Goal: Task Accomplishment & Management: Use online tool/utility

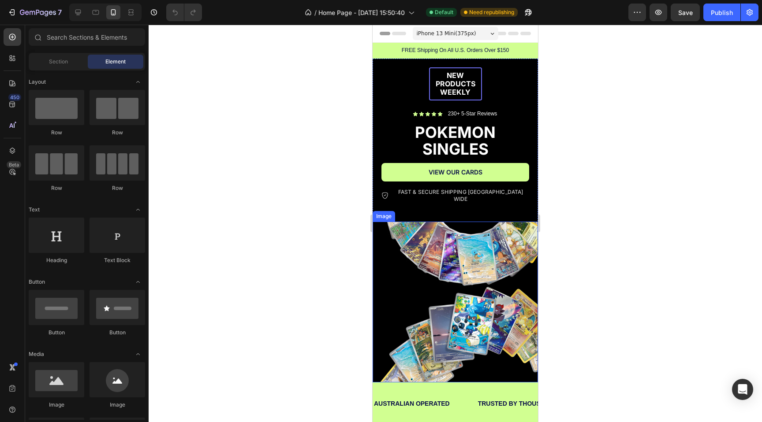
click at [460, 237] on img at bounding box center [455, 302] width 165 height 161
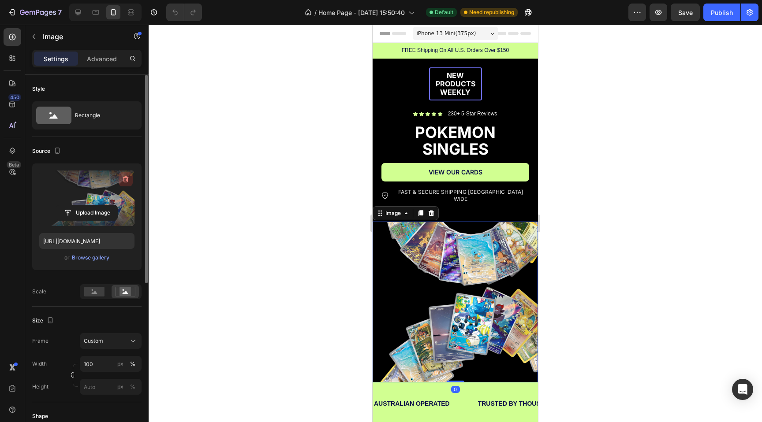
click at [122, 183] on icon "button" at bounding box center [125, 179] width 9 height 9
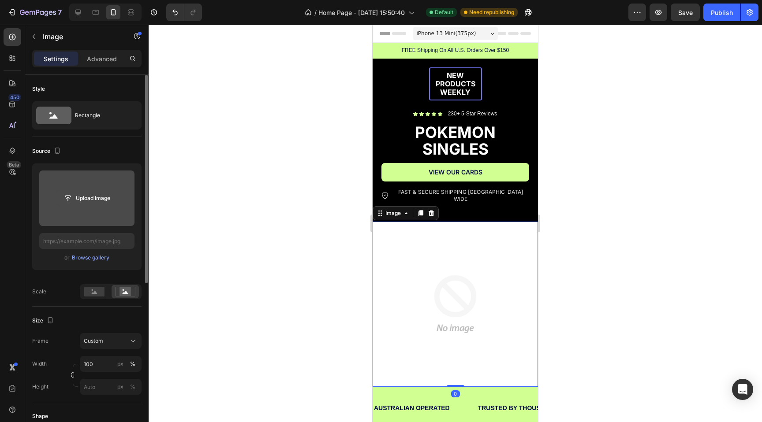
click at [93, 194] on input "file" at bounding box center [86, 198] width 61 height 15
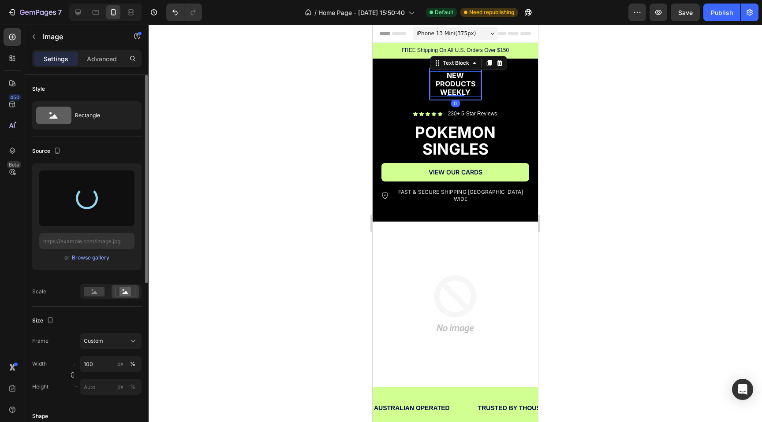
click at [447, 87] on span "NEW PRODUCTS WEEKLY" at bounding box center [456, 84] width 40 height 26
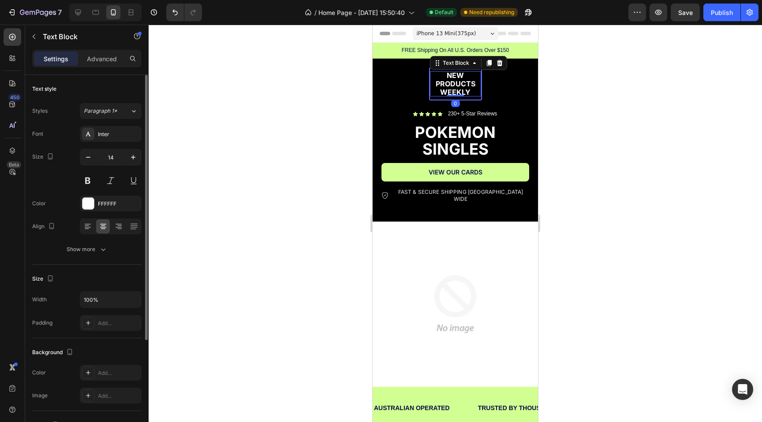
click at [358, 82] on div at bounding box center [455, 224] width 613 height 398
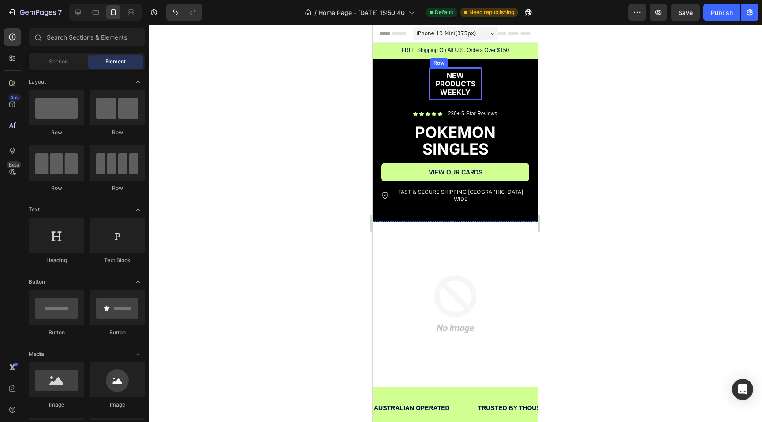
click at [474, 68] on div "NEW PRODUCTS WEEKLY Text Block Row" at bounding box center [455, 84] width 53 height 34
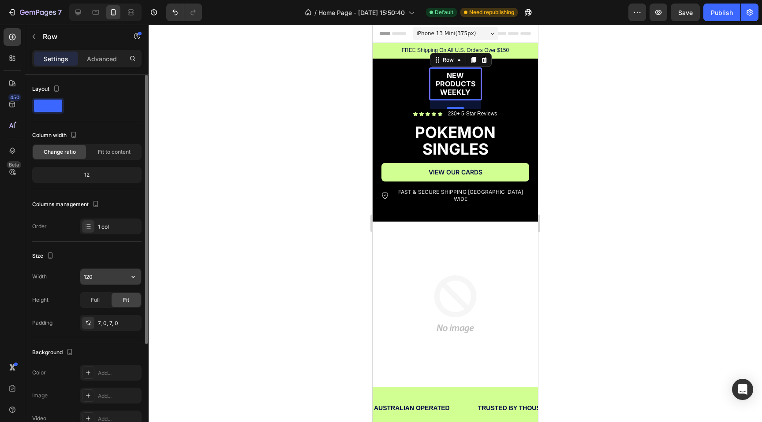
click at [90, 280] on input "120" at bounding box center [110, 277] width 61 height 16
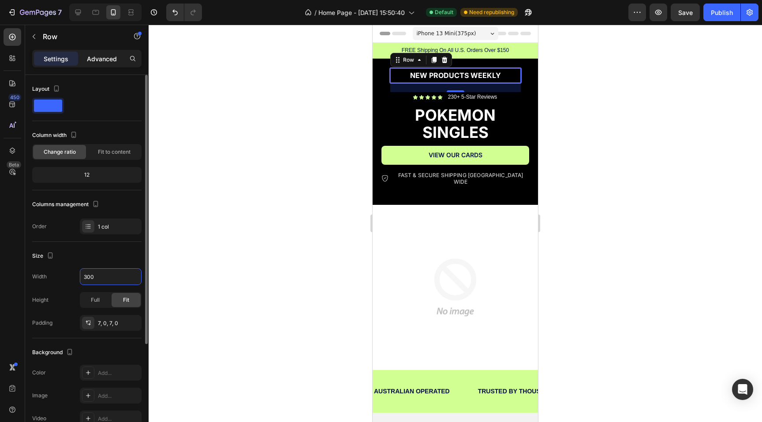
type input "300"
click at [89, 63] on div "Advanced" at bounding box center [102, 59] width 44 height 14
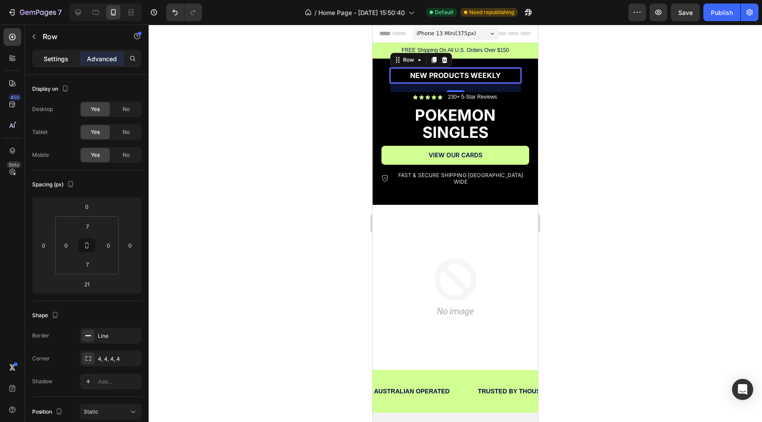
click at [61, 52] on div "Settings" at bounding box center [56, 59] width 44 height 14
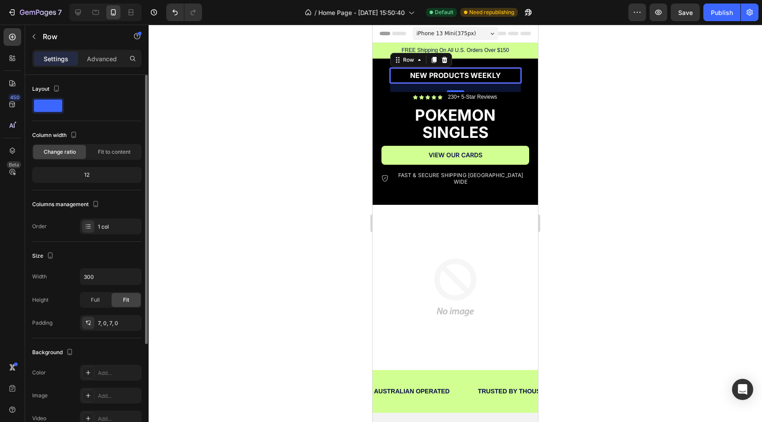
click at [51, 101] on span at bounding box center [48, 106] width 28 height 12
click at [46, 100] on span at bounding box center [48, 106] width 28 height 12
click at [48, 110] on span at bounding box center [48, 106] width 28 height 12
click at [56, 119] on div "Layout" at bounding box center [86, 101] width 109 height 39
click at [55, 109] on span at bounding box center [48, 106] width 28 height 12
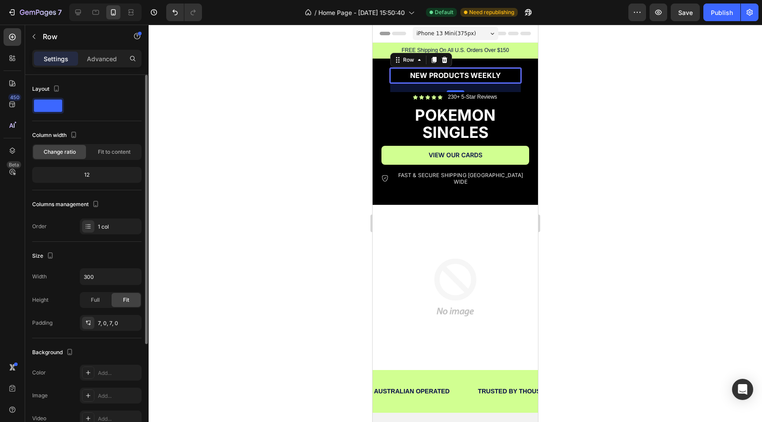
click at [55, 109] on span at bounding box center [48, 106] width 28 height 12
click at [258, 136] on div at bounding box center [455, 224] width 613 height 398
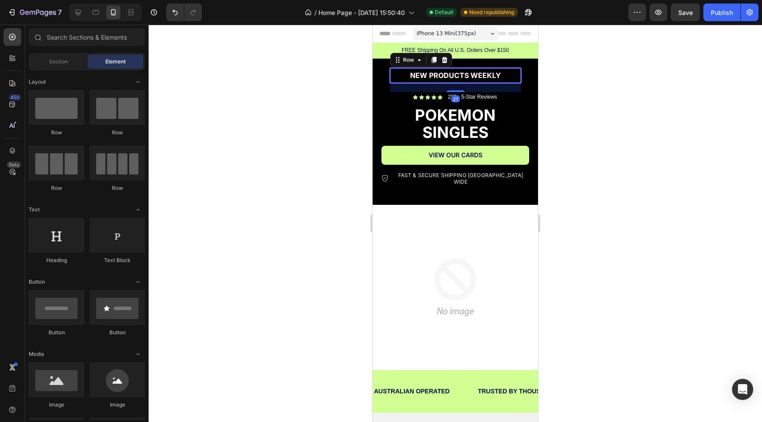
click at [395, 82] on div "NEW PRODUCTS WEEKLY Text Block Row 21" at bounding box center [455, 75] width 132 height 16
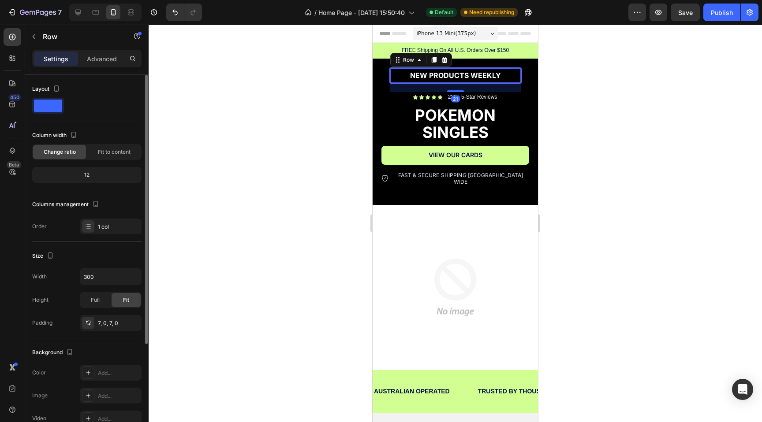
click at [43, 105] on span at bounding box center [48, 106] width 28 height 12
click at [106, 58] on p "Advanced" at bounding box center [102, 58] width 30 height 9
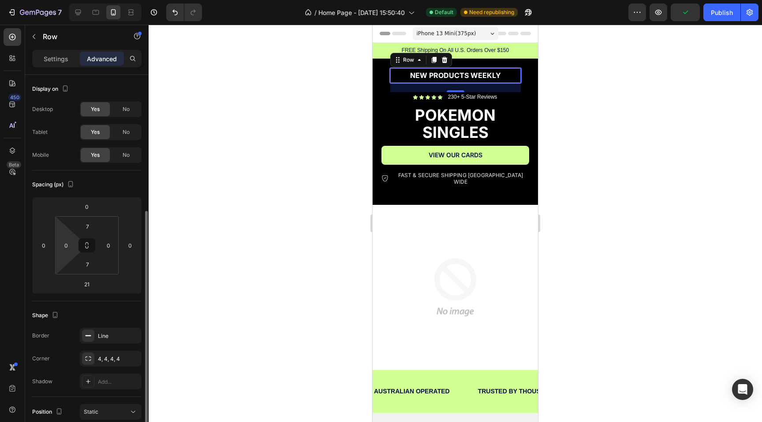
scroll to position [239, 0]
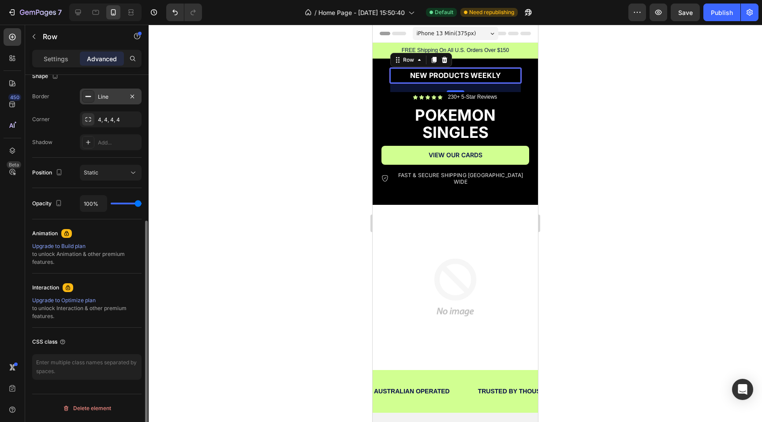
click at [98, 102] on div "Line" at bounding box center [111, 97] width 62 height 16
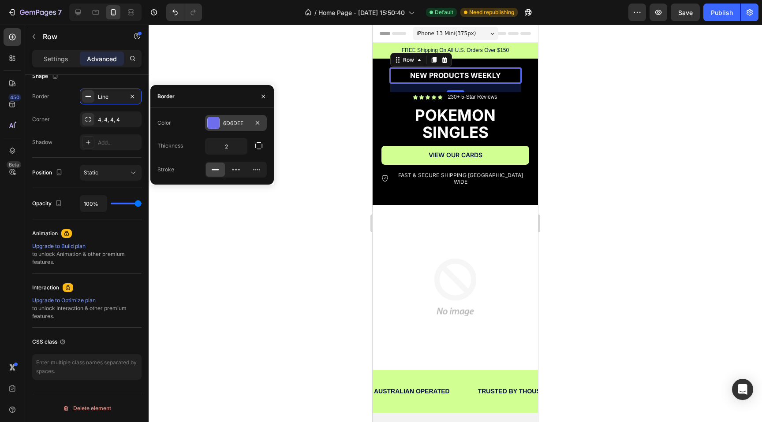
click at [219, 122] on div at bounding box center [213, 122] width 11 height 11
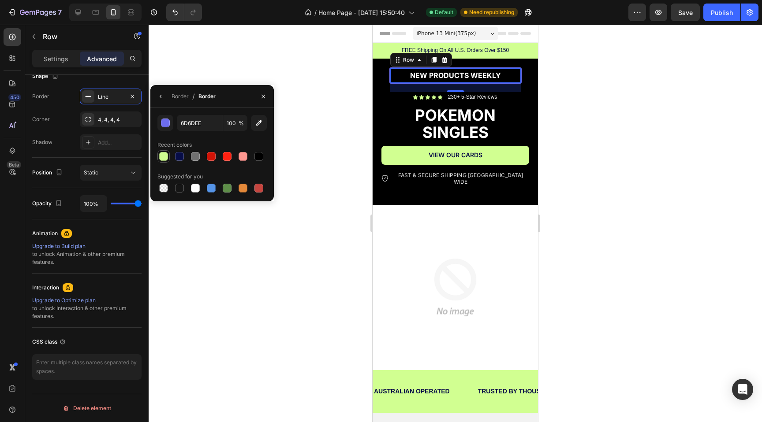
click at [163, 158] on div at bounding box center [163, 156] width 9 height 9
type input "D1FF91"
click at [264, 74] on div at bounding box center [455, 224] width 613 height 398
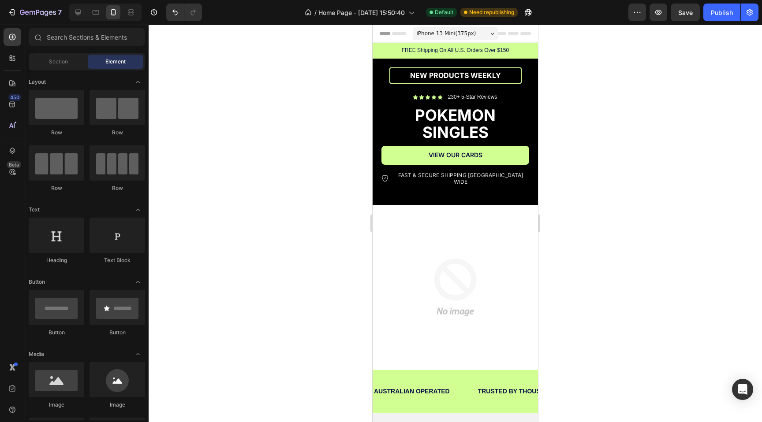
click at [321, 143] on div at bounding box center [455, 224] width 613 height 398
click at [447, 241] on img at bounding box center [455, 287] width 165 height 165
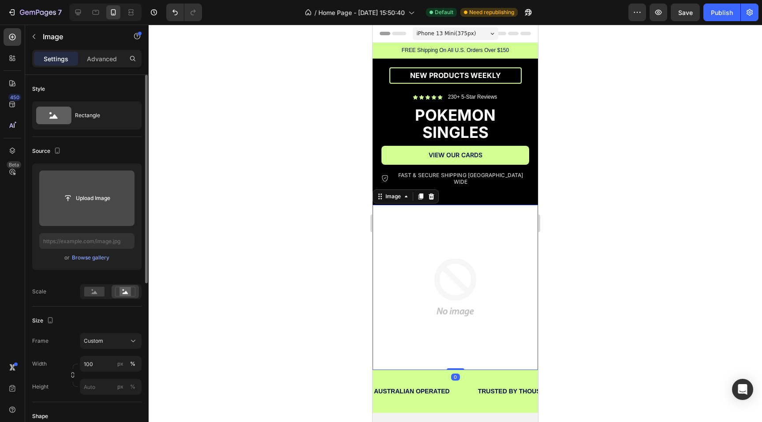
click at [69, 194] on input "file" at bounding box center [86, 198] width 61 height 15
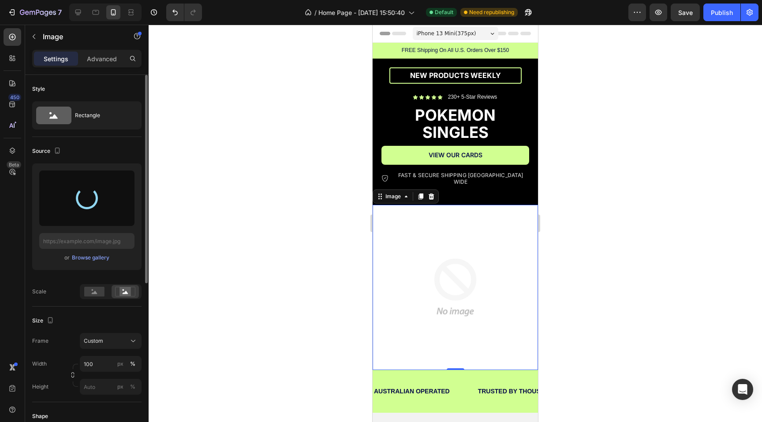
type input "[URL][DOMAIN_NAME]"
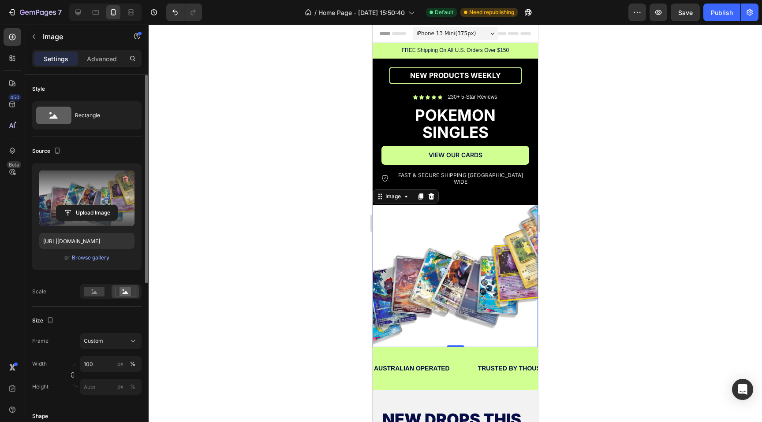
click at [390, 246] on img at bounding box center [455, 276] width 165 height 142
click at [127, 179] on icon "button" at bounding box center [125, 179] width 9 height 9
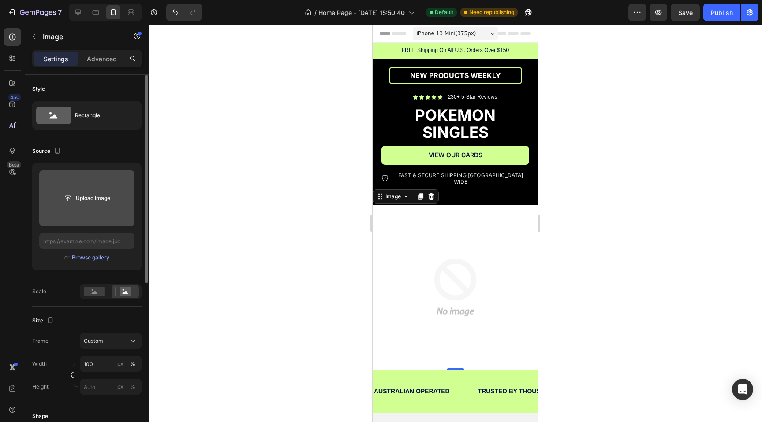
click at [94, 201] on input "file" at bounding box center [86, 198] width 61 height 15
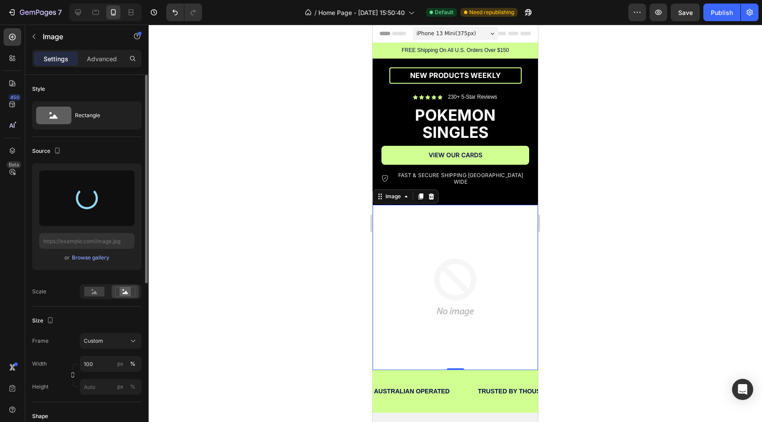
type input "[URL][DOMAIN_NAME]"
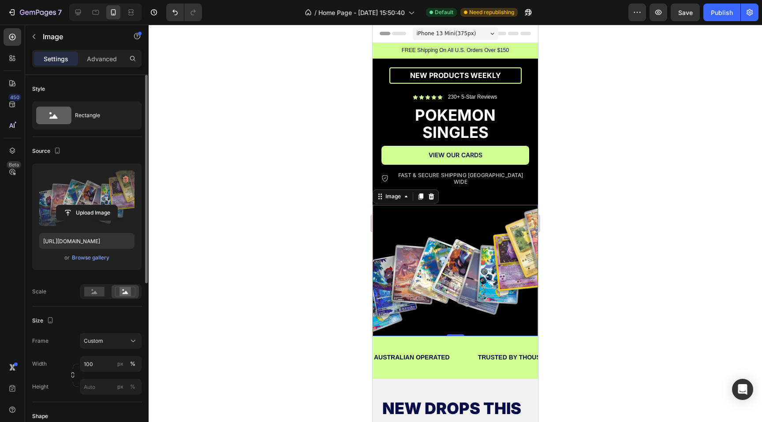
click at [355, 135] on div at bounding box center [455, 224] width 613 height 398
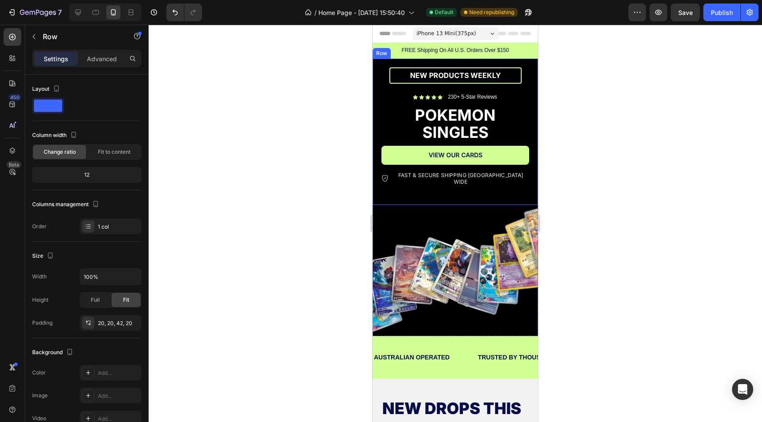
click at [374, 159] on div "NEW PRODUCTS WEEKLY Text Block Row Icon Icon Icon Icon Icon Icon List 230+ 5-St…" at bounding box center [455, 132] width 165 height 146
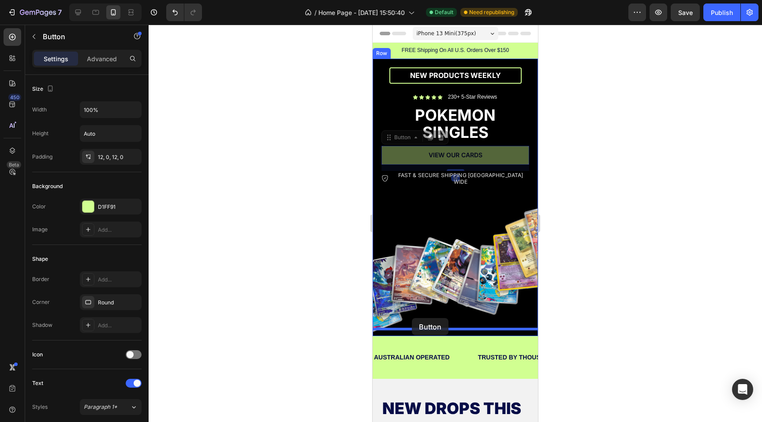
drag, startPoint x: 393, startPoint y: 155, endPoint x: 412, endPoint y: 318, distance: 164.7
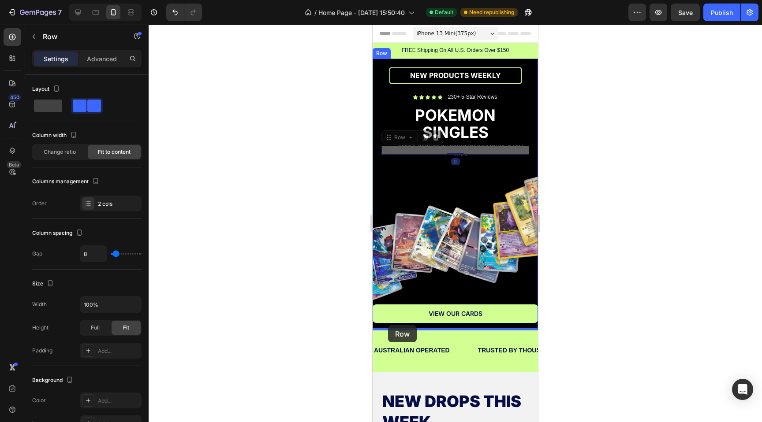
drag, startPoint x: 384, startPoint y: 149, endPoint x: 388, endPoint y: 325, distance: 176.8
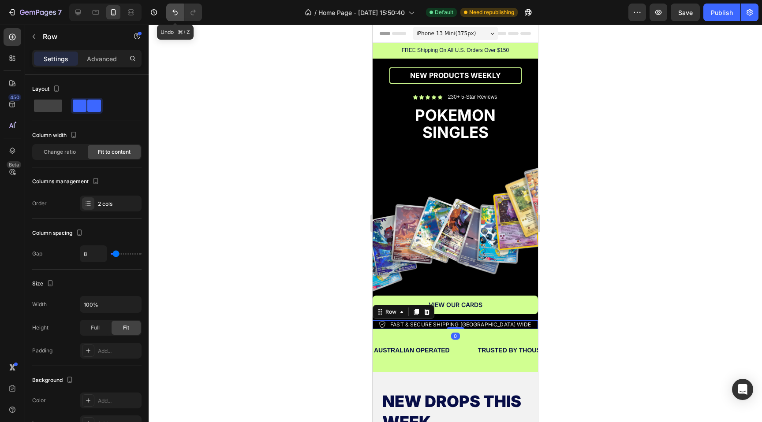
click at [173, 13] on icon "Undo/Redo" at bounding box center [175, 12] width 9 height 9
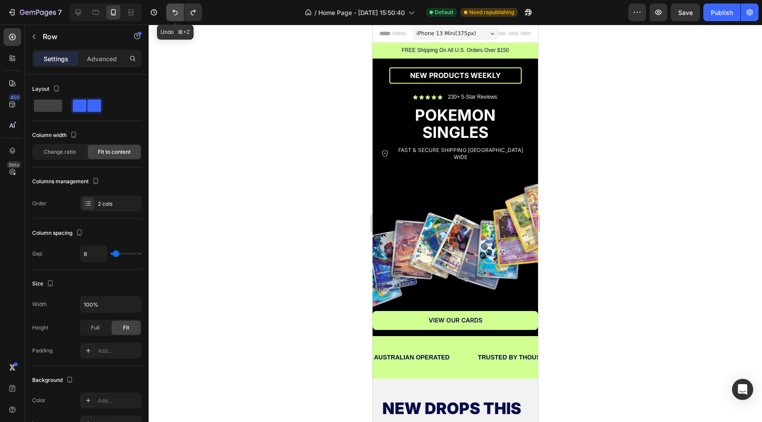
click at [173, 13] on icon "Undo/Redo" at bounding box center [175, 12] width 9 height 9
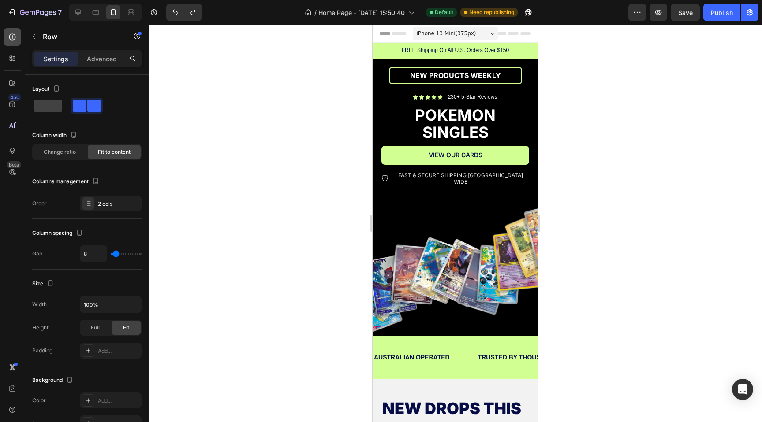
click at [17, 41] on div at bounding box center [13, 37] width 18 height 18
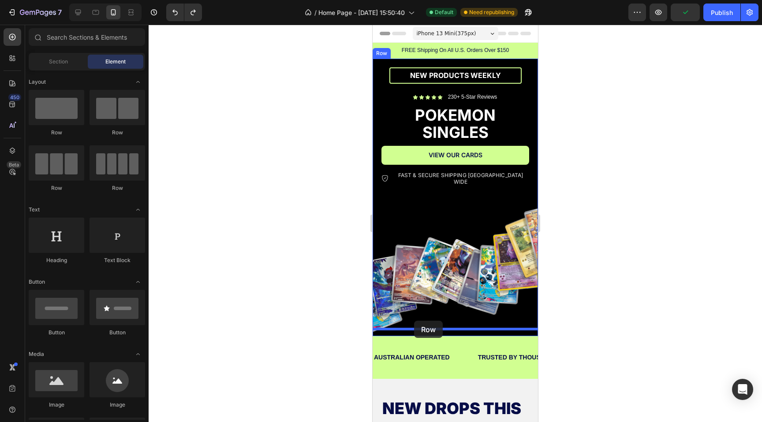
drag, startPoint x: 430, startPoint y: 134, endPoint x: 414, endPoint y: 321, distance: 188.1
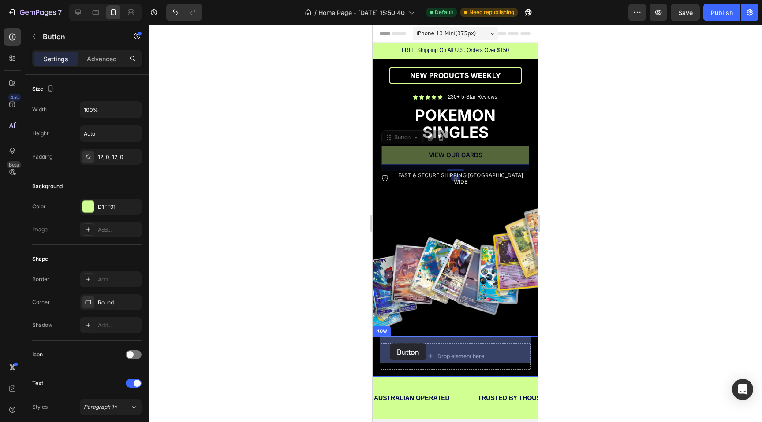
drag, startPoint x: 385, startPoint y: 157, endPoint x: 390, endPoint y: 343, distance: 186.6
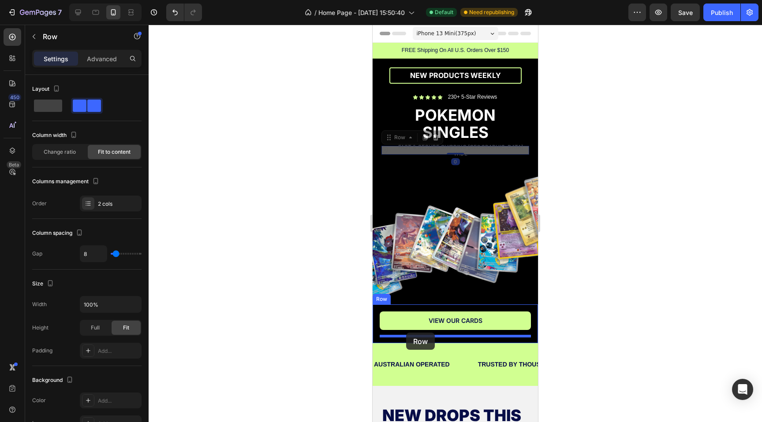
drag, startPoint x: 386, startPoint y: 149, endPoint x: 406, endPoint y: 333, distance: 184.5
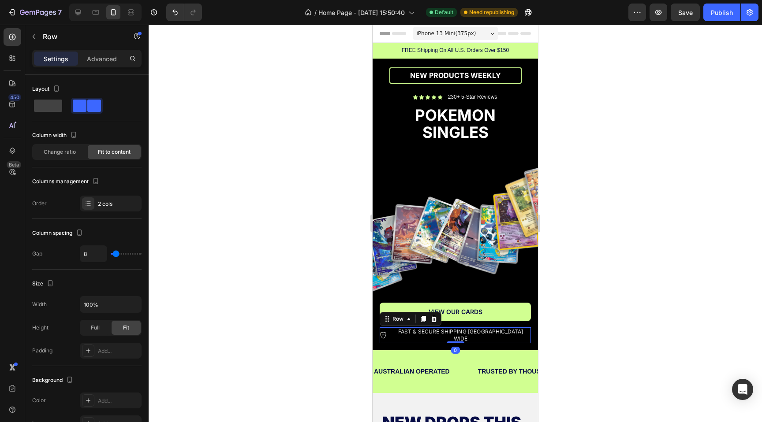
click at [284, 287] on div at bounding box center [455, 224] width 613 height 398
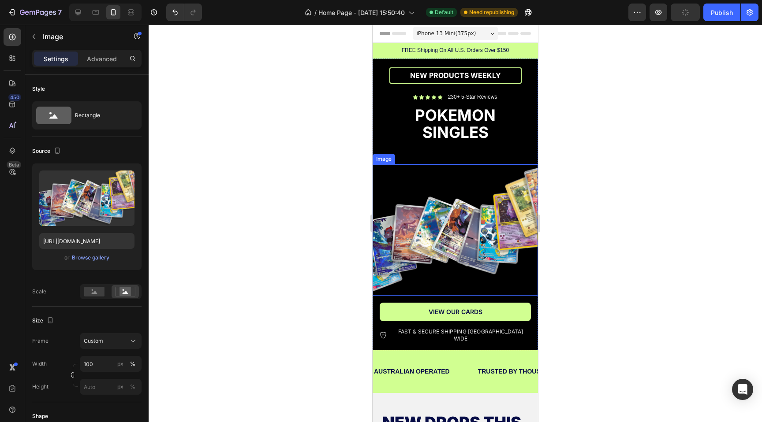
click at [512, 183] on img at bounding box center [455, 229] width 165 height 131
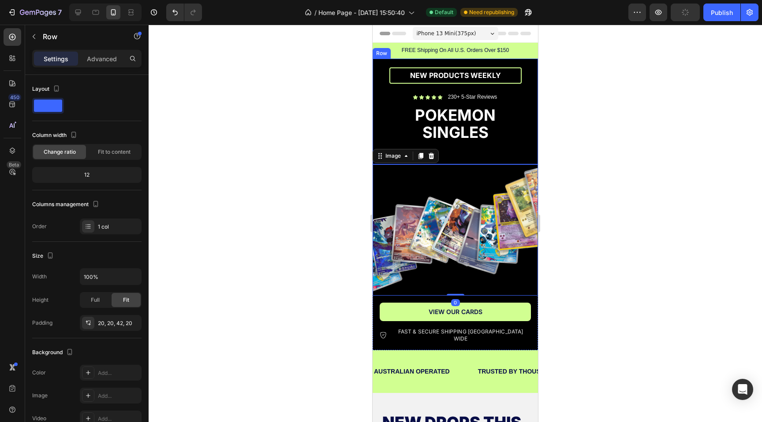
click at [492, 148] on div "NEW PRODUCTS WEEKLY Text Block Row Icon Icon Icon Icon Icon Icon List 230+ 5-St…" at bounding box center [455, 112] width 165 height 106
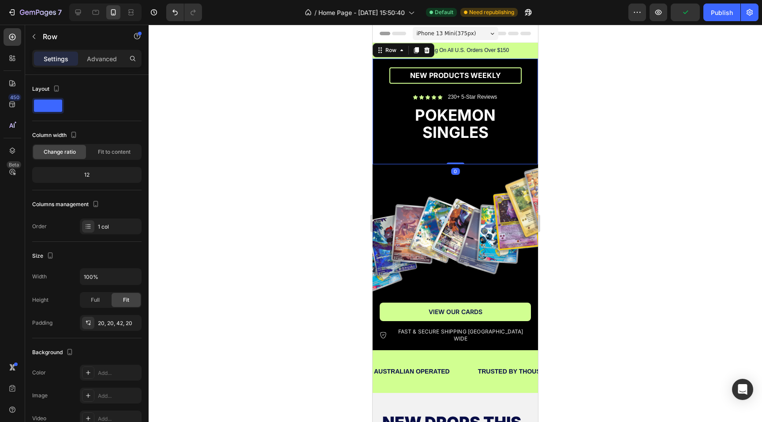
click at [455, 158] on div "NEW PRODUCTS WEEKLY Text Block Row Icon Icon Icon Icon Icon Icon List 230+ 5-St…" at bounding box center [455, 112] width 165 height 106
click at [455, 129] on h2 "POKEMON SINGLES" at bounding box center [455, 124] width 148 height 36
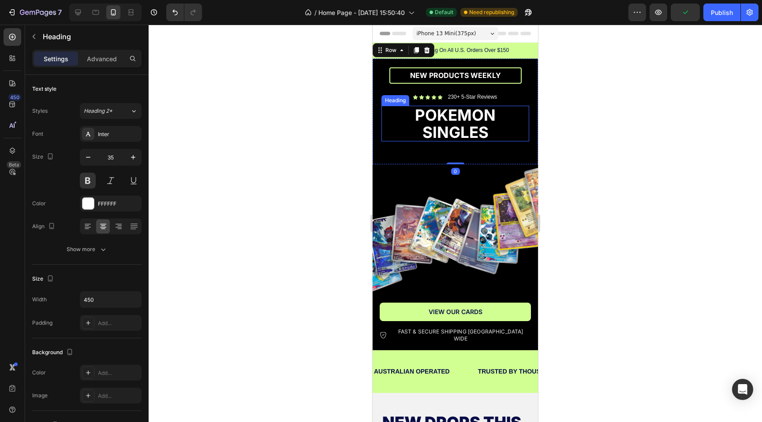
click at [455, 129] on h2 "POKEMON SINGLES" at bounding box center [455, 124] width 148 height 36
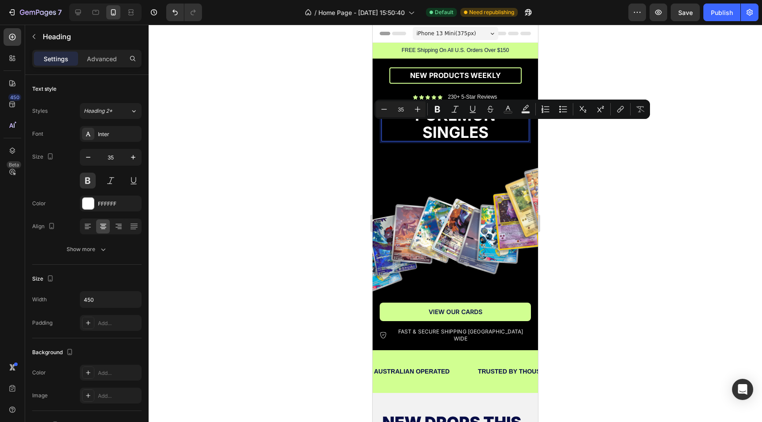
click at [321, 164] on div at bounding box center [455, 224] width 613 height 398
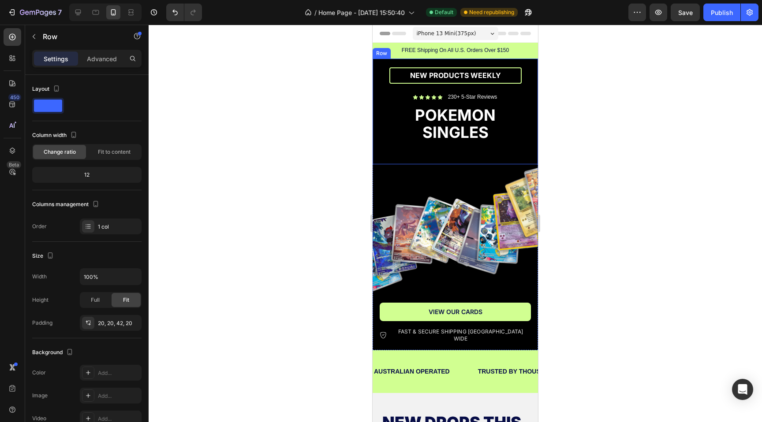
click at [413, 157] on div "NEW PRODUCTS WEEKLY Text Block Row Icon Icon Icon Icon Icon Icon List 230+ 5-St…" at bounding box center [455, 112] width 165 height 106
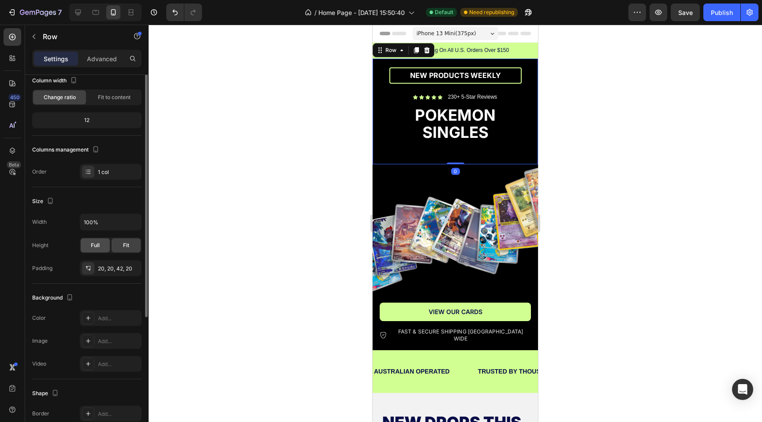
scroll to position [58, 0]
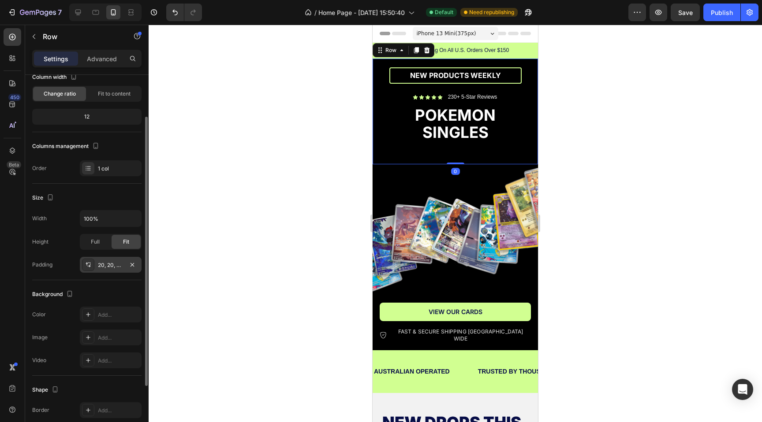
click at [90, 269] on div at bounding box center [88, 265] width 12 height 12
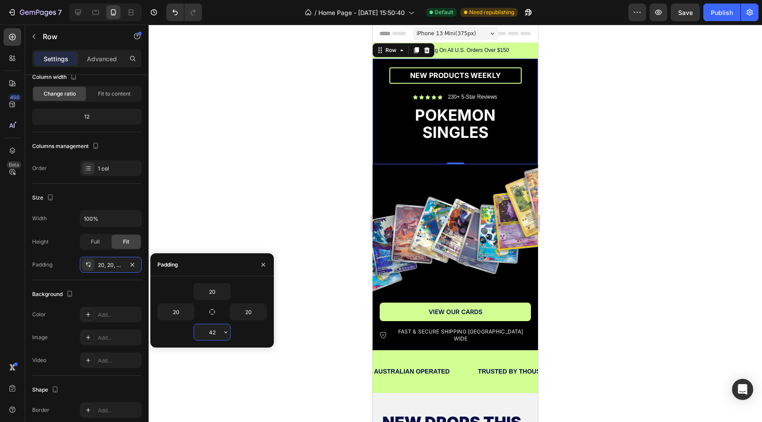
click at [211, 330] on input "42" at bounding box center [212, 333] width 36 height 16
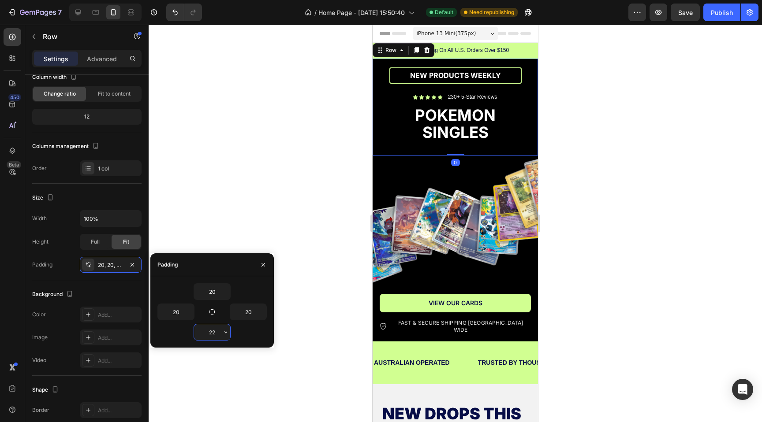
click at [216, 332] on input "22" at bounding box center [212, 333] width 36 height 16
type input "2"
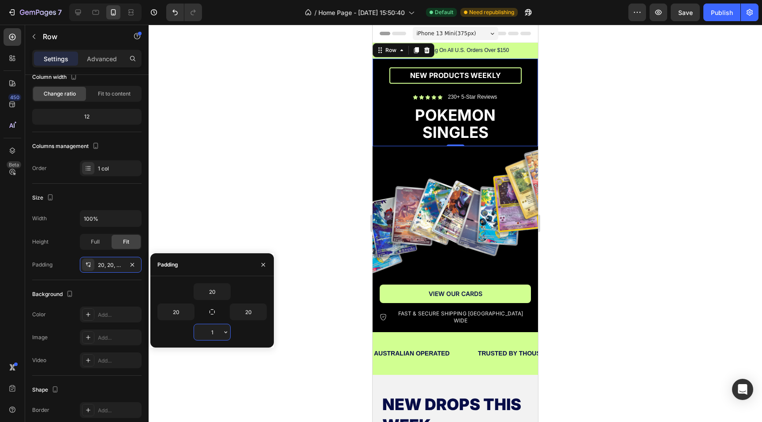
type input "15"
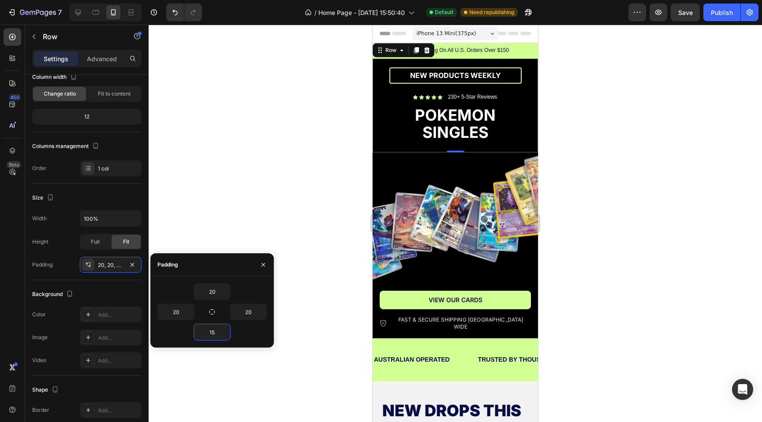
click at [303, 173] on div at bounding box center [455, 224] width 613 height 398
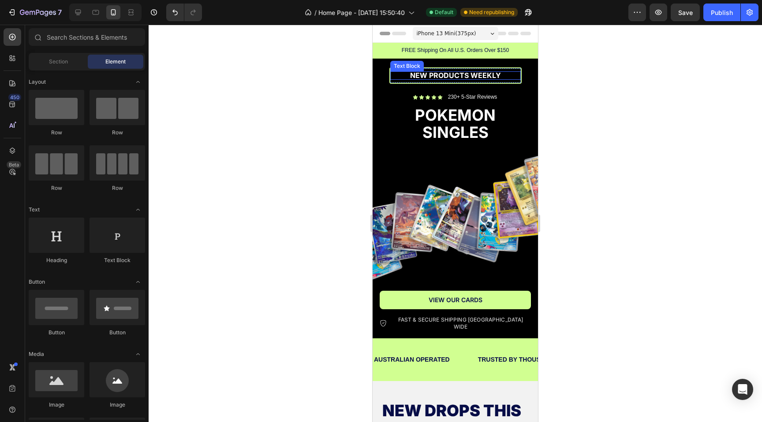
click at [429, 78] on span "NEW PRODUCTS WEEKLY" at bounding box center [455, 75] width 91 height 9
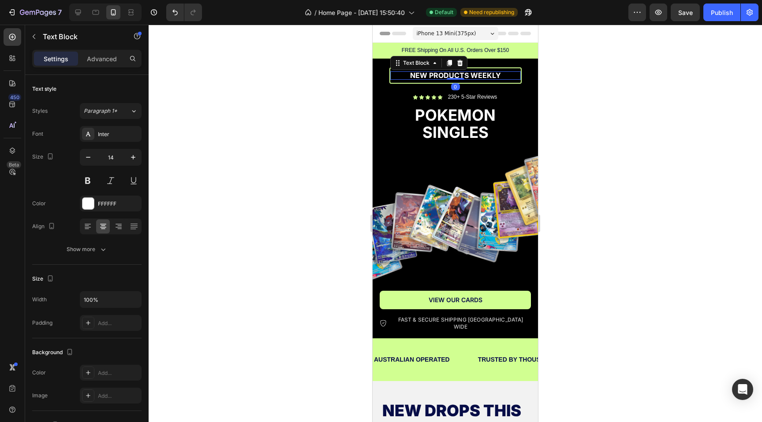
click at [429, 78] on span "NEW PRODUCTS WEEKLY" at bounding box center [455, 75] width 91 height 9
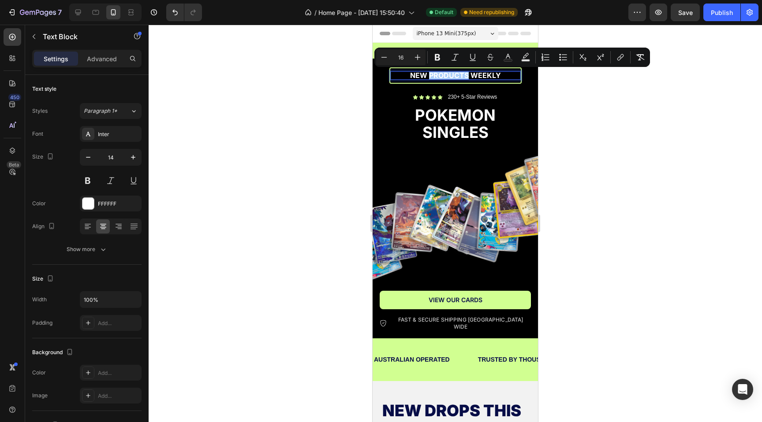
click at [325, 96] on div at bounding box center [455, 224] width 613 height 398
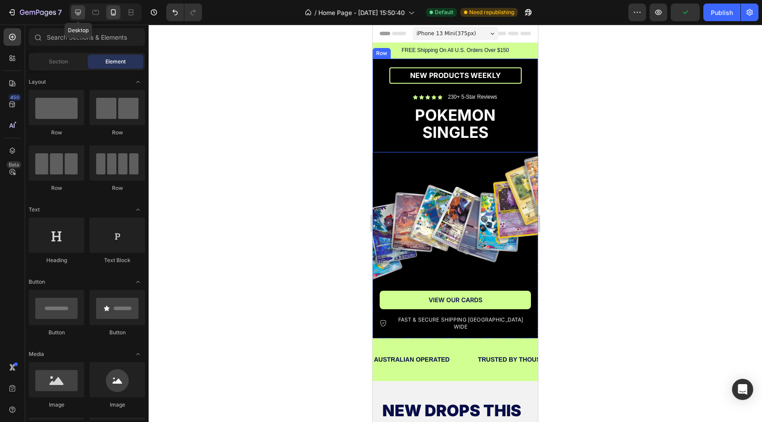
click at [78, 14] on icon at bounding box center [78, 12] width 9 height 9
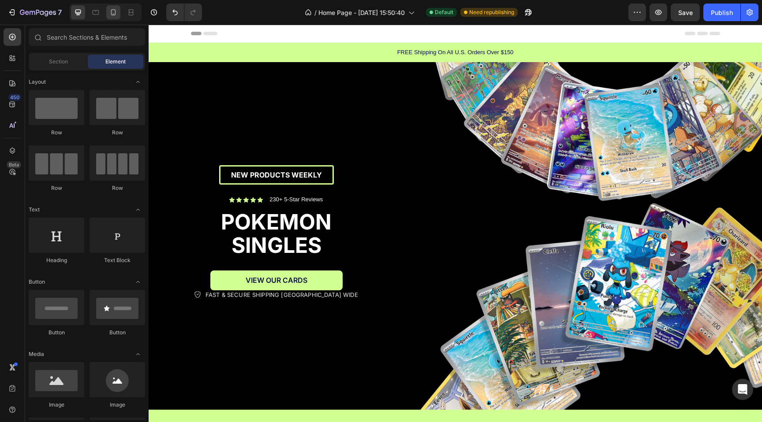
click at [119, 9] on div at bounding box center [113, 12] width 14 height 14
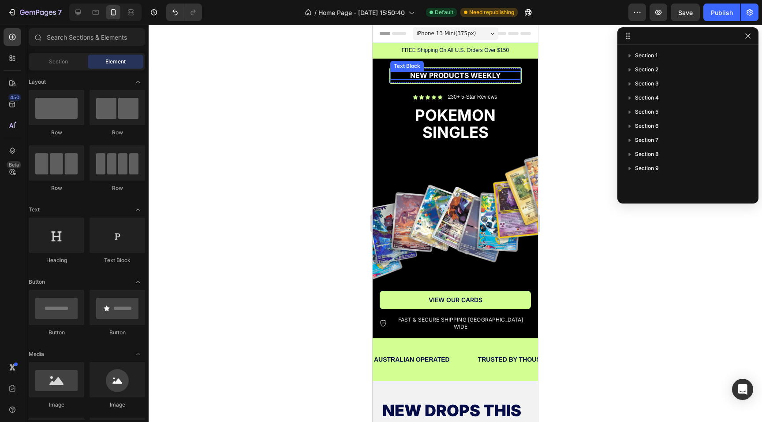
click at [455, 79] on div "NEW PRODUCTS WEEKLY Text Block" at bounding box center [455, 75] width 131 height 8
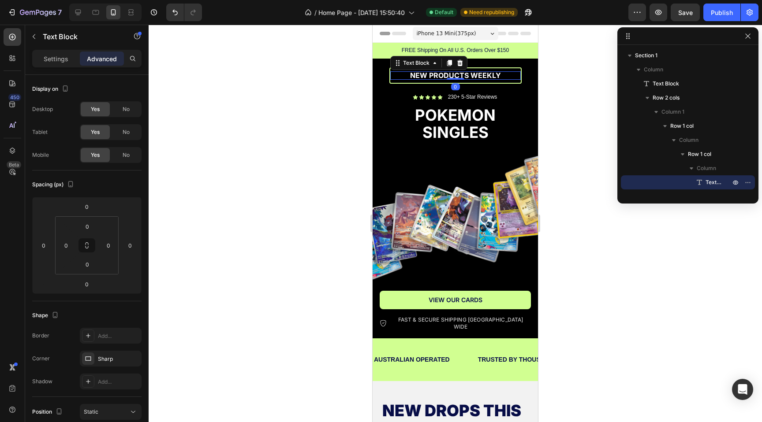
click at [455, 79] on div at bounding box center [456, 79] width 18 height 2
click at [458, 75] on span "NEW PRODUCTS WEEKLY" at bounding box center [455, 75] width 91 height 9
click at [299, 89] on div at bounding box center [455, 224] width 613 height 398
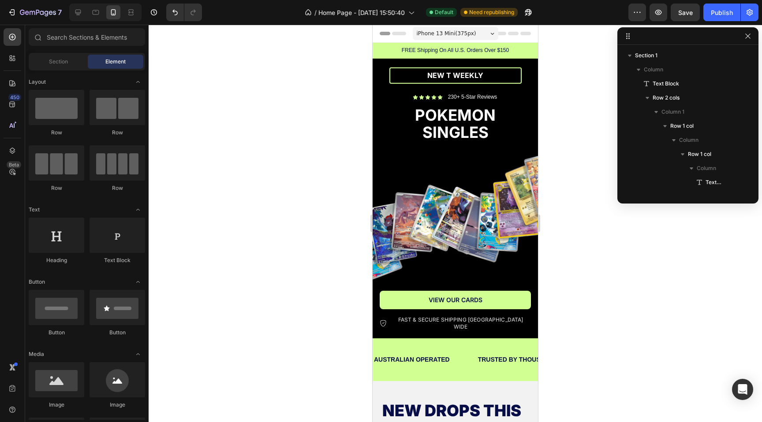
click at [71, 12] on div at bounding box center [105, 13] width 72 height 18
click at [73, 12] on div at bounding box center [78, 12] width 14 height 14
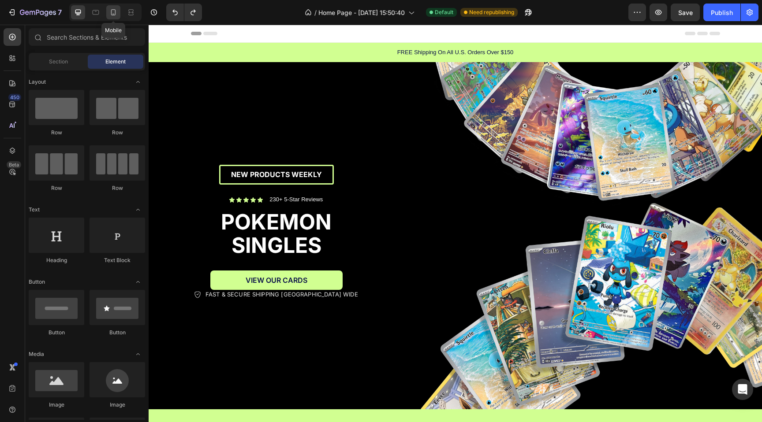
click at [114, 13] on icon at bounding box center [113, 12] width 9 height 9
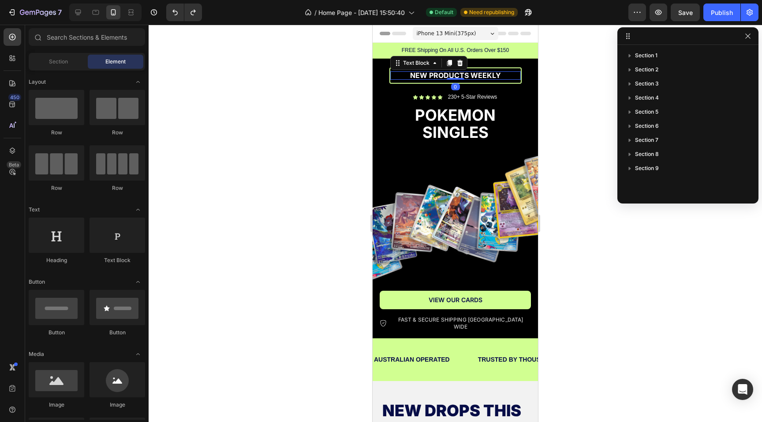
click at [401, 72] on p "NEW PRODUCTS WEEKLY" at bounding box center [455, 75] width 131 height 8
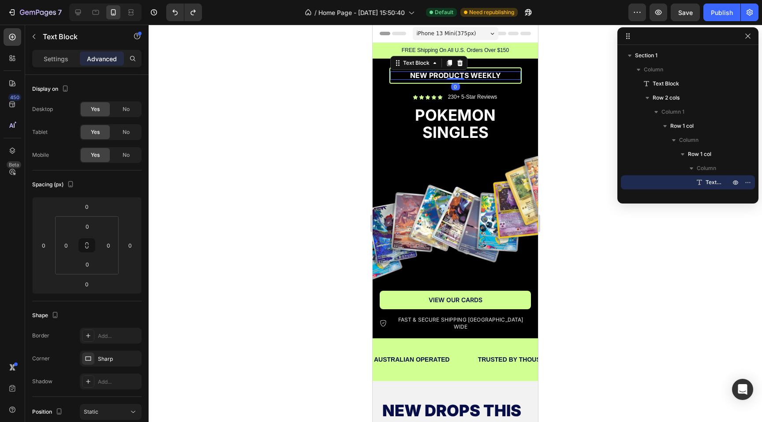
click at [391, 69] on div "Text Block" at bounding box center [428, 63] width 77 height 14
click at [333, 80] on div at bounding box center [455, 224] width 613 height 398
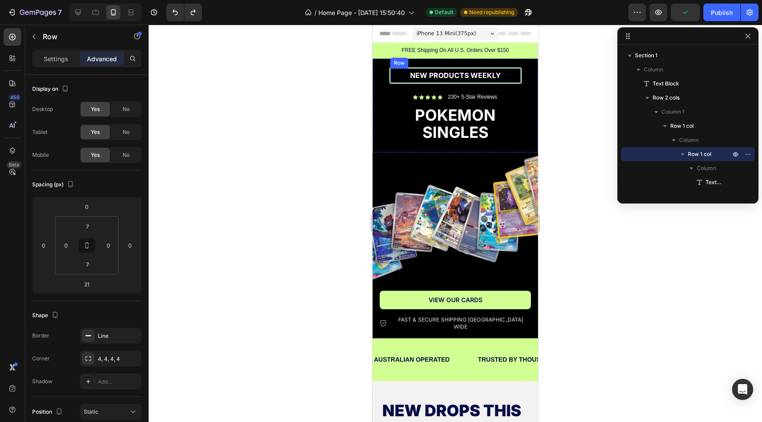
click at [459, 68] on div "NEW PRODUCTS WEEKLY Text Block Row" at bounding box center [455, 75] width 132 height 16
click at [434, 59] on icon at bounding box center [433, 60] width 5 height 6
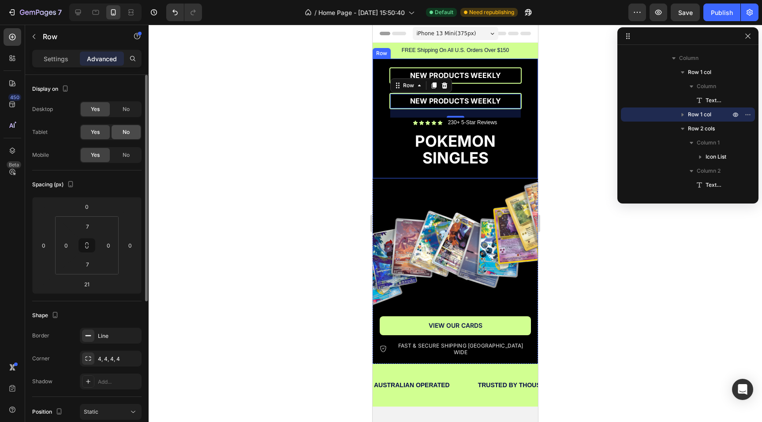
click at [126, 137] on div "No" at bounding box center [126, 132] width 29 height 14
click at [126, 103] on div "No" at bounding box center [126, 109] width 29 height 14
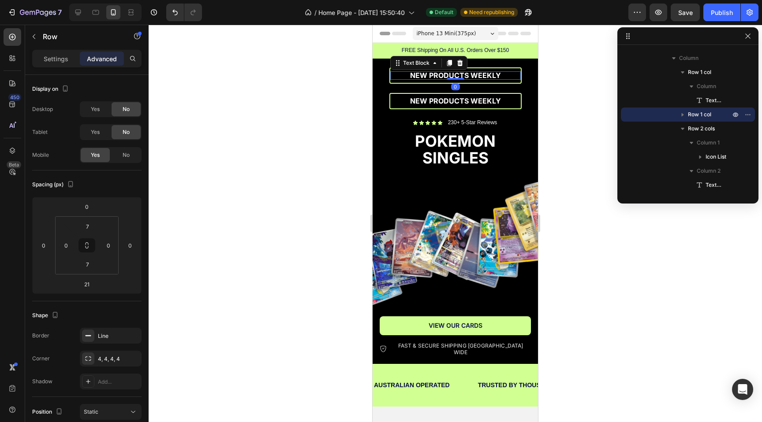
click at [402, 74] on p "NEW PRODUCTS WEEKLY" at bounding box center [455, 75] width 131 height 8
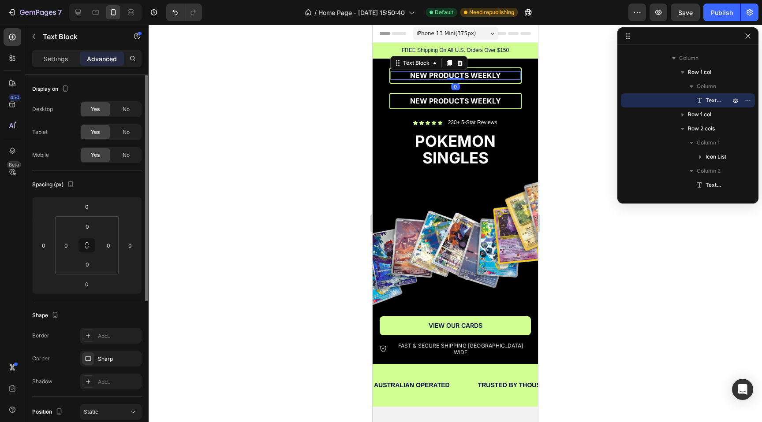
click at [127, 163] on div "Display on Desktop Yes No Tablet Yes No Mobile Yes No" at bounding box center [86, 123] width 109 height 96
click at [127, 157] on span "No" at bounding box center [126, 155] width 7 height 8
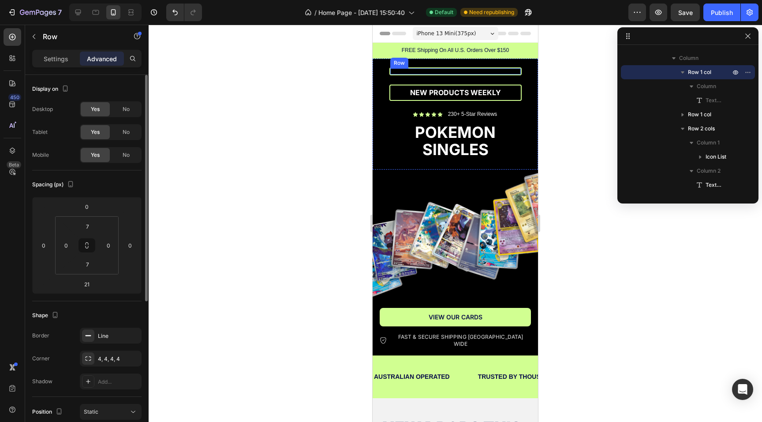
click at [392, 75] on div "NEW PRODUCTS WEEKLY Text Block 0 Row" at bounding box center [455, 71] width 132 height 8
click at [127, 151] on span "No" at bounding box center [126, 155] width 7 height 8
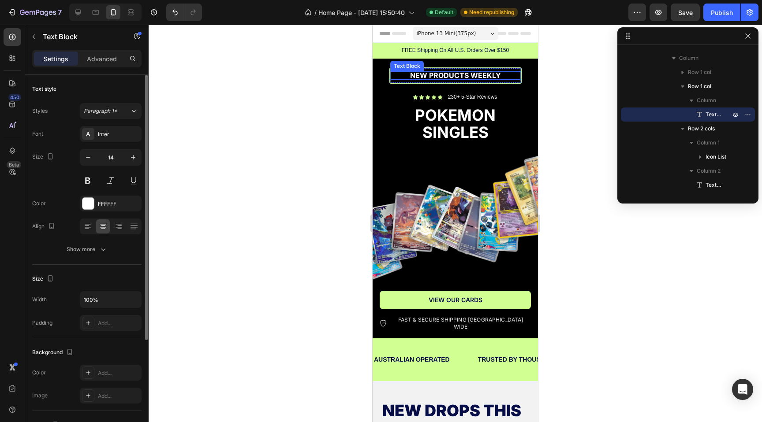
click at [414, 72] on span "NEW PRODUCTS WEEKLY" at bounding box center [455, 75] width 91 height 9
click at [116, 58] on p "Advanced" at bounding box center [102, 58] width 30 height 9
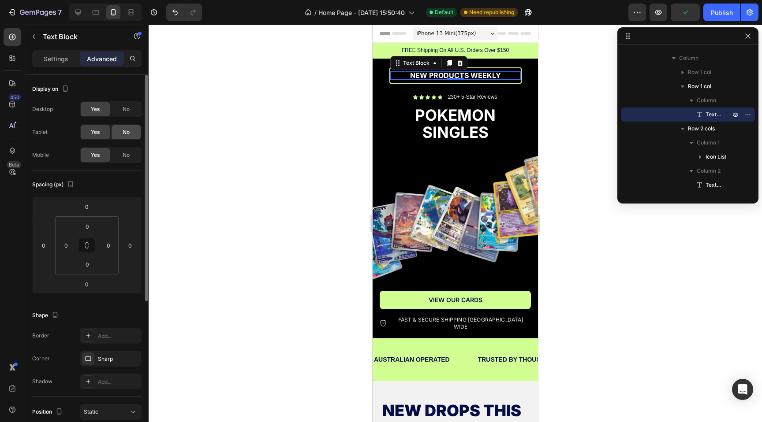
click at [127, 127] on div "No" at bounding box center [126, 132] width 29 height 14
click at [127, 113] on span "No" at bounding box center [126, 109] width 7 height 8
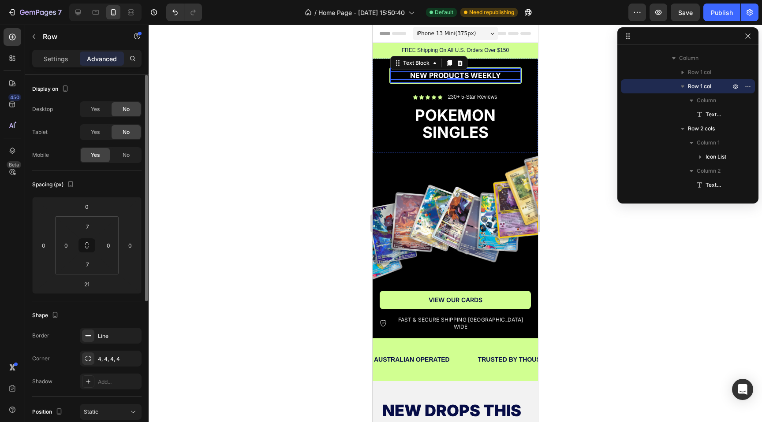
click at [393, 82] on div "NEW PRODUCTS WEEKLY Text Block 0 Row" at bounding box center [455, 75] width 132 height 16
click at [422, 79] on p "NEW PRODUCTS WEEKLY" at bounding box center [455, 75] width 131 height 8
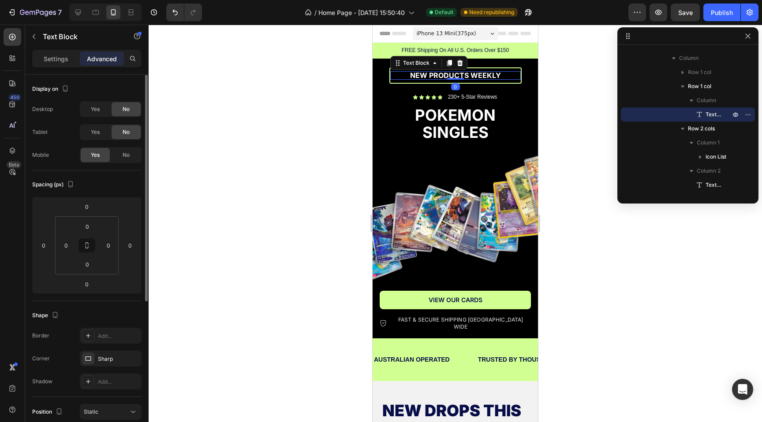
click at [424, 78] on span "NEW PRODUCTS WEEKLY" at bounding box center [455, 75] width 91 height 9
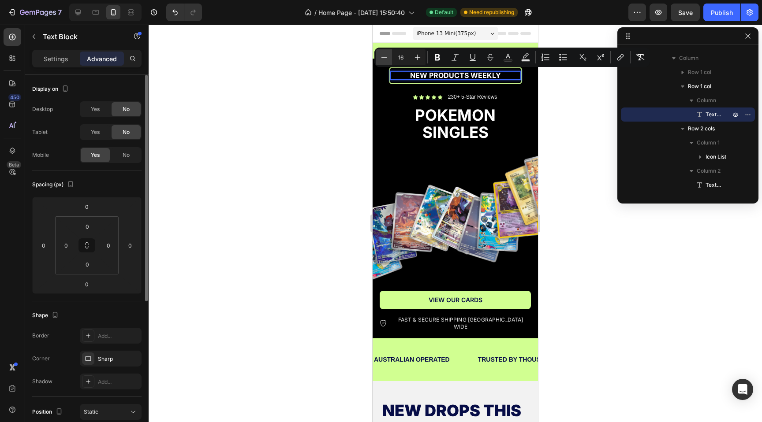
click at [389, 55] on button "Minus" at bounding box center [384, 57] width 16 height 16
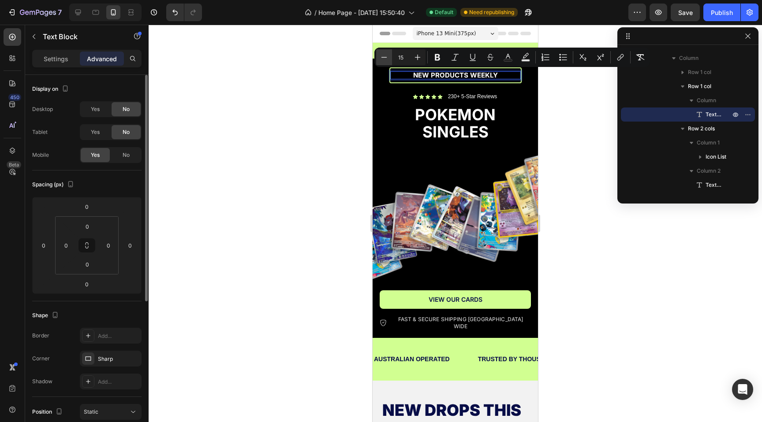
click at [389, 55] on button "Minus" at bounding box center [384, 57] width 16 height 16
type input "14"
click at [350, 93] on div at bounding box center [455, 224] width 613 height 398
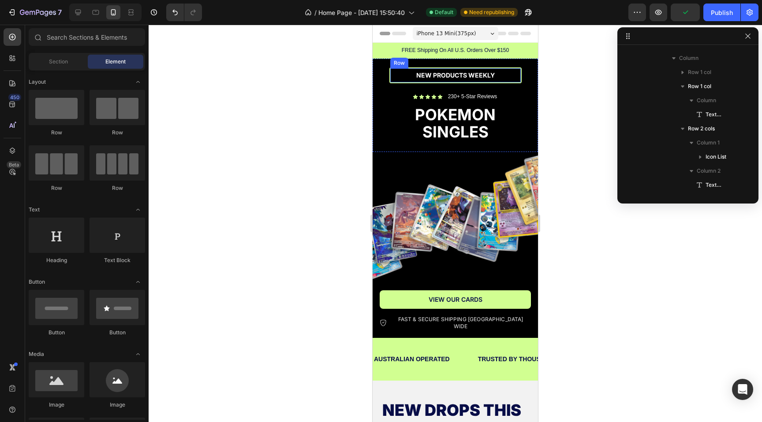
click at [390, 69] on div "NEW PRODUCTS WEEKLY Text Block Row" at bounding box center [455, 75] width 132 height 16
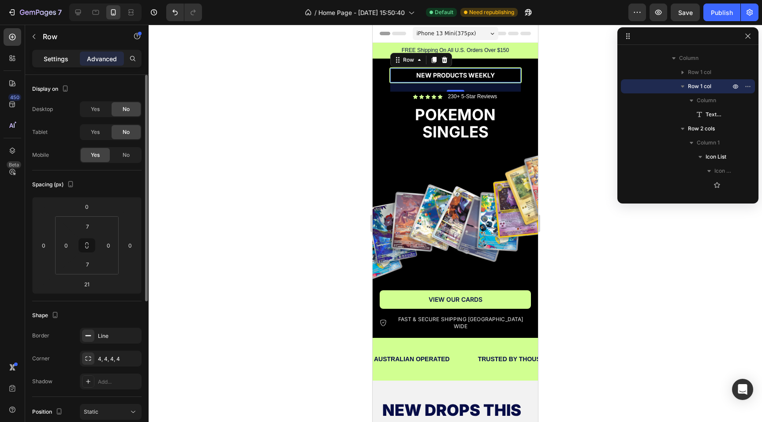
click at [64, 61] on p "Settings" at bounding box center [56, 58] width 25 height 9
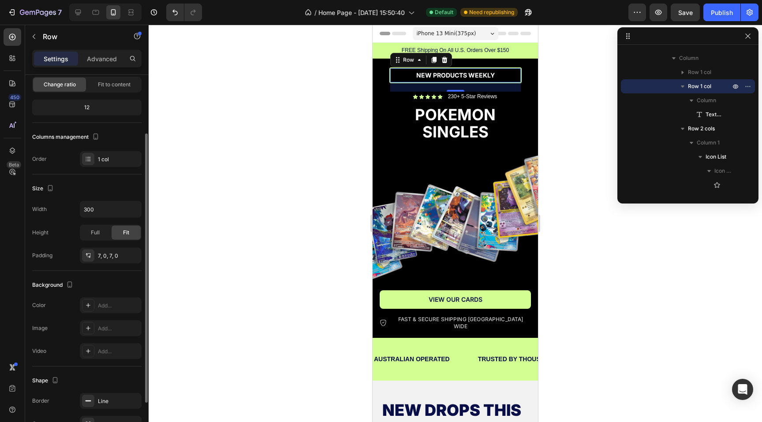
scroll to position [142, 0]
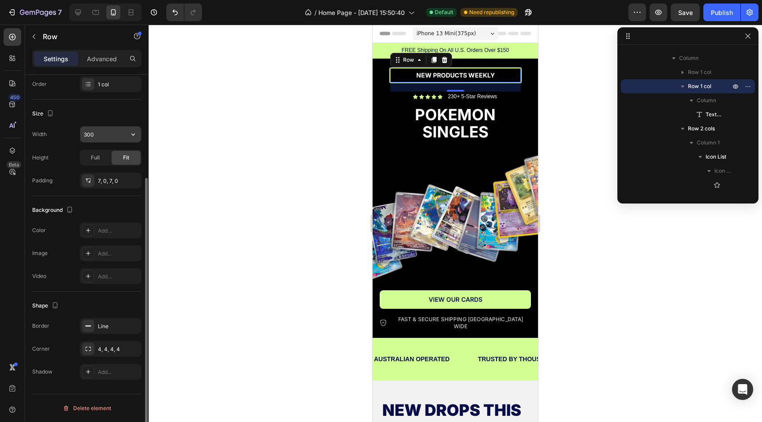
click at [102, 132] on input "300" at bounding box center [110, 135] width 61 height 16
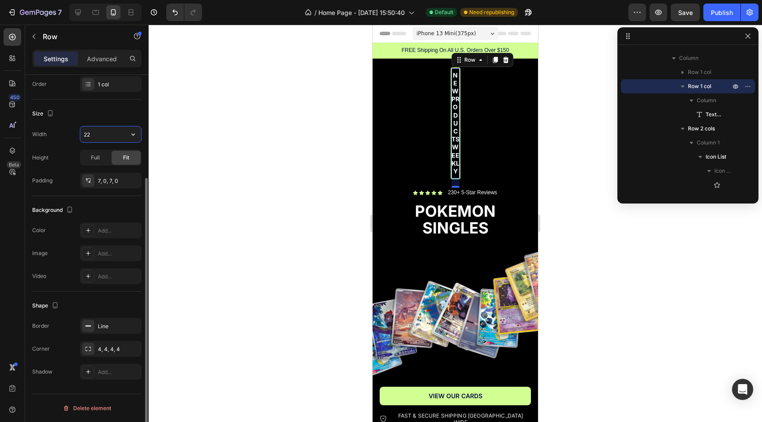
type input "220"
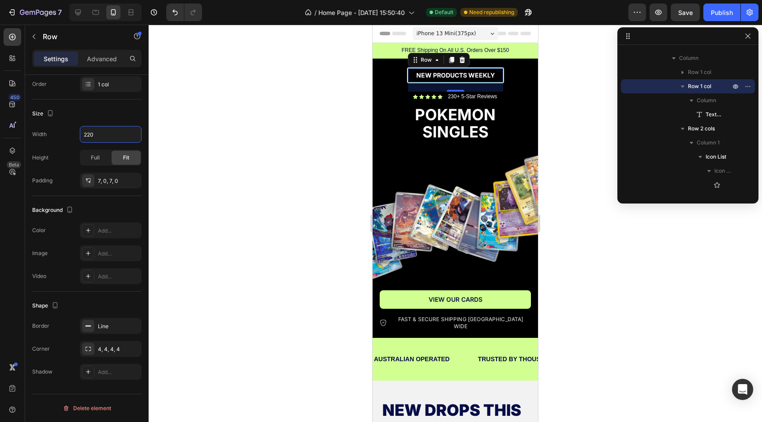
click at [246, 136] on div at bounding box center [455, 224] width 613 height 398
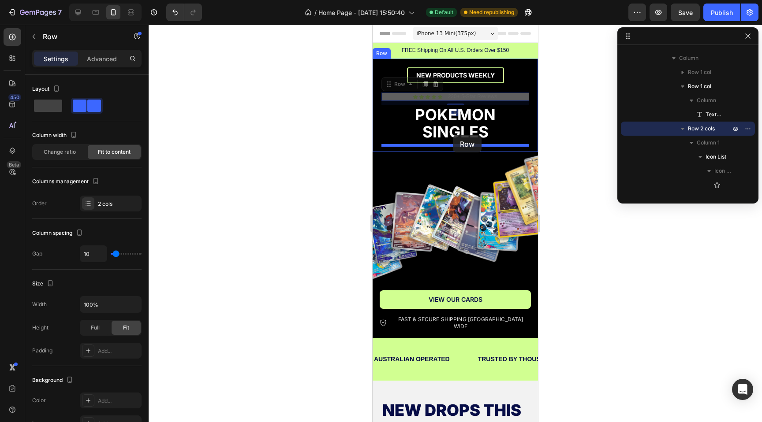
drag, startPoint x: 445, startPoint y: 98, endPoint x: 453, endPoint y: 135, distance: 38.3
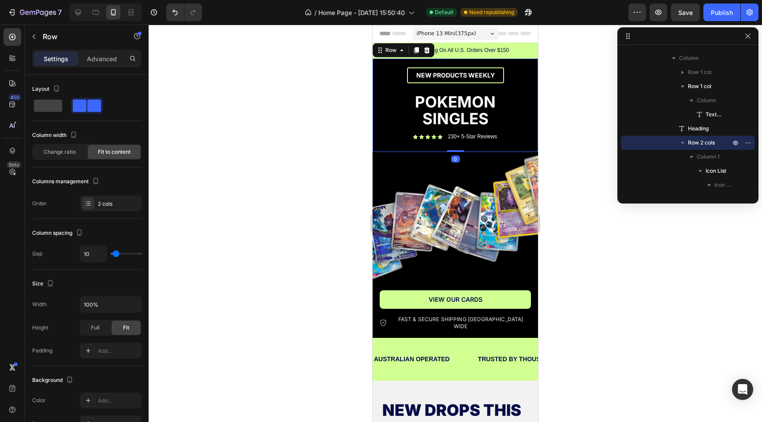
scroll to position [11, 0]
click at [437, 86] on div "NEW PRODUCTS WEEKLY Text Block Row NEW PRODUCTS WEEKLY Text Block Row POKEMON S…" at bounding box center [455, 106] width 148 height 78
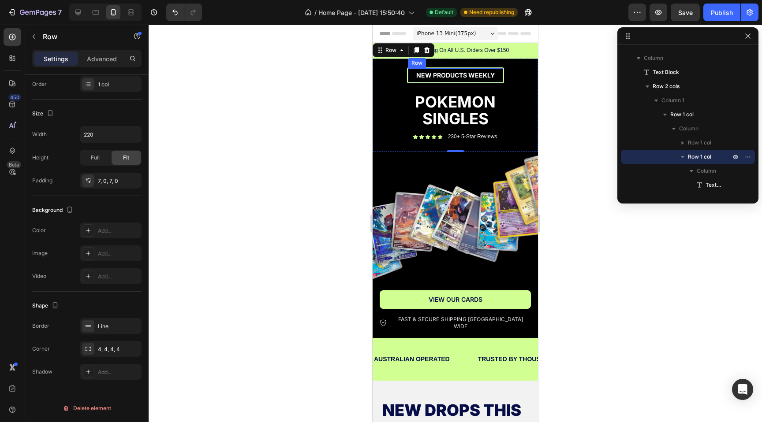
click at [411, 82] on div "NEW PRODUCTS WEEKLY Text Block Row" at bounding box center [455, 75] width 97 height 16
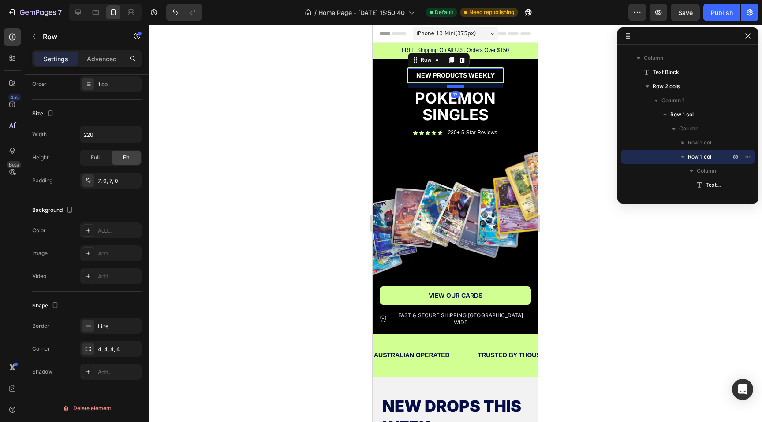
click at [455, 87] on div at bounding box center [456, 86] width 18 height 3
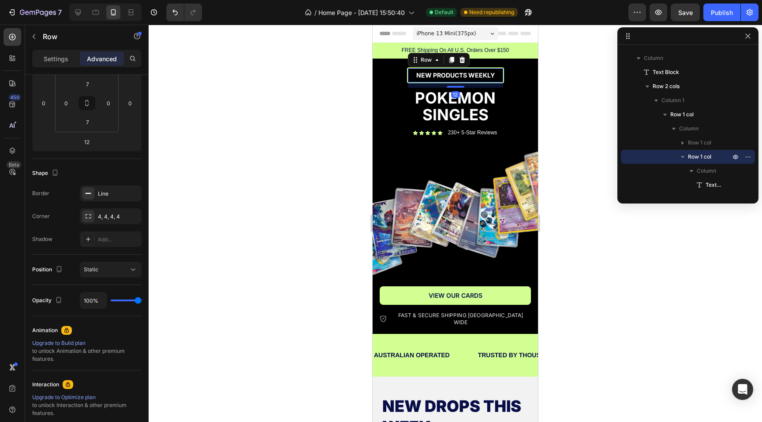
click at [324, 96] on div at bounding box center [455, 224] width 613 height 398
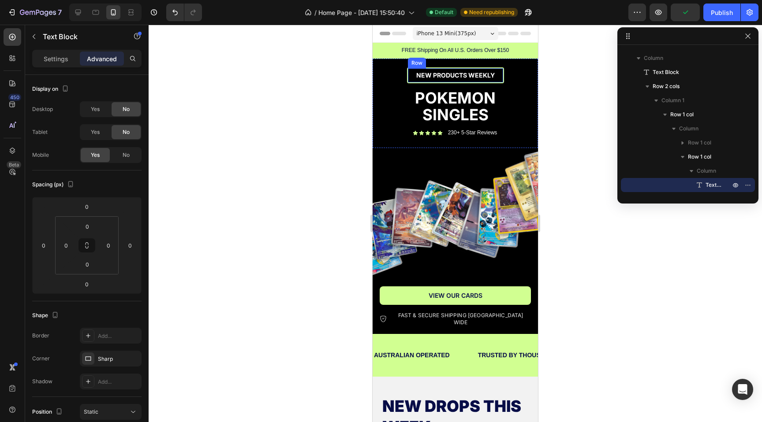
click at [459, 76] on span "NEW PRODUCTS WEEKLY" at bounding box center [455, 74] width 78 height 7
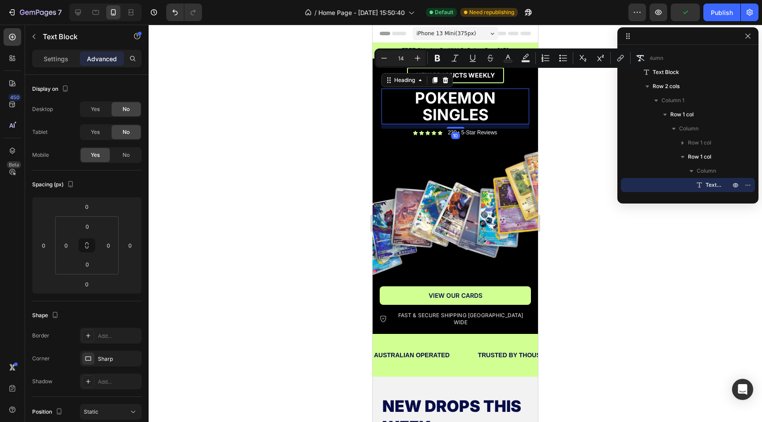
click at [449, 111] on p "POKEMON SINGLES" at bounding box center [455, 107] width 146 height 34
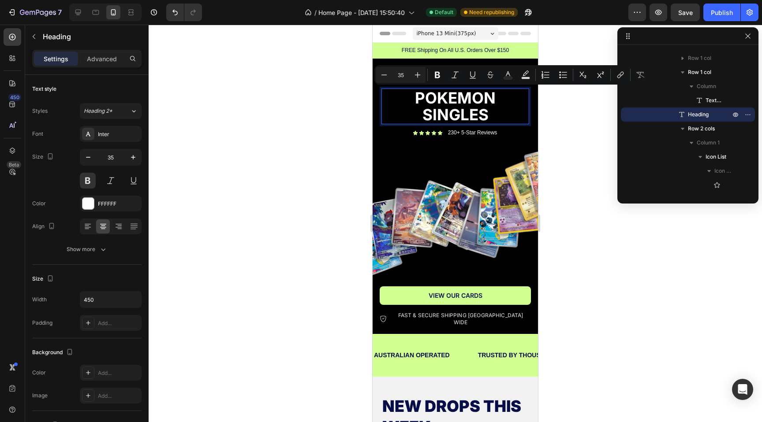
click at [292, 125] on div at bounding box center [455, 224] width 613 height 398
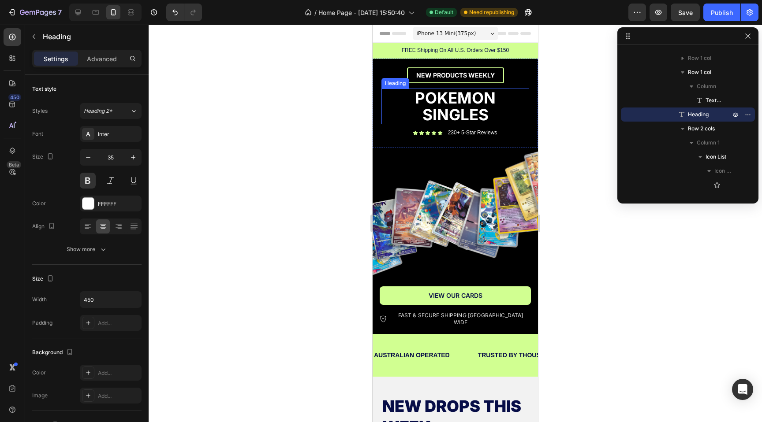
click at [410, 101] on p "POKEMON SINGLES" at bounding box center [455, 107] width 146 height 34
click at [434, 79] on icon at bounding box center [434, 80] width 7 height 7
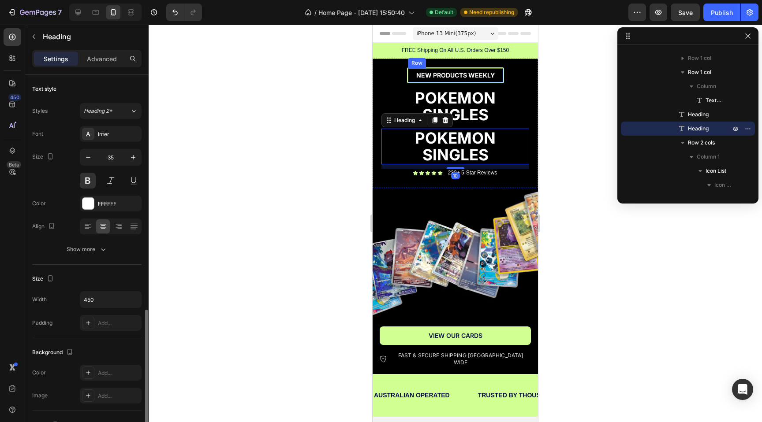
scroll to position [142, 0]
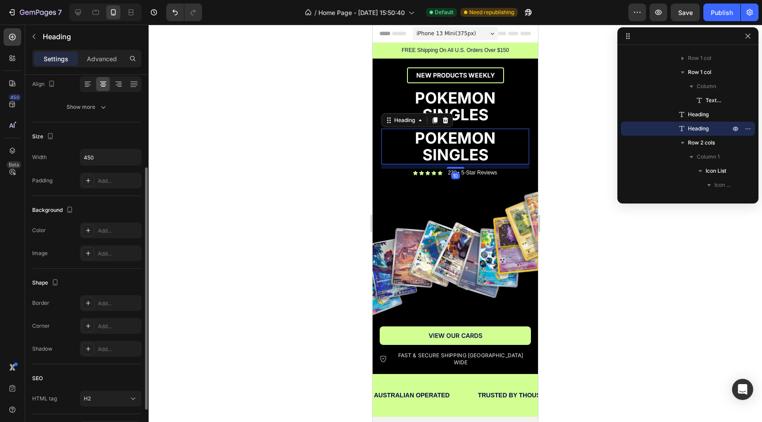
click at [414, 129] on h2 "POKEMON SINGLES" at bounding box center [455, 147] width 148 height 36
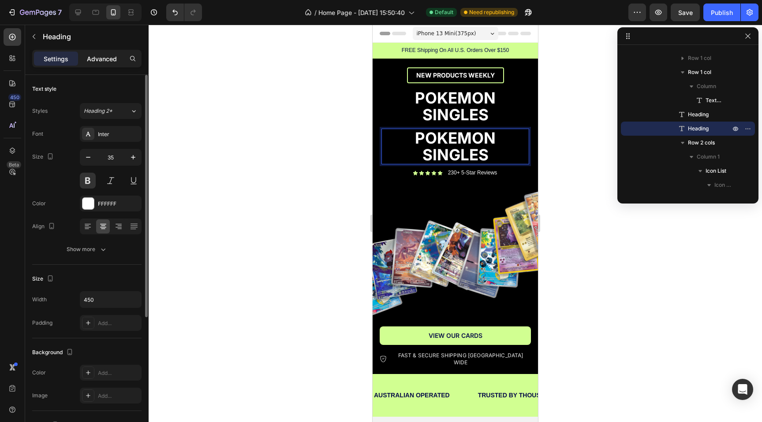
click at [96, 53] on div "Advanced" at bounding box center [102, 59] width 44 height 14
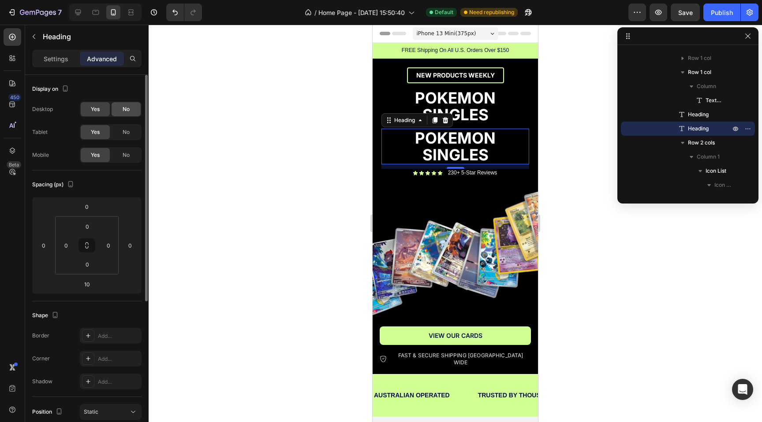
click at [130, 113] on div "No" at bounding box center [126, 109] width 29 height 14
click at [130, 127] on div "No" at bounding box center [126, 132] width 29 height 14
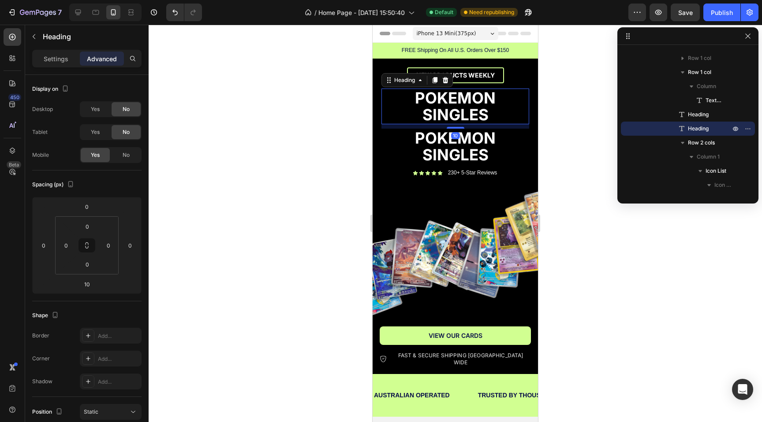
click at [460, 112] on p "POKEMON SINGLES" at bounding box center [455, 107] width 146 height 34
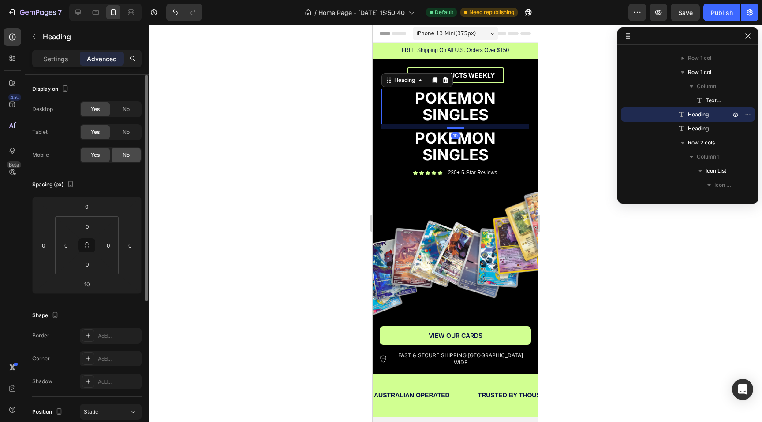
click at [126, 154] on span "No" at bounding box center [126, 155] width 7 height 8
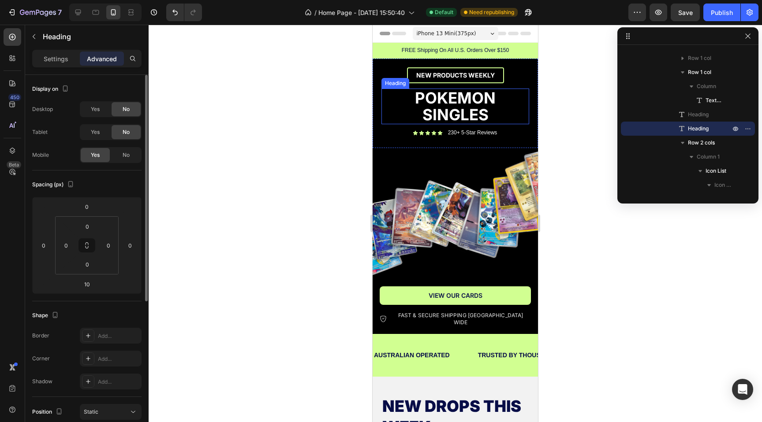
click at [464, 100] on p "POKEMON SINGLES" at bounding box center [455, 107] width 146 height 34
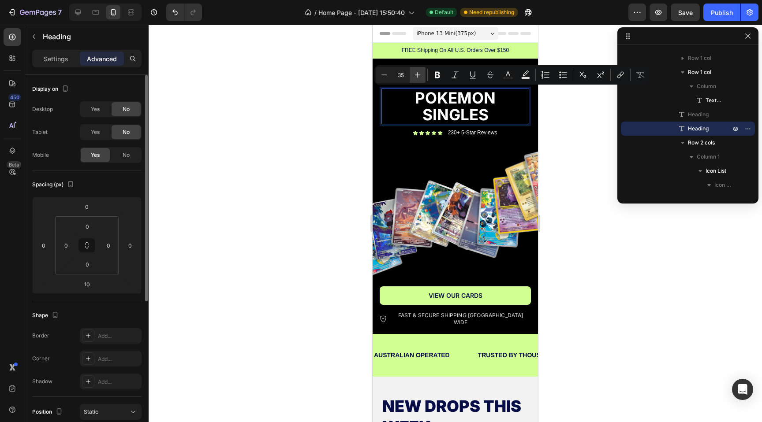
click at [414, 75] on icon "Editor contextual toolbar" at bounding box center [417, 75] width 9 height 9
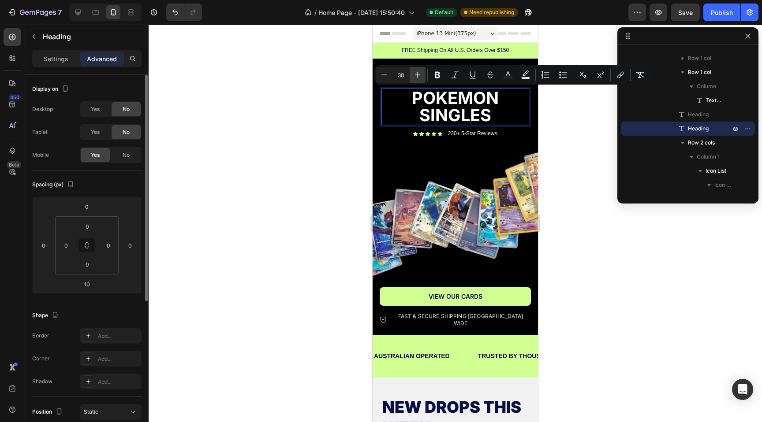
click at [414, 75] on icon "Editor contextual toolbar" at bounding box center [417, 75] width 9 height 9
click at [414, 83] on div "Minus 39 Plus Bold Italic Underline Strikethrough Text Color Text Background Co…" at bounding box center [512, 74] width 276 height 19
click at [419, 79] on icon "Editor contextual toolbar" at bounding box center [417, 75] width 9 height 9
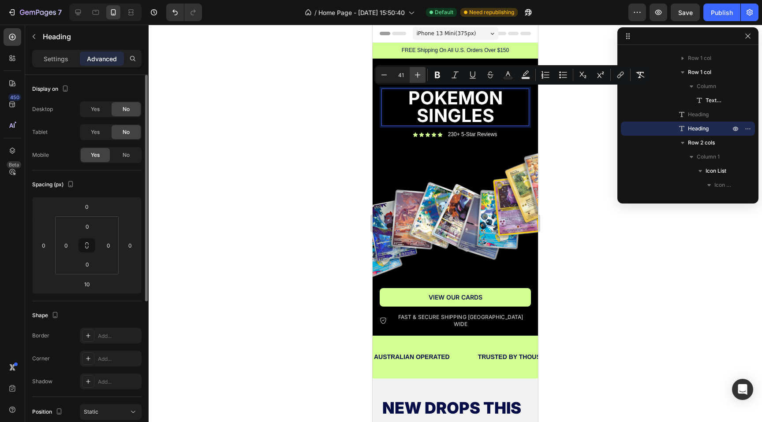
click at [419, 79] on icon "Editor contextual toolbar" at bounding box center [417, 75] width 9 height 9
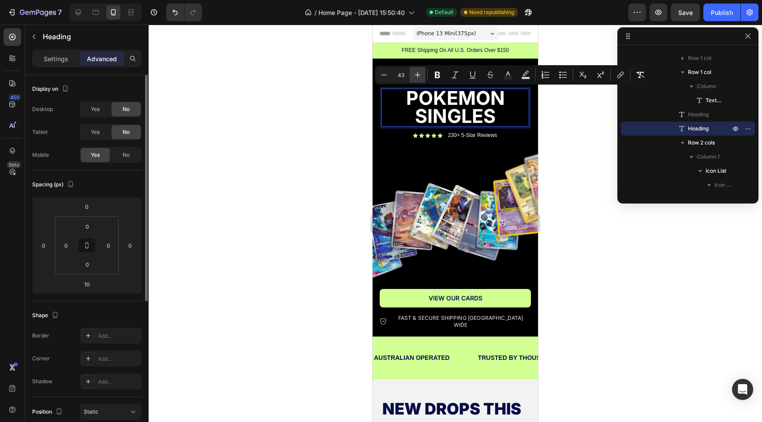
click at [419, 79] on icon "Editor contextual toolbar" at bounding box center [417, 75] width 9 height 9
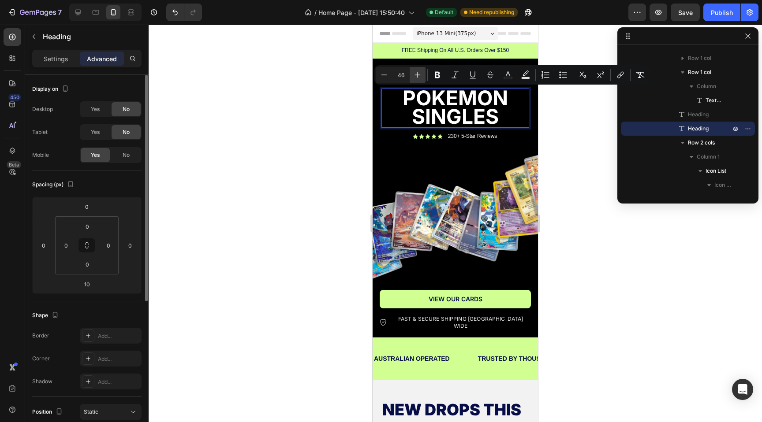
click at [419, 79] on icon "Editor contextual toolbar" at bounding box center [417, 75] width 9 height 9
type input "47"
click at [257, 122] on div at bounding box center [455, 224] width 613 height 398
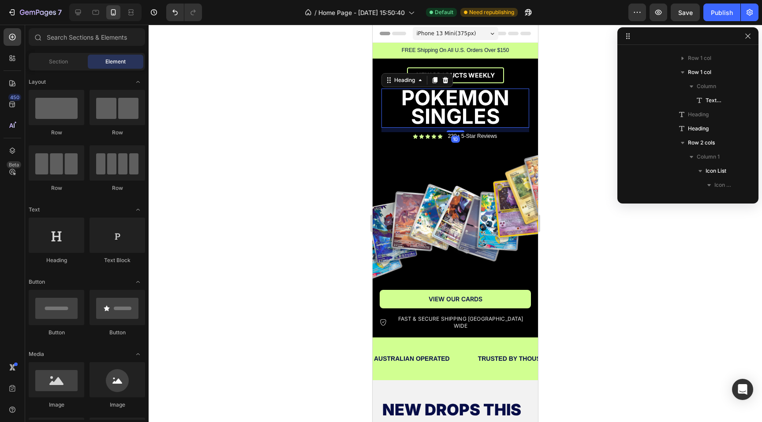
click at [440, 98] on span "POKEMON SINGLES" at bounding box center [455, 107] width 108 height 44
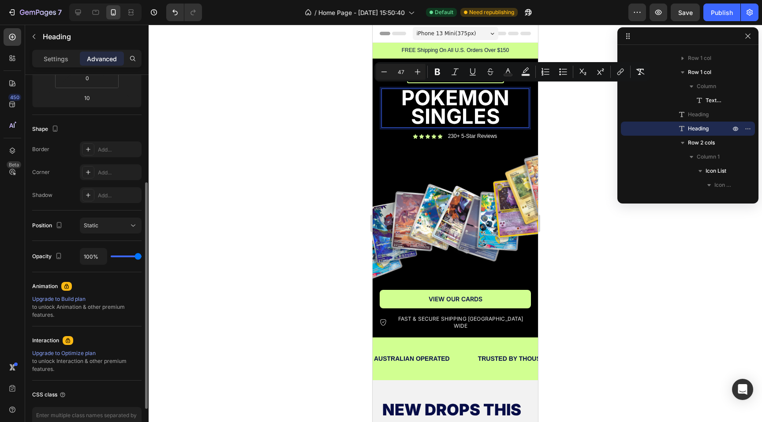
scroll to position [189, 0]
click at [60, 59] on p "Settings" at bounding box center [56, 58] width 25 height 9
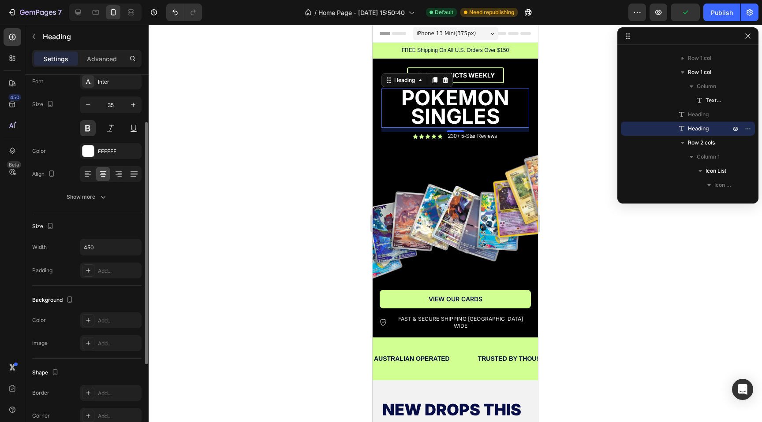
scroll to position [51, 0]
click at [104, 200] on icon "button" at bounding box center [103, 198] width 9 height 9
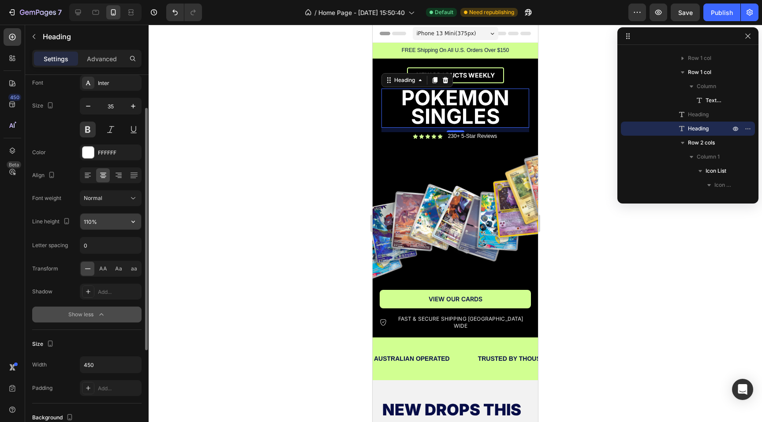
click at [99, 223] on input "110%" at bounding box center [110, 222] width 61 height 16
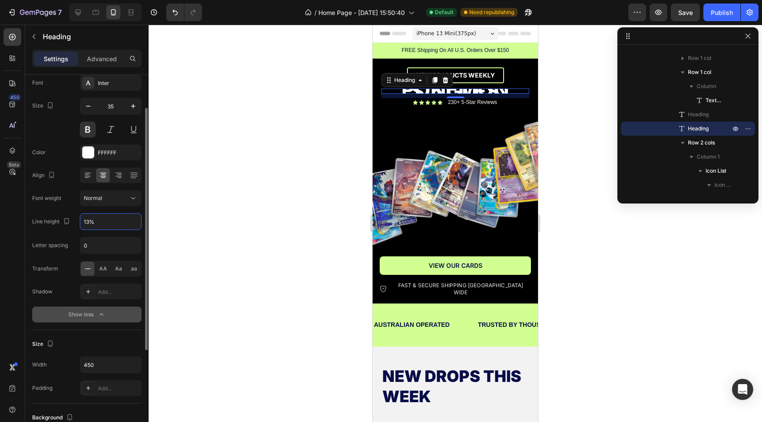
type input "130%"
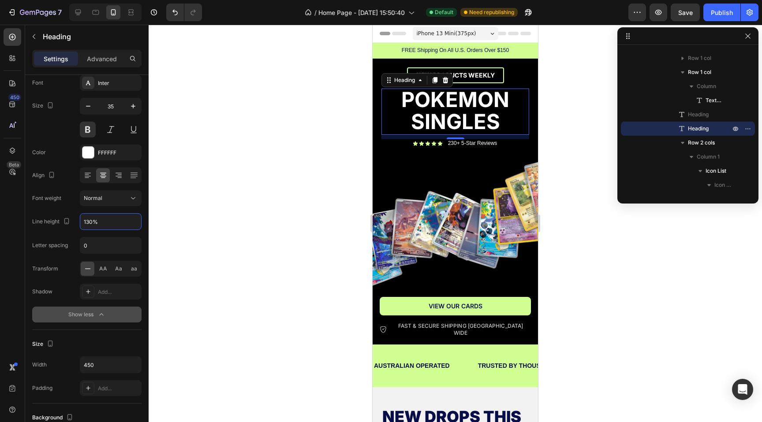
click at [252, 119] on div at bounding box center [455, 224] width 613 height 398
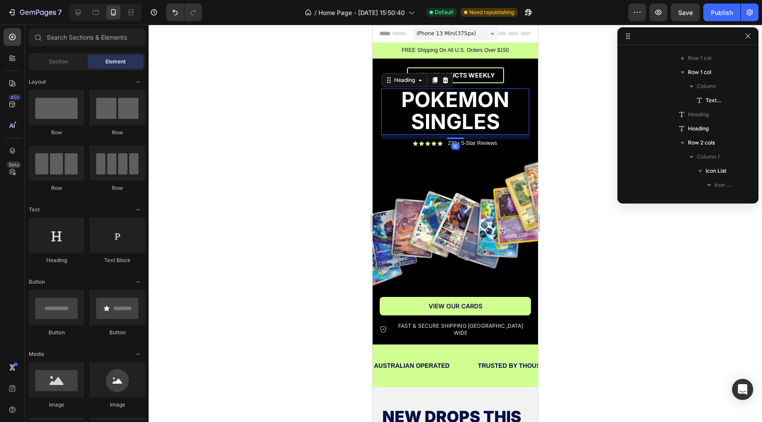
click at [464, 119] on span "POKEMON SINGLES" at bounding box center [455, 111] width 108 height 48
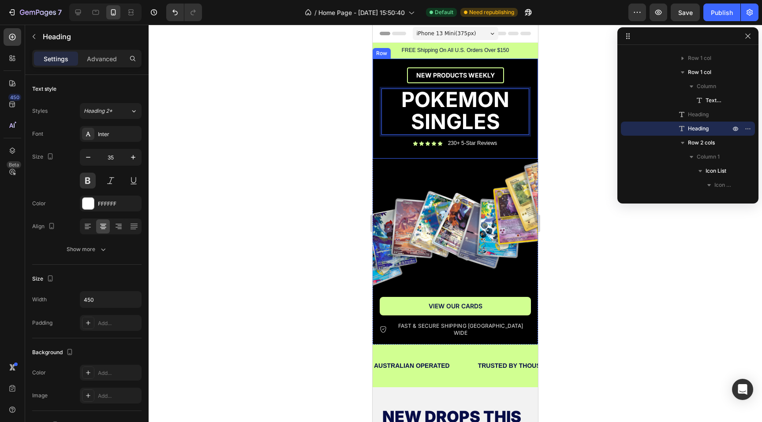
click at [572, 119] on div at bounding box center [455, 224] width 613 height 398
click at [508, 117] on p "⁠⁠⁠⁠⁠⁠⁠ POKEMON SINGLES" at bounding box center [455, 112] width 146 height 45
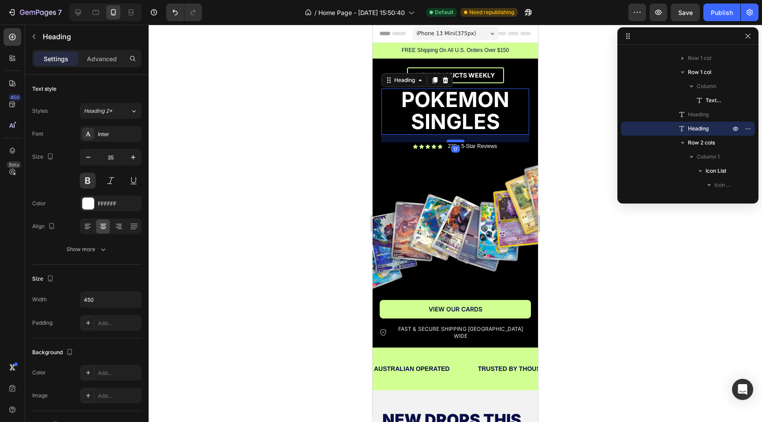
click at [448, 141] on div at bounding box center [456, 141] width 18 height 3
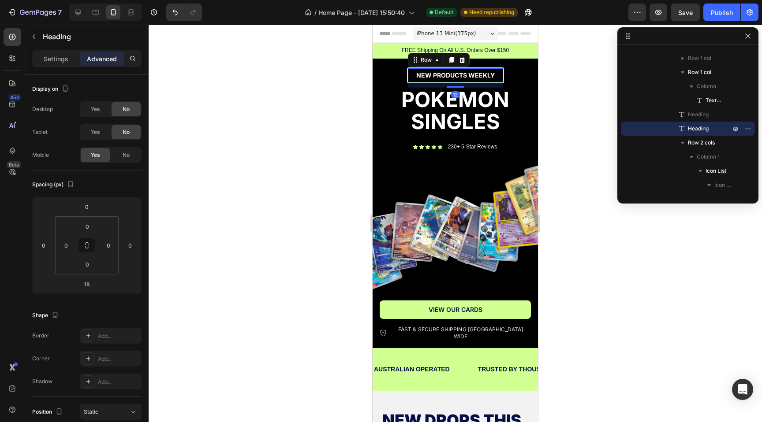
click at [487, 69] on div "NEW PRODUCTS WEEKLY Text Block Row 12" at bounding box center [455, 75] width 97 height 16
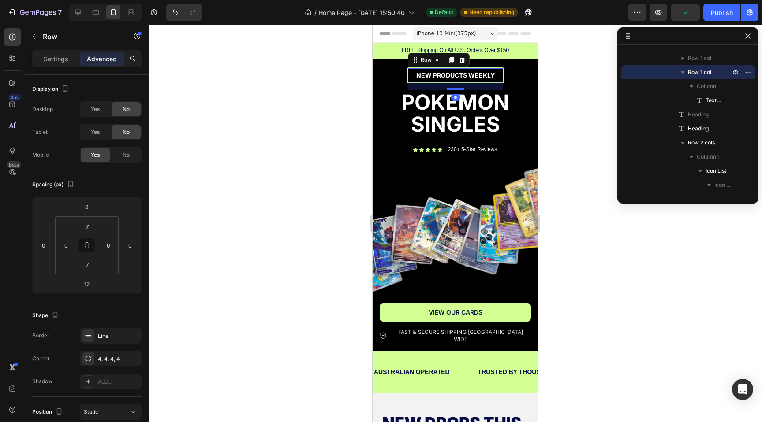
click at [459, 90] on div at bounding box center [456, 89] width 18 height 3
type input "18"
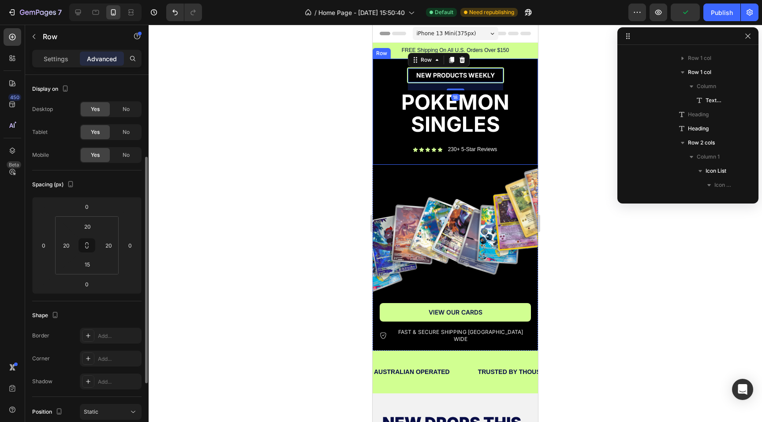
scroll to position [11, 0]
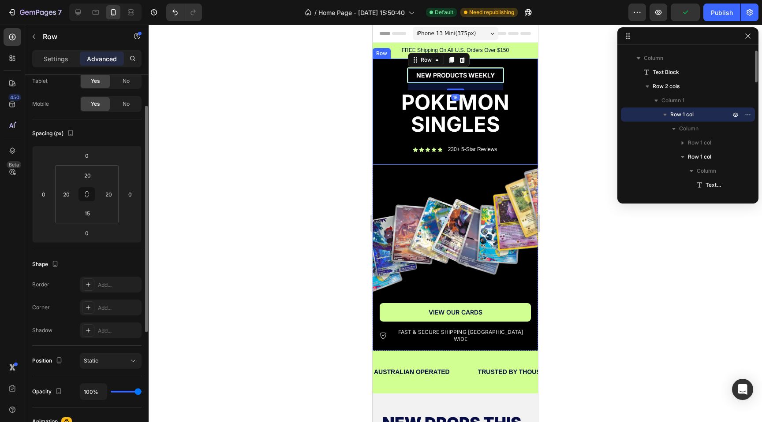
click at [488, 65] on div "NEW PRODUCTS WEEKLY Text Block Row NEW PRODUCTS WEEKLY Text Block Row 18 POKEMO…" at bounding box center [455, 112] width 165 height 107
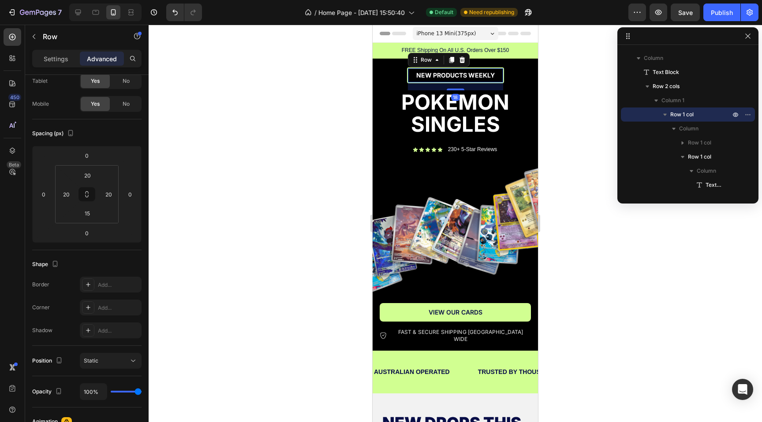
click at [488, 69] on div "NEW PRODUCTS WEEKLY Text Block Row 18" at bounding box center [455, 75] width 97 height 16
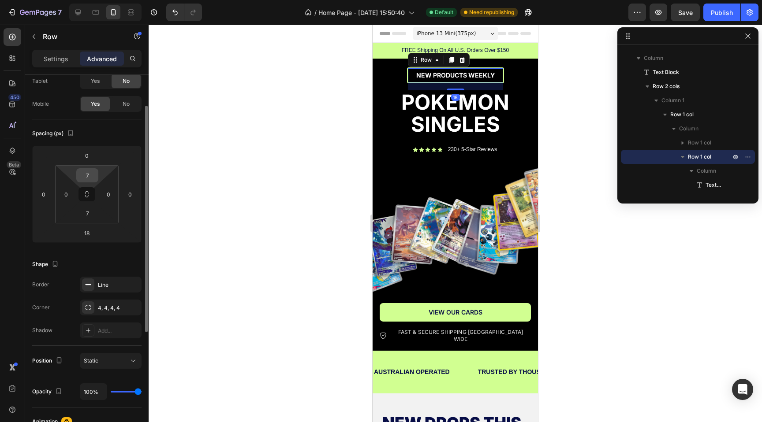
click at [84, 175] on input "7" at bounding box center [87, 175] width 18 height 13
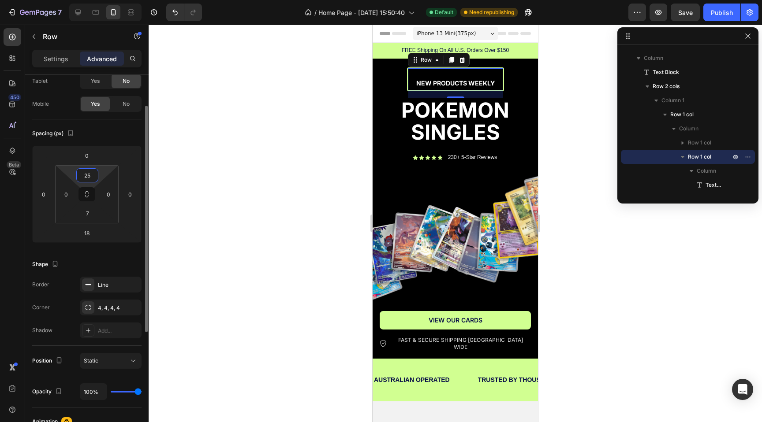
type input "2"
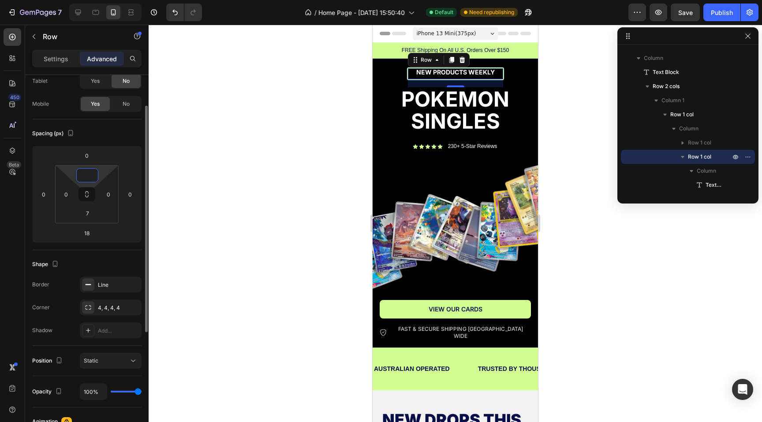
type input "7"
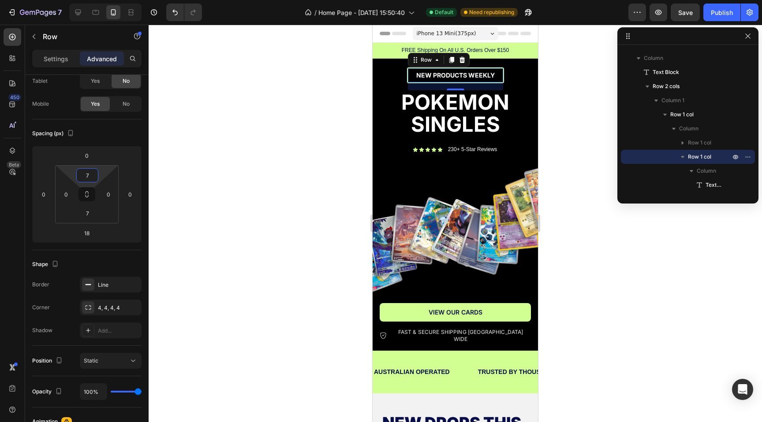
click at [252, 153] on div at bounding box center [455, 224] width 613 height 398
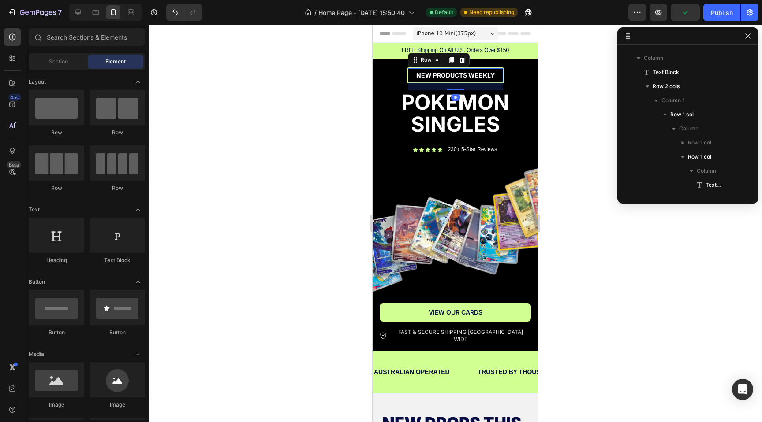
click at [408, 67] on div "NEW PRODUCTS WEEKLY Text Block Row 18" at bounding box center [455, 75] width 97 height 16
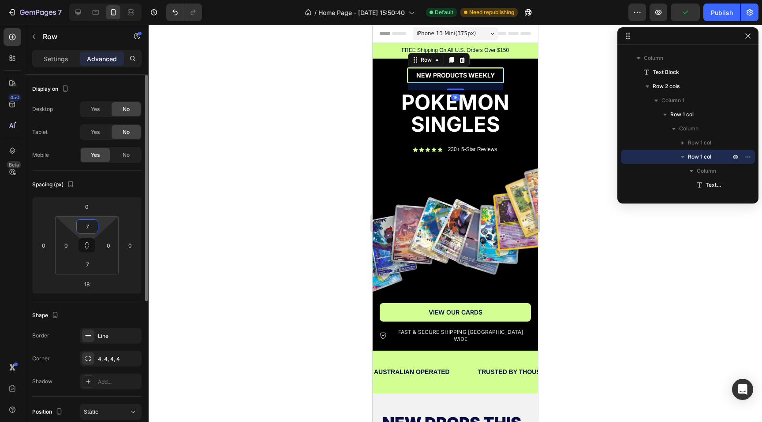
click at [92, 228] on input "7" at bounding box center [87, 226] width 18 height 13
click at [90, 211] on input "0" at bounding box center [87, 206] width 18 height 13
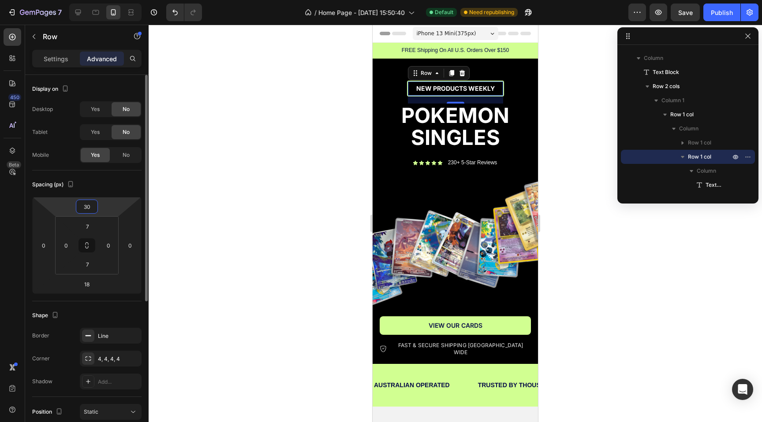
type input "3"
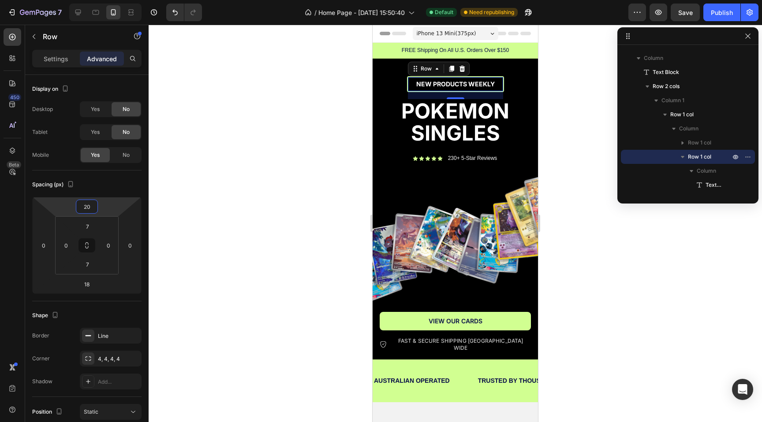
type input "20"
click at [258, 190] on div at bounding box center [455, 224] width 613 height 398
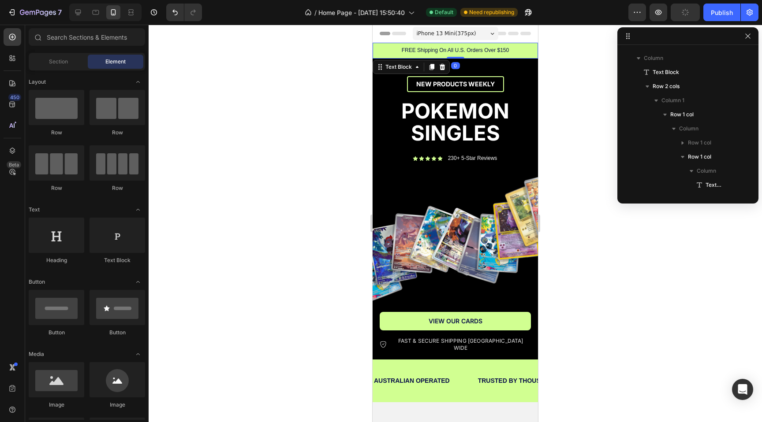
click at [448, 46] on div "FREE Shipping On All U.S. Orders Over $150" at bounding box center [455, 51] width 165 height 16
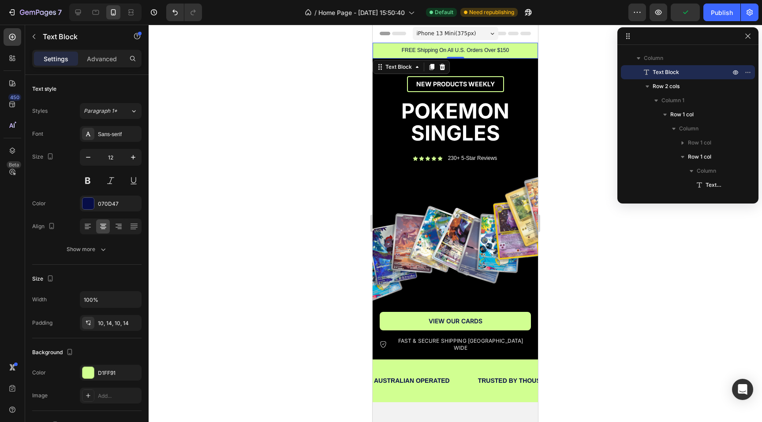
click at [413, 51] on p "FREE Shipping On All U.S. Orders Over $150" at bounding box center [455, 50] width 153 height 7
click at [448, 51] on p "FREE SHIPPING" at bounding box center [455, 50] width 153 height 7
click at [500, 49] on p "FREE AUSTRALIAN SHIPPING" at bounding box center [455, 50] width 153 height 7
click at [488, 49] on p "FREE AUSTRALIAN SHIPPING 199+" at bounding box center [455, 50] width 153 height 7
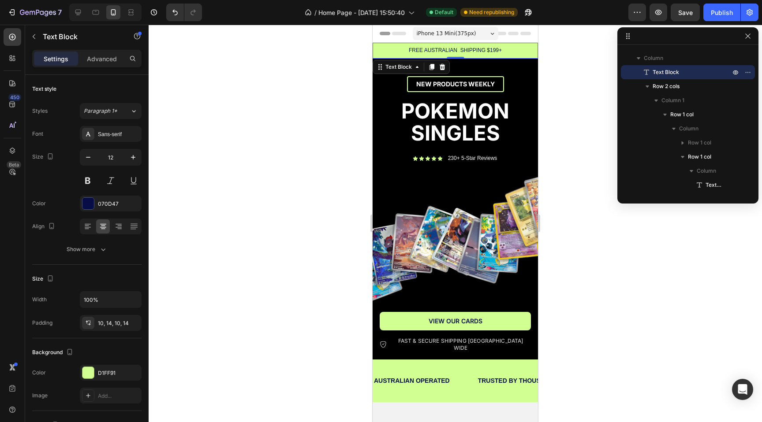
click at [566, 83] on div at bounding box center [455, 224] width 613 height 398
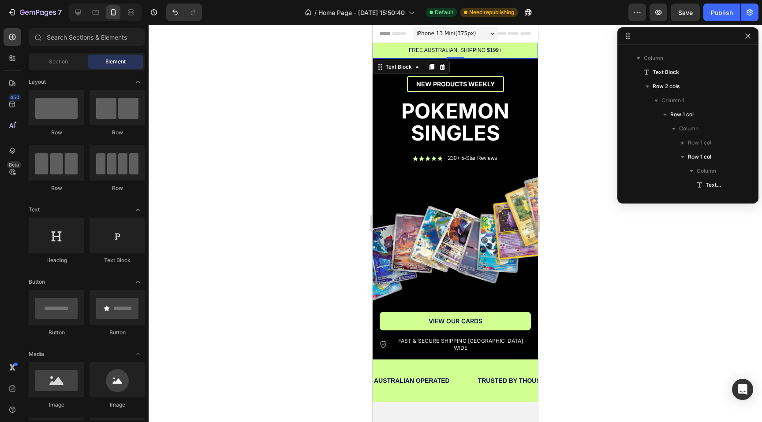
click at [566, 83] on div at bounding box center [455, 224] width 613 height 398
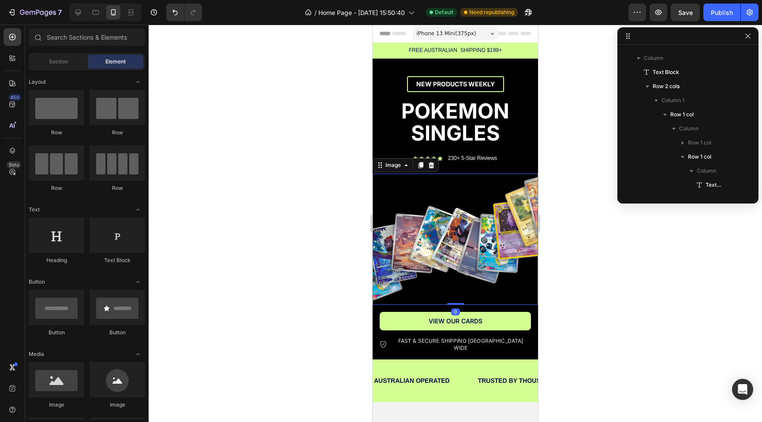
click at [441, 189] on img at bounding box center [455, 239] width 165 height 131
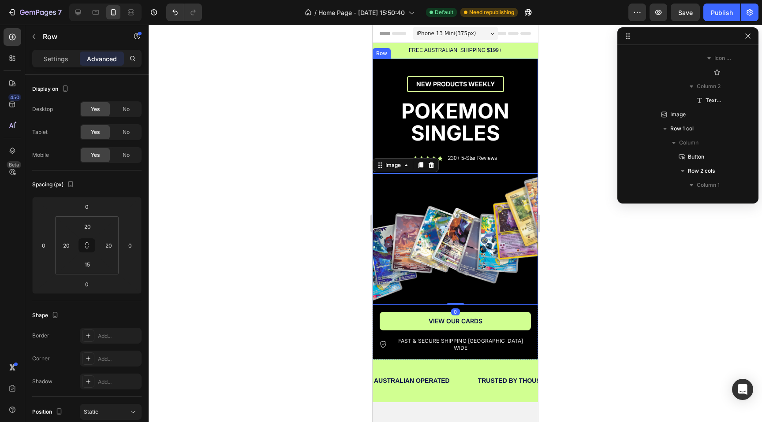
click at [446, 170] on div "NEW PRODUCTS WEEKLY Text Block Row NEW PRODUCTS WEEKLY Text Block Row POKEMON S…" at bounding box center [455, 117] width 165 height 116
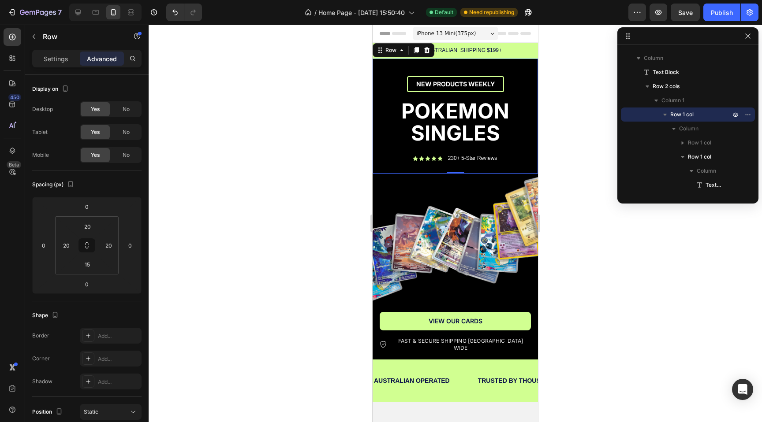
click at [604, 238] on div at bounding box center [455, 224] width 613 height 398
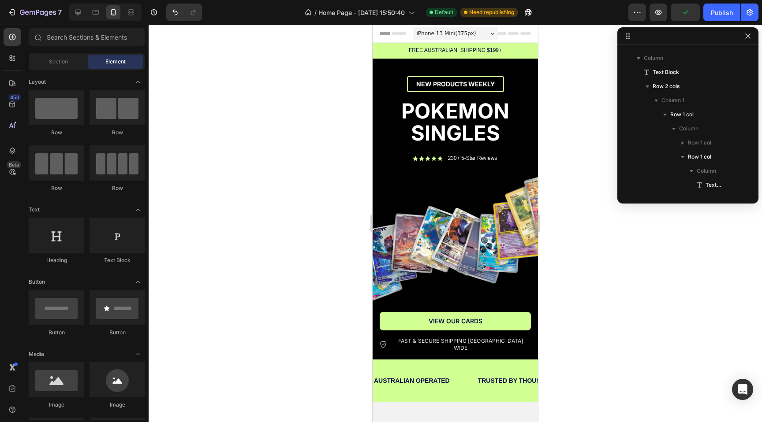
click at [628, 316] on div at bounding box center [455, 224] width 613 height 398
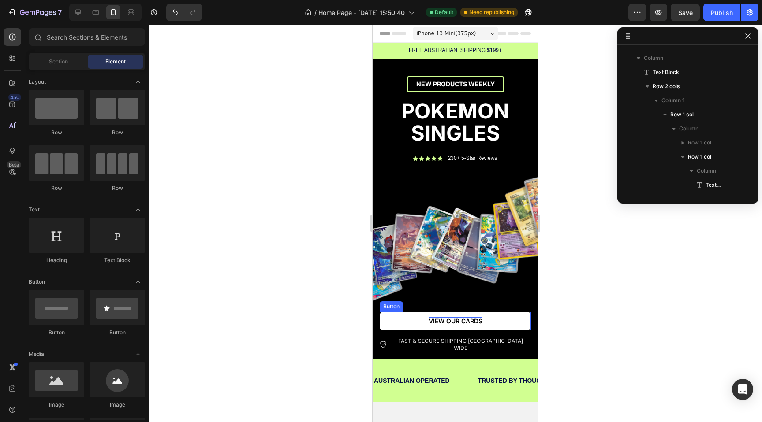
click at [469, 323] on p "VIEW OUR CARDS" at bounding box center [456, 321] width 54 height 8
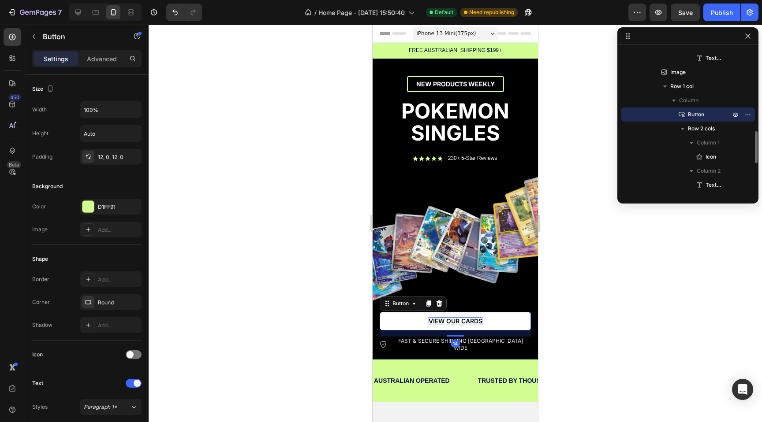
click at [469, 323] on p "VIEW OUR CARDS" at bounding box center [456, 321] width 54 height 8
click at [590, 316] on div at bounding box center [455, 224] width 613 height 398
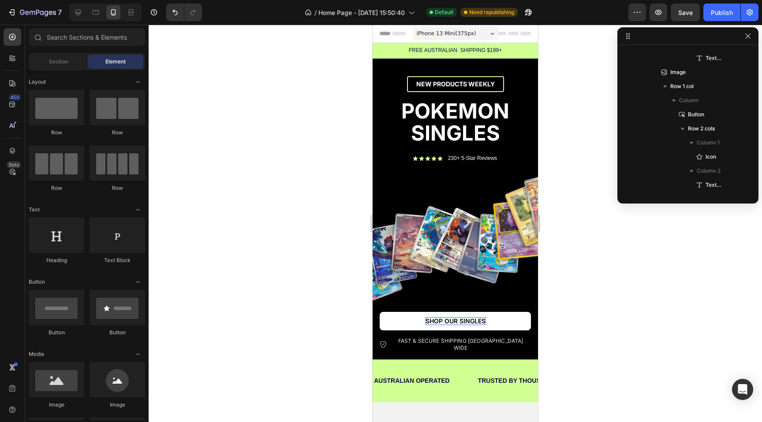
click at [590, 316] on div at bounding box center [455, 224] width 613 height 398
click at [463, 118] on span "POKEMON SINGLES" at bounding box center [455, 122] width 108 height 48
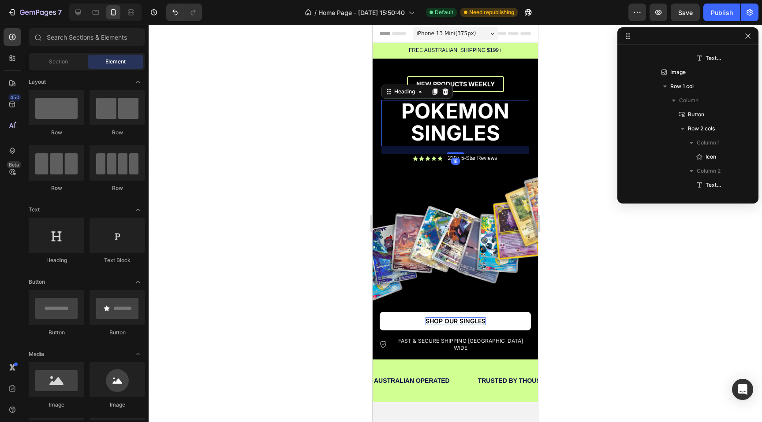
scroll to position [110, 0]
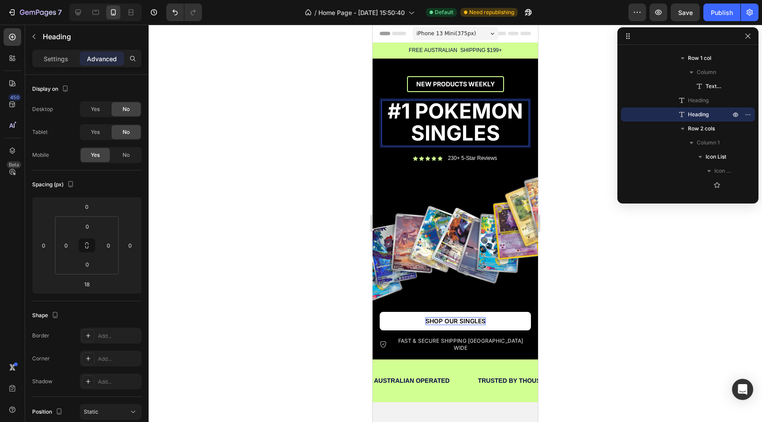
click at [499, 134] on span "#1 POKEMON SINGLES" at bounding box center [455, 122] width 135 height 48
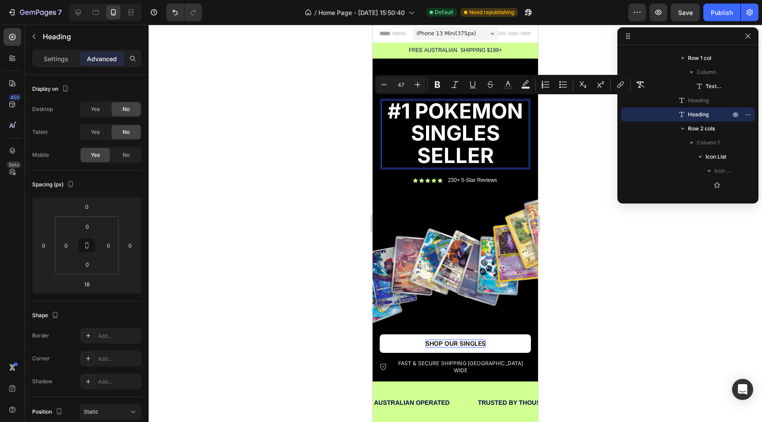
click at [405, 83] on input "47" at bounding box center [401, 84] width 18 height 11
type input "4"
type input "3"
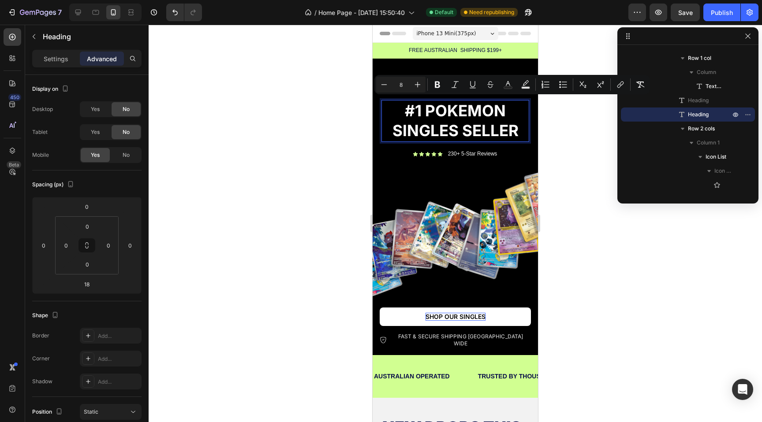
type input "8"
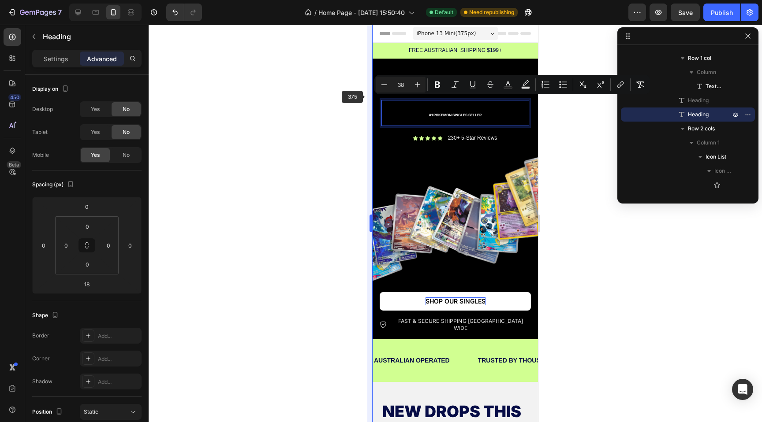
type input "38"
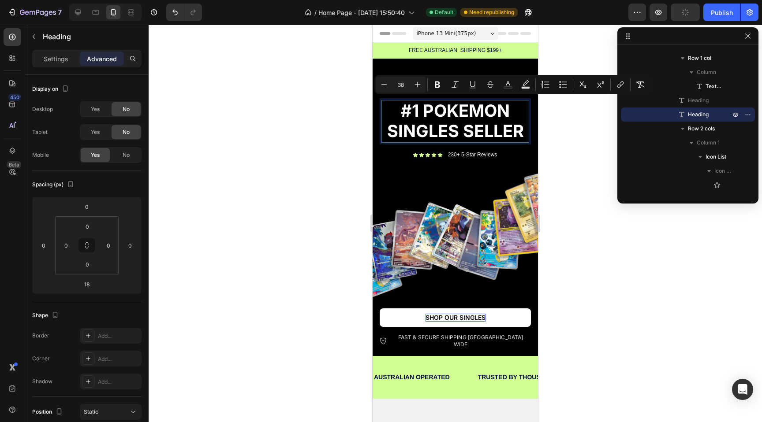
click at [338, 114] on div at bounding box center [455, 224] width 613 height 398
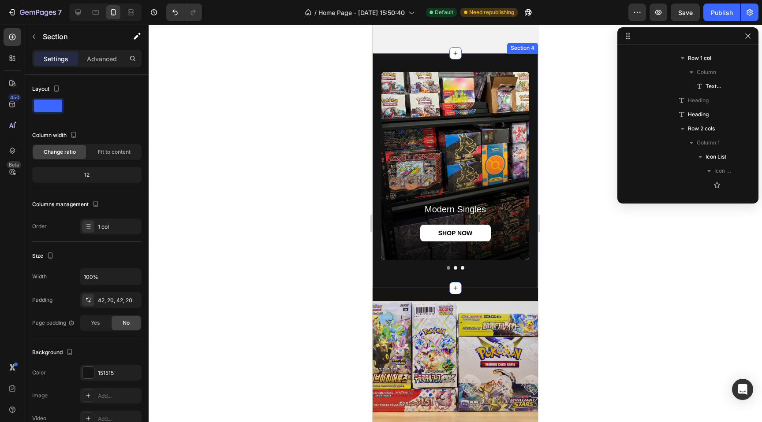
scroll to position [519, 0]
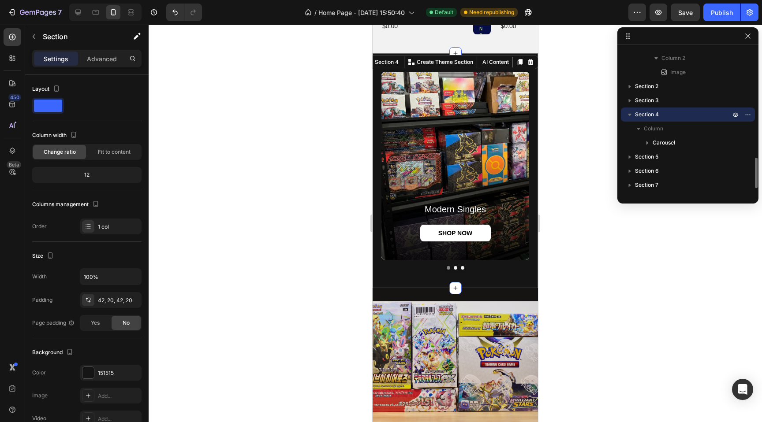
click at [471, 57] on div "modern singles Heading SHOP NOW Button Hero Banner holo's & bulk Heading SHOP N…" at bounding box center [455, 170] width 165 height 235
click at [488, 281] on div "modern singles Heading SHOP NOW Button Hero Banner holo's & bulk Heading SHOP N…" at bounding box center [455, 170] width 165 height 235
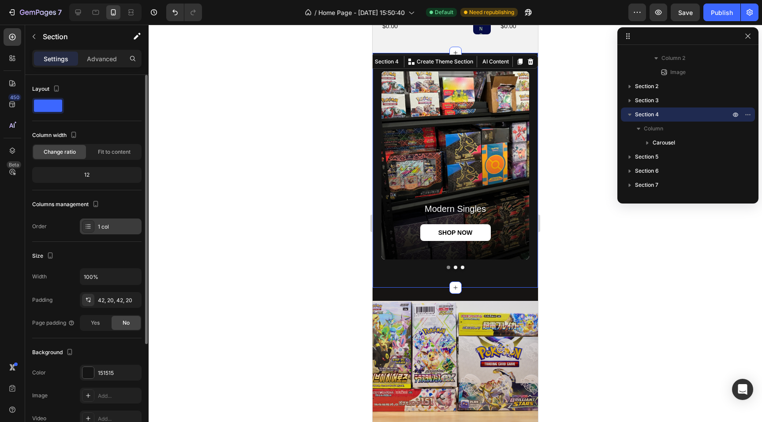
click at [116, 229] on div "1 col" at bounding box center [118, 227] width 41 height 8
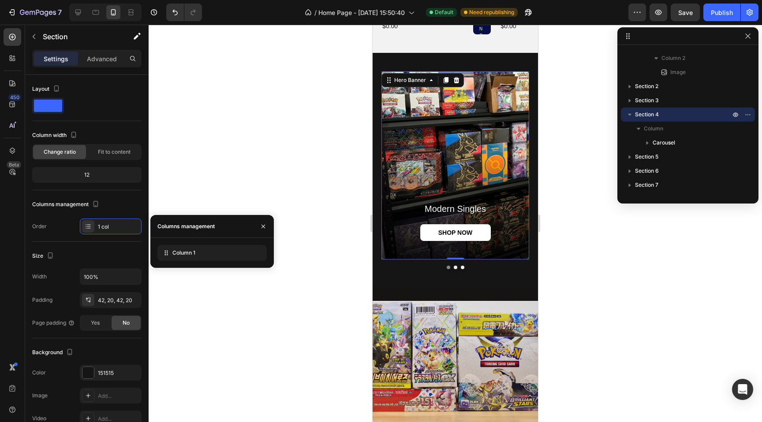
click at [414, 193] on div "Background Image" at bounding box center [455, 165] width 148 height 188
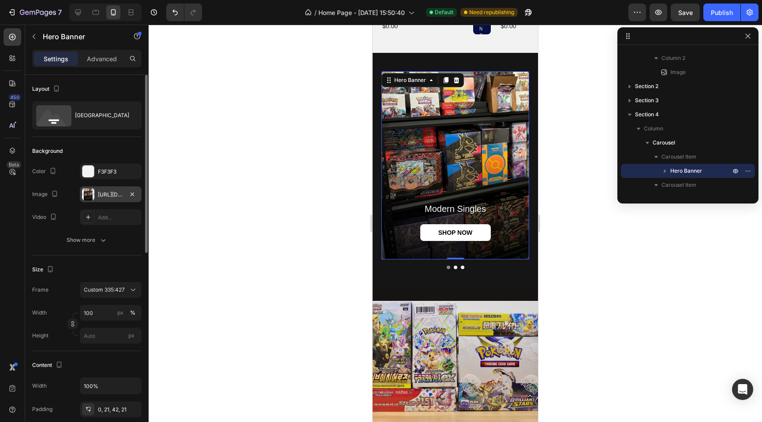
click at [92, 194] on div at bounding box center [88, 194] width 12 height 12
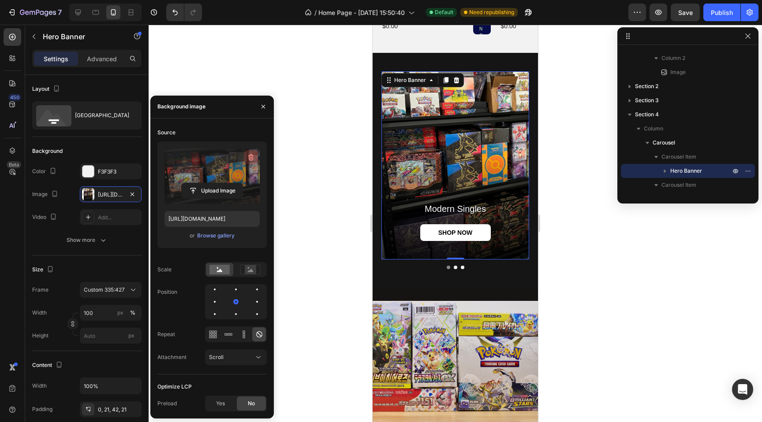
click at [250, 153] on icon "button" at bounding box center [250, 157] width 9 height 9
type input "Auto"
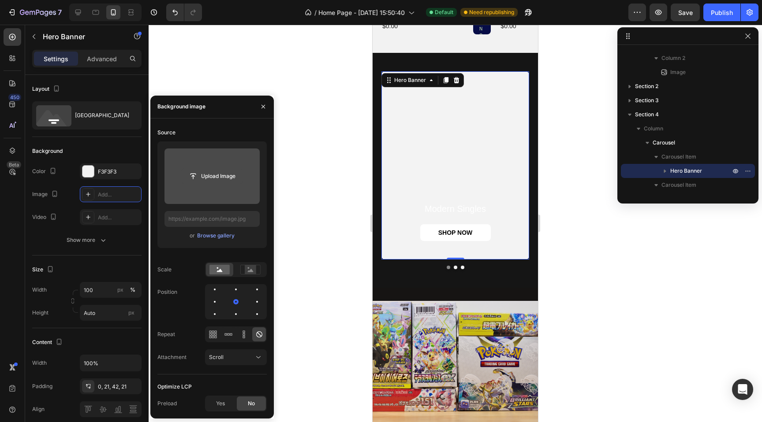
click at [210, 175] on input "file" at bounding box center [212, 176] width 61 height 15
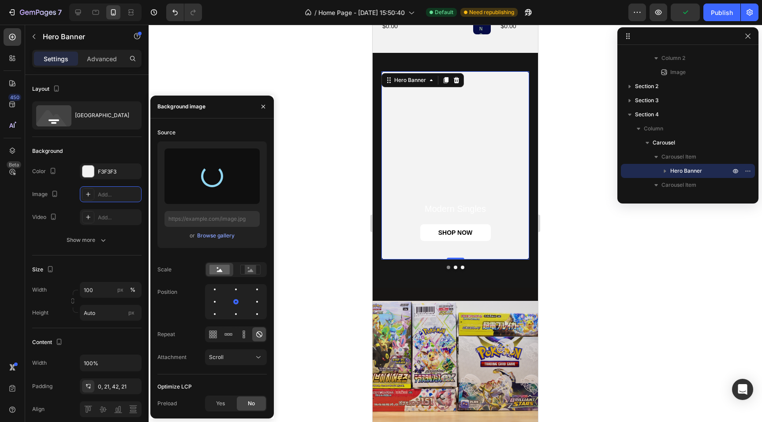
type input "[URL][DOMAIN_NAME]"
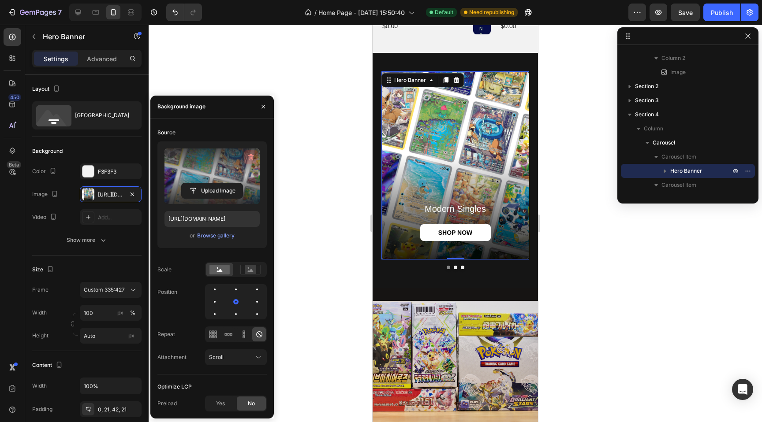
click at [251, 153] on icon "button" at bounding box center [250, 157] width 9 height 9
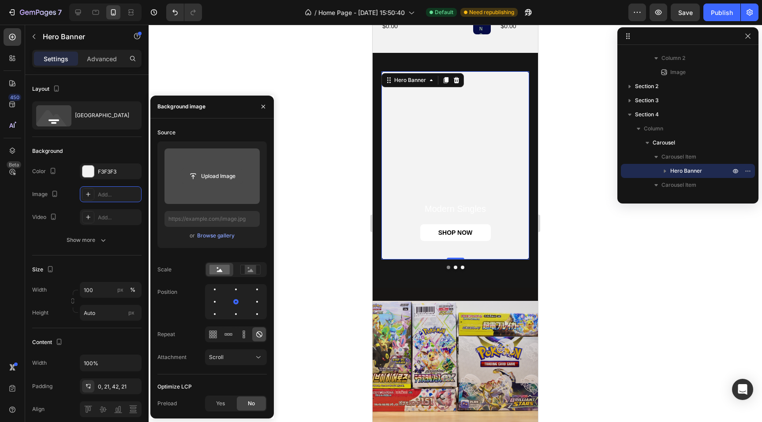
click at [220, 174] on input "file" at bounding box center [212, 176] width 61 height 15
click at [208, 172] on input "file" at bounding box center [212, 176] width 61 height 15
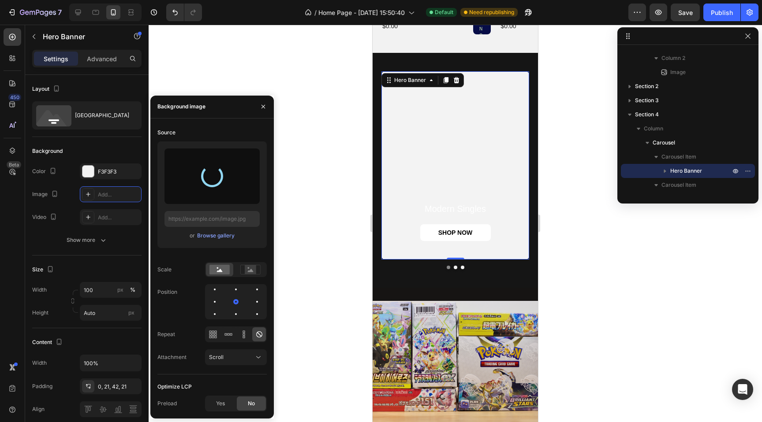
type input "[URL][DOMAIN_NAME]"
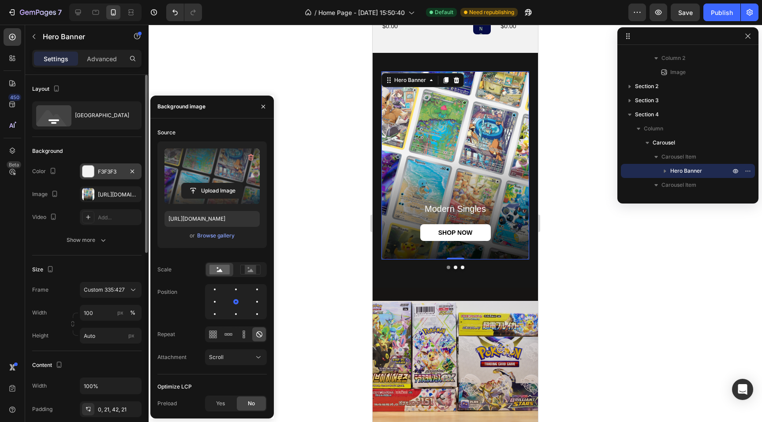
click at [89, 172] on div at bounding box center [87, 171] width 11 height 11
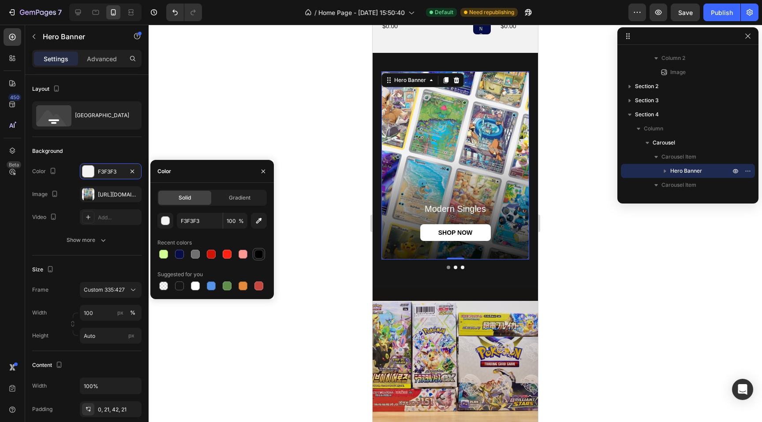
click at [258, 252] on div at bounding box center [258, 254] width 9 height 9
type input "000000"
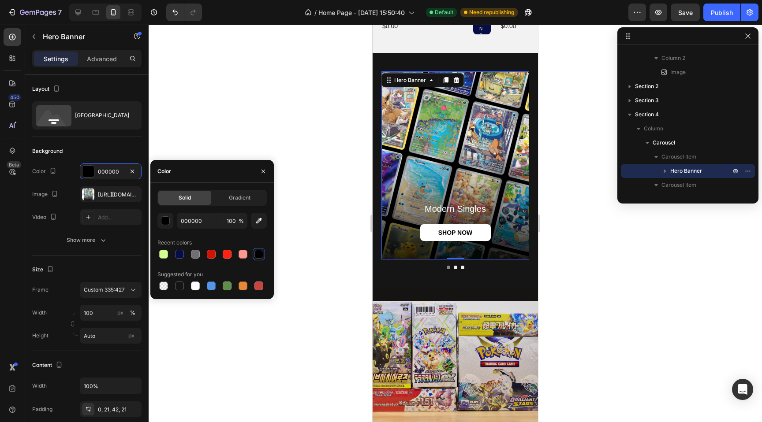
click at [282, 132] on div at bounding box center [455, 224] width 613 height 398
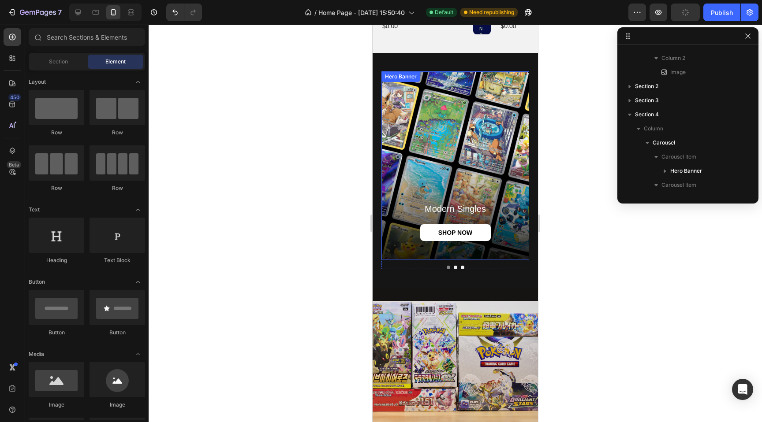
click at [433, 151] on div "Background Image" at bounding box center [455, 165] width 148 height 188
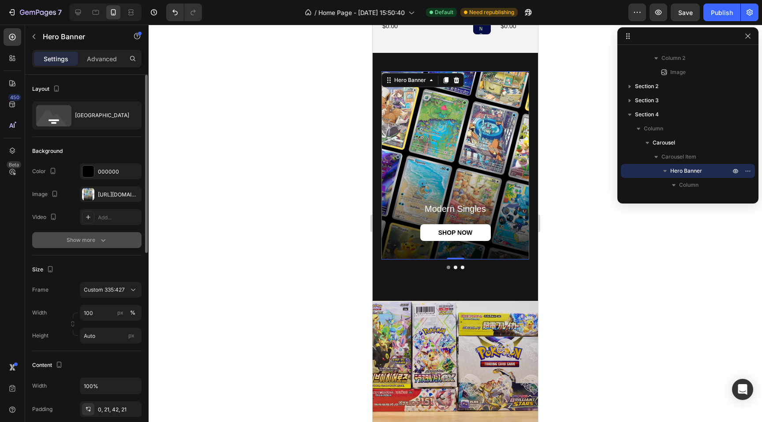
click at [84, 241] on div "Show more" at bounding box center [87, 240] width 41 height 9
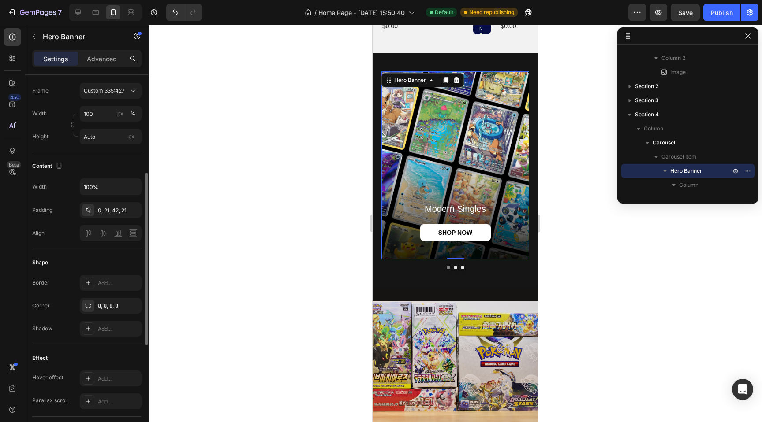
scroll to position [223, 0]
click at [98, 280] on div "Add..." at bounding box center [118, 283] width 41 height 8
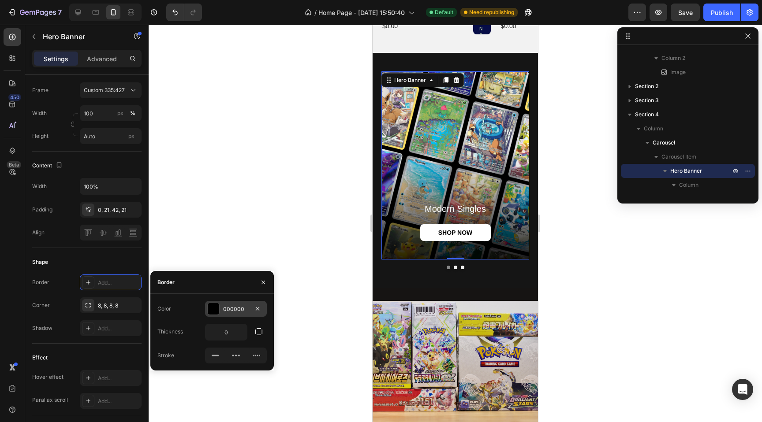
click at [214, 310] on div at bounding box center [213, 308] width 11 height 11
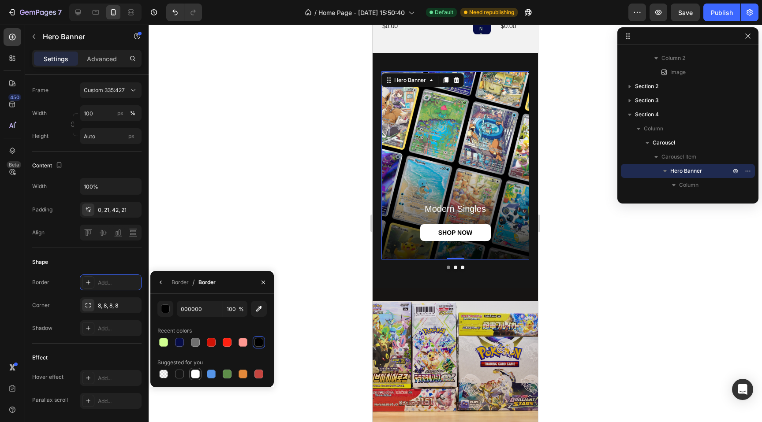
click at [199, 378] on div at bounding box center [195, 374] width 11 height 11
type input "FFFFFF"
click at [115, 273] on div "Shape Border Add... Corner 8, 8, 8, 8 Shadow Add..." at bounding box center [86, 296] width 109 height 96
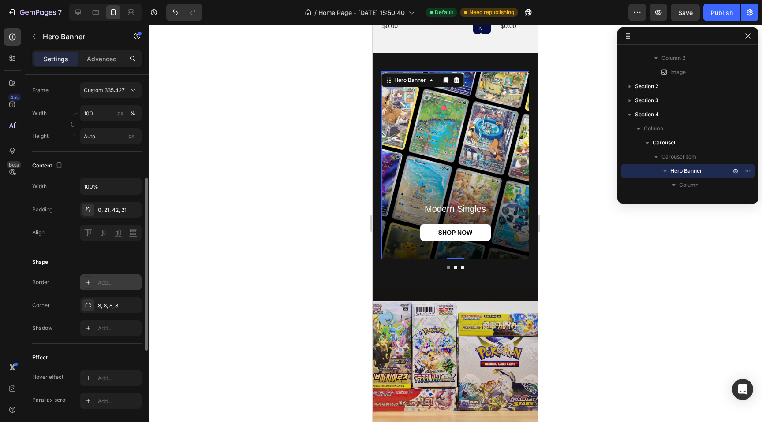
click at [104, 279] on div "Add..." at bounding box center [118, 283] width 41 height 8
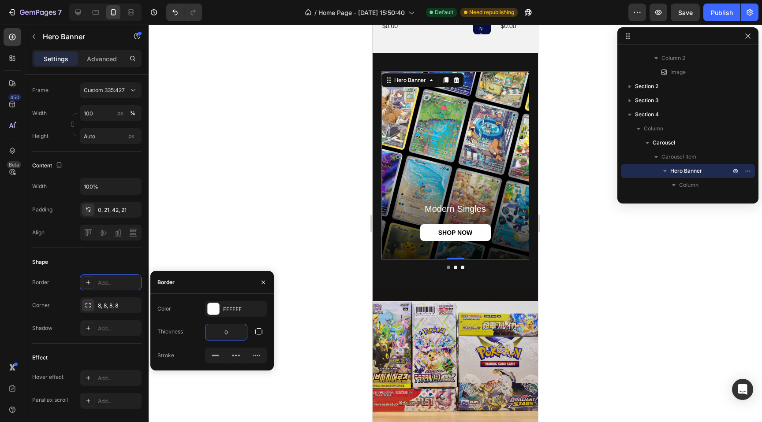
click at [235, 330] on input "0" at bounding box center [225, 333] width 41 height 16
type input "1"
type input "2"
click at [275, 197] on div at bounding box center [455, 224] width 613 height 398
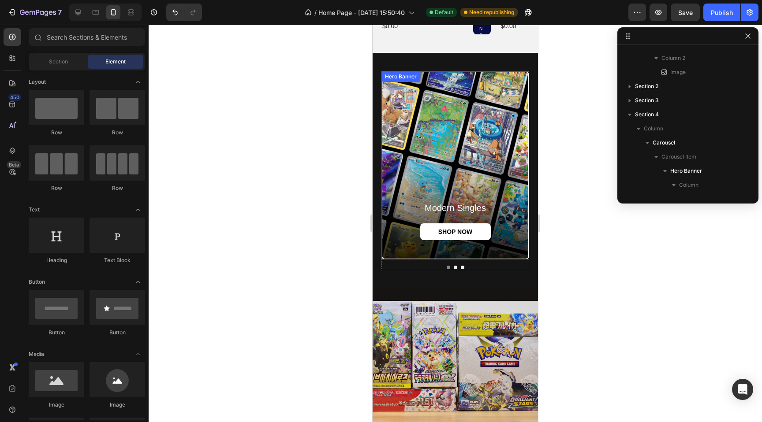
click at [431, 246] on div "modern singles Heading SHOP NOW Button" at bounding box center [455, 230] width 146 height 57
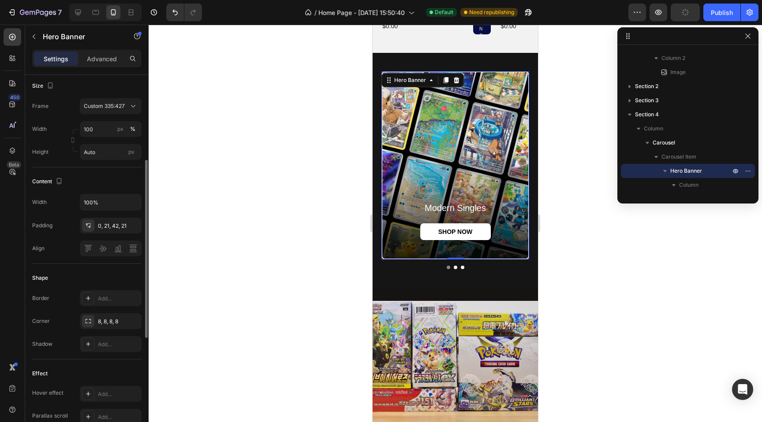
scroll to position [186, 0]
click at [90, 301] on div at bounding box center [88, 296] width 12 height 12
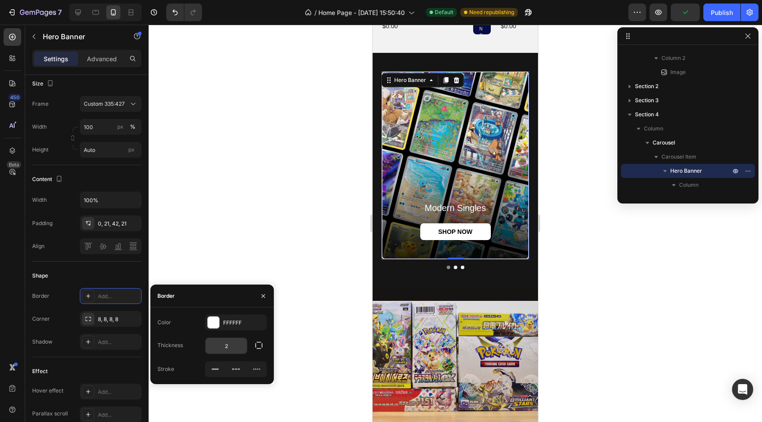
click at [243, 352] on input "2" at bounding box center [225, 346] width 41 height 16
type input "1"
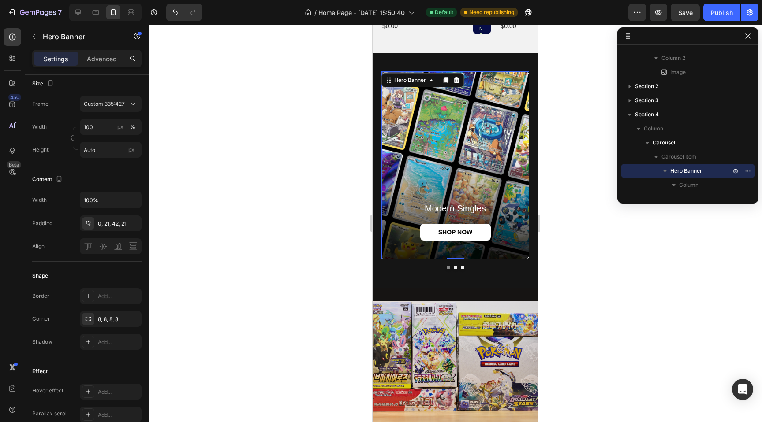
click at [261, 217] on div at bounding box center [455, 224] width 613 height 398
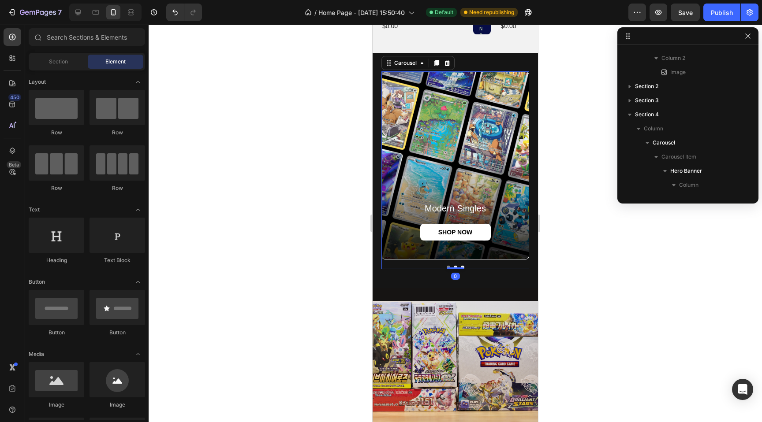
click at [459, 266] on div at bounding box center [455, 268] width 148 height 4
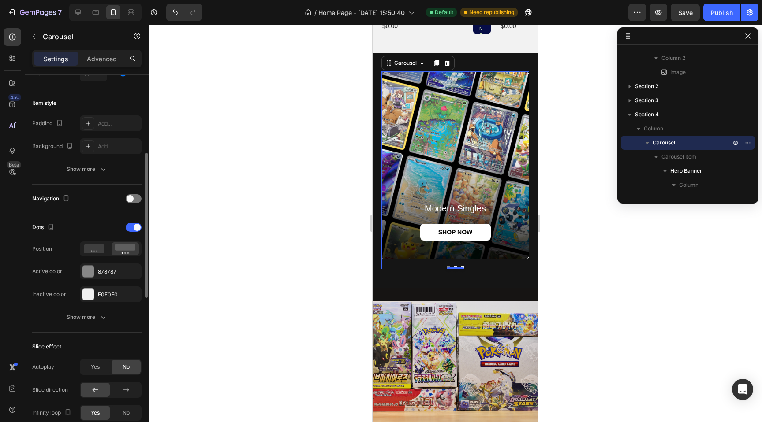
scroll to position [199, 0]
click at [96, 253] on div at bounding box center [94, 248] width 27 height 12
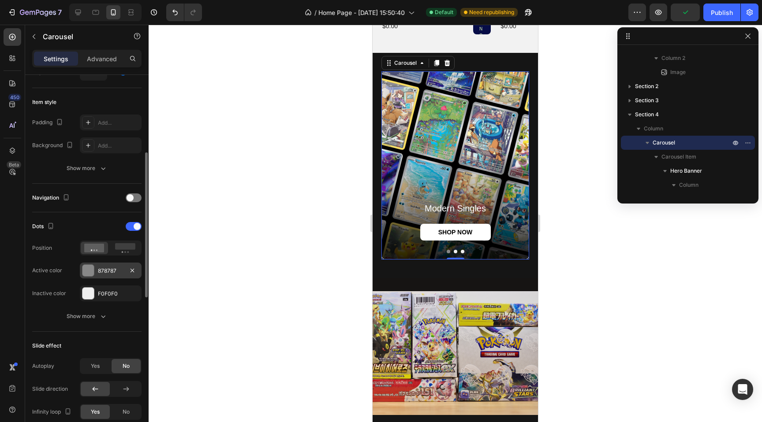
click at [90, 268] on div at bounding box center [87, 270] width 11 height 11
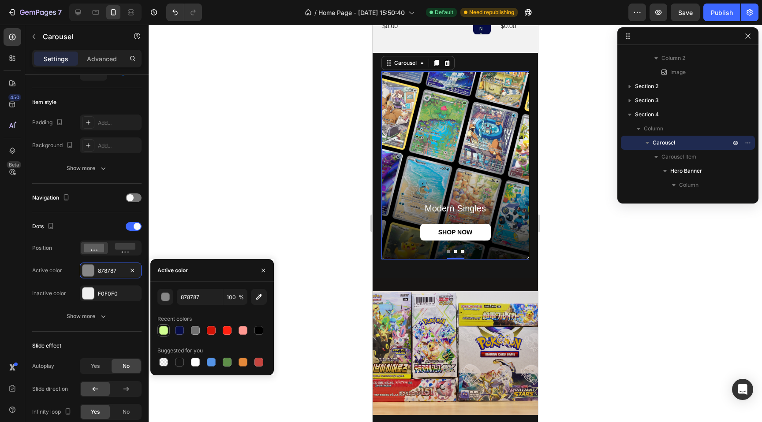
click at [160, 331] on div at bounding box center [163, 330] width 9 height 9
type input "D1FF91"
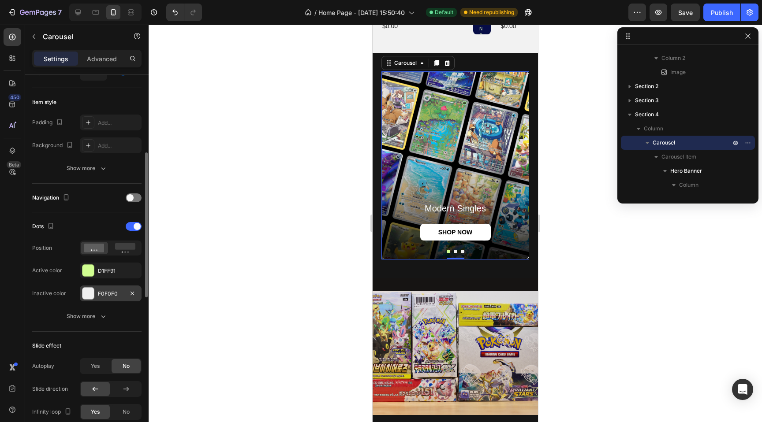
click at [89, 292] on div at bounding box center [87, 293] width 11 height 11
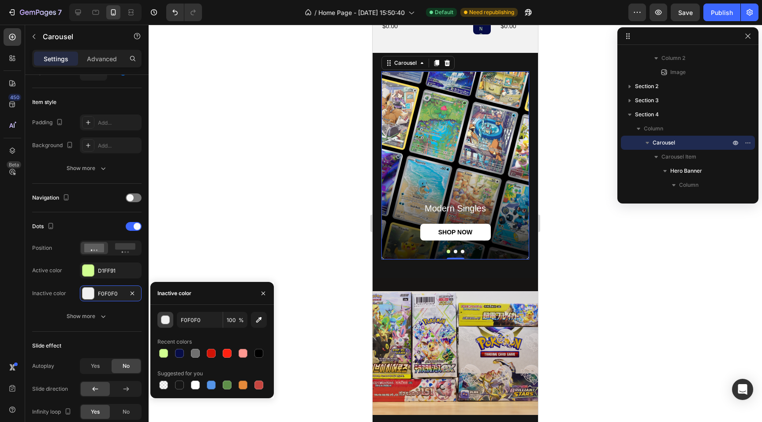
click at [168, 320] on div "button" at bounding box center [165, 320] width 9 height 9
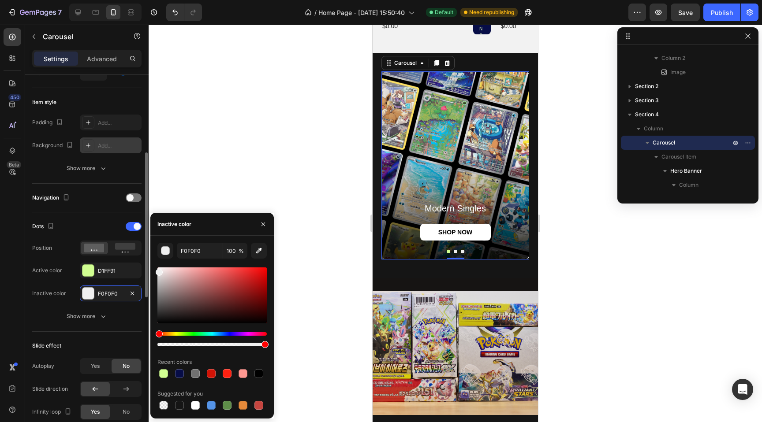
drag, startPoint x: 177, startPoint y: 292, endPoint x: 101, endPoint y: 142, distance: 168.6
click at [101, 145] on div "450 Beta Sections(18) Elements(83) Section Element Hero Section Product Detail …" at bounding box center [74, 224] width 149 height 398
type input "FFFFFF"
click at [123, 253] on icon at bounding box center [125, 248] width 20 height 10
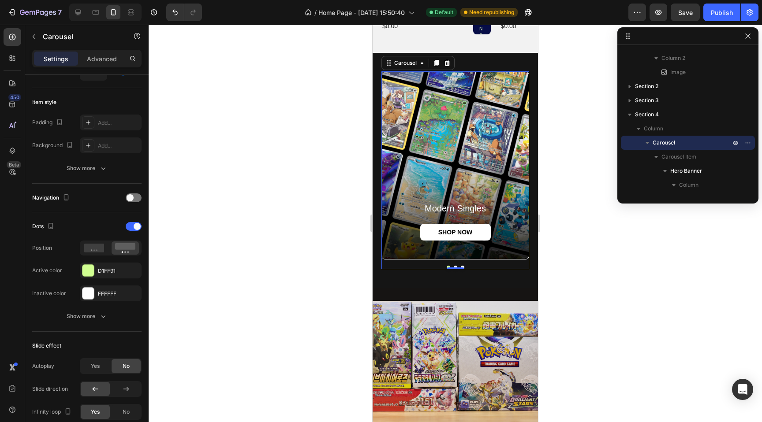
click at [250, 318] on div at bounding box center [455, 224] width 613 height 398
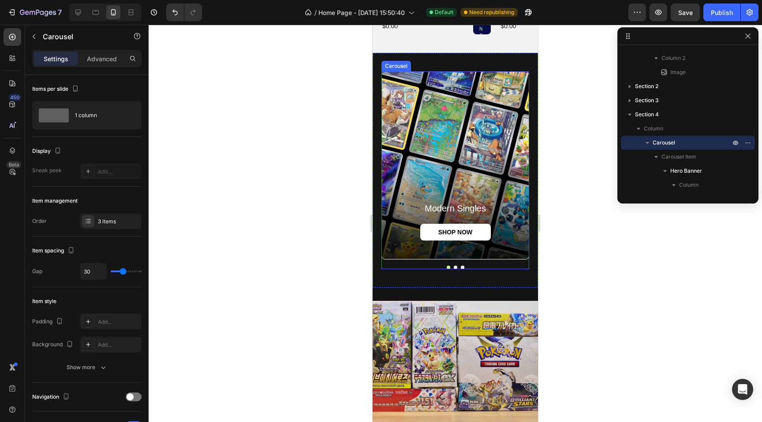
click at [446, 269] on div "modern singles Heading SHOP NOW Button Hero Banner holo's & bulk Heading SHOP N…" at bounding box center [455, 170] width 148 height 198
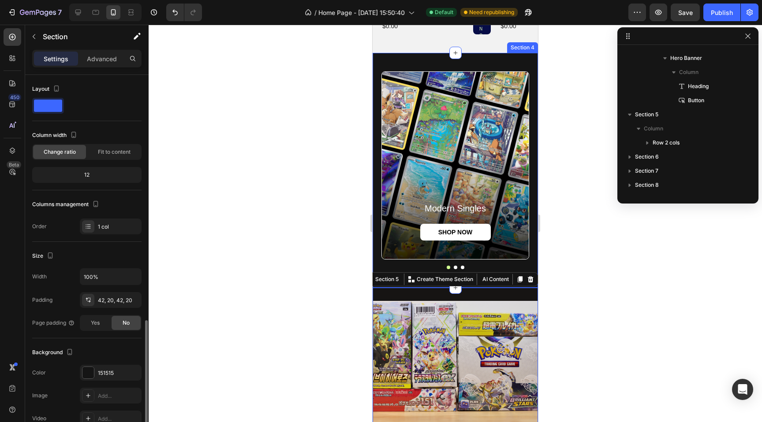
scroll to position [519, 0]
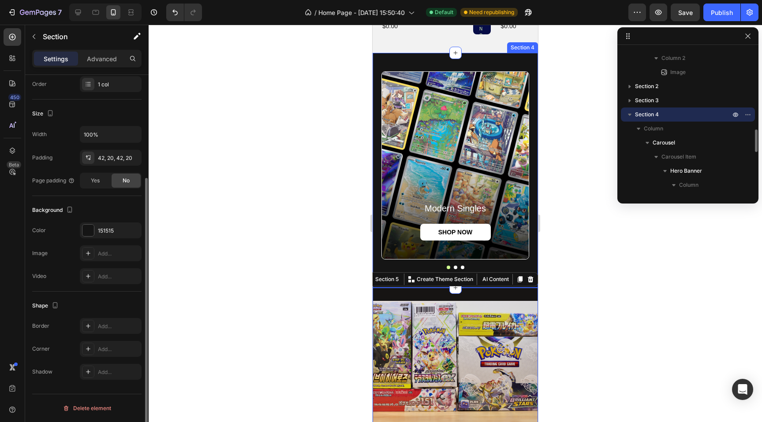
click at [402, 271] on div "modern singles Heading SHOP NOW Button Hero Banner holo's & bulk Heading SHOP N…" at bounding box center [455, 170] width 165 height 235
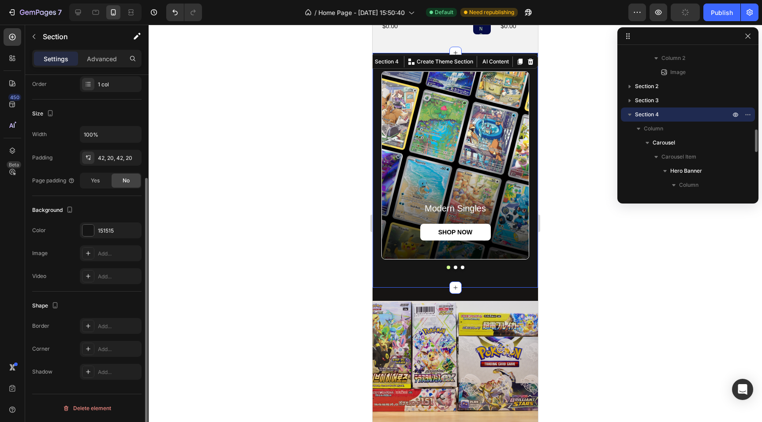
click at [402, 272] on div "modern singles Heading SHOP NOW Button Hero Banner holo's & bulk Heading SHOP N…" at bounding box center [455, 170] width 165 height 235
click at [93, 164] on div "42, 20, 42, 20" at bounding box center [111, 158] width 62 height 16
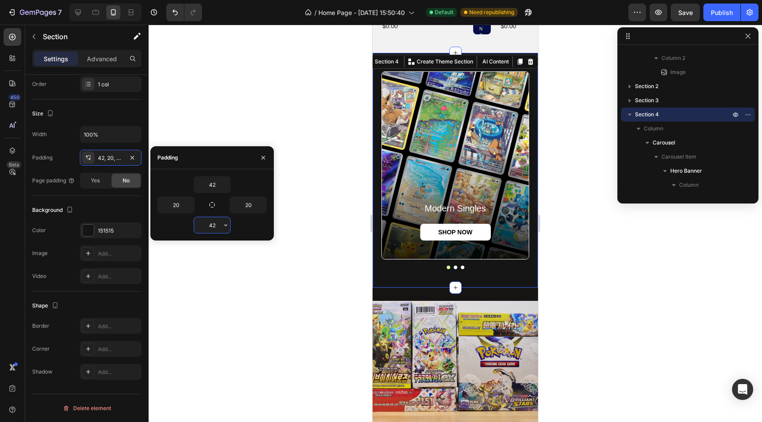
click at [219, 225] on input "42" at bounding box center [212, 225] width 36 height 16
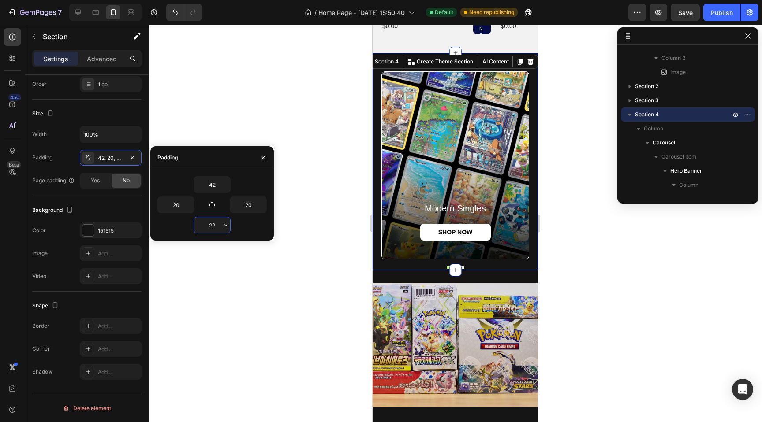
type input "22"
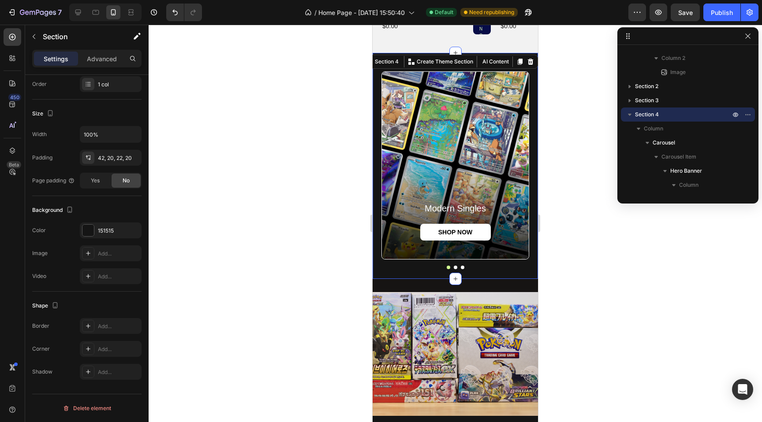
click at [343, 315] on div at bounding box center [455, 224] width 613 height 398
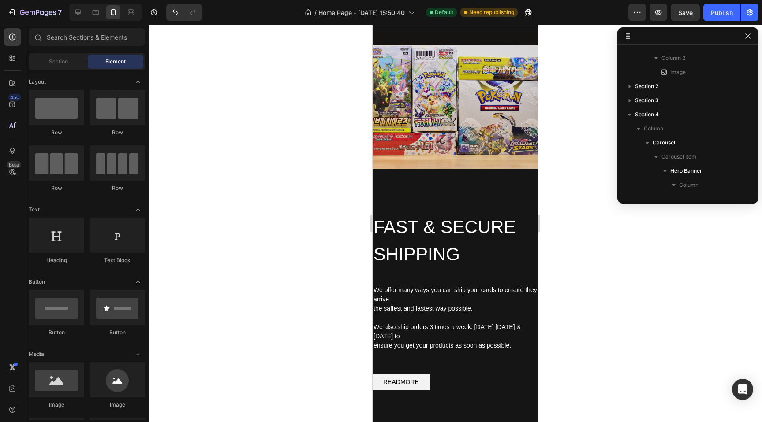
scroll to position [847, 0]
click at [430, 197] on div "FAST & SECURE SHIPPING Heading We offer many ways you can ship your cards to en…" at bounding box center [455, 301] width 165 height 266
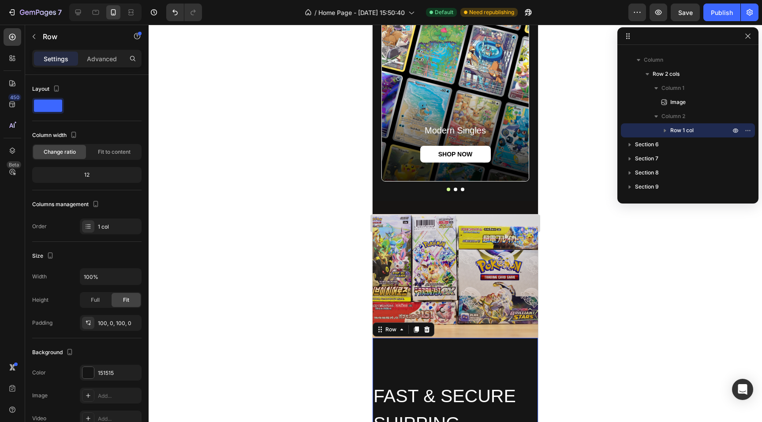
scroll to position [542, 0]
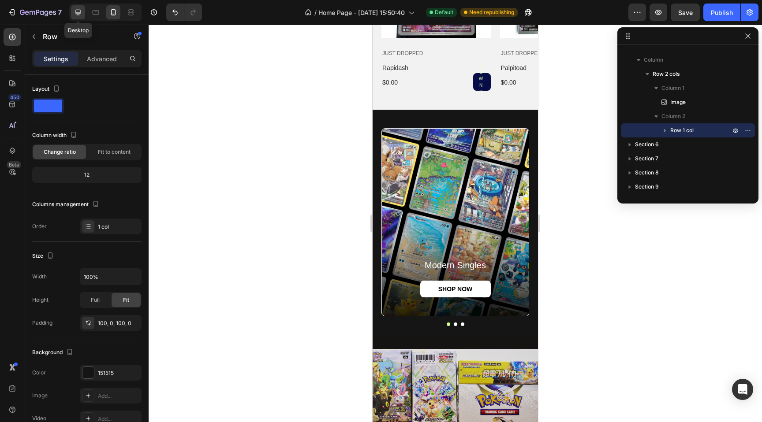
click at [83, 11] on div at bounding box center [78, 12] width 14 height 14
type input "1200"
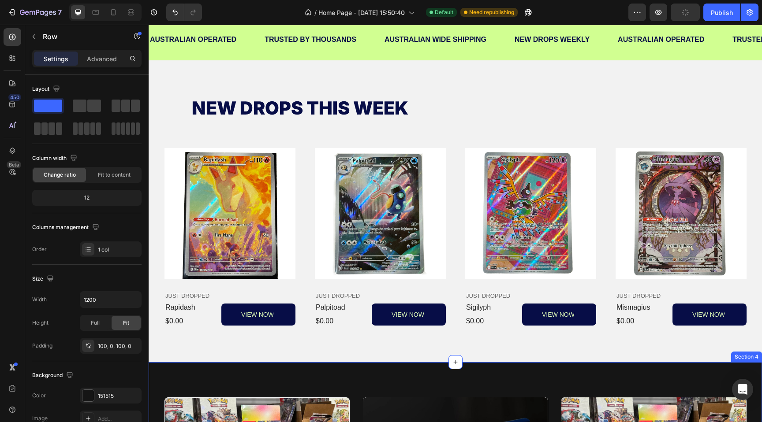
scroll to position [322, 0]
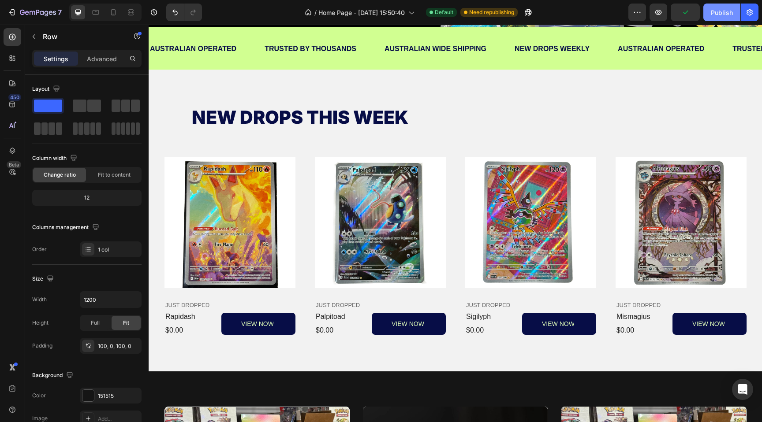
click at [715, 11] on div "Publish" at bounding box center [722, 12] width 22 height 9
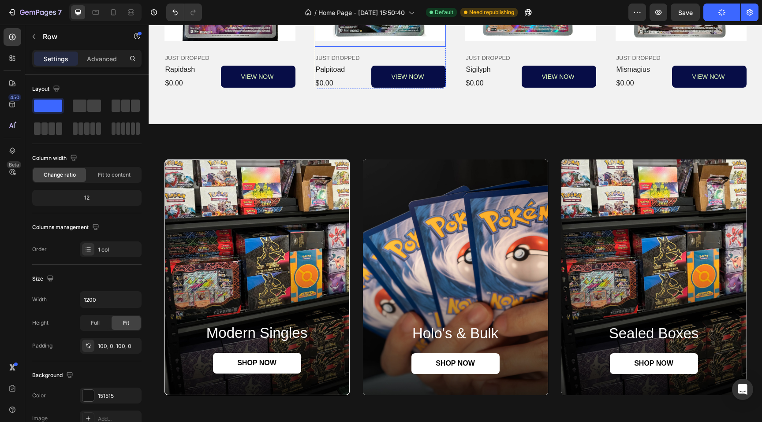
scroll to position [696, 0]
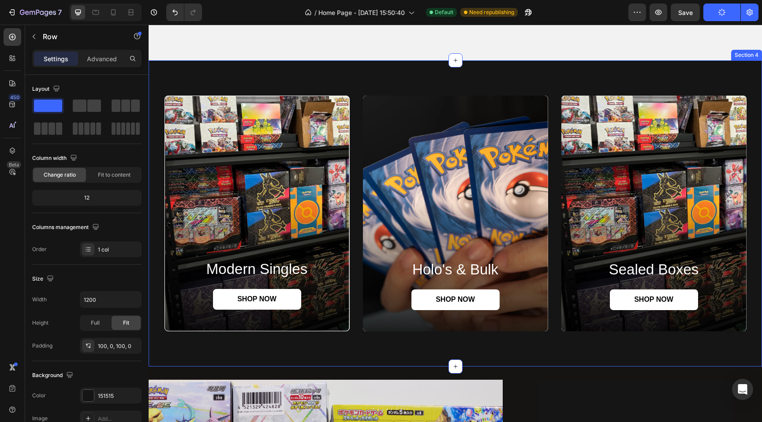
click at [410, 68] on div "modern singles Heading SHOP NOW Button Hero Banner holo's & bulk Heading SHOP N…" at bounding box center [455, 213] width 613 height 306
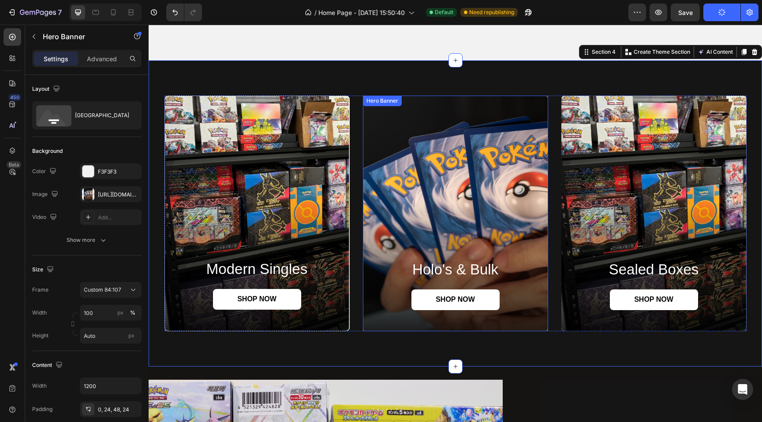
click at [421, 141] on div "Background Image" at bounding box center [455, 214] width 185 height 236
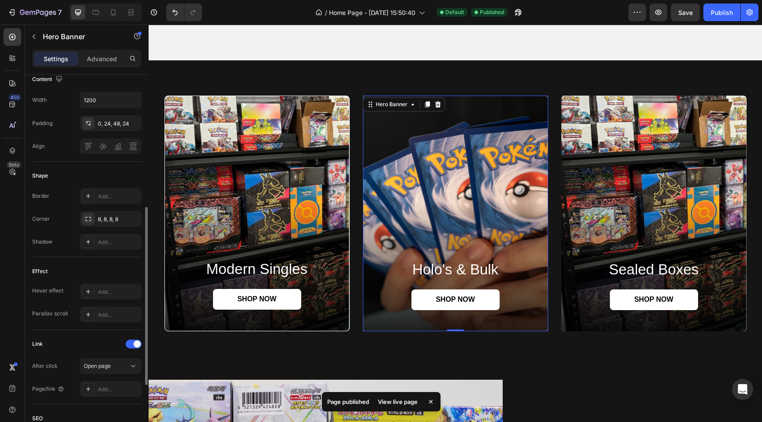
scroll to position [283, 0]
click at [94, 199] on div "Add..." at bounding box center [111, 200] width 62 height 16
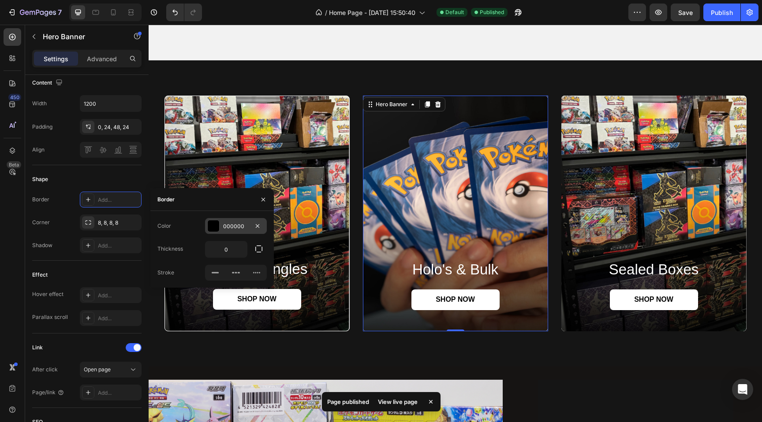
click at [208, 224] on div at bounding box center [213, 225] width 11 height 11
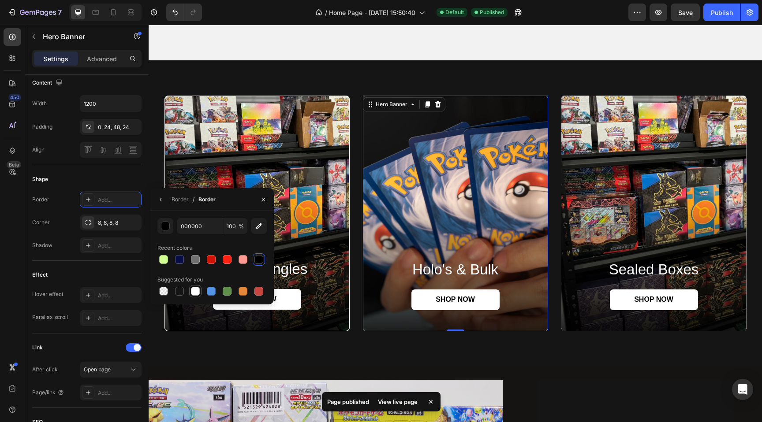
click at [190, 291] on div at bounding box center [195, 291] width 11 height 11
type input "FFFFFF"
click at [132, 197] on div "Add..." at bounding box center [118, 200] width 41 height 8
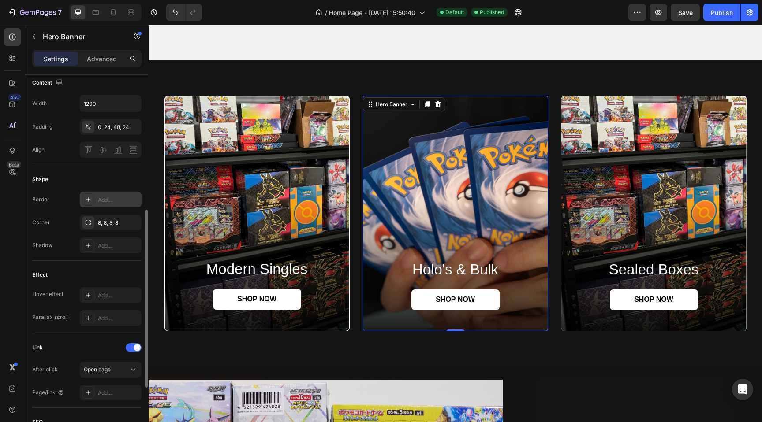
click at [135, 201] on div "Add..." at bounding box center [118, 200] width 41 height 8
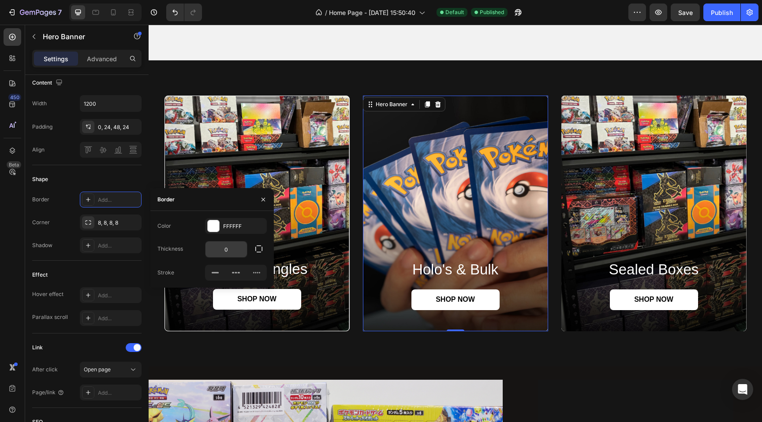
click at [228, 249] on input "0" at bounding box center [225, 250] width 41 height 16
type input "1"
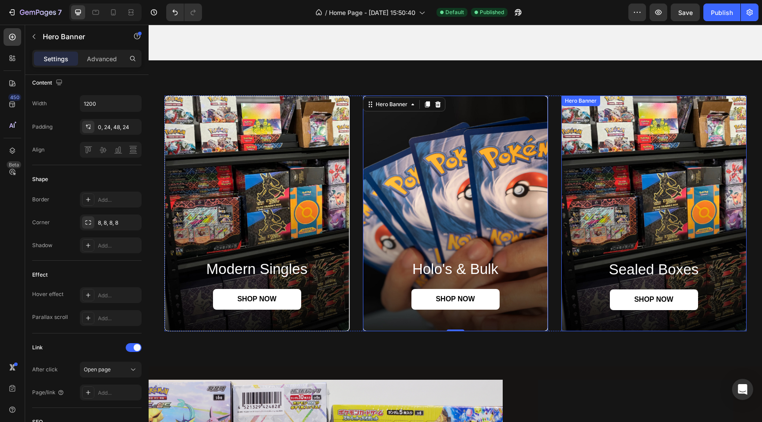
click at [626, 220] on div "Background Image" at bounding box center [653, 214] width 185 height 236
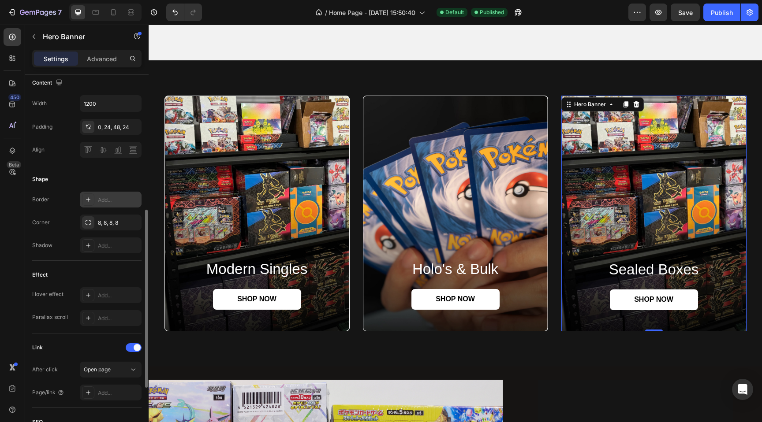
click at [96, 202] on div "Add..." at bounding box center [111, 200] width 62 height 16
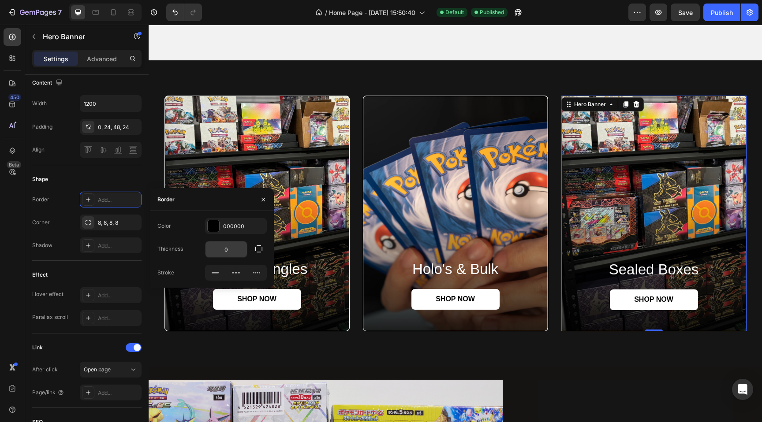
click at [227, 248] on input "0" at bounding box center [225, 250] width 41 height 16
type input "1"
click at [211, 220] on div at bounding box center [213, 225] width 11 height 11
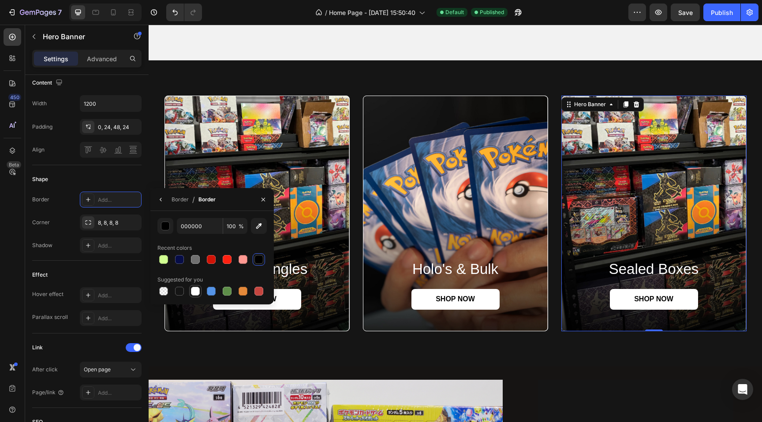
click at [194, 291] on div at bounding box center [195, 291] width 9 height 9
type input "FFFFFF"
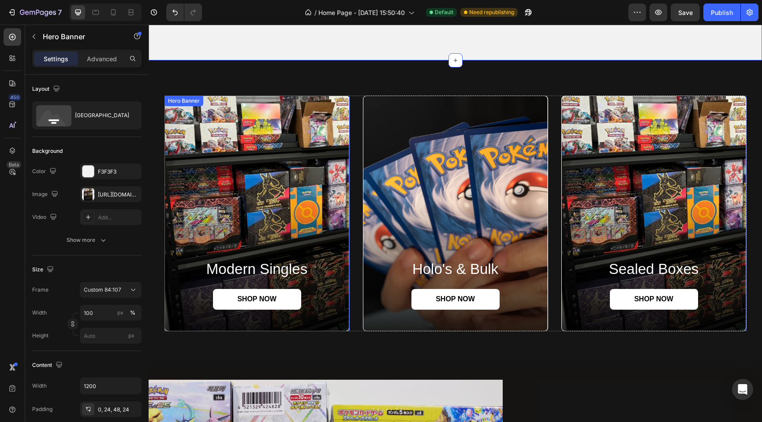
click at [278, 124] on div "Background Image" at bounding box center [257, 213] width 184 height 235
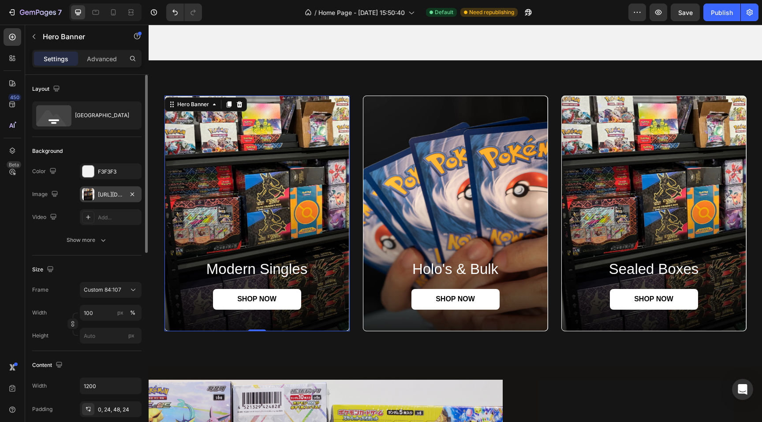
click at [83, 197] on div at bounding box center [88, 194] width 12 height 12
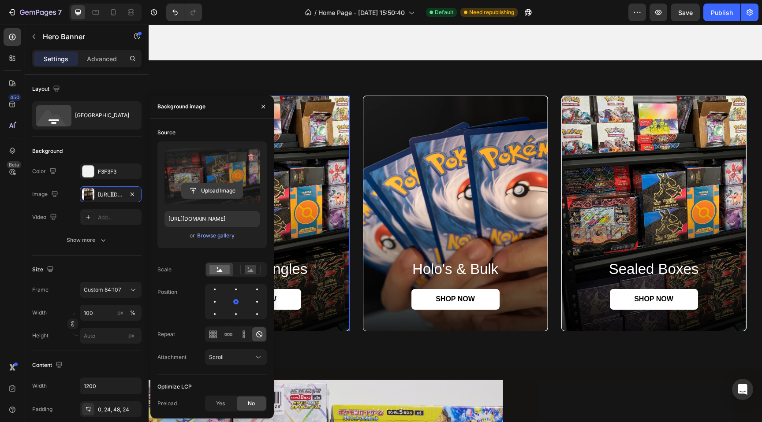
click at [196, 189] on input "file" at bounding box center [212, 190] width 61 height 15
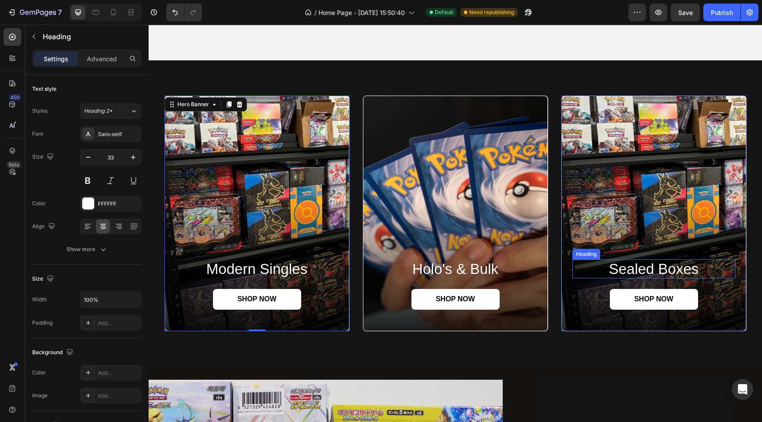
click at [668, 266] on h2 "sealed boxes" at bounding box center [653, 269] width 163 height 19
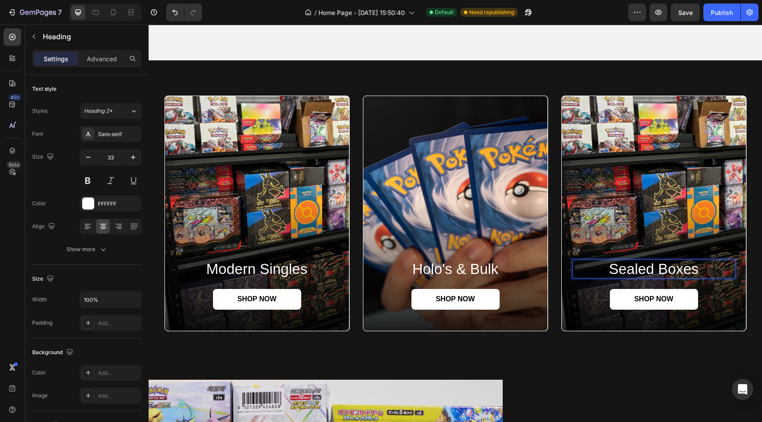
click at [668, 266] on h2 "sealed boxes" at bounding box center [653, 269] width 163 height 19
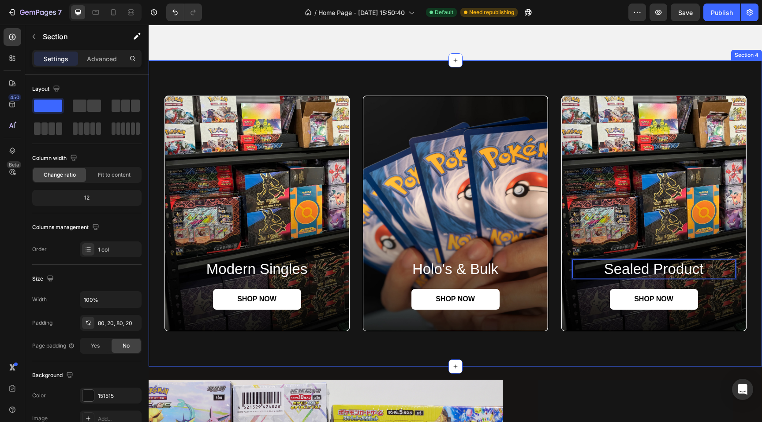
click at [626, 67] on div "modern singles Heading SHOP NOW Button Hero Banner holo's & bulk Heading SHOP N…" at bounding box center [455, 213] width 613 height 306
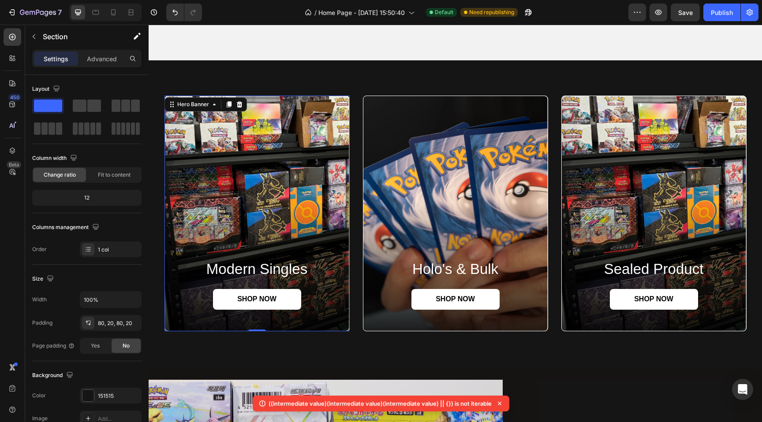
click at [306, 135] on div "Background Image" at bounding box center [257, 213] width 184 height 235
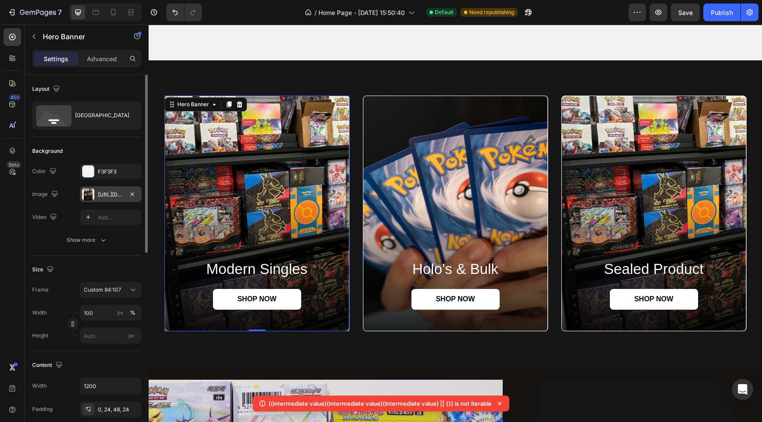
click at [88, 197] on div at bounding box center [88, 194] width 12 height 12
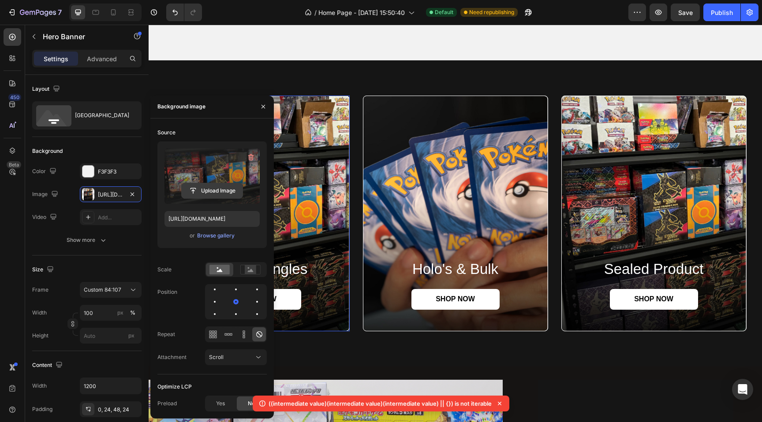
click at [195, 189] on input "file" at bounding box center [212, 190] width 61 height 15
click at [221, 235] on div "Browse gallery" at bounding box center [215, 236] width 37 height 8
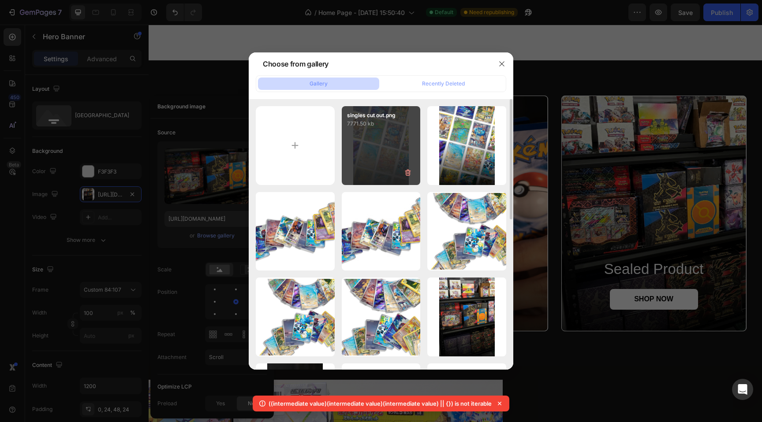
click at [389, 130] on div "singles cut out.png 7771.50 kb" at bounding box center [381, 145] width 79 height 79
type input "[URL][DOMAIN_NAME]"
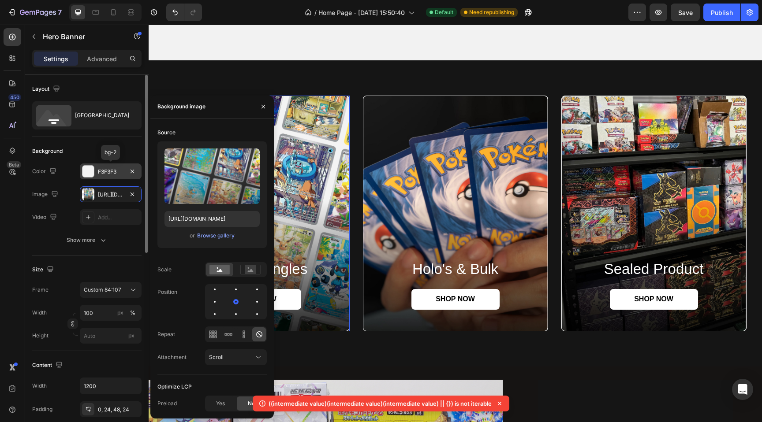
click at [87, 169] on div at bounding box center [87, 171] width 11 height 11
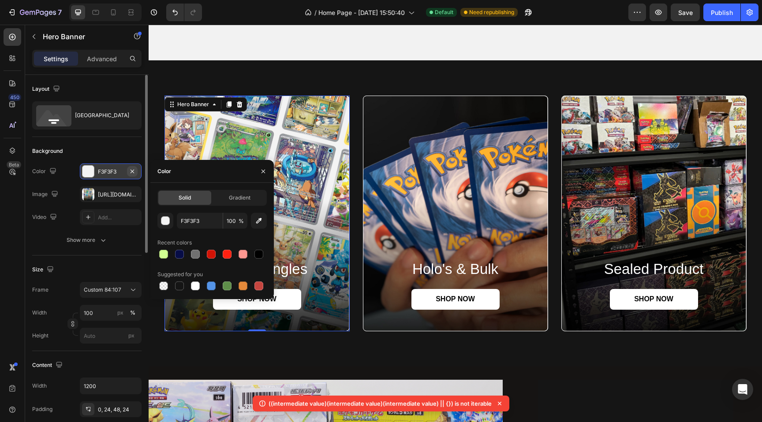
click at [132, 170] on icon "button" at bounding box center [132, 171] width 7 height 7
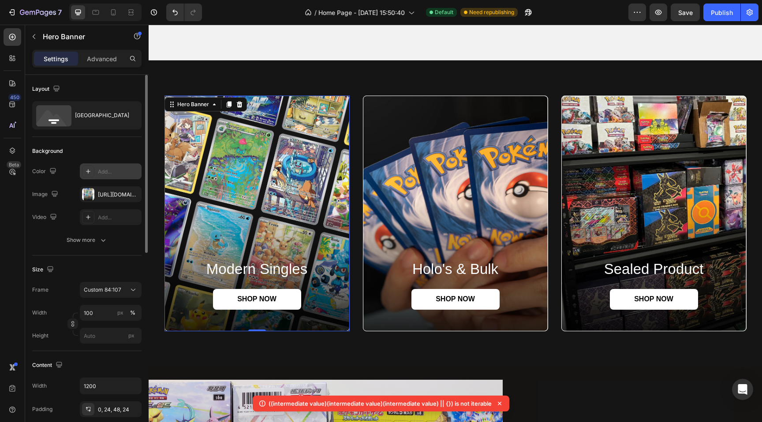
click at [85, 172] on icon at bounding box center [88, 171] width 7 height 7
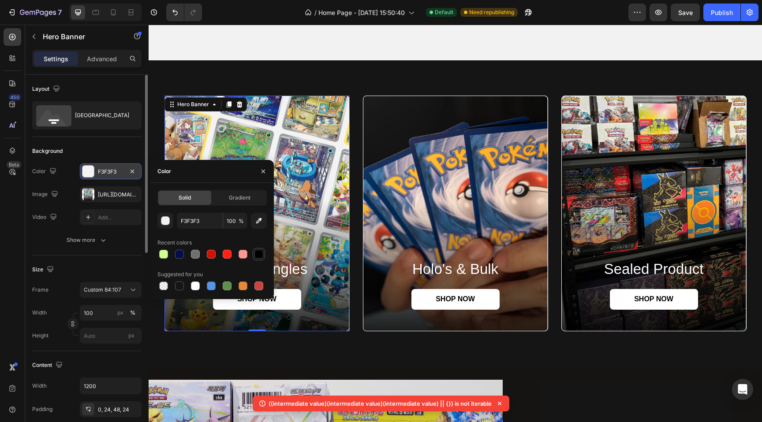
click at [259, 251] on div at bounding box center [258, 254] width 9 height 9
type input "000000"
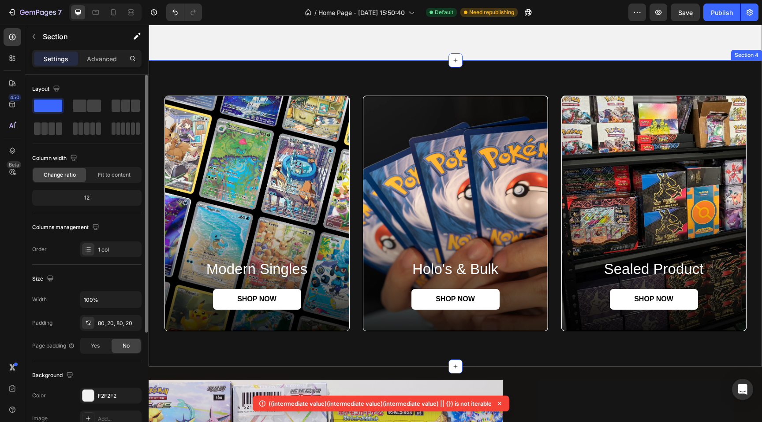
click at [309, 65] on div "modern singles Heading SHOP NOW Button Hero Banner holo's & bulk Heading SHOP N…" at bounding box center [455, 213] width 613 height 306
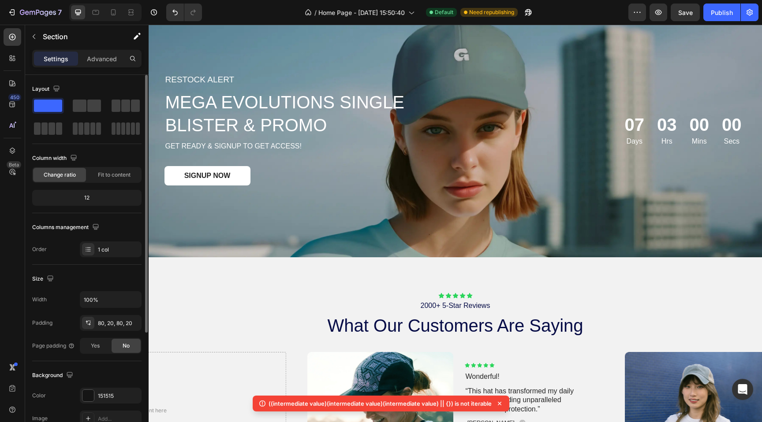
scroll to position [1255, 0]
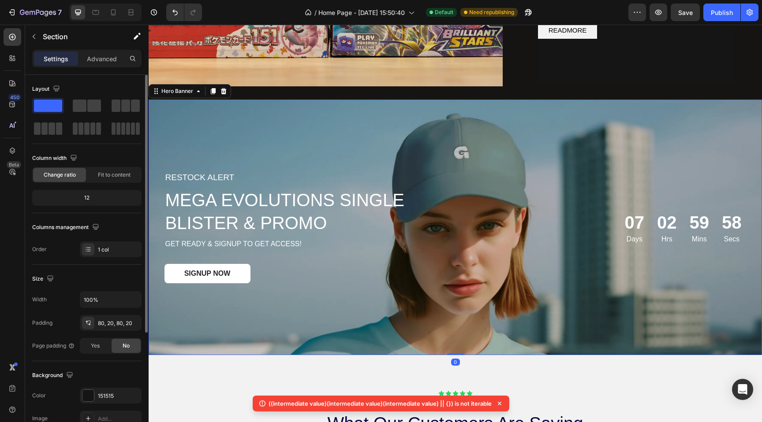
click at [273, 130] on div "Background Image" at bounding box center [455, 228] width 613 height 256
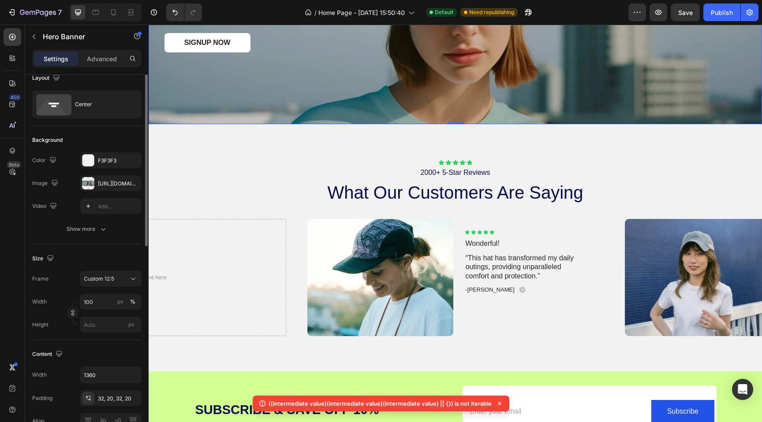
scroll to position [12, 0]
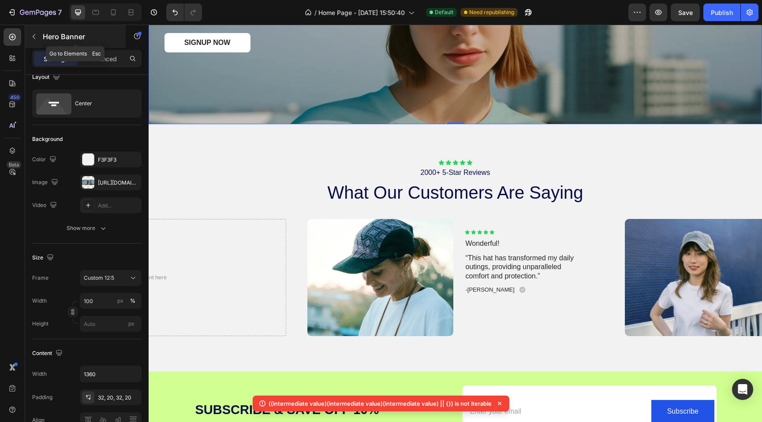
click at [35, 35] on icon "button" at bounding box center [33, 36] width 7 height 7
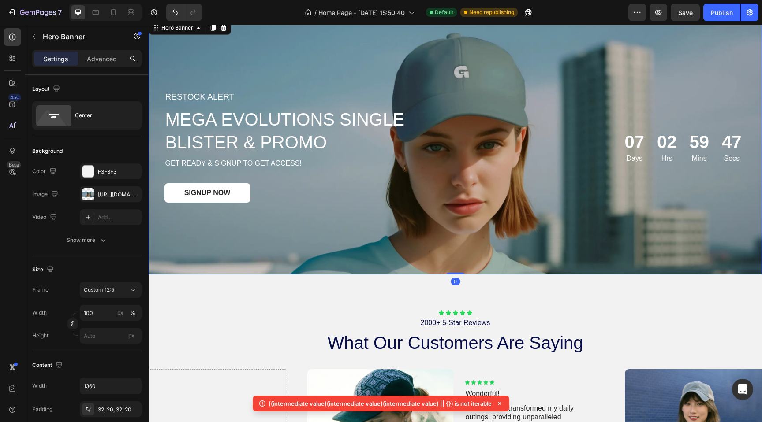
scroll to position [1300, 0]
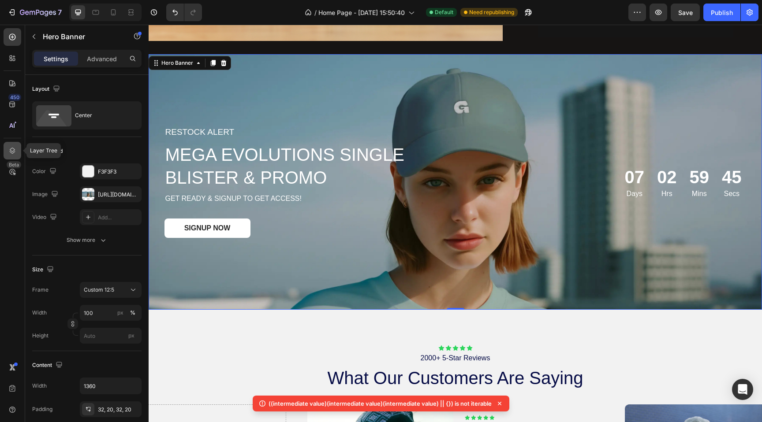
click at [18, 152] on div at bounding box center [13, 151] width 18 height 18
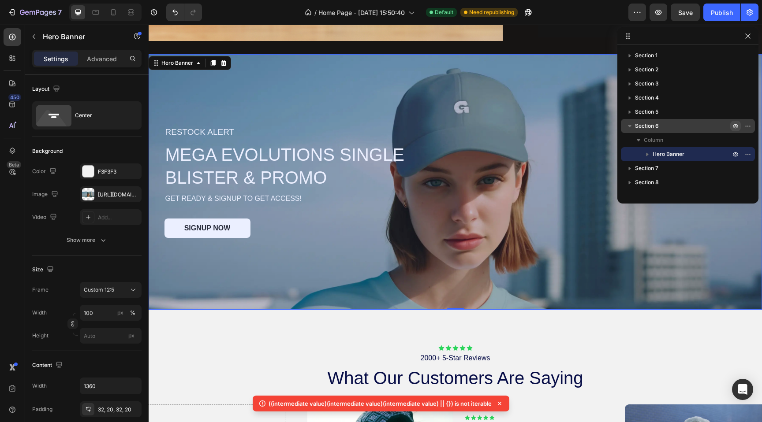
click at [736, 124] on icon "button" at bounding box center [735, 126] width 5 height 4
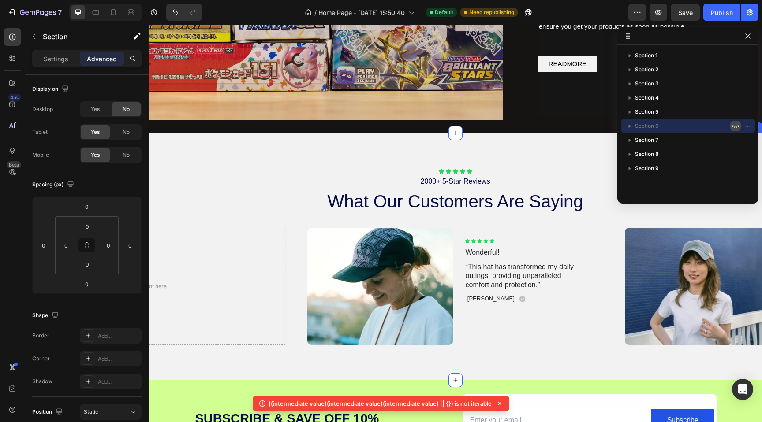
scroll to position [1219, 0]
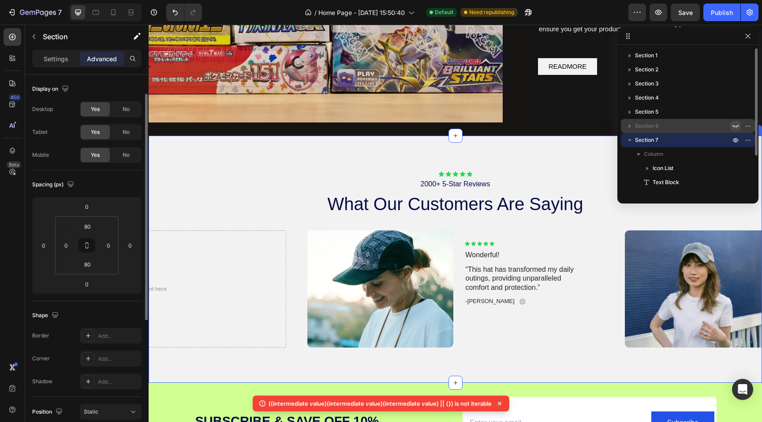
click at [481, 147] on div "Icon Icon Icon Icon Icon Icon List 2000+ 5-Star Reviews Text Block what our cus…" at bounding box center [455, 259] width 613 height 247
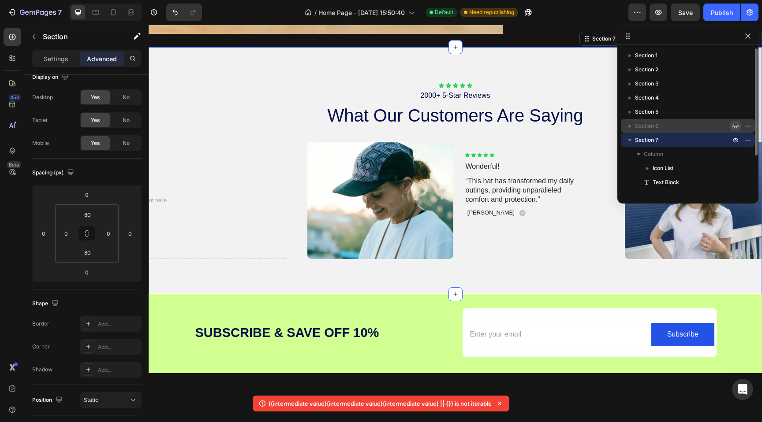
scroll to position [1309, 0]
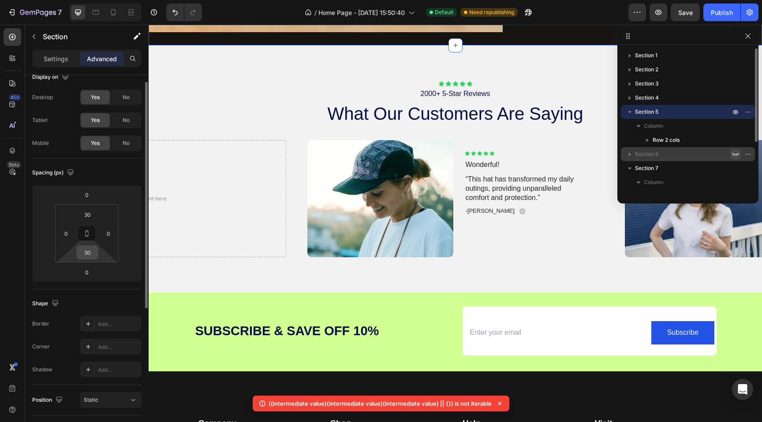
click at [88, 249] on input "30" at bounding box center [87, 252] width 18 height 13
click at [67, 0] on html "7 / Home Page - [DATE] 15:50:40 Default Need republishing Preview Save Publish …" at bounding box center [381, 0] width 762 height 0
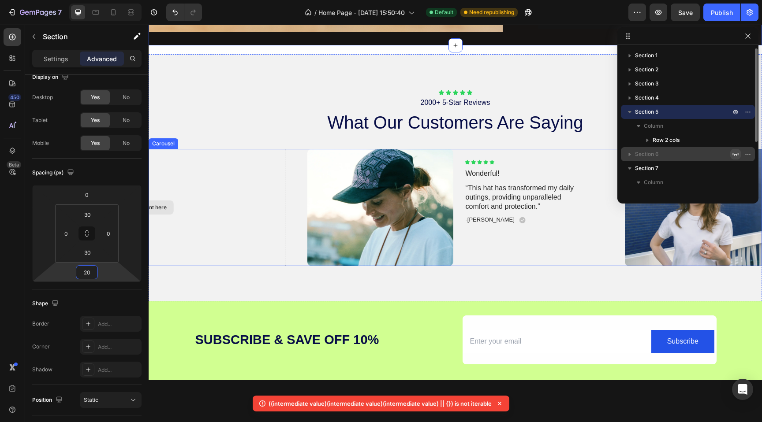
type input "0"
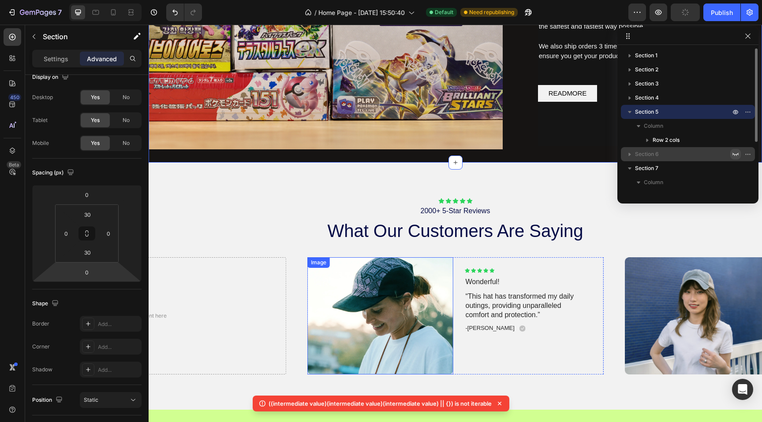
scroll to position [1188, 0]
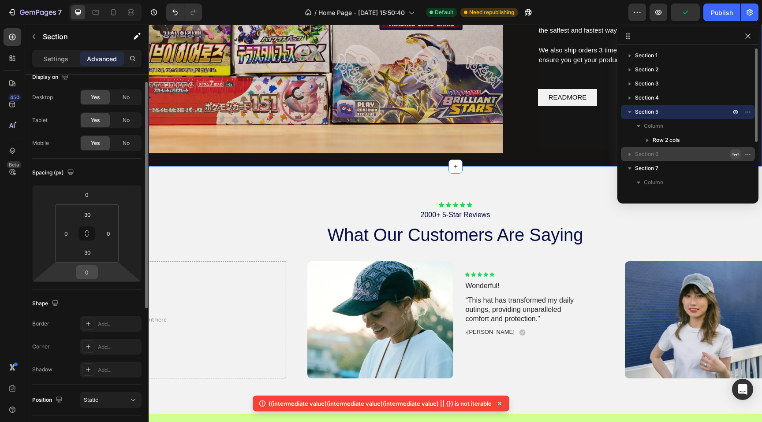
click at [91, 277] on input "0" at bounding box center [87, 272] width 18 height 13
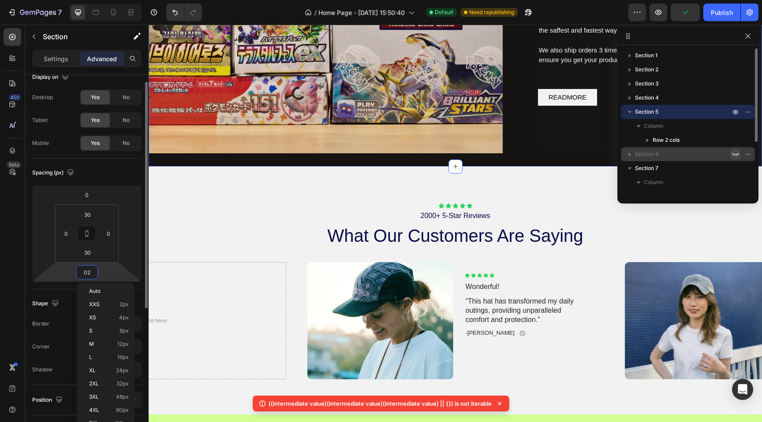
type input "020"
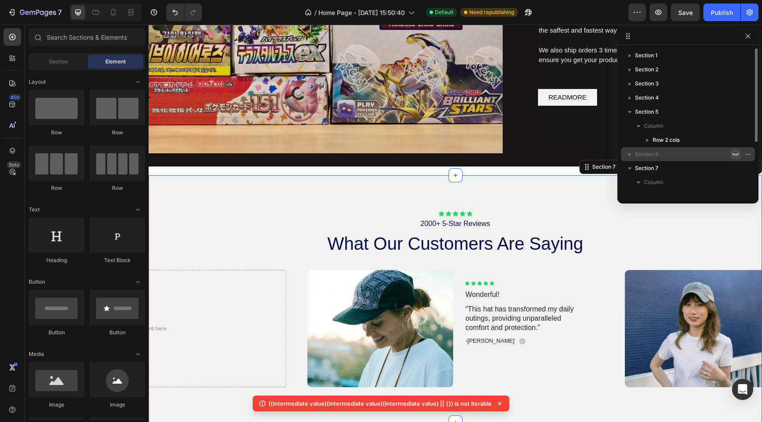
click at [204, 178] on div "Icon Icon Icon Icon Icon Icon List 2000+ 5-Star Reviews Text Block what our cus…" at bounding box center [455, 298] width 613 height 247
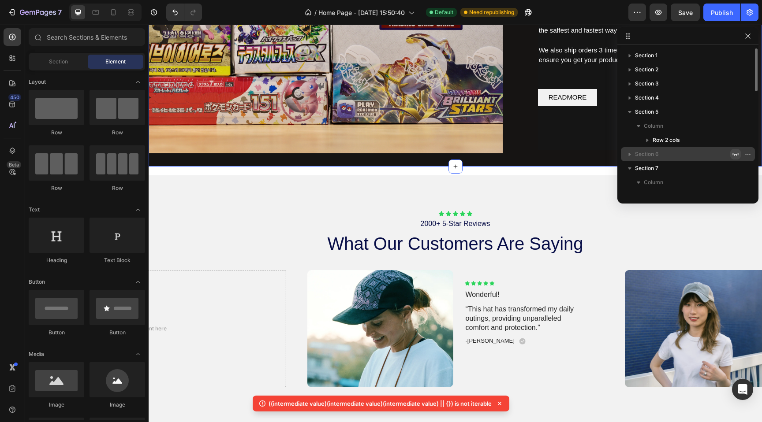
click at [201, 161] on div "Image FAST & SECURE SHIPPING Heading We offer many ways you can ship your cards…" at bounding box center [455, 21] width 613 height 292
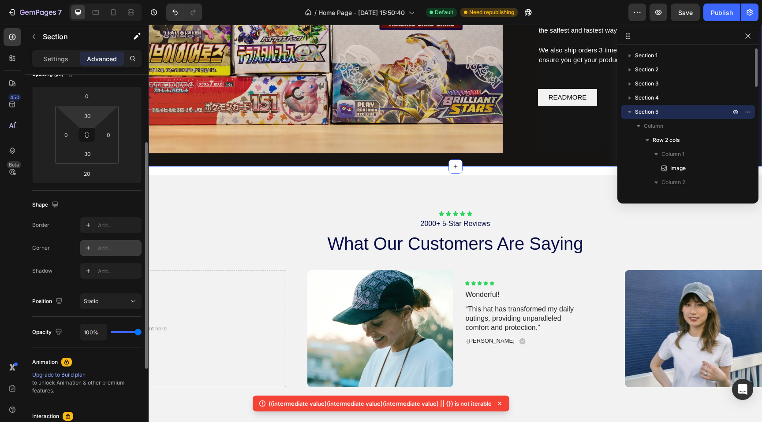
scroll to position [0, 0]
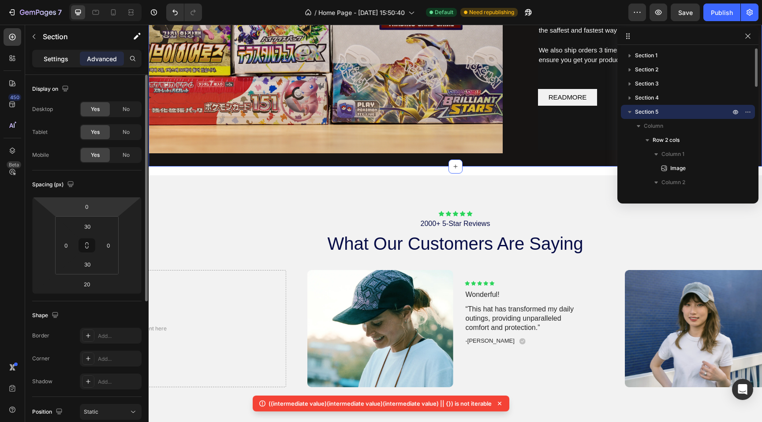
click at [65, 60] on p "Settings" at bounding box center [56, 58] width 25 height 9
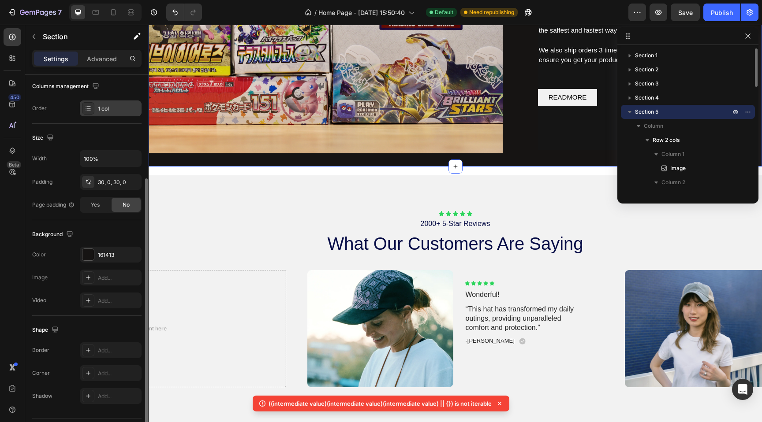
scroll to position [157, 0]
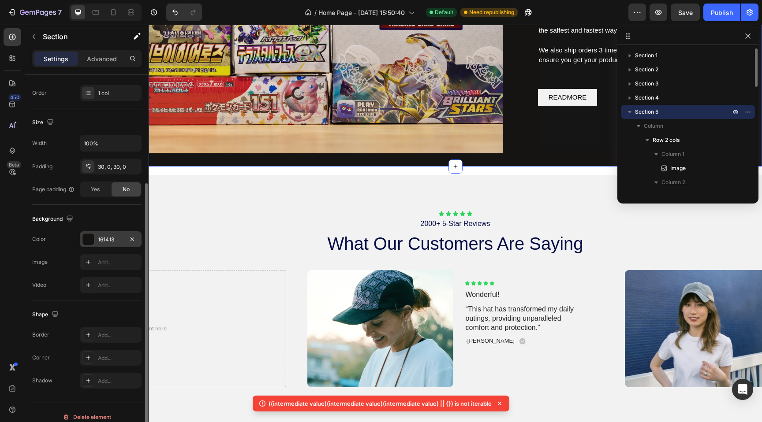
click at [89, 240] on div at bounding box center [87, 239] width 11 height 11
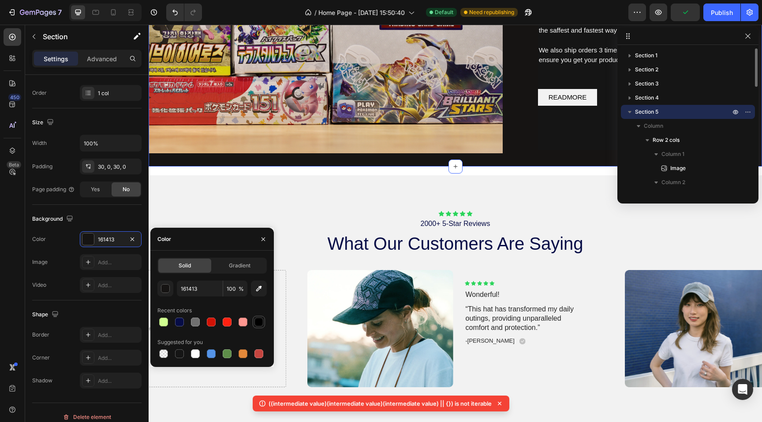
click at [258, 324] on div at bounding box center [258, 322] width 9 height 9
type input "000000"
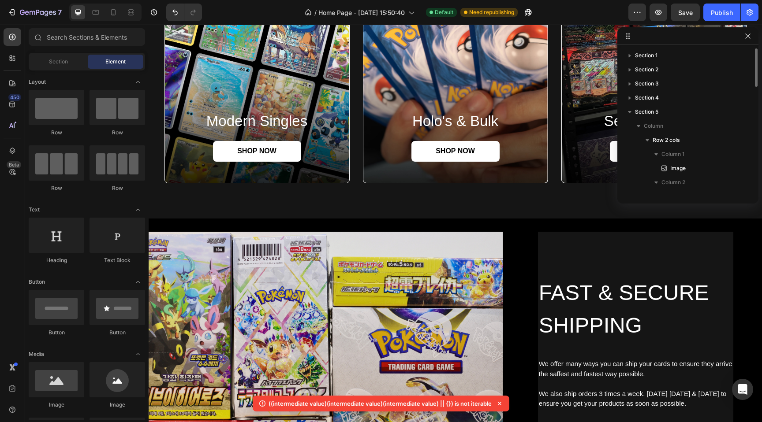
scroll to position [845, 0]
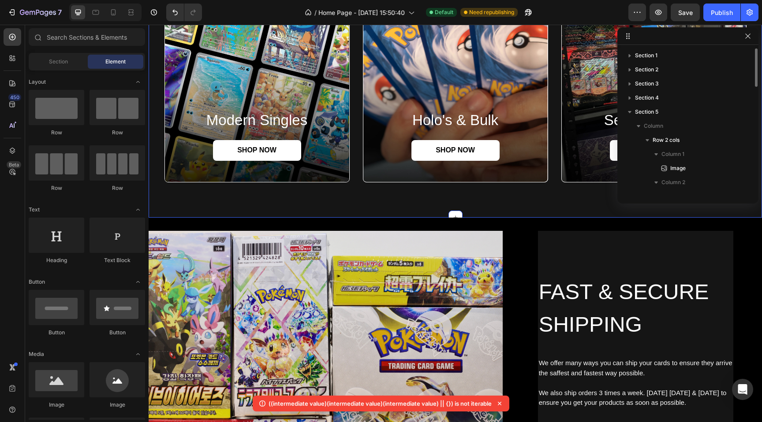
click at [384, 206] on div "modern singles Heading SHOP NOW Button Hero Banner holo's & bulk Heading SHOP N…" at bounding box center [455, 64] width 613 height 306
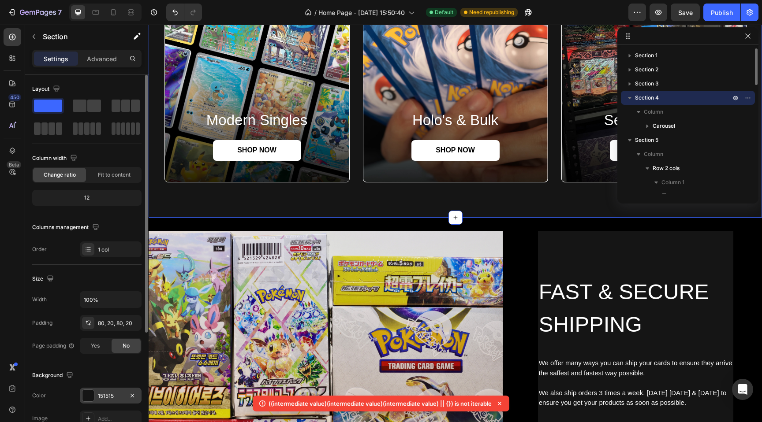
click at [88, 394] on div at bounding box center [87, 395] width 11 height 11
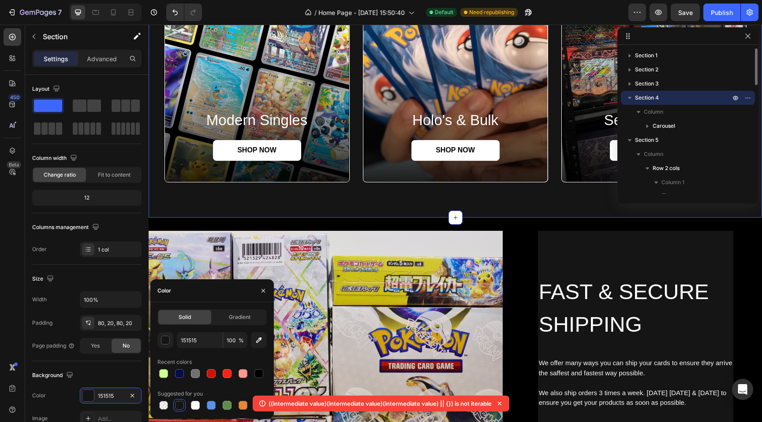
click at [257, 367] on div "Recent colors" at bounding box center [211, 362] width 109 height 14
click at [265, 371] on div at bounding box center [259, 374] width 12 height 12
type input "000000"
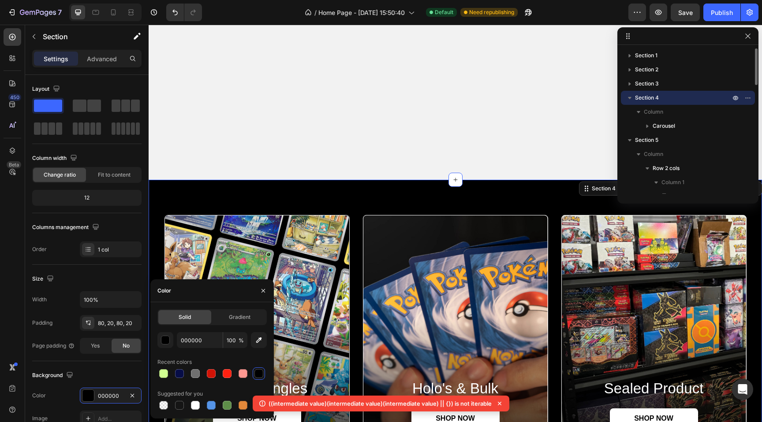
scroll to position [567, 0]
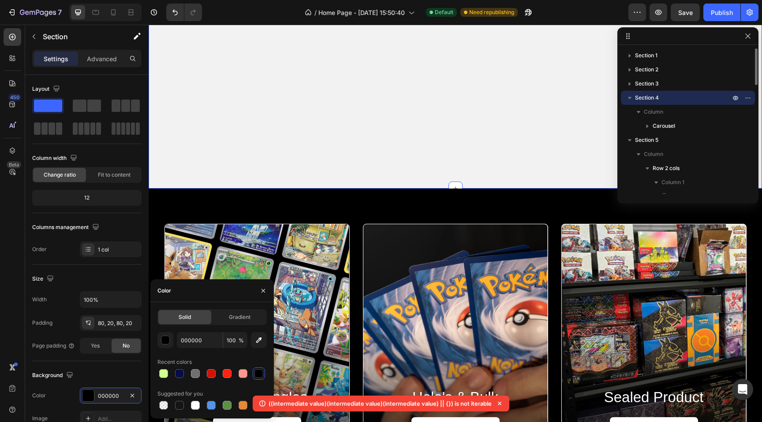
click at [414, 122] on div "NEW DROPS THIS WEEK Heading Product List" at bounding box center [455, 37] width 596 height 231
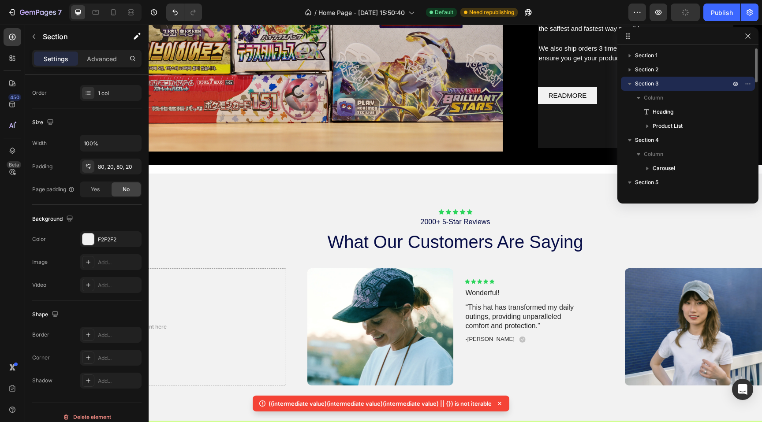
scroll to position [1177, 0]
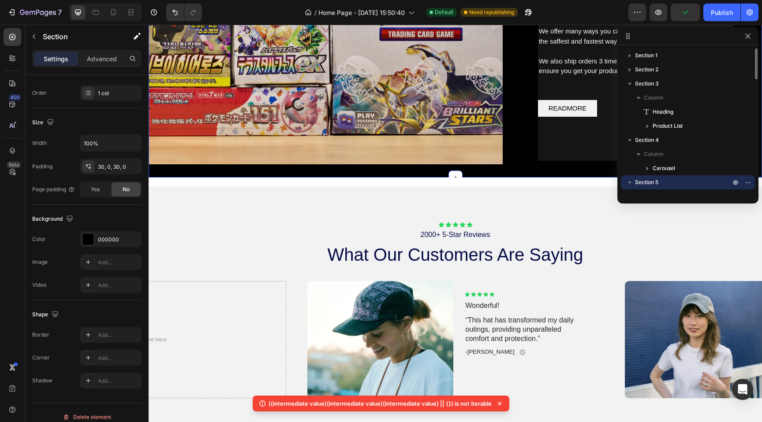
click at [433, 173] on div "Image FAST & SECURE SHIPPING Heading We offer many ways you can ship your cards…" at bounding box center [455, 32] width 613 height 292
click at [96, 58] on p "Advanced" at bounding box center [102, 58] width 30 height 9
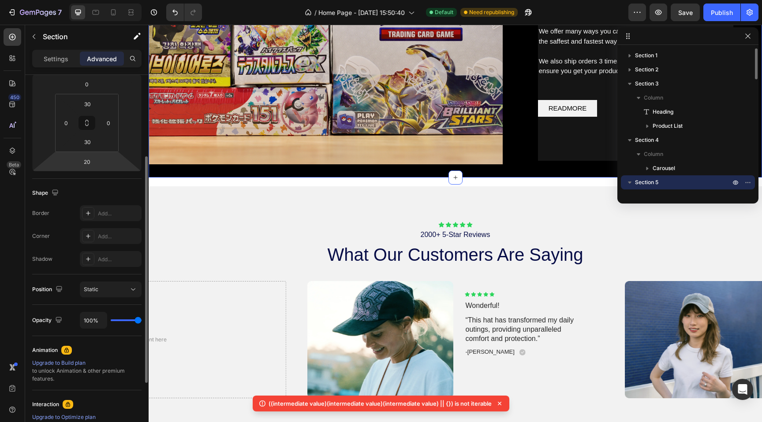
scroll to position [85, 0]
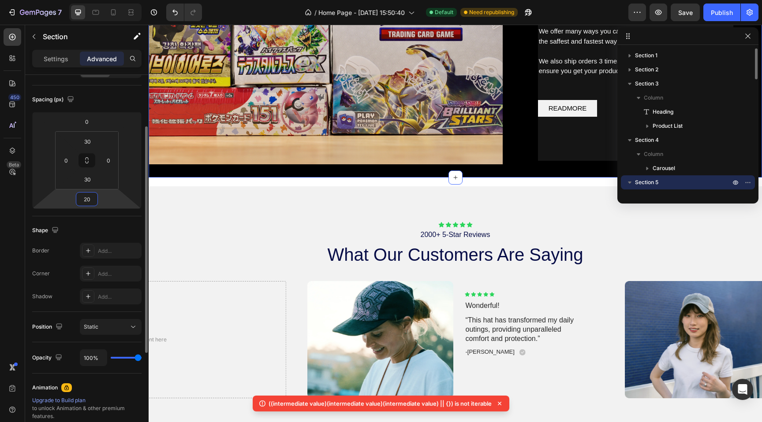
click at [92, 201] on input "20" at bounding box center [87, 199] width 18 height 13
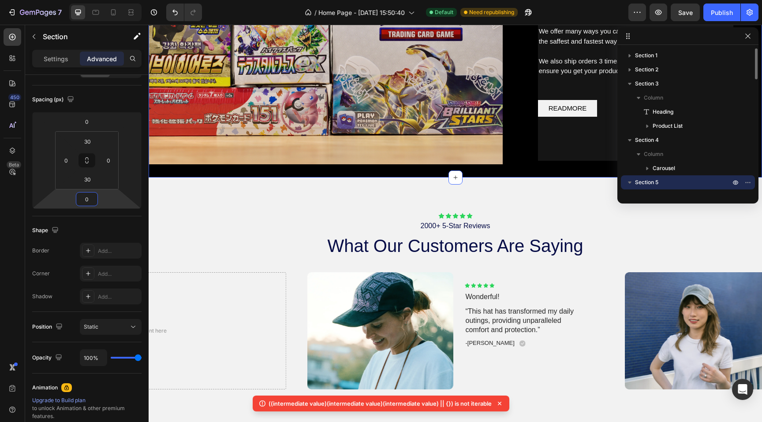
type input "0"
click at [298, 168] on div "Image FAST & SECURE SHIPPING Heading We offer many ways you can ship your cards…" at bounding box center [455, 32] width 613 height 292
click at [80, 177] on input "30" at bounding box center [87, 179] width 18 height 13
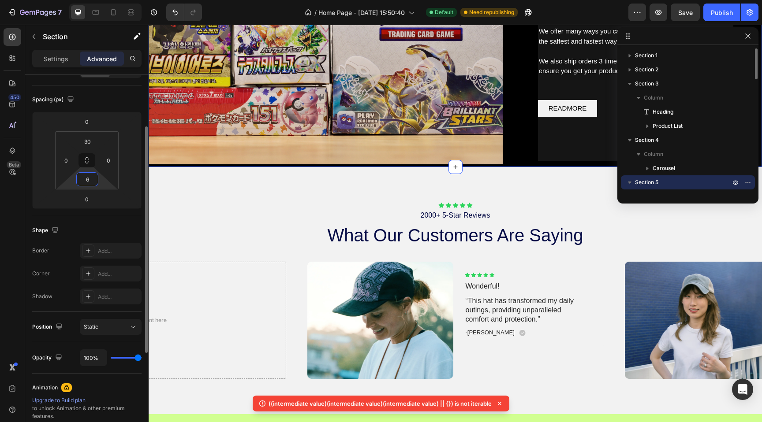
type input "60"
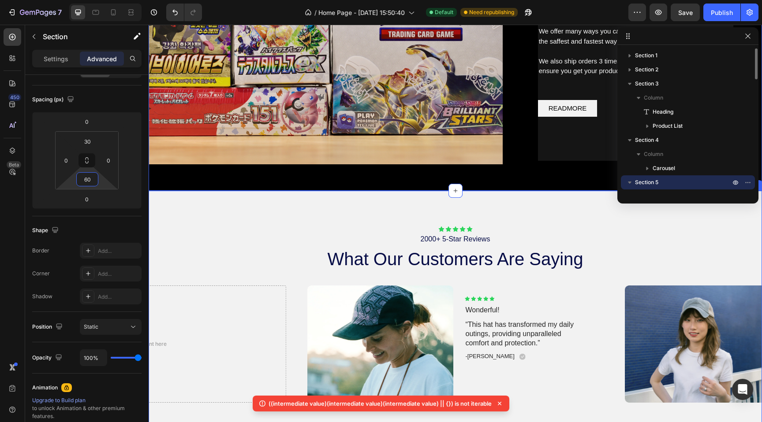
click at [295, 281] on div "Icon Icon Icon Icon Icon Icon List 2000+ 5-Star Reviews Text Block what our cus…" at bounding box center [455, 314] width 613 height 177
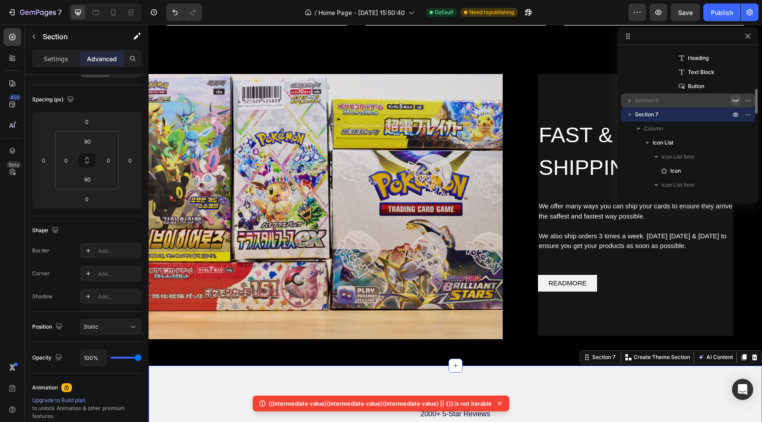
scroll to position [977, 0]
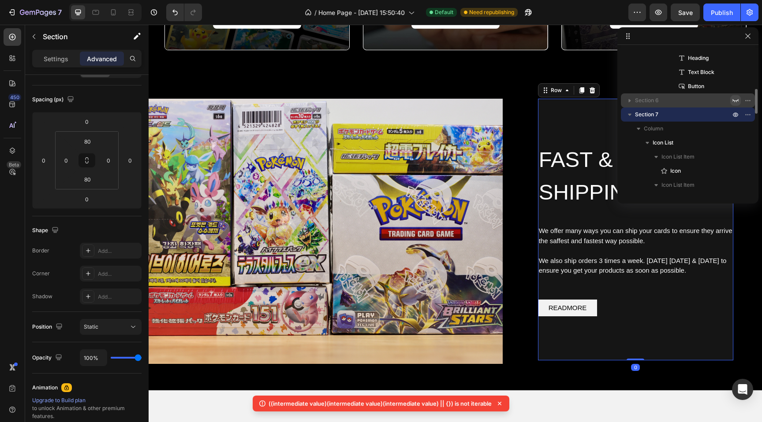
click at [544, 109] on div "FAST & SECURE SHIPPING Heading We offer many ways you can ship your cards to en…" at bounding box center [635, 230] width 195 height 262
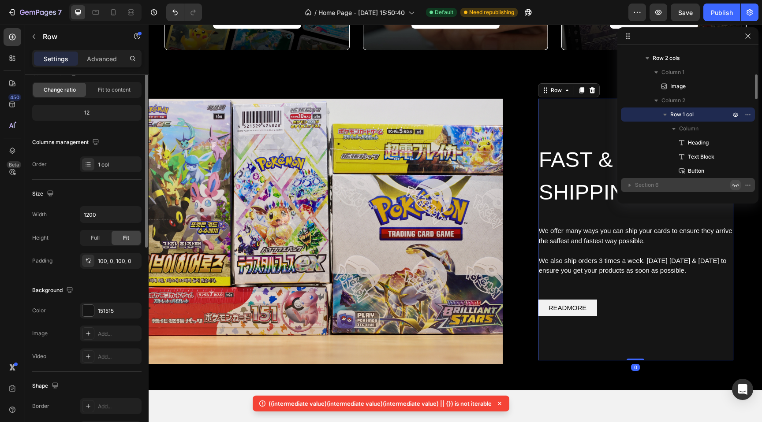
scroll to position [0, 0]
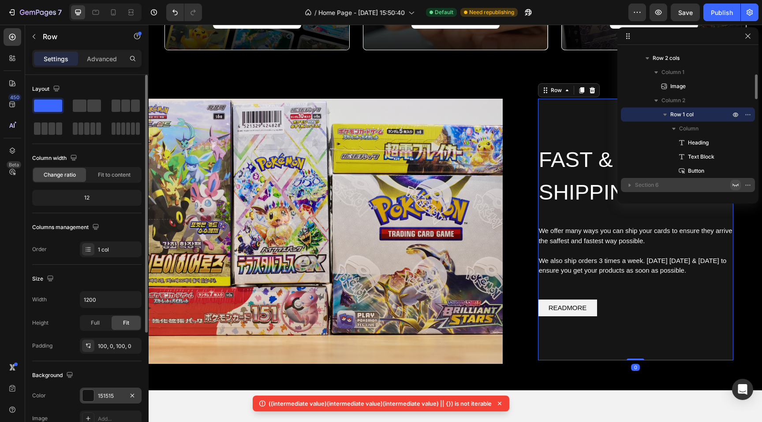
click at [90, 396] on div at bounding box center [87, 395] width 11 height 11
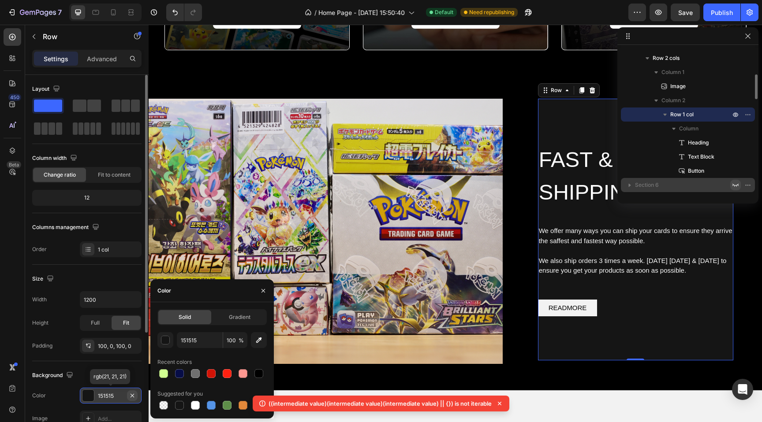
click at [133, 394] on icon "button" at bounding box center [132, 395] width 7 height 7
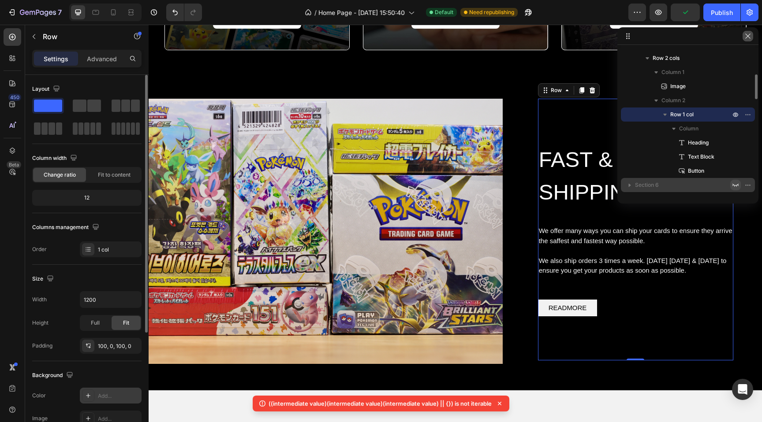
click at [747, 35] on icon "button" at bounding box center [747, 36] width 5 height 5
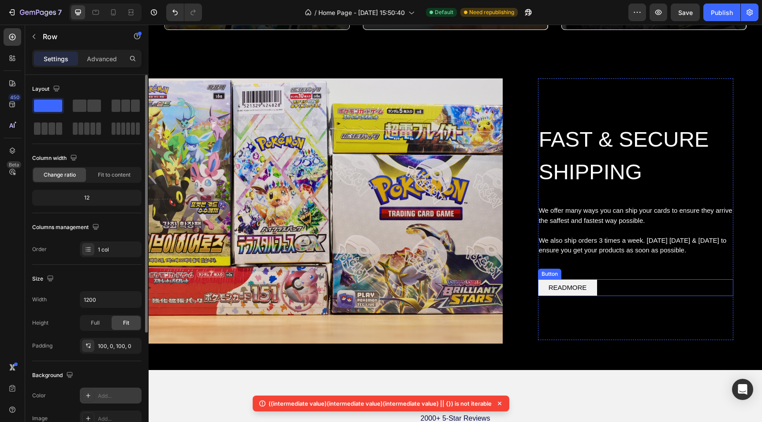
scroll to position [999, 0]
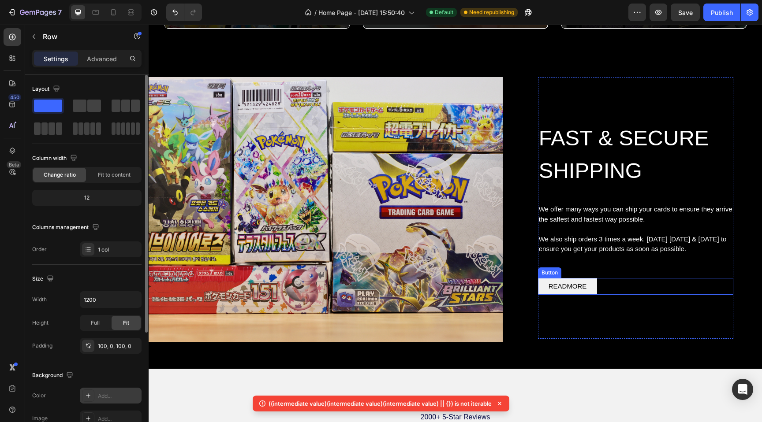
click at [586, 286] on button "READMORE" at bounding box center [568, 286] width 60 height 17
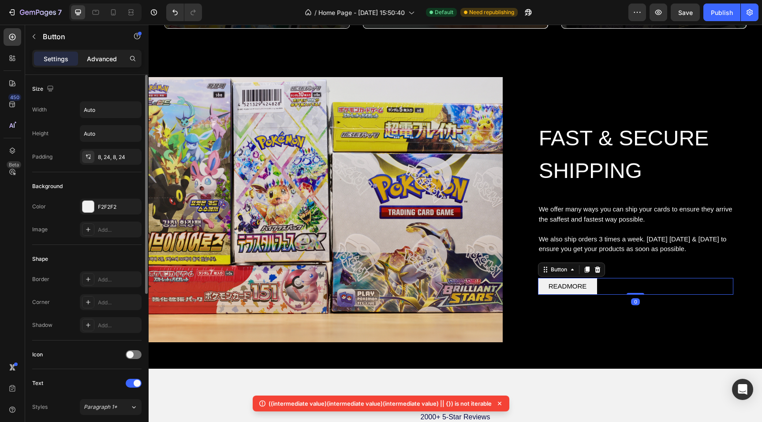
click at [88, 58] on p "Advanced" at bounding box center [102, 58] width 30 height 9
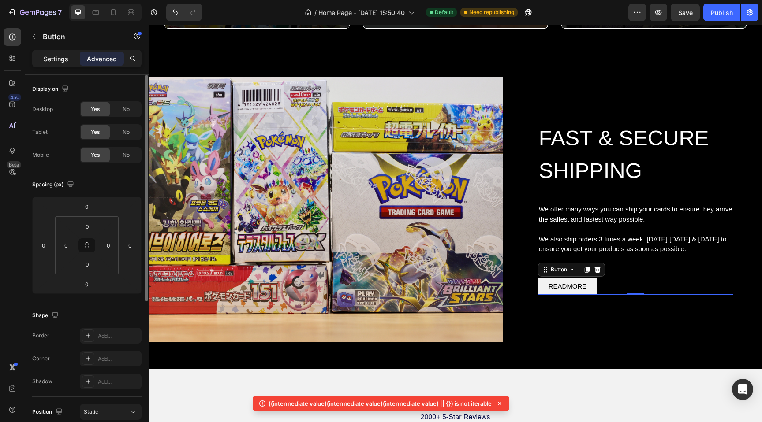
click at [58, 60] on p "Settings" at bounding box center [56, 58] width 25 height 9
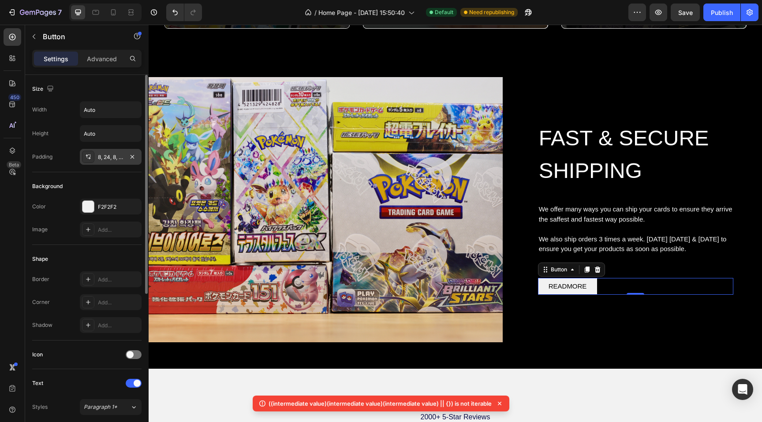
click at [99, 161] on div "8, 24, 8, 24" at bounding box center [111, 157] width 62 height 16
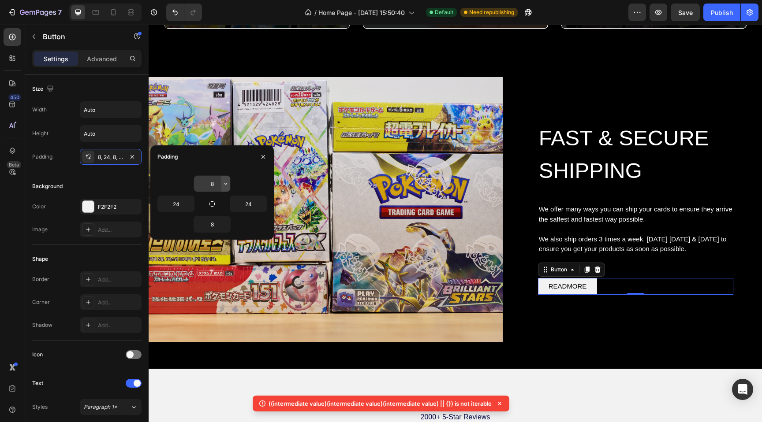
click at [227, 182] on icon "button" at bounding box center [225, 183] width 7 height 7
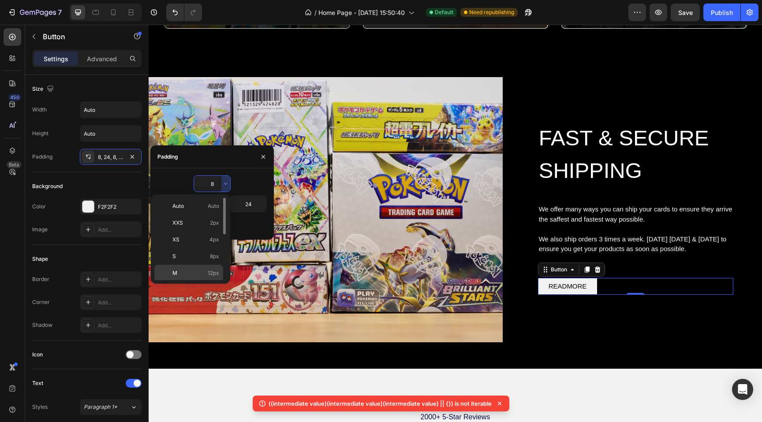
click at [213, 268] on div "M 12px" at bounding box center [188, 273] width 69 height 17
type input "12"
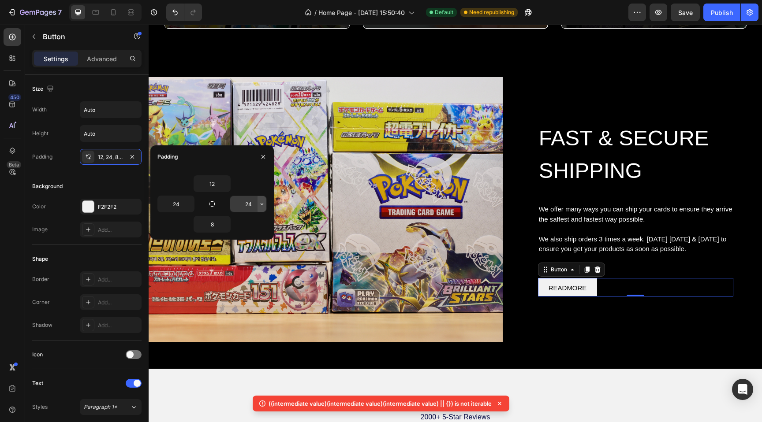
click at [259, 201] on icon "button" at bounding box center [261, 204] width 7 height 7
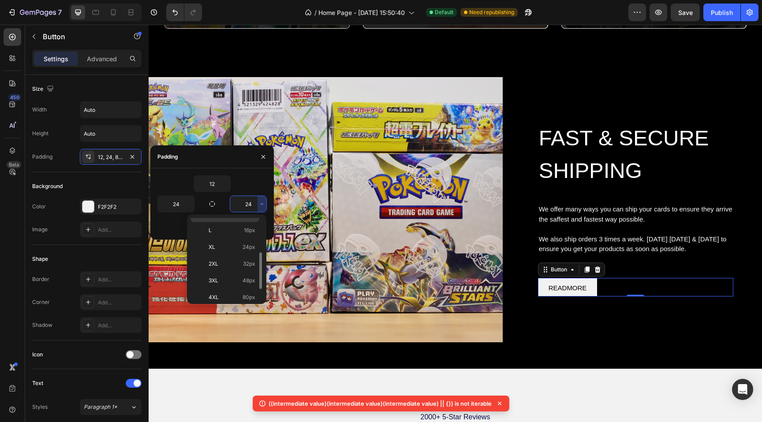
scroll to position [85, 0]
click at [246, 275] on span "48px" at bounding box center [249, 276] width 13 height 8
type input "48"
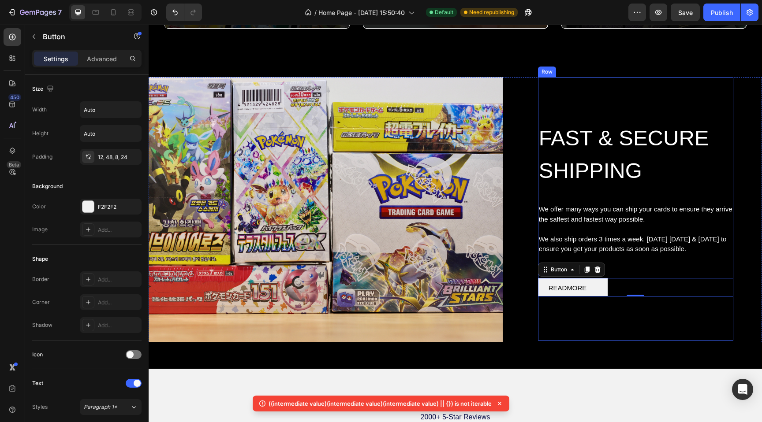
click at [561, 278] on button "READMORE" at bounding box center [573, 287] width 70 height 19
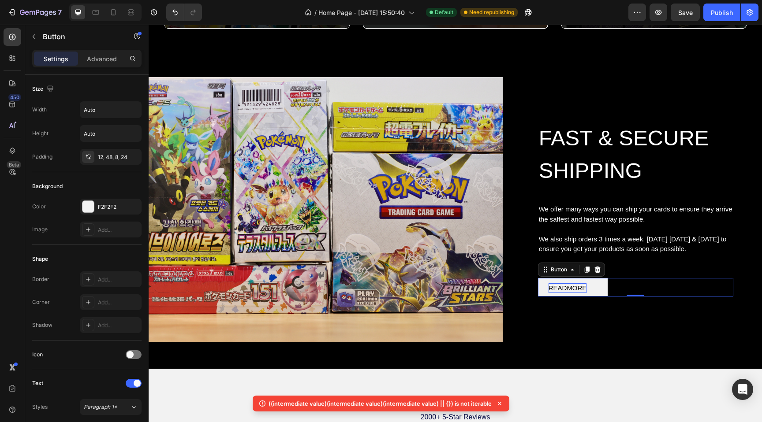
click at [562, 287] on div "READMORE" at bounding box center [568, 289] width 38 height 10
click at [538, 281] on button "READMORE" at bounding box center [573, 287] width 70 height 19
click at [100, 157] on div "12, 48, 8, 24" at bounding box center [111, 157] width 26 height 8
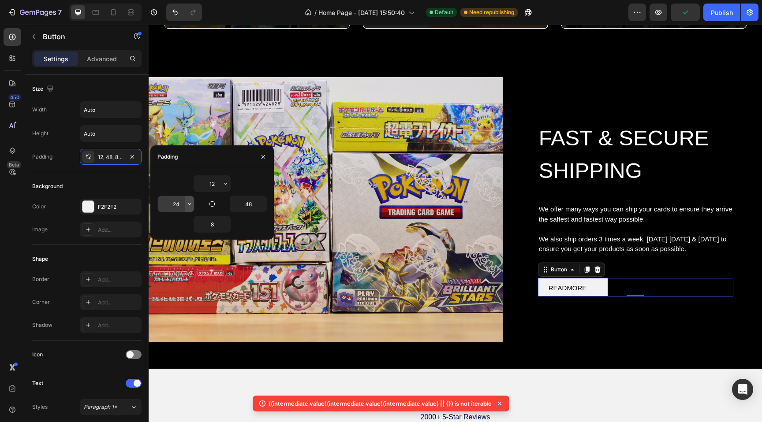
click at [187, 202] on icon "button" at bounding box center [189, 204] width 7 height 7
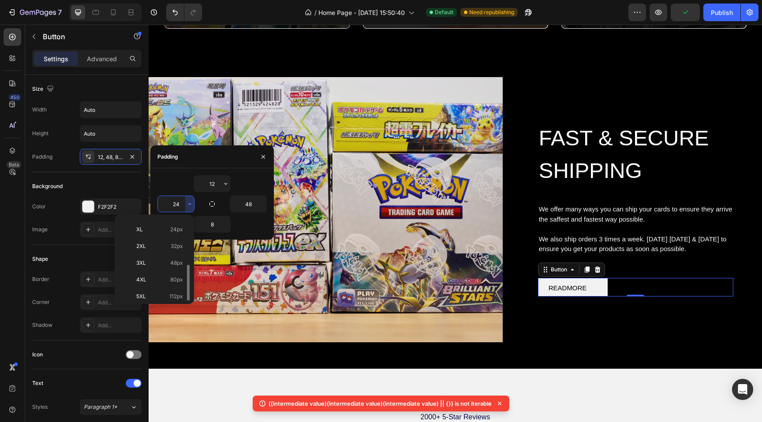
scroll to position [102, 0]
click at [179, 261] on span "48px" at bounding box center [176, 259] width 13 height 8
type input "48"
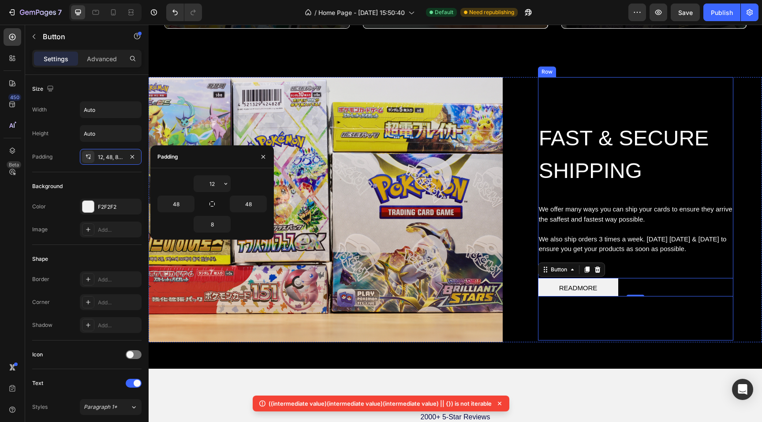
click at [586, 335] on div "FAST & SECURE SHIPPING Heading We offer many ways you can ship your cards to en…" at bounding box center [635, 209] width 195 height 264
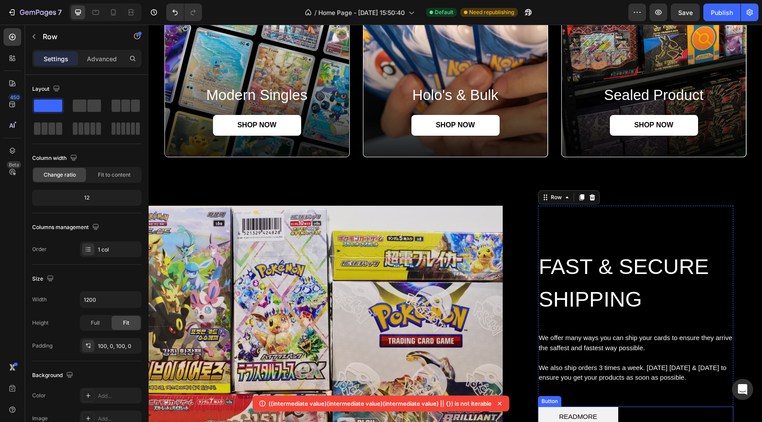
scroll to position [704, 0]
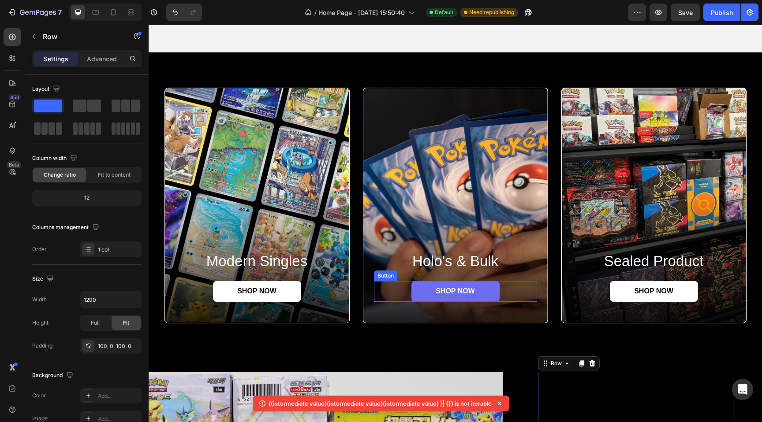
click at [474, 291] on p "SHOP NOW" at bounding box center [455, 291] width 39 height 9
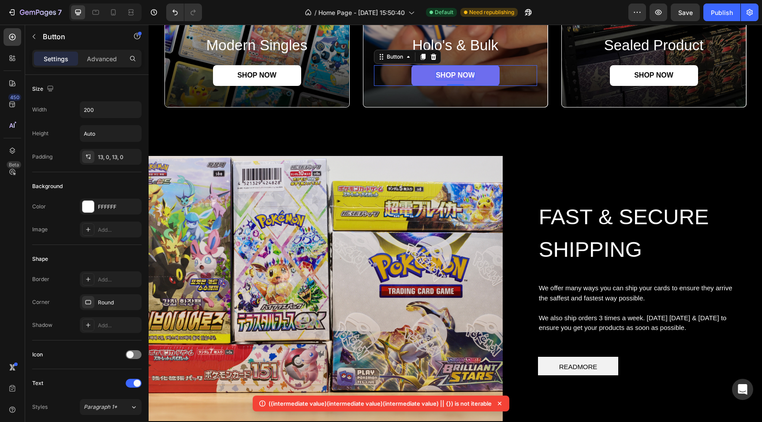
scroll to position [926, 0]
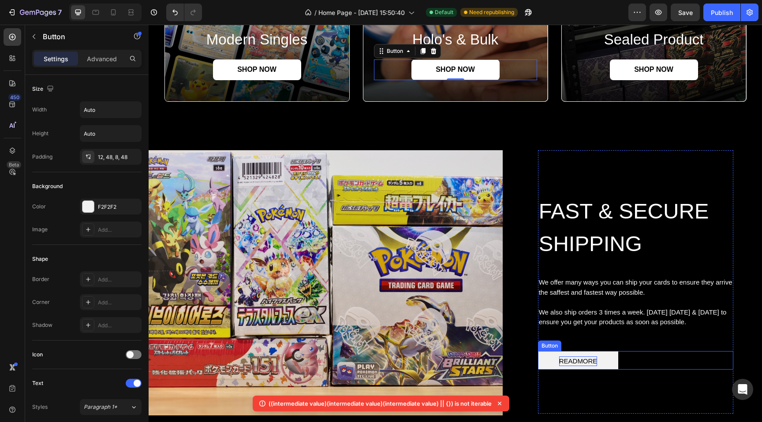
click at [578, 362] on p "READMORE" at bounding box center [578, 362] width 38 height 10
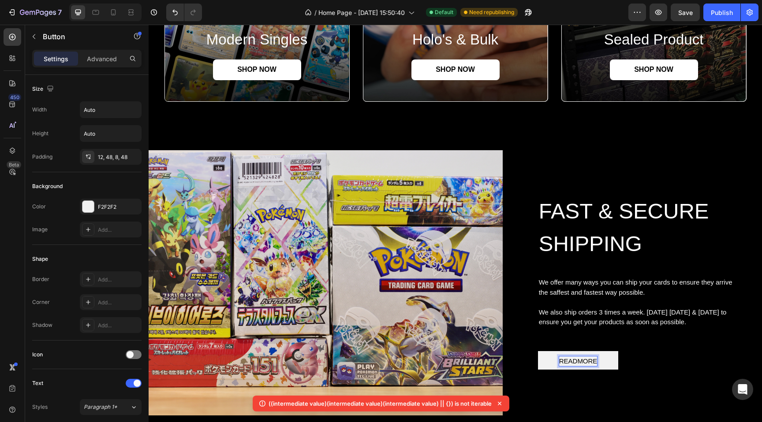
click at [578, 362] on p "READMORE" at bounding box center [578, 362] width 38 height 10
drag, startPoint x: 555, startPoint y: 359, endPoint x: 594, endPoint y: 354, distance: 39.2
click at [593, 354] on button "READMORE" at bounding box center [578, 360] width 81 height 19
drag, startPoint x: 591, startPoint y: 361, endPoint x: 547, endPoint y: 362, distance: 44.1
click at [547, 362] on button "READMORE" at bounding box center [578, 360] width 81 height 19
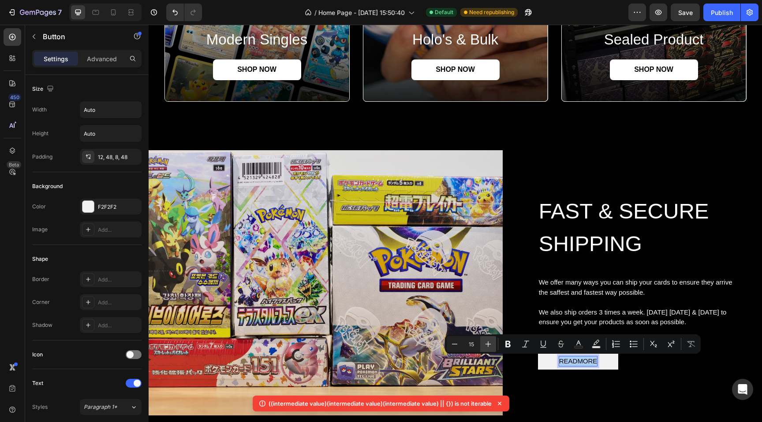
click at [488, 341] on icon "Editor contextual toolbar" at bounding box center [488, 344] width 9 height 9
type input "16"
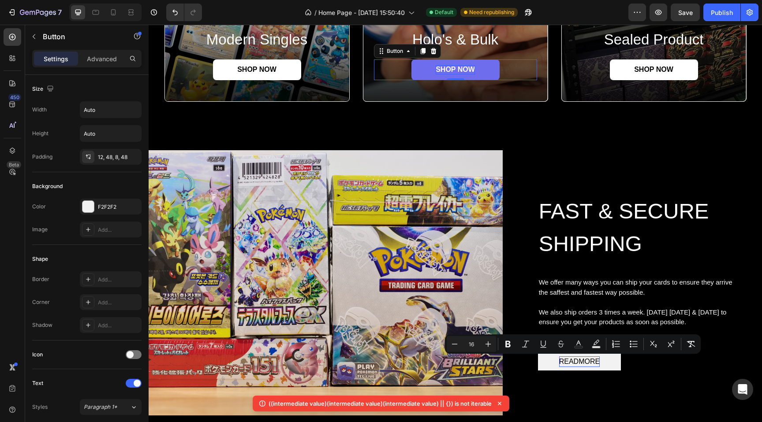
click at [451, 67] on p "SHOP NOW" at bounding box center [455, 69] width 39 height 9
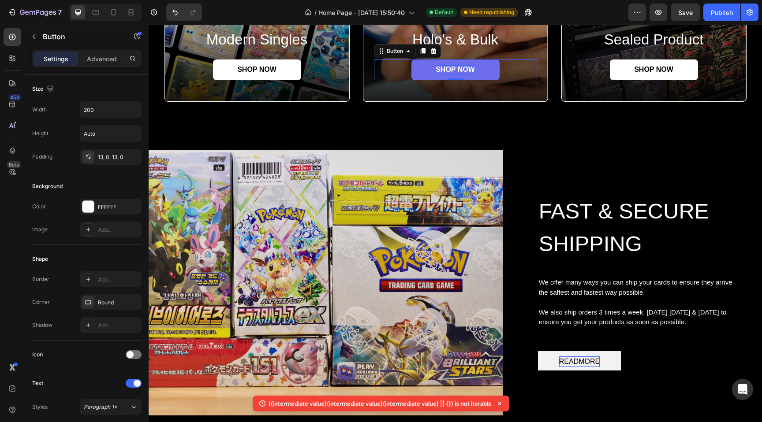
click at [451, 67] on p "SHOP NOW" at bounding box center [455, 69] width 39 height 9
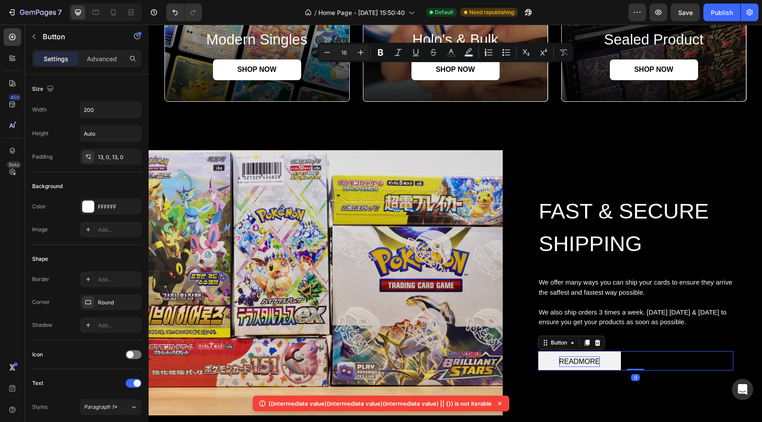
click at [565, 361] on span "READMORE" at bounding box center [579, 361] width 41 height 7
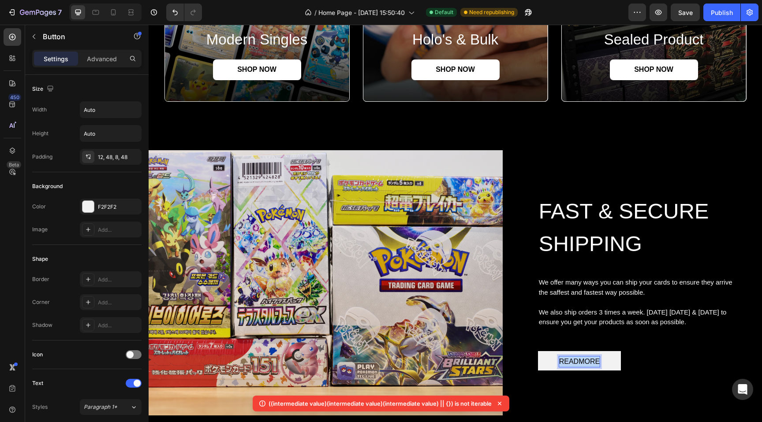
click at [565, 361] on span "READMORE" at bounding box center [579, 361] width 41 height 7
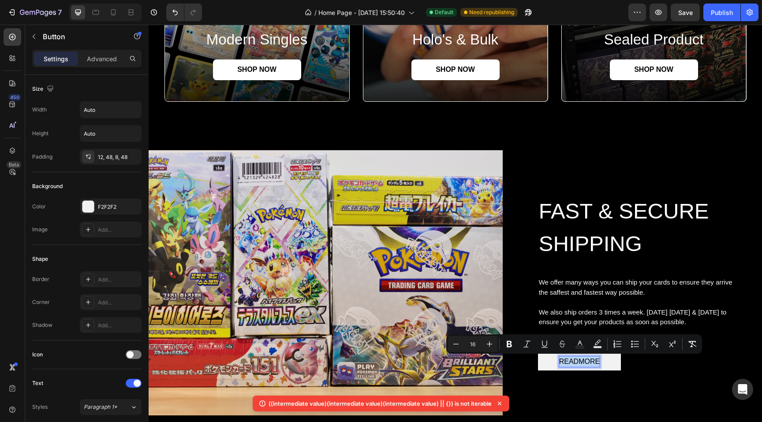
click at [544, 360] on button "READMORE" at bounding box center [579, 360] width 83 height 19
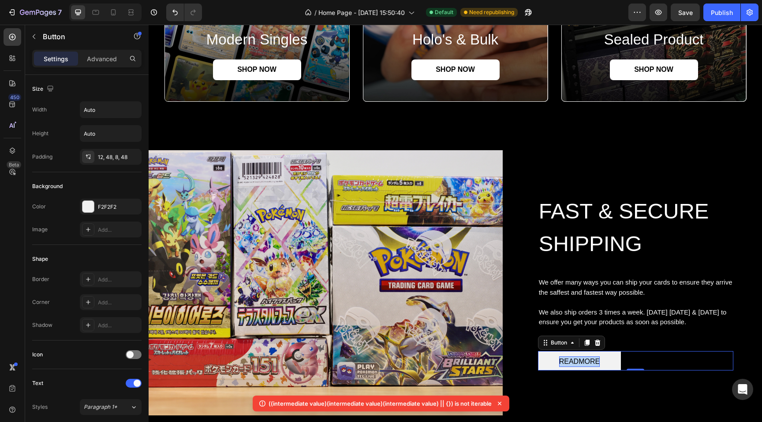
click at [544, 360] on button "READMORE" at bounding box center [579, 360] width 83 height 19
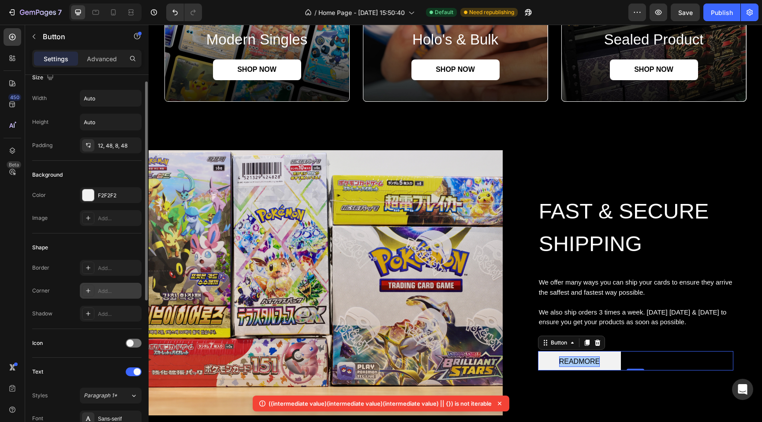
click at [95, 287] on div "Add..." at bounding box center [111, 291] width 62 height 16
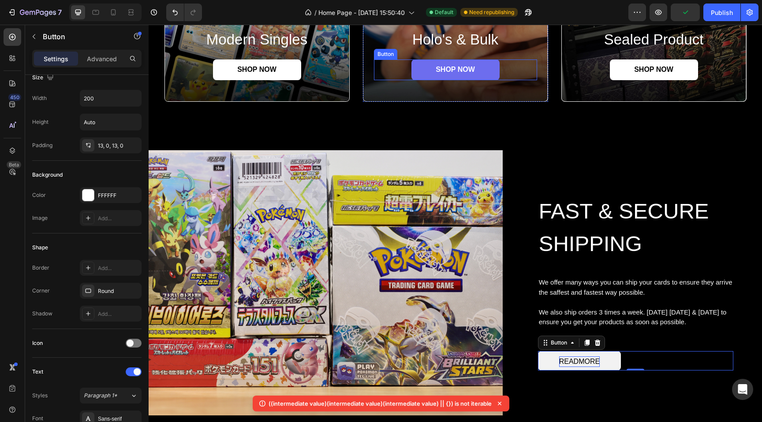
click at [423, 67] on link "SHOP NOW" at bounding box center [455, 70] width 88 height 21
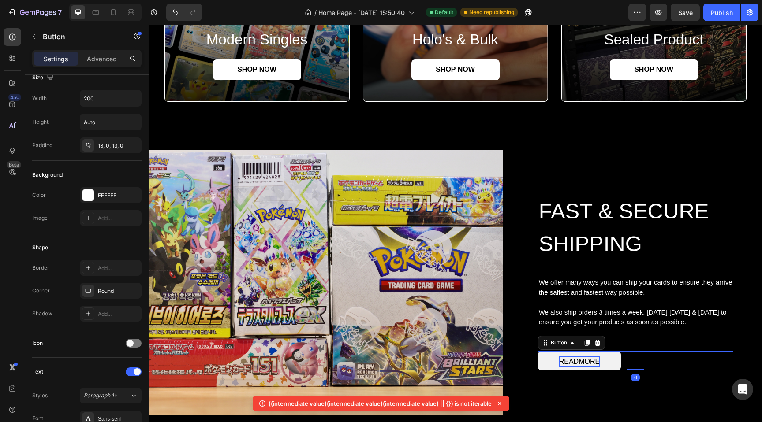
click at [541, 364] on button "READMORE" at bounding box center [579, 360] width 83 height 19
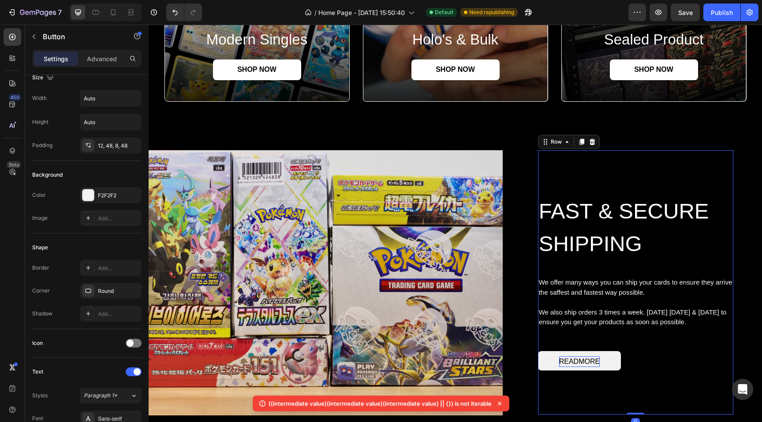
click at [558, 388] on div "FAST & SECURE SHIPPING Heading We offer many ways you can ship your cards to en…" at bounding box center [635, 282] width 195 height 265
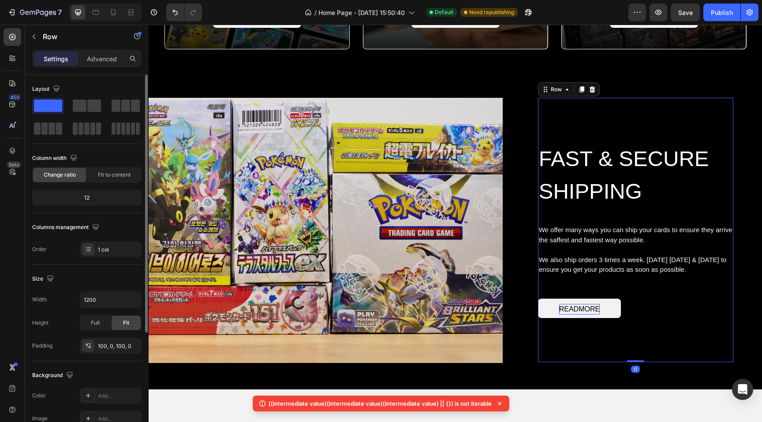
scroll to position [981, 0]
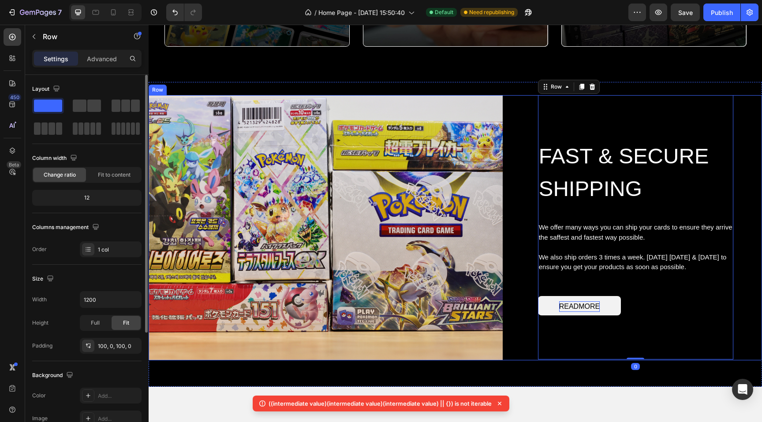
click at [524, 349] on div "FAST & SECURE SHIPPING Heading We offer many ways you can ship your cards to en…" at bounding box center [635, 227] width 253 height 265
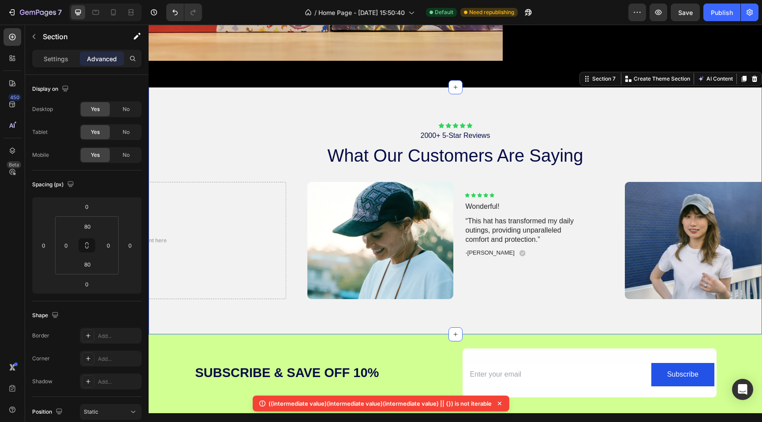
scroll to position [1281, 0]
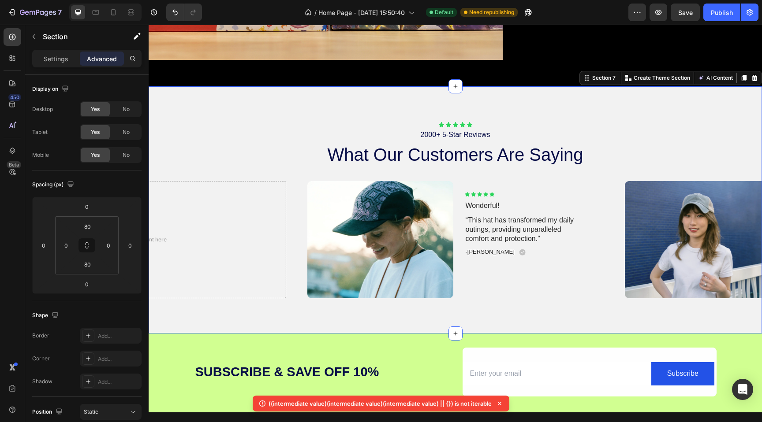
click at [496, 320] on div "Icon Icon Icon Icon Icon Icon List 2000+ 5-Star Reviews Text Block what our cus…" at bounding box center [455, 209] width 613 height 247
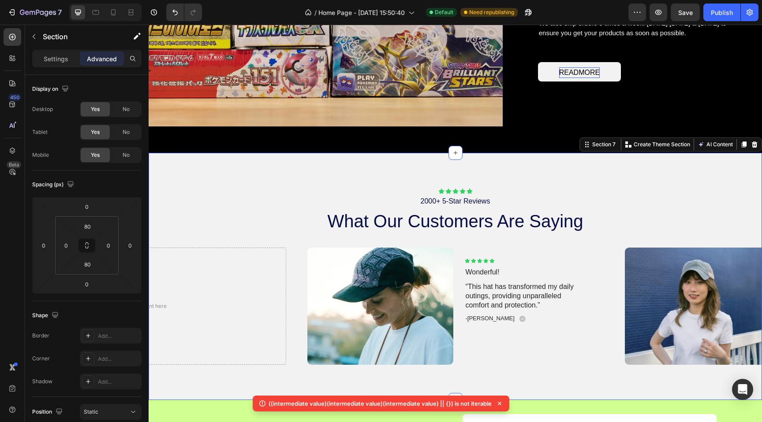
scroll to position [1211, 0]
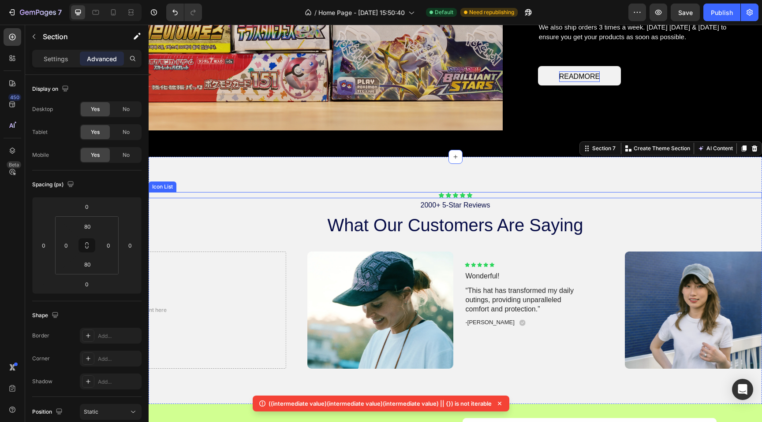
click at [418, 193] on div "Icon Icon Icon Icon Icon" at bounding box center [455, 195] width 613 height 6
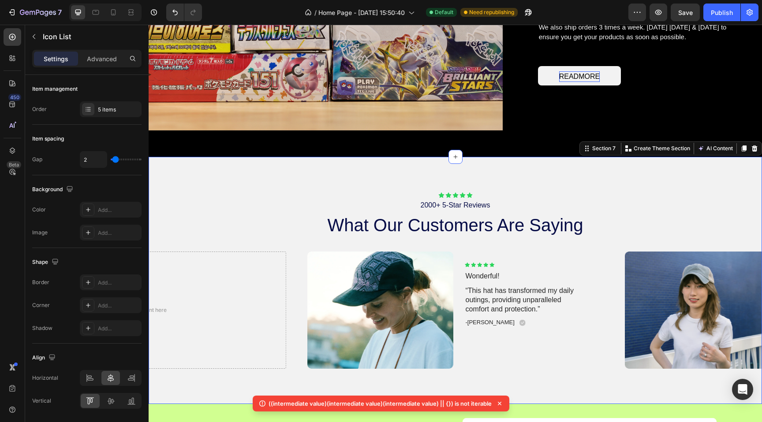
click at [420, 173] on div "Icon Icon Icon Icon Icon Icon List 2000+ 5-Star Reviews Text Block what our cus…" at bounding box center [455, 280] width 613 height 247
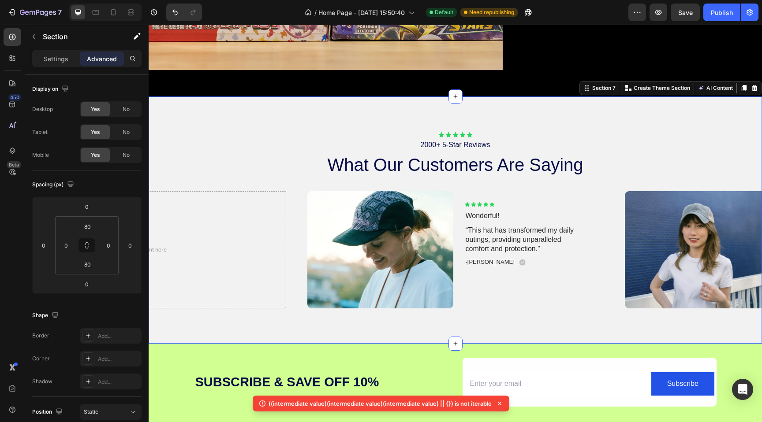
scroll to position [1287, 0]
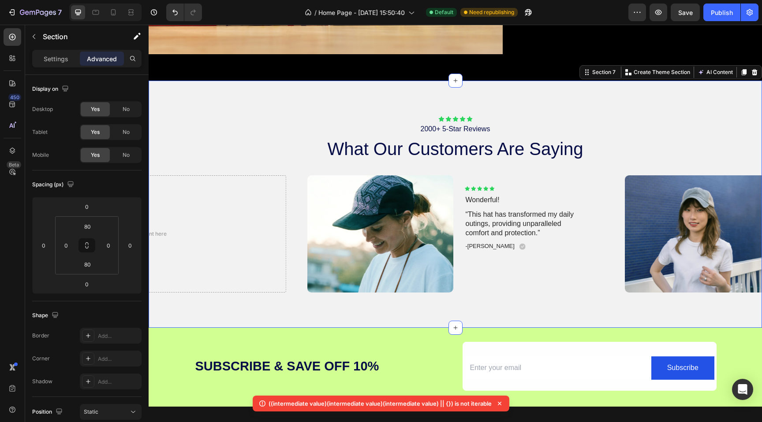
click at [190, 320] on div "Icon Icon Icon Icon Icon Icon List 2000+ 5-Star Reviews Text Block what our cus…" at bounding box center [455, 204] width 613 height 247
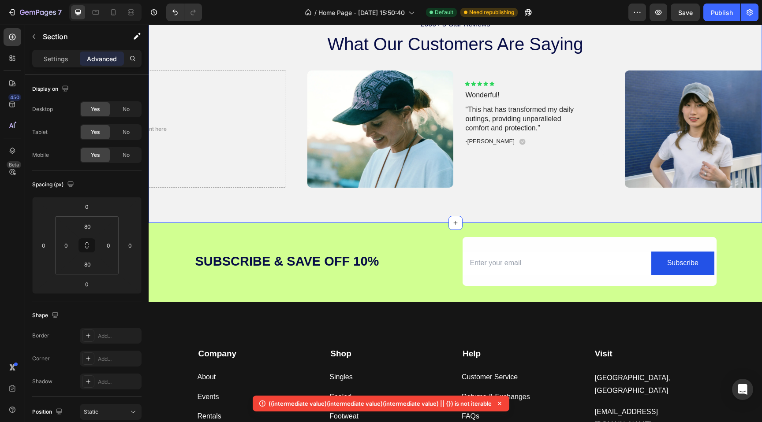
scroll to position [1401, 0]
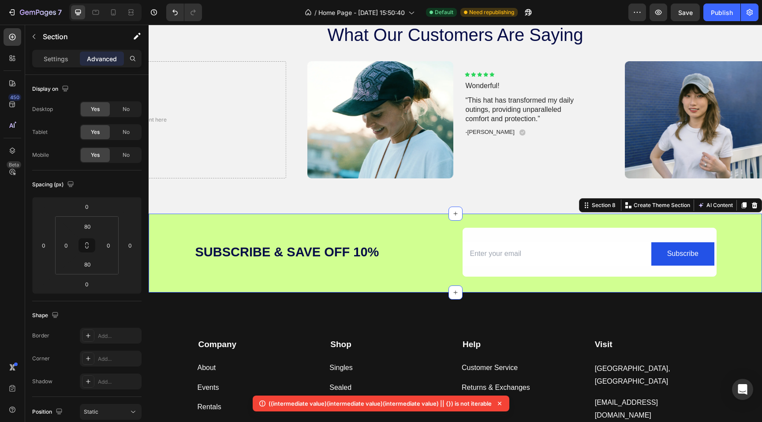
click at [305, 289] on div "Subscribe & SaVe off 10% Heading Email Field Subscribe Submit Button Row Newsle…" at bounding box center [455, 253] width 613 height 79
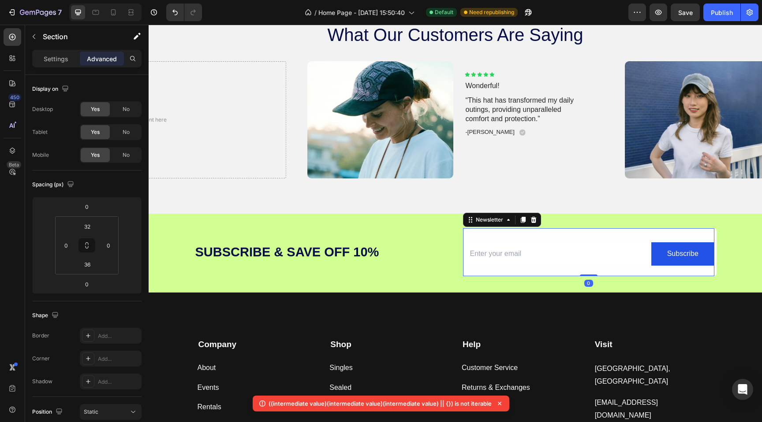
click at [500, 240] on div "Email Field Subscribe Submit Button Row Newsletter 0" at bounding box center [588, 252] width 251 height 48
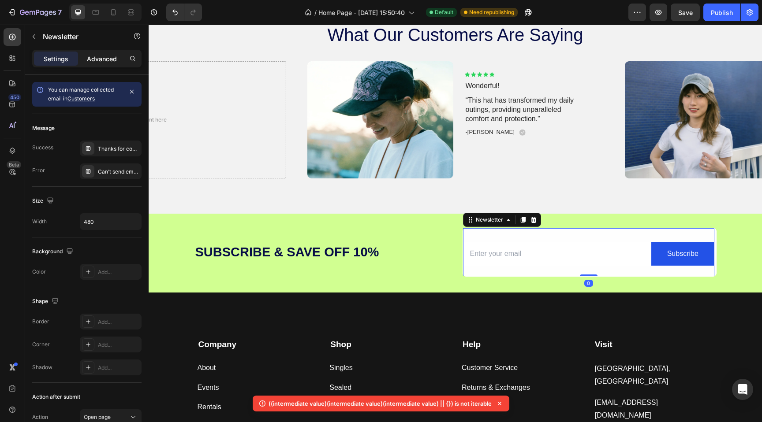
click at [102, 63] on p "Advanced" at bounding box center [102, 58] width 30 height 9
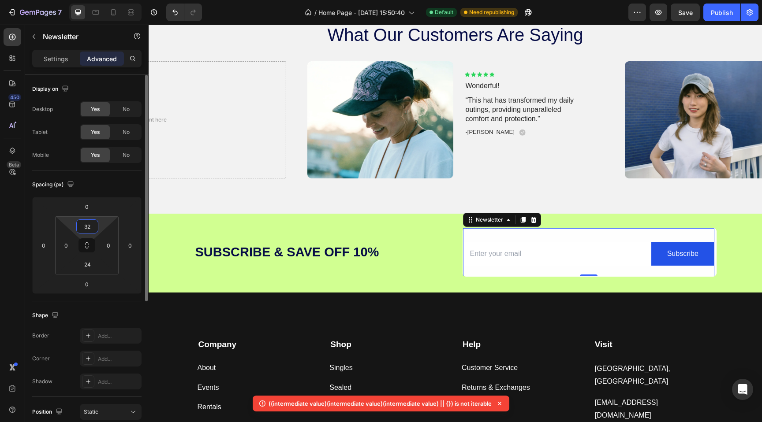
click at [90, 224] on input "32" at bounding box center [87, 226] width 18 height 13
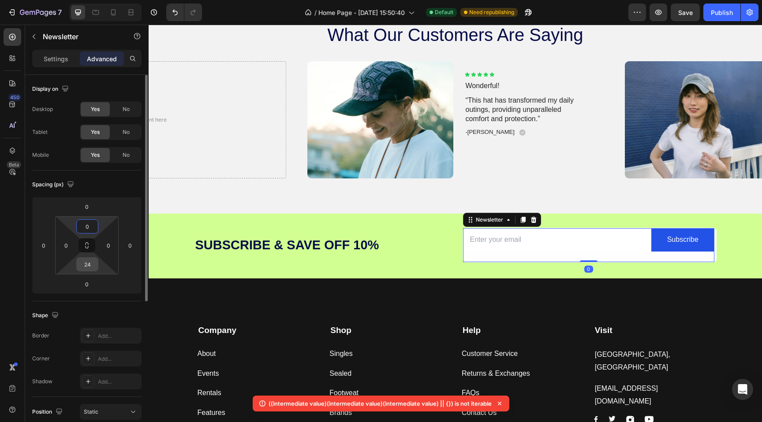
type input "0"
click at [90, 271] on input "24" at bounding box center [87, 264] width 18 height 13
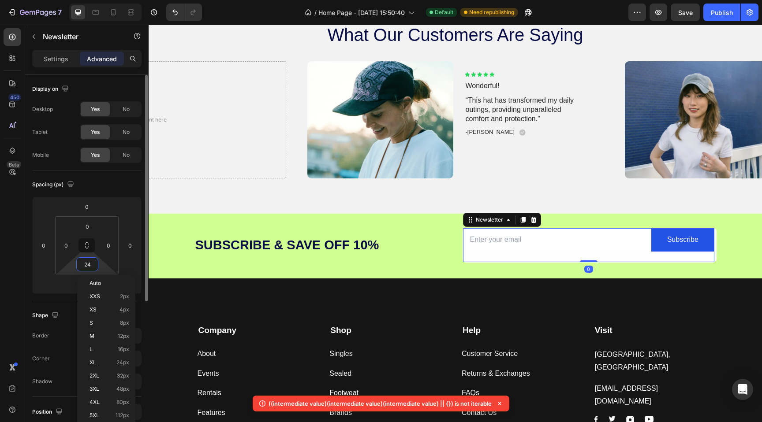
type input "0"
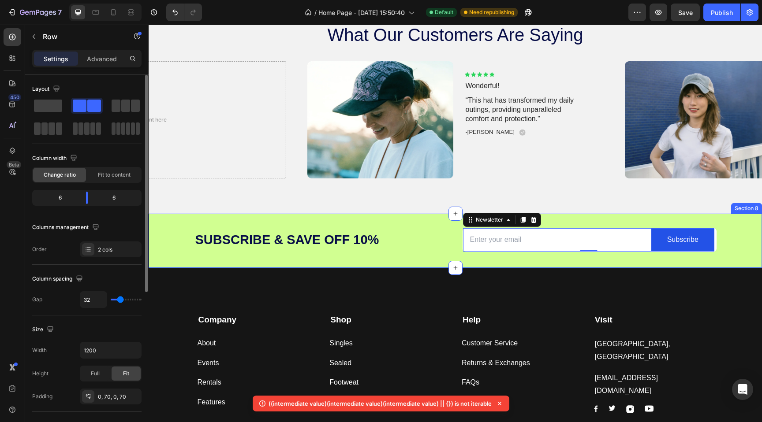
click at [448, 236] on div "Subscribe & SaVe off 10% Heading Email Field Subscribe Submit Button Row Newsle…" at bounding box center [456, 240] width 584 height 24
click at [484, 237] on input "email" at bounding box center [557, 239] width 189 height 23
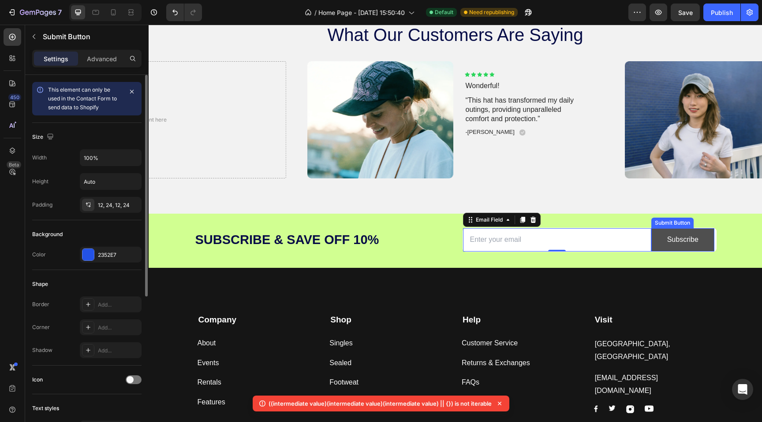
click at [663, 244] on button "Subscribe" at bounding box center [682, 239] width 63 height 23
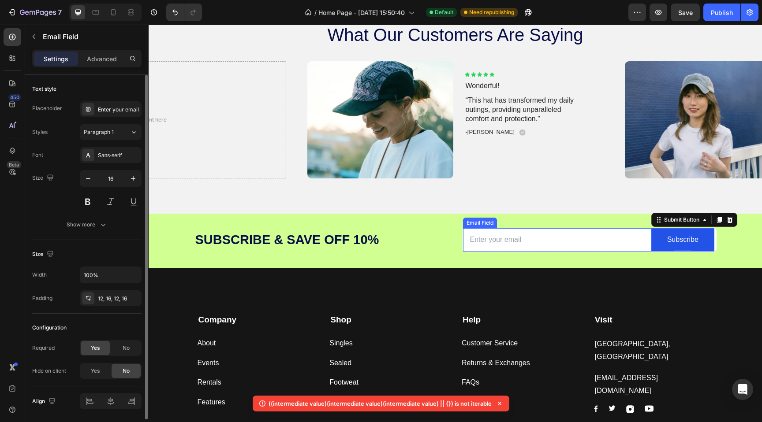
click at [616, 241] on input "email" at bounding box center [557, 239] width 189 height 23
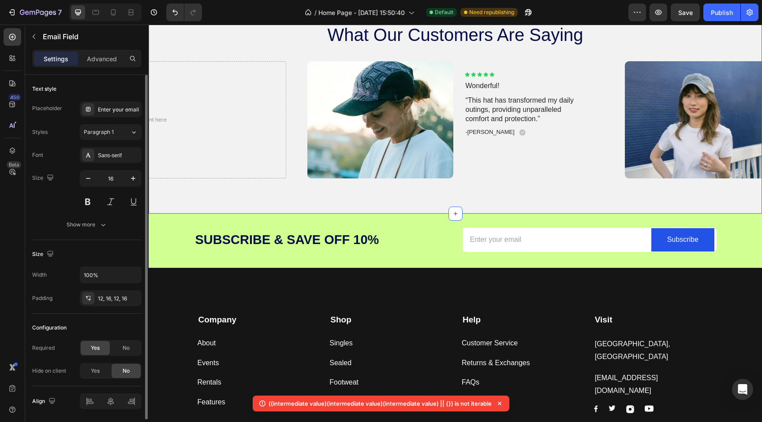
click at [583, 209] on div "Icon Icon Icon Icon Icon Icon List 2000+ 5-Star Reviews Text Block what our cus…" at bounding box center [455, 89] width 613 height 247
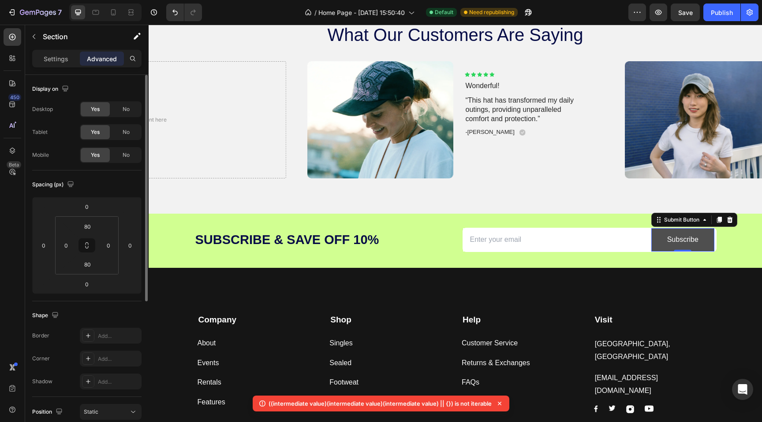
click at [654, 234] on button "Subscribe" at bounding box center [682, 239] width 63 height 23
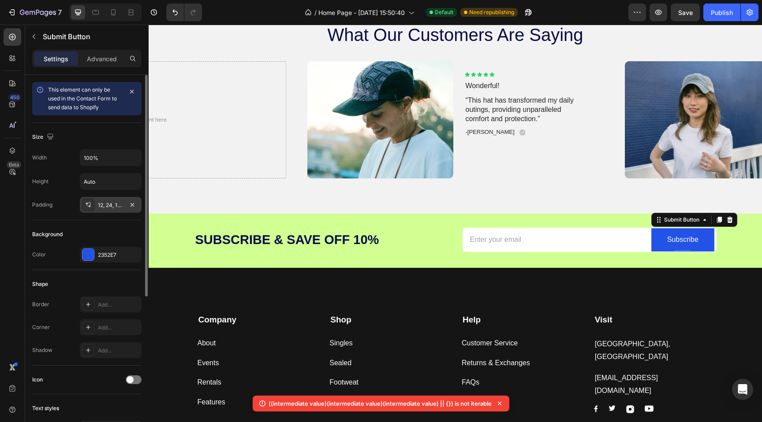
click at [90, 205] on icon at bounding box center [88, 205] width 7 height 7
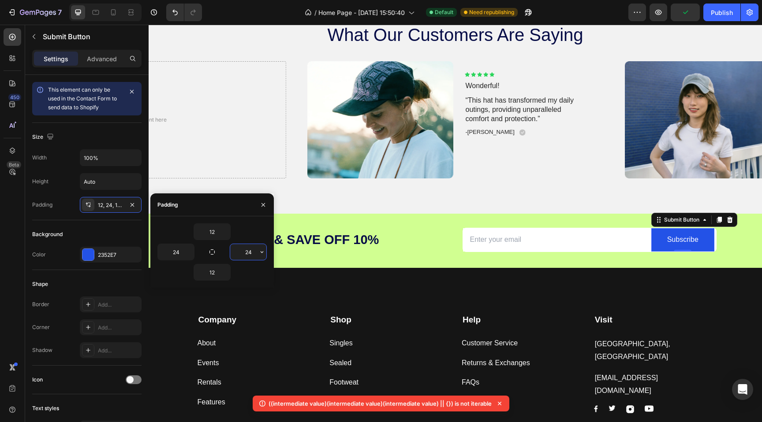
click at [250, 255] on input "24" at bounding box center [248, 252] width 36 height 16
type input "024"
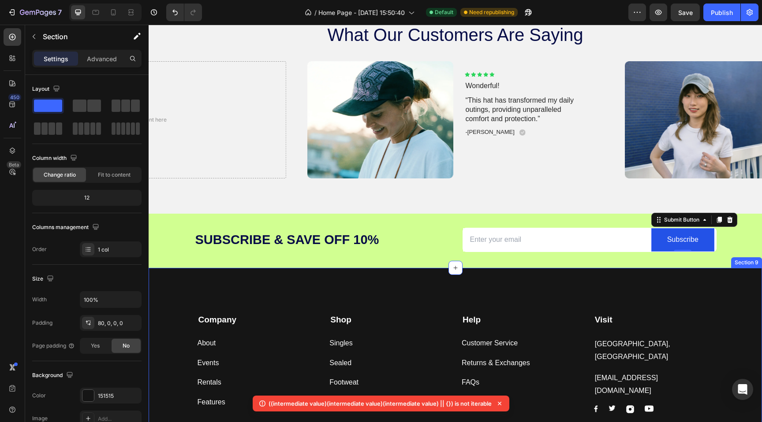
click at [392, 279] on div "Company Text block About Button Events Button Rentals Button Features Button Sh…" at bounding box center [455, 373] width 613 height 210
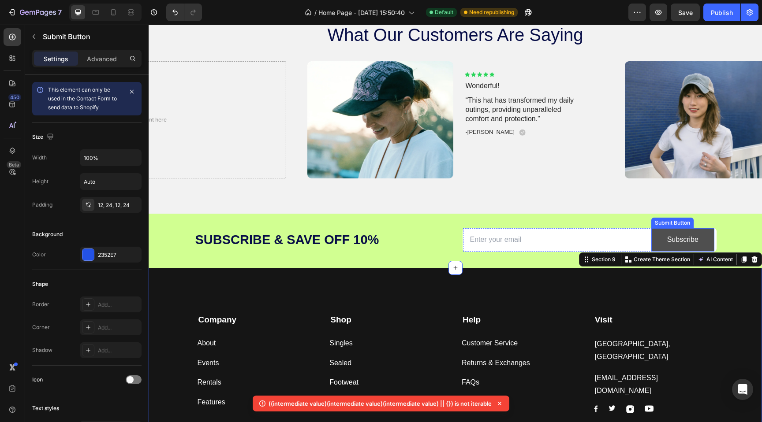
click at [661, 235] on button "Subscribe" at bounding box center [682, 239] width 63 height 23
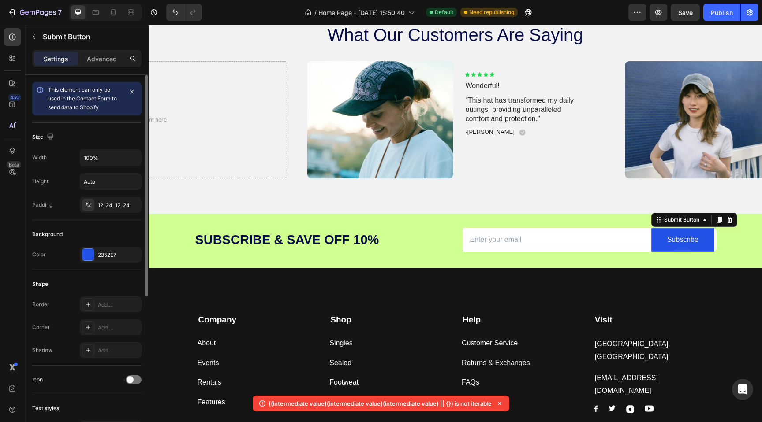
click at [88, 264] on div "Background Color 2352E7" at bounding box center [86, 245] width 109 height 50
click at [88, 254] on div at bounding box center [87, 254] width 11 height 11
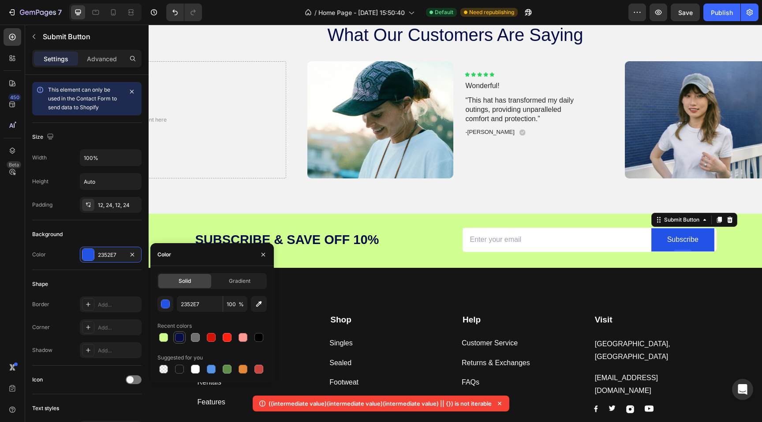
click at [180, 336] on div at bounding box center [179, 337] width 9 height 9
type input "070D47"
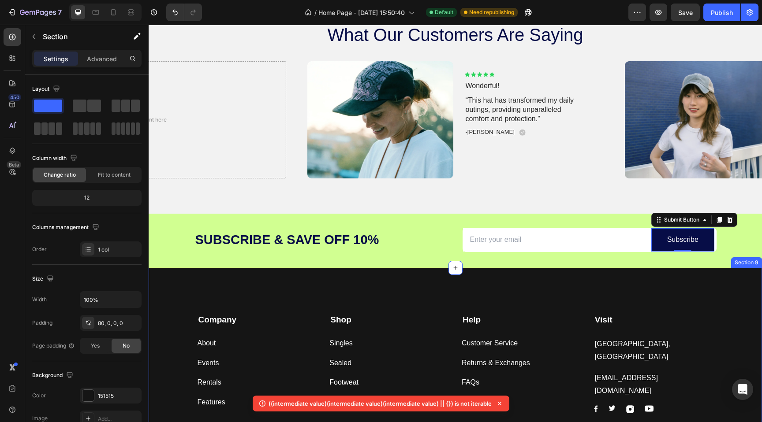
click at [504, 280] on div "Company Text block About Button Events Button Rentals Button Features Button Sh…" at bounding box center [455, 373] width 613 height 210
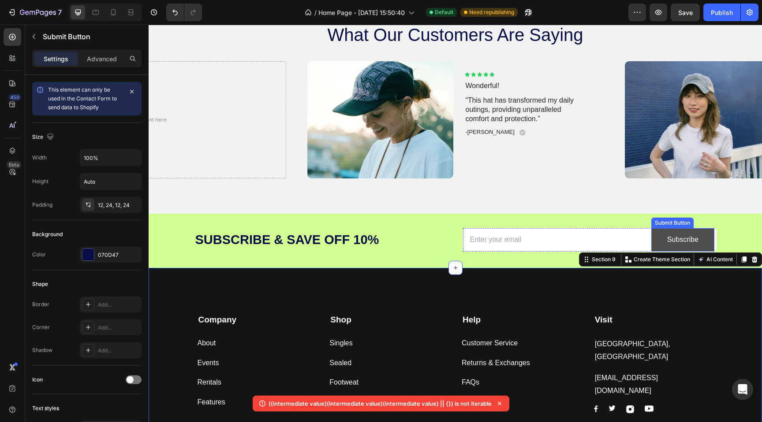
click at [708, 231] on button "Subscribe" at bounding box center [682, 239] width 63 height 23
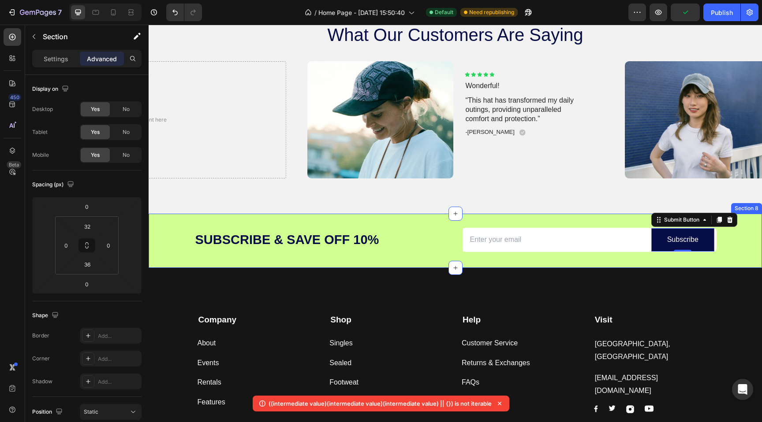
click at [613, 222] on div "Subscribe & SaVe off 10% Heading Email Field Subscribe Submit Button 0 Row News…" at bounding box center [455, 241] width 613 height 54
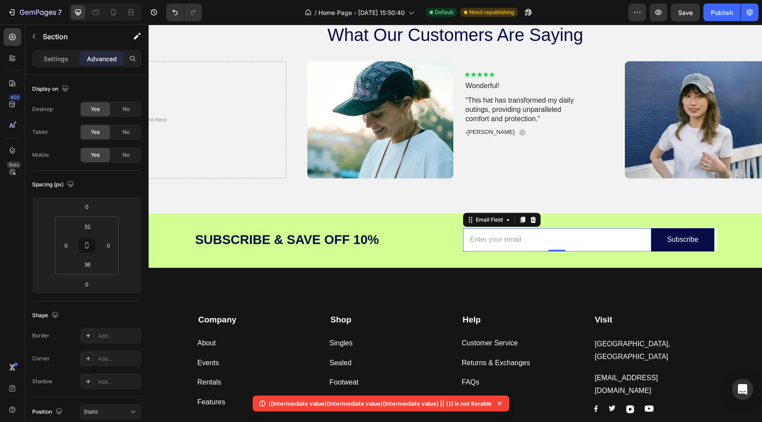
click at [494, 245] on input "email" at bounding box center [557, 239] width 189 height 23
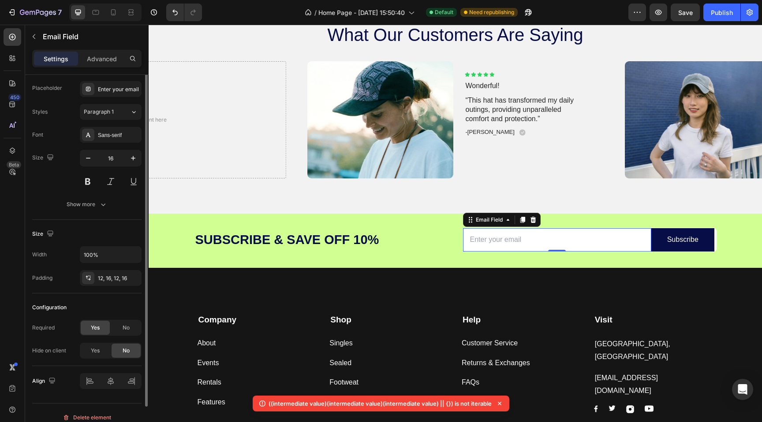
scroll to position [30, 0]
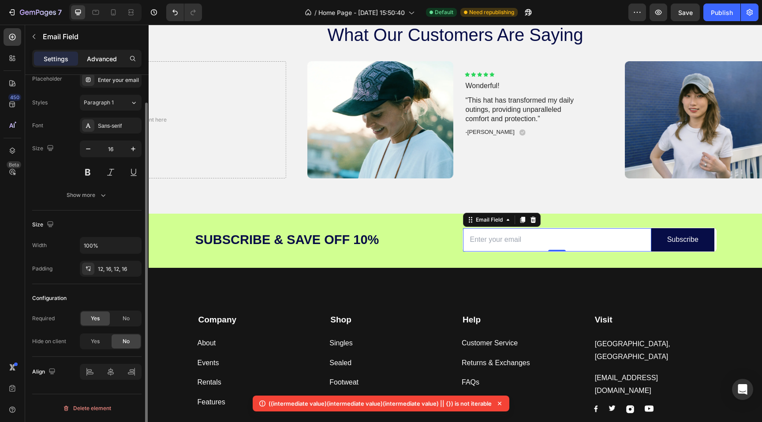
click at [105, 60] on p "Advanced" at bounding box center [102, 58] width 30 height 9
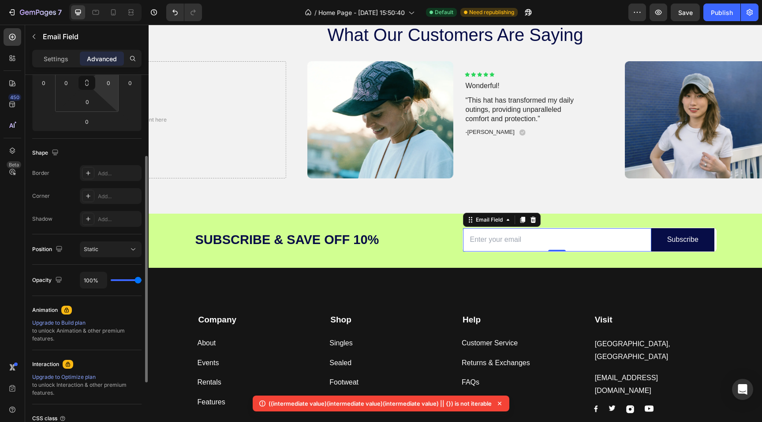
scroll to position [164, 0]
click at [50, 56] on p "Settings" at bounding box center [56, 58] width 25 height 9
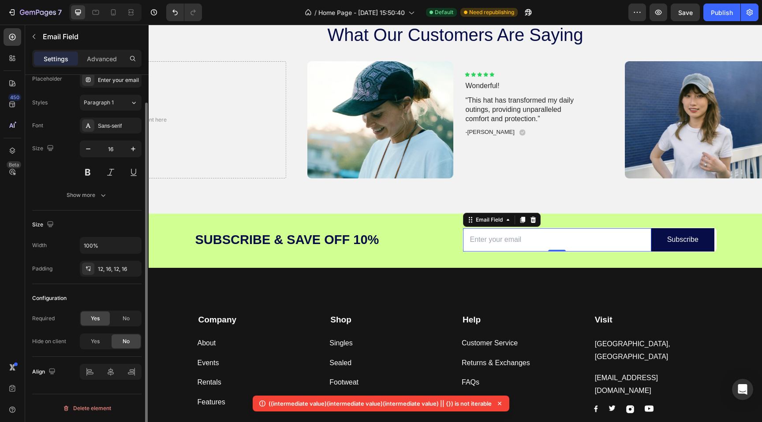
scroll to position [30, 0]
click at [118, 265] on div "12, 16, 12, 16" at bounding box center [111, 269] width 26 height 8
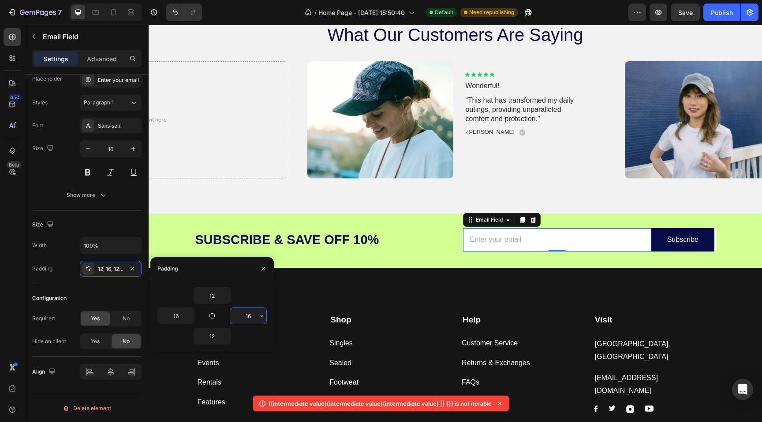
click at [241, 320] on input "16" at bounding box center [248, 316] width 36 height 16
type input "0"
click at [422, 294] on div "Company Text block About Button Events Button Rentals Button Features Button Sh…" at bounding box center [455, 373] width 613 height 210
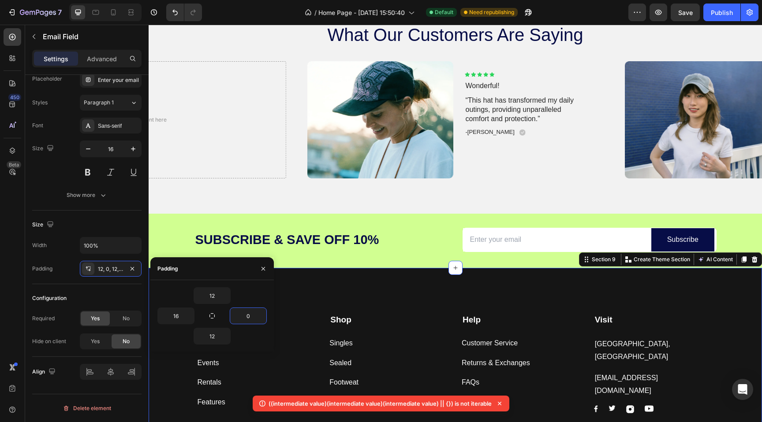
scroll to position [0, 0]
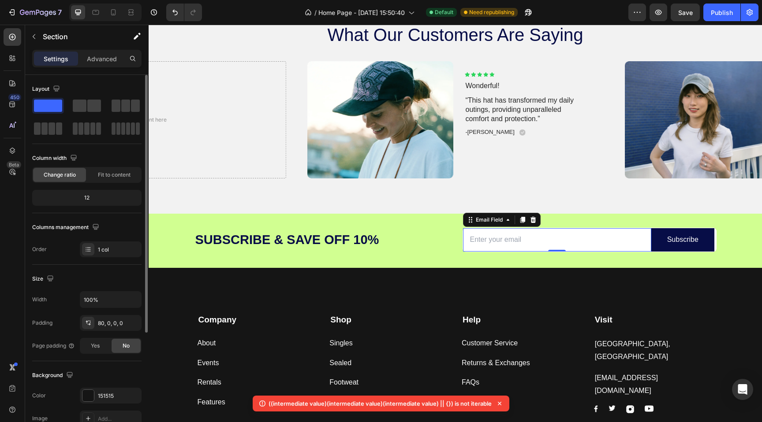
click at [545, 234] on input "email" at bounding box center [557, 239] width 189 height 23
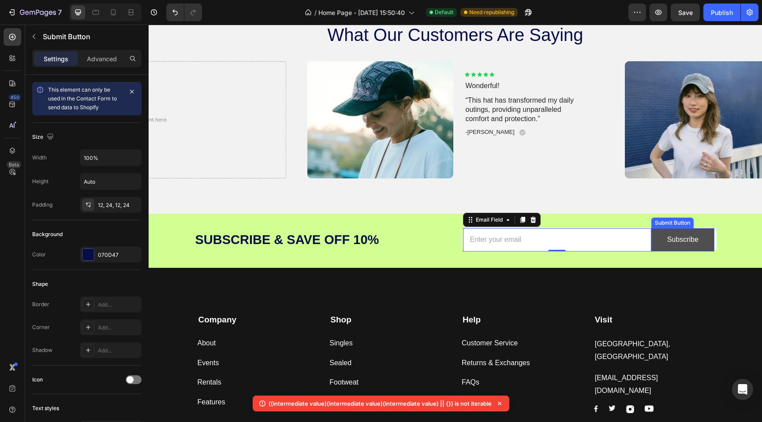
click at [655, 232] on button "Subscribe" at bounding box center [682, 239] width 63 height 23
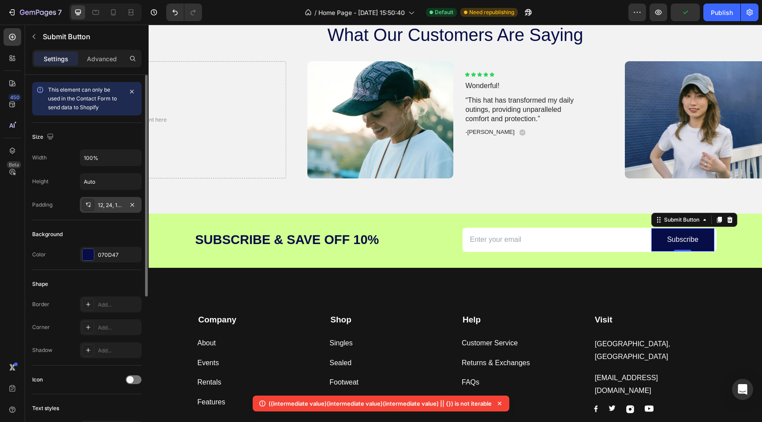
click at [116, 209] on div "12, 24, 12, 24" at bounding box center [111, 206] width 26 height 8
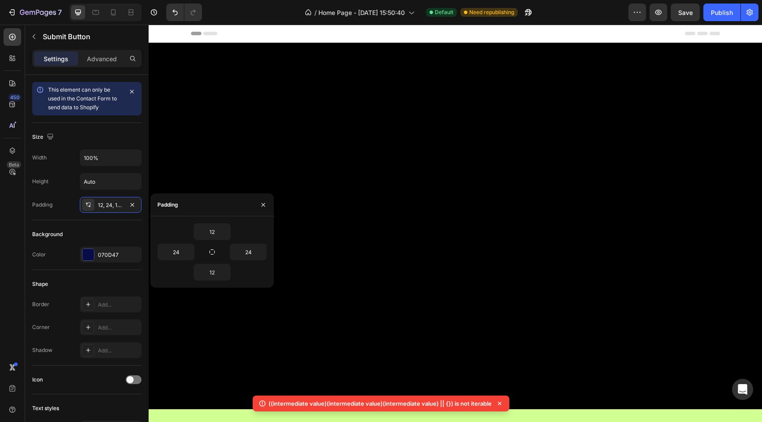
scroll to position [1401, 0]
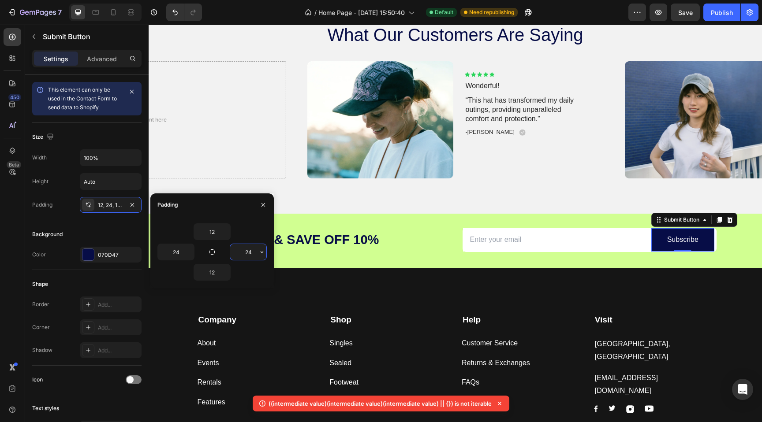
click at [245, 251] on input "24" at bounding box center [248, 252] width 36 height 16
type input "024"
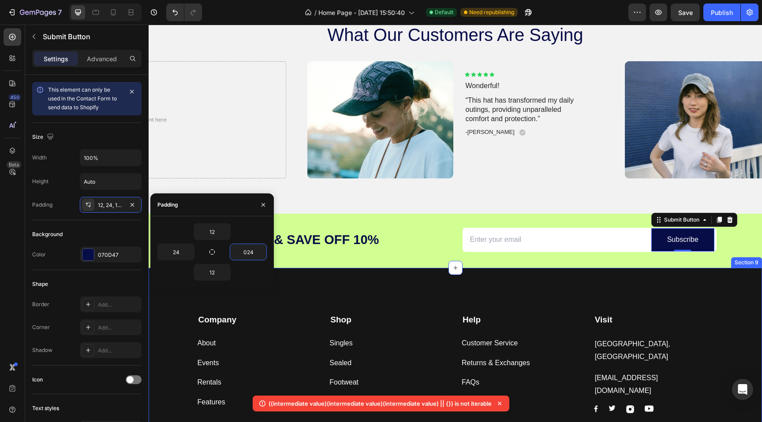
click at [295, 274] on div "Company Text block About Button Events Button Rentals Button Features Button Sh…" at bounding box center [455, 373] width 613 height 210
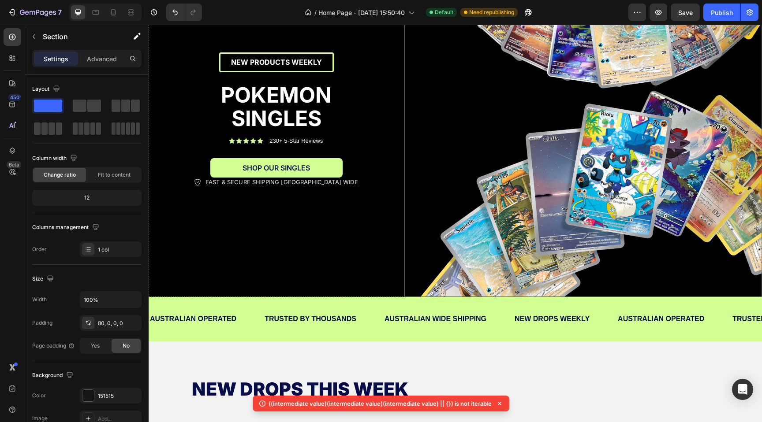
scroll to position [126, 0]
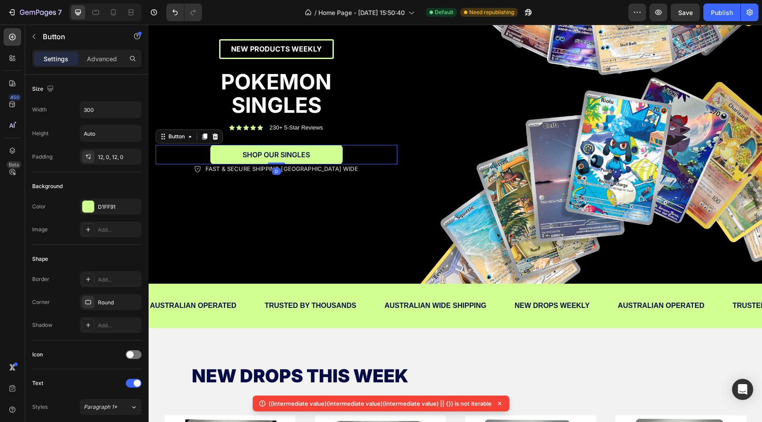
click at [377, 154] on div "SHOP OUR SINGLES Button 0" at bounding box center [277, 155] width 242 height 20
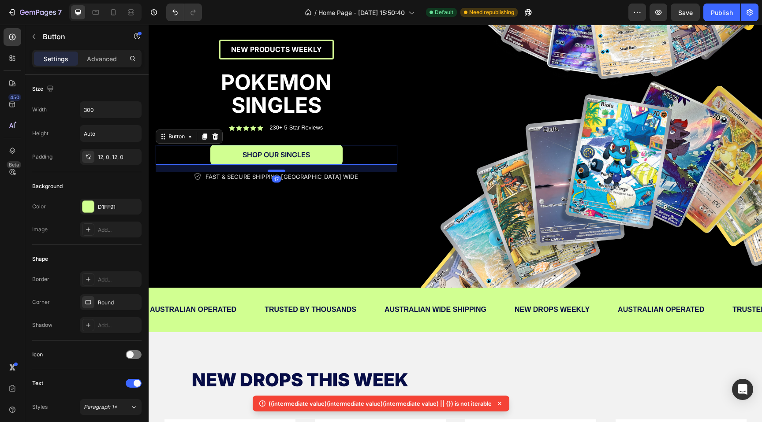
scroll to position [121, 0]
drag, startPoint x: 276, startPoint y: 163, endPoint x: 276, endPoint y: 172, distance: 8.4
click at [276, 172] on div at bounding box center [277, 172] width 18 height 3
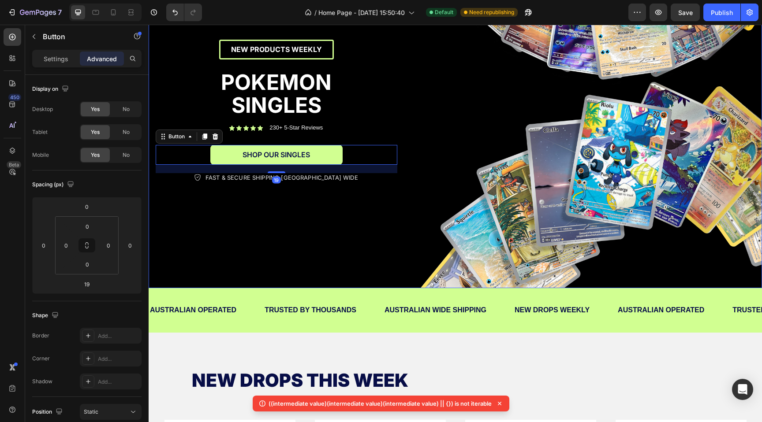
click at [291, 240] on div "NEW PRODUCTS WEEKLY Text Block Row NEW PRODUCTS WEEKLY Text Block Row POKEMON S…" at bounding box center [277, 115] width 256 height 348
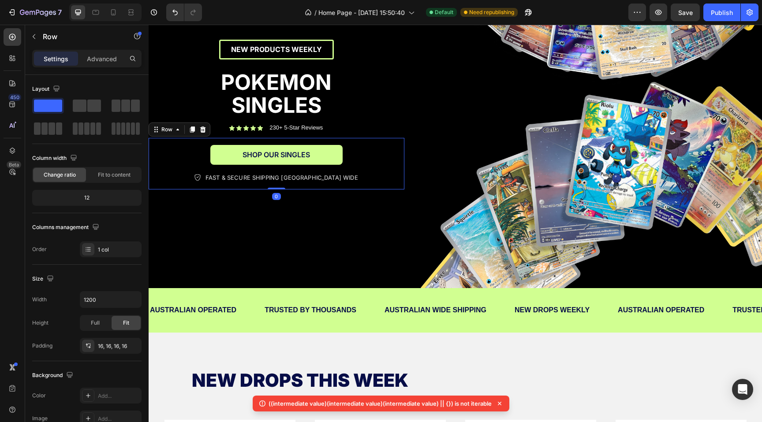
click at [388, 165] on div "SHOP OUR SINGLES Button" at bounding box center [277, 159] width 242 height 28
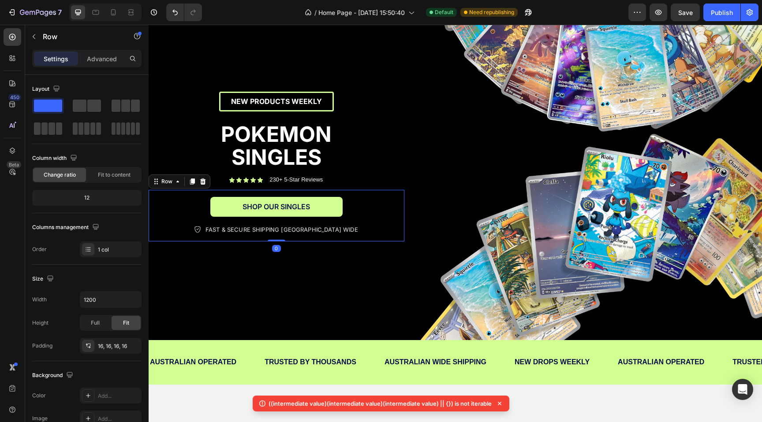
scroll to position [63, 0]
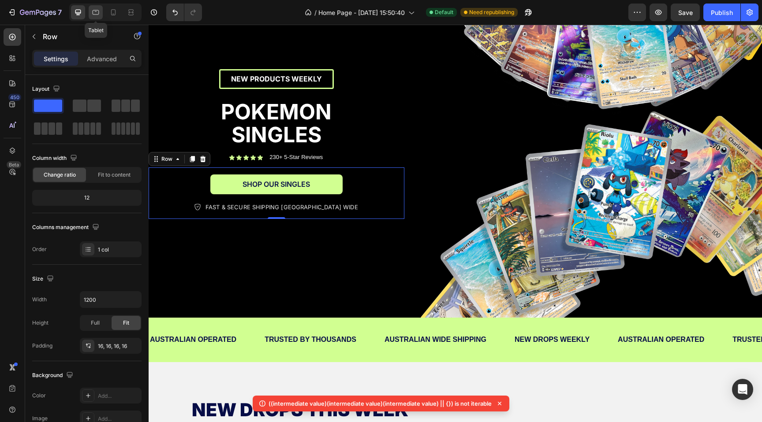
click at [100, 18] on div at bounding box center [96, 12] width 14 height 14
type input "100%"
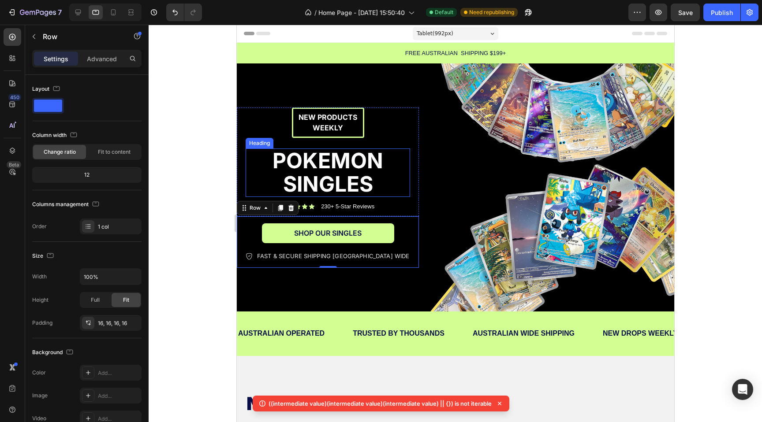
click at [258, 175] on h2 "POKEMON SINGLES" at bounding box center [327, 173] width 164 height 49
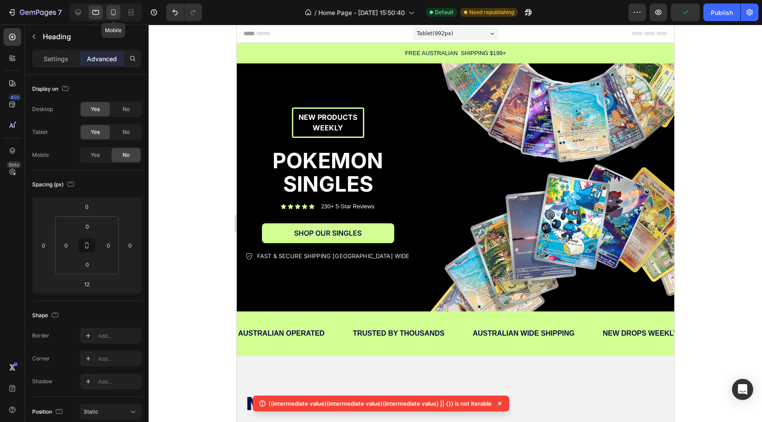
click at [116, 9] on icon at bounding box center [113, 12] width 9 height 9
type input "10"
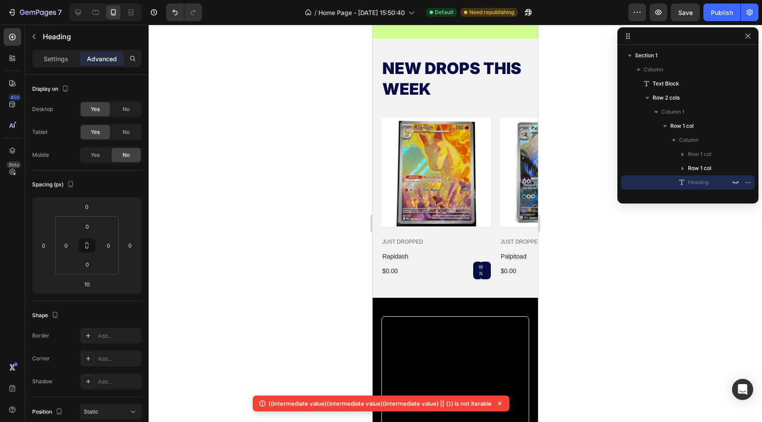
scroll to position [372, 0]
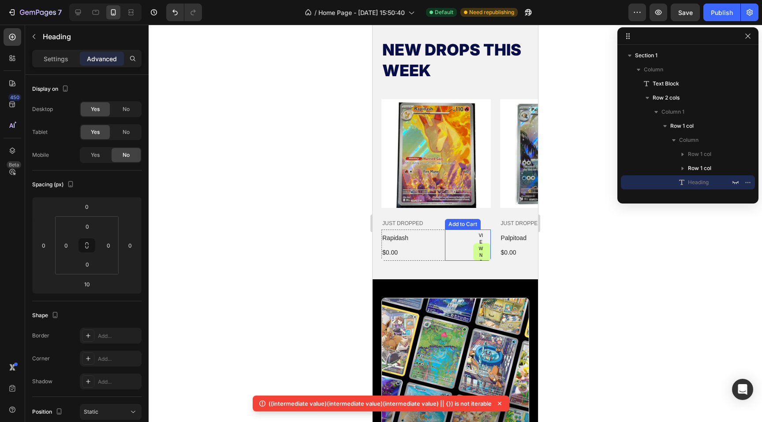
click at [473, 255] on button "VIEW NOW" at bounding box center [482, 252] width 18 height 18
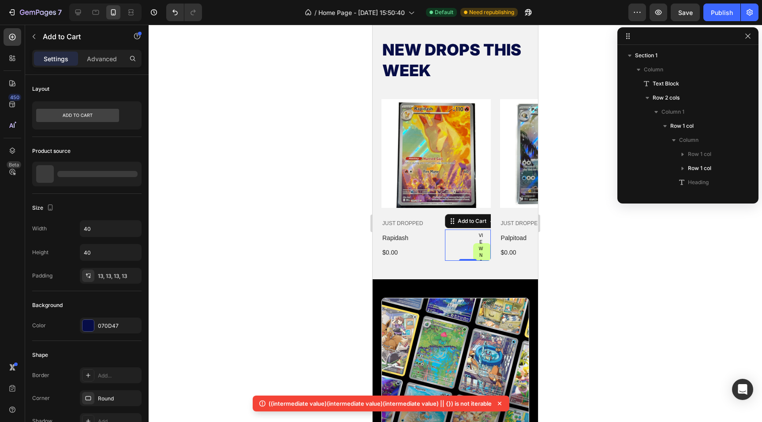
scroll to position [364, 0]
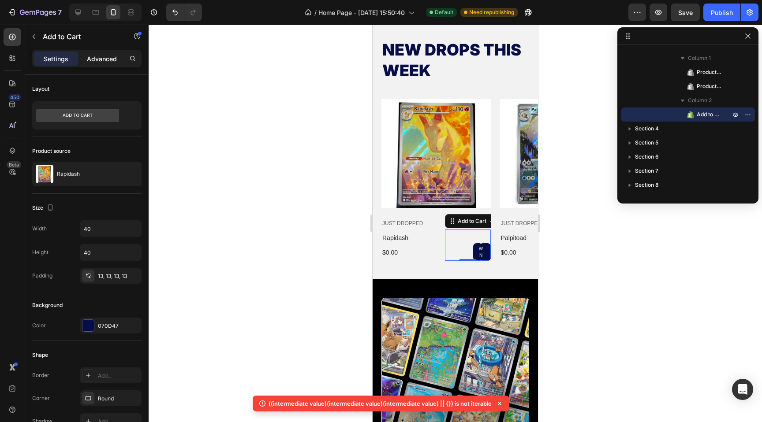
click at [110, 62] on p "Advanced" at bounding box center [102, 58] width 30 height 9
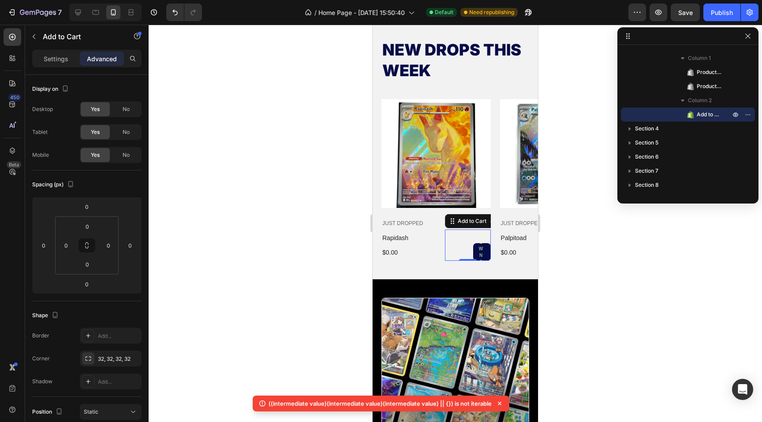
click at [453, 241] on div "VIEW NOW Add to Cart 0" at bounding box center [467, 245] width 45 height 31
click at [475, 251] on button "VIEW NOW" at bounding box center [482, 252] width 18 height 18
click at [76, 17] on div at bounding box center [78, 12] width 14 height 14
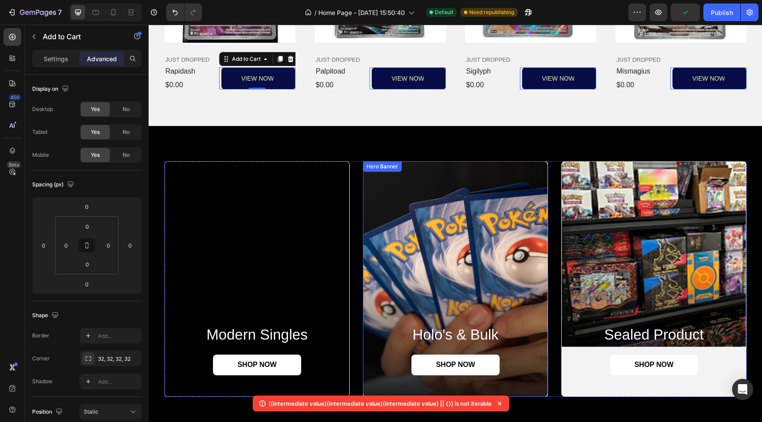
scroll to position [580, 0]
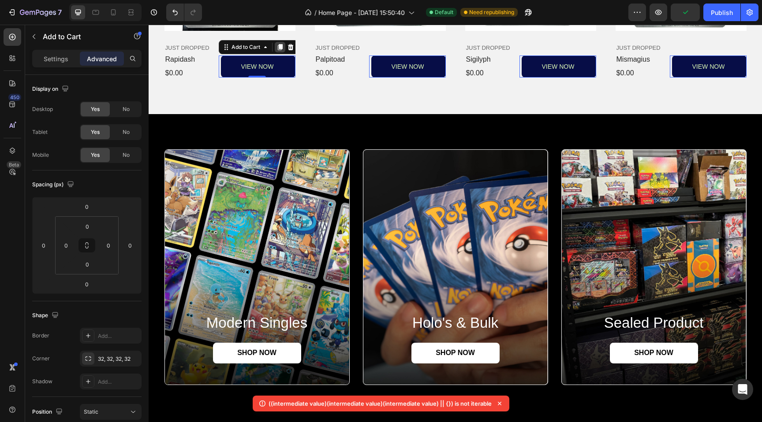
click at [279, 46] on icon at bounding box center [279, 47] width 7 height 7
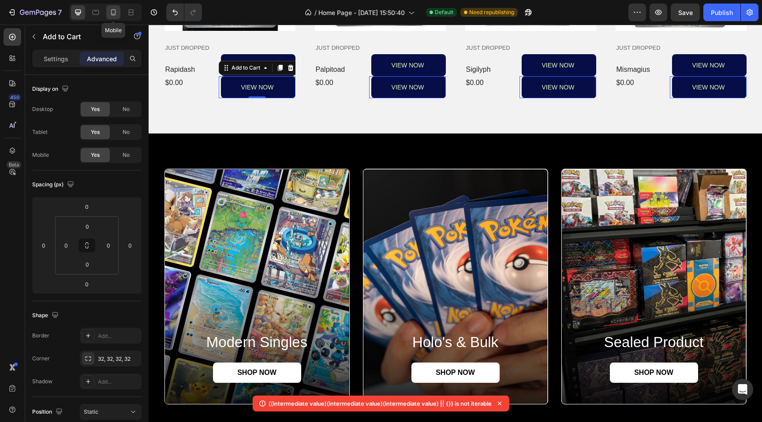
click at [118, 17] on div at bounding box center [113, 12] width 14 height 14
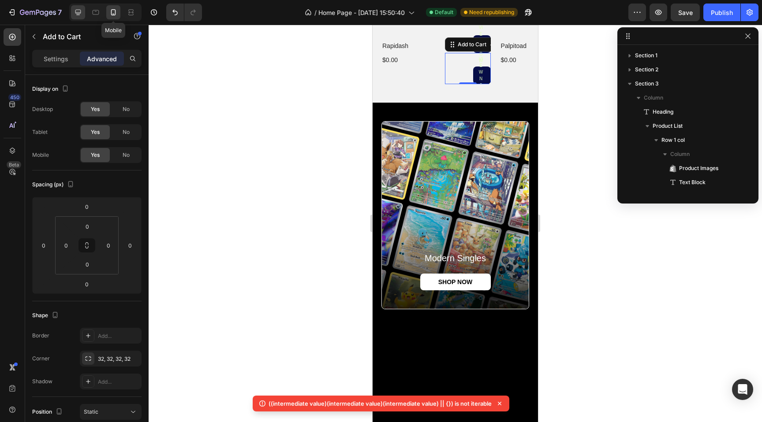
scroll to position [167, 0]
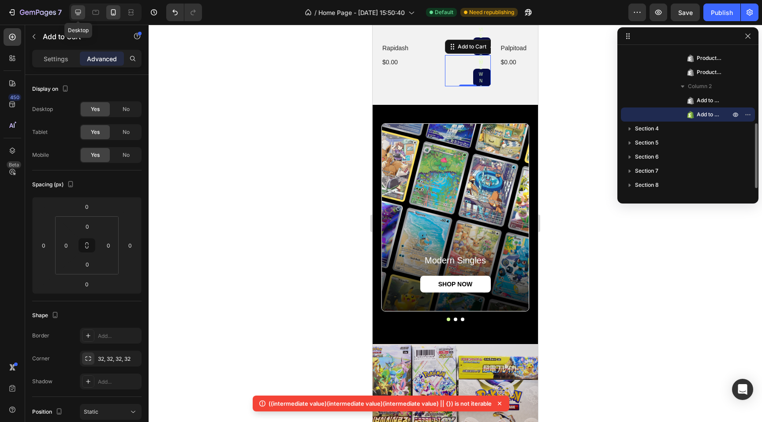
click at [78, 14] on icon at bounding box center [78, 13] width 6 height 6
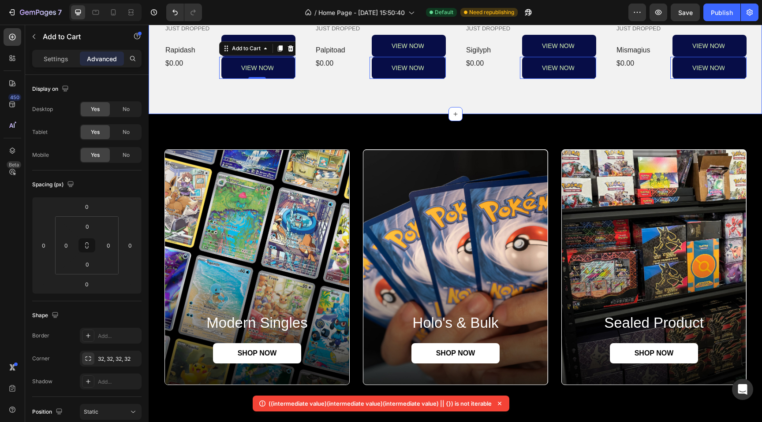
scroll to position [601, 0]
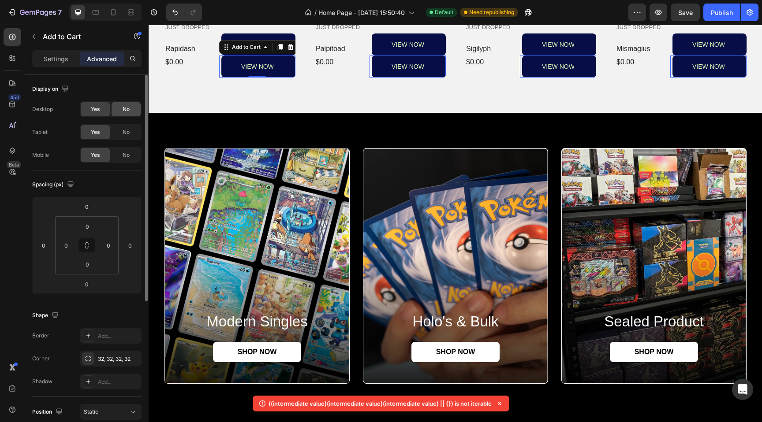
click at [132, 106] on div "No" at bounding box center [126, 109] width 29 height 14
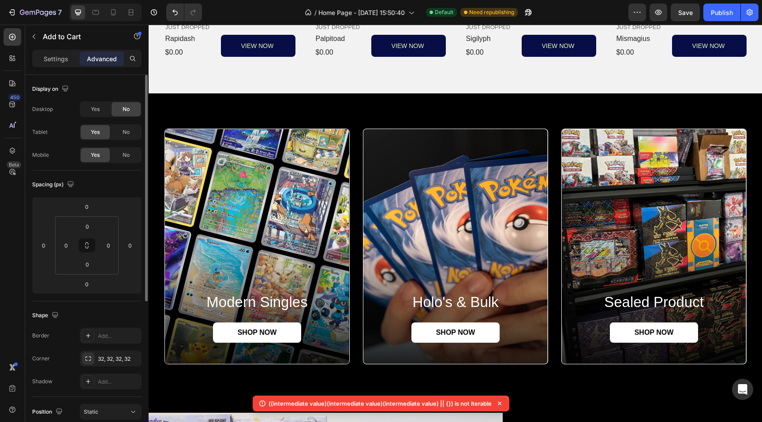
click at [131, 124] on div "Desktop Yes No Tablet Yes No Mobile Yes No" at bounding box center [86, 132] width 109 height 62
click at [130, 132] on div "No" at bounding box center [126, 132] width 29 height 14
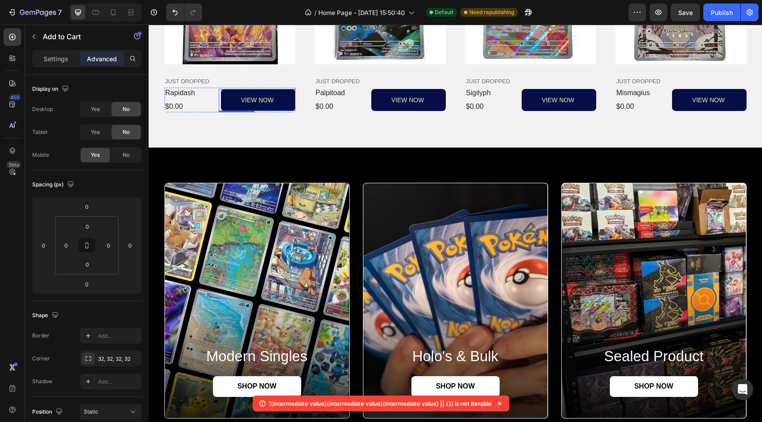
scroll to position [543, 0]
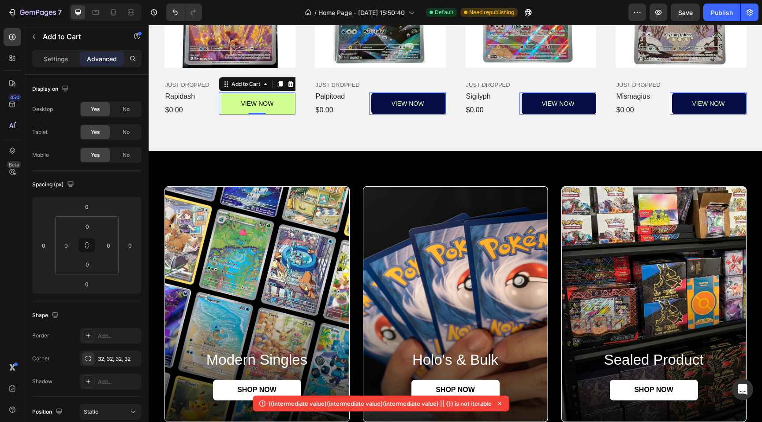
click at [221, 104] on button "VIEW NOW" at bounding box center [258, 104] width 74 height 22
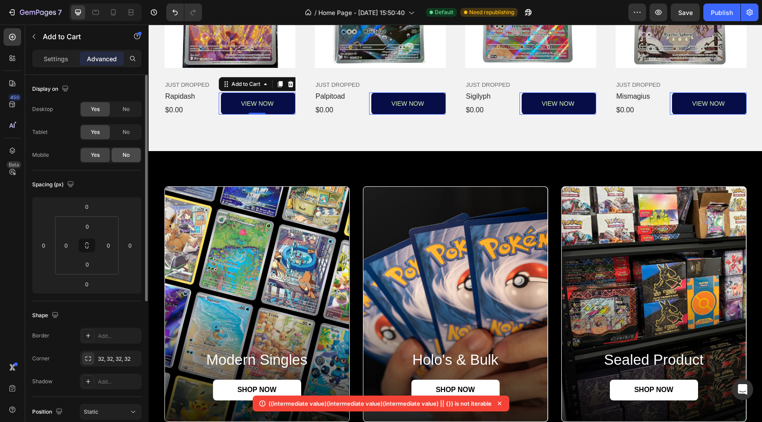
click at [131, 150] on div "No" at bounding box center [126, 155] width 29 height 14
click at [108, 9] on div at bounding box center [113, 12] width 14 height 14
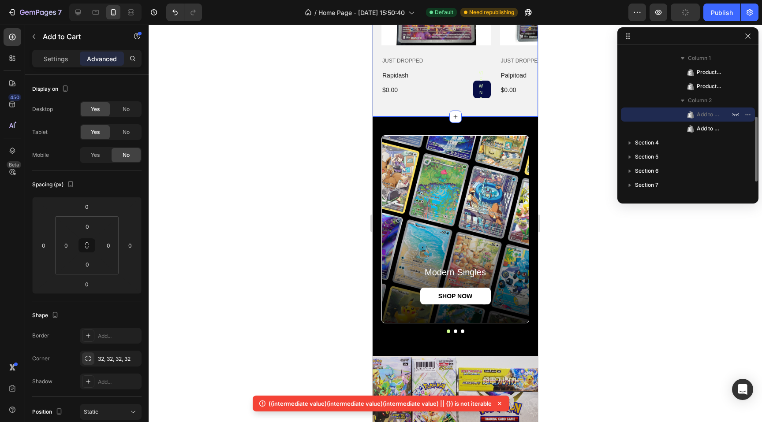
scroll to position [533, 0]
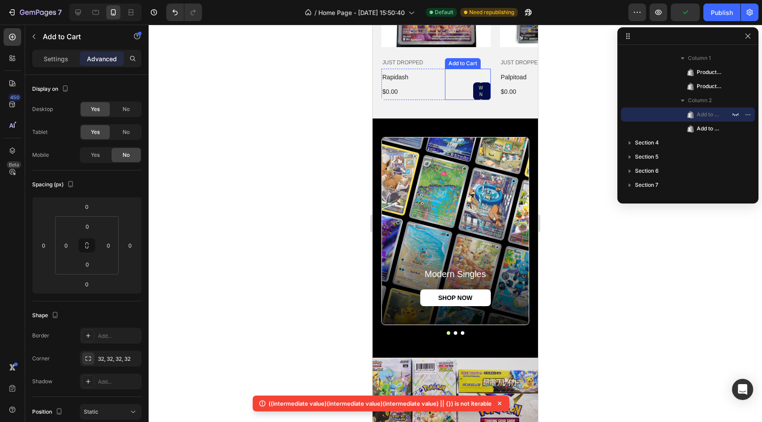
click at [466, 88] on div "VIEW NOW Add to Cart" at bounding box center [467, 84] width 45 height 31
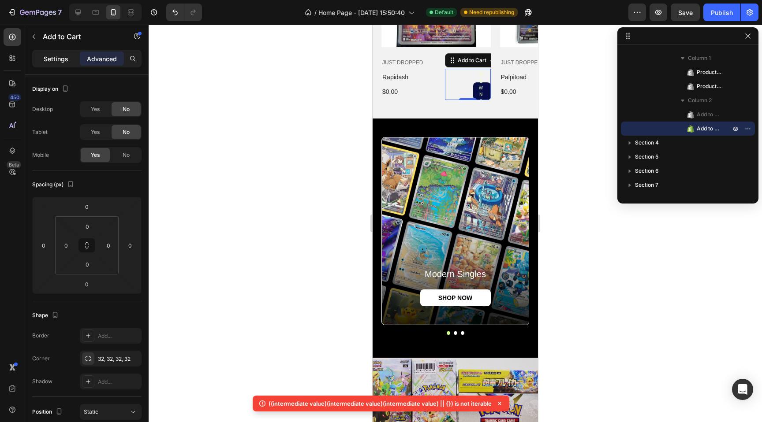
click at [45, 63] on p "Settings" at bounding box center [56, 58] width 25 height 9
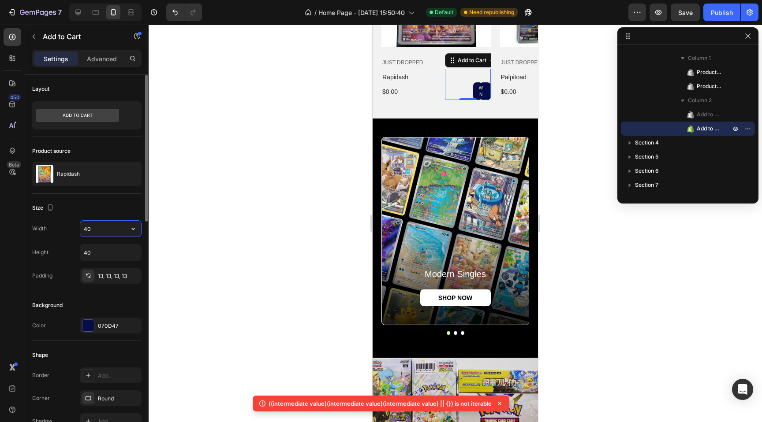
click at [103, 230] on input "40" at bounding box center [110, 229] width 61 height 16
type input "3"
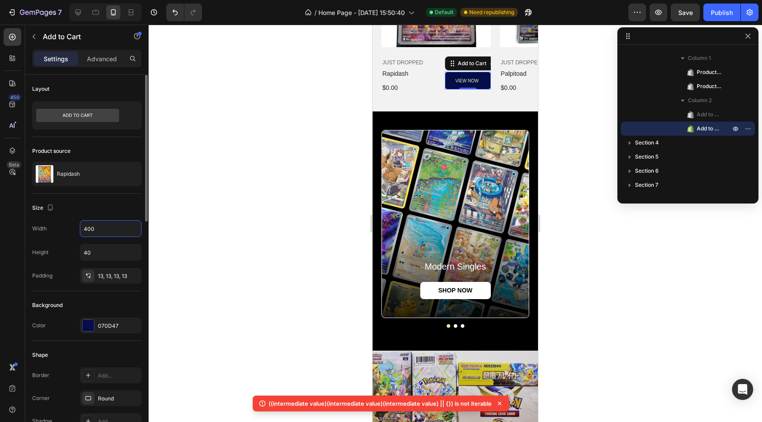
click at [47, 236] on div "Width 400" at bounding box center [86, 228] width 109 height 17
drag, startPoint x: 107, startPoint y: 231, endPoint x: 37, endPoint y: 221, distance: 71.3
click at [37, 221] on div "Width 400" at bounding box center [86, 228] width 109 height 17
type input "100%"
click at [194, 121] on div at bounding box center [455, 224] width 613 height 398
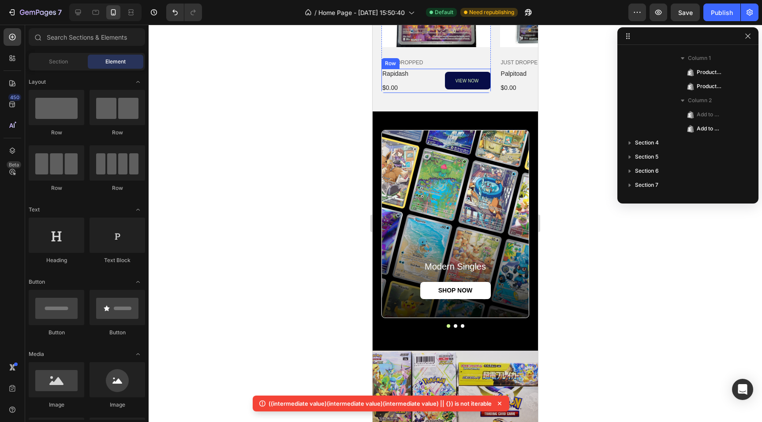
click at [436, 81] on div "rapidash Product Title $0.00 Product Price Product Price" at bounding box center [412, 81] width 63 height 24
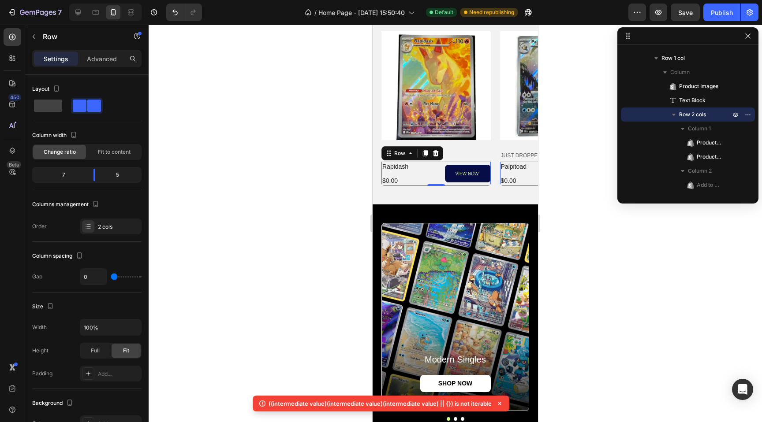
scroll to position [437, 0]
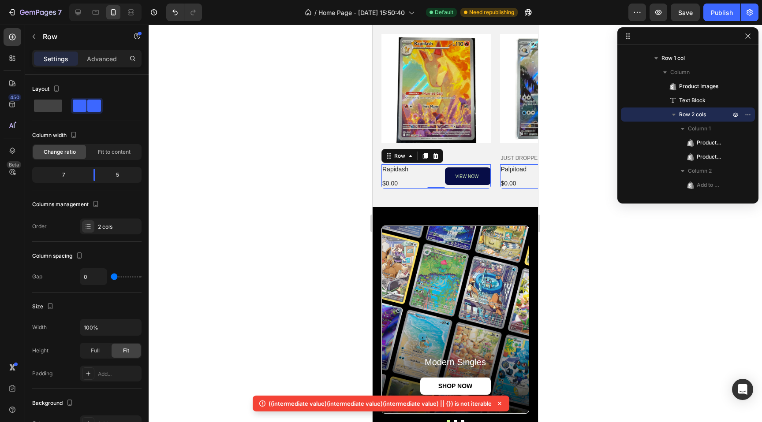
click at [324, 192] on div at bounding box center [455, 224] width 613 height 398
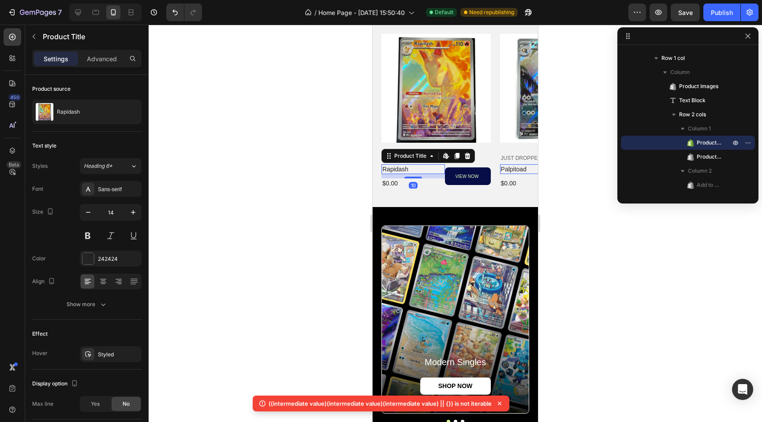
click at [389, 167] on h2 "rapidash" at bounding box center [412, 169] width 63 height 10
click at [134, 213] on icon "button" at bounding box center [133, 212] width 9 height 9
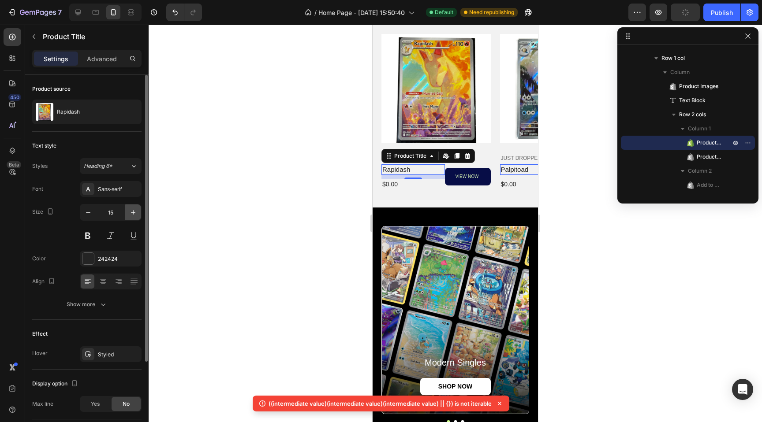
type input "16"
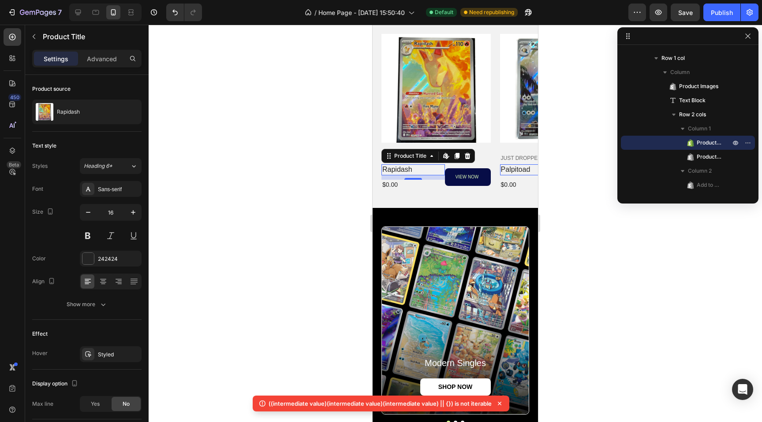
click at [321, 196] on div at bounding box center [455, 224] width 613 height 398
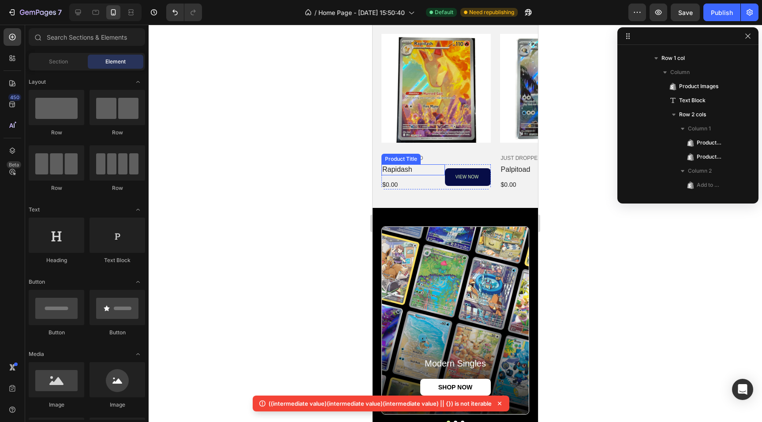
click at [406, 168] on h2 "rapidash" at bounding box center [412, 169] width 63 height 11
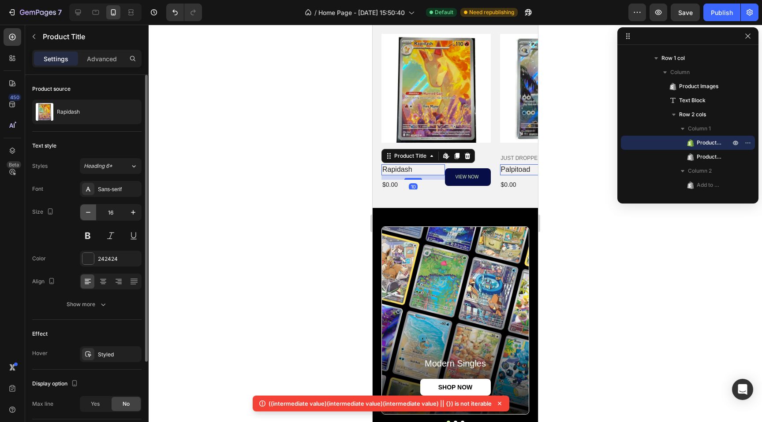
click at [86, 215] on icon "button" at bounding box center [88, 212] width 9 height 9
type input "14"
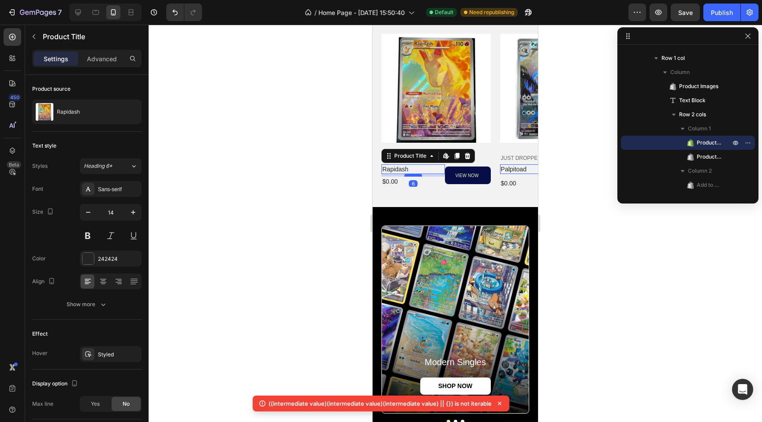
click at [417, 175] on div at bounding box center [413, 175] width 18 height 3
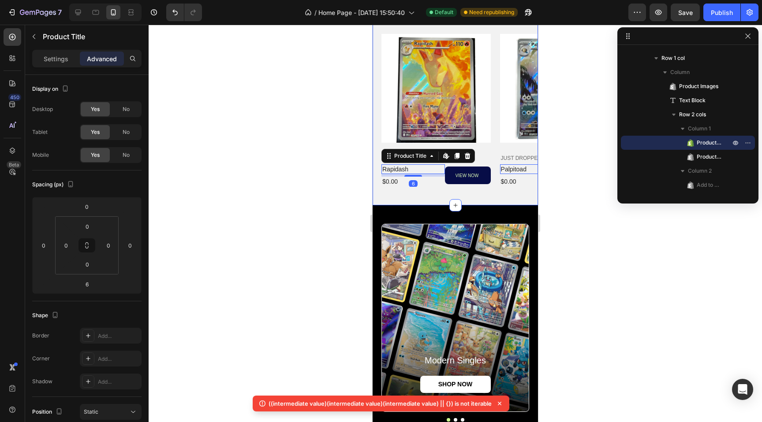
click at [300, 234] on div at bounding box center [455, 224] width 613 height 398
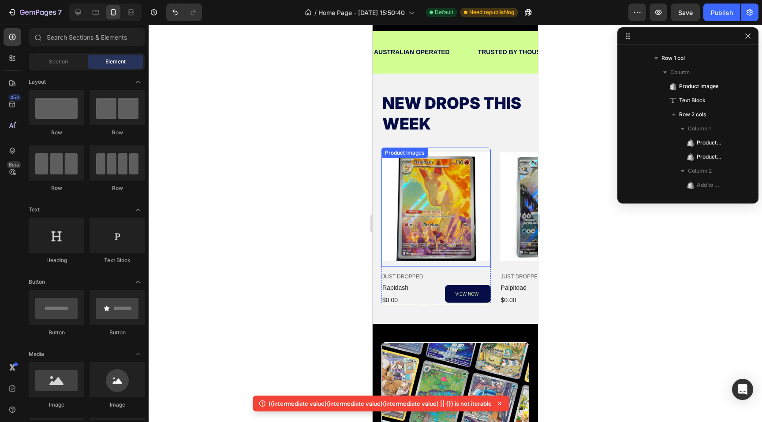
scroll to position [318, 0]
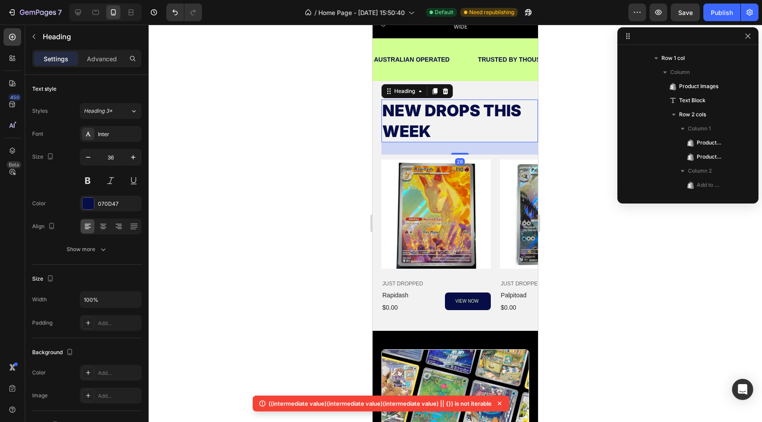
click at [490, 100] on h2 "NEW DROPS THIS WEEK" at bounding box center [459, 121] width 157 height 43
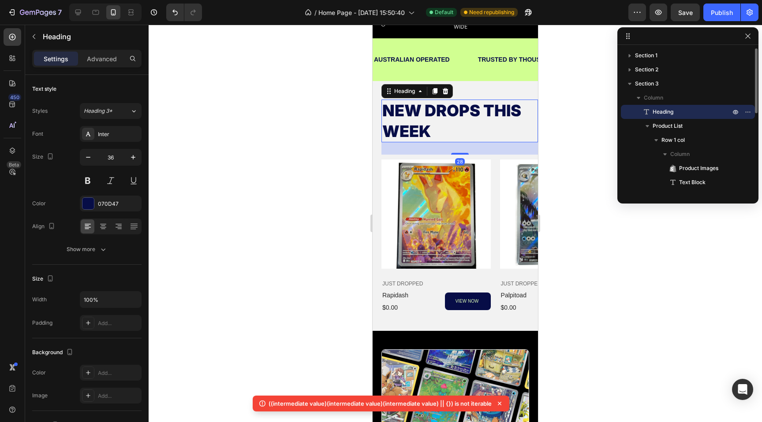
click at [490, 100] on h2 "NEW DROPS THIS WEEK" at bounding box center [459, 121] width 157 height 43
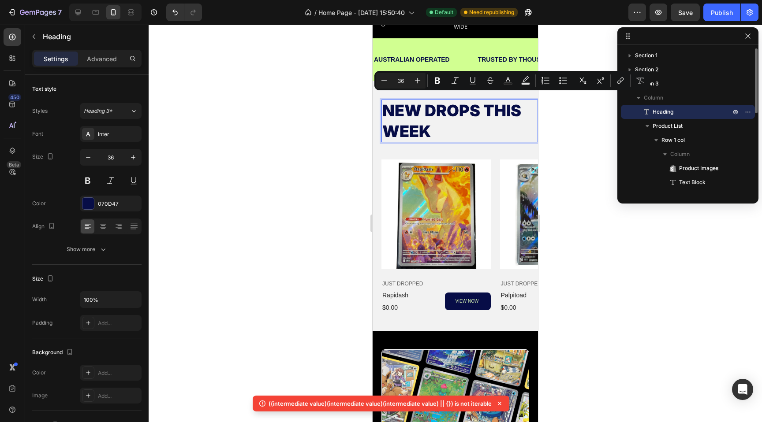
click at [482, 106] on p "NEW DROPS THIS WEEK" at bounding box center [459, 121] width 155 height 41
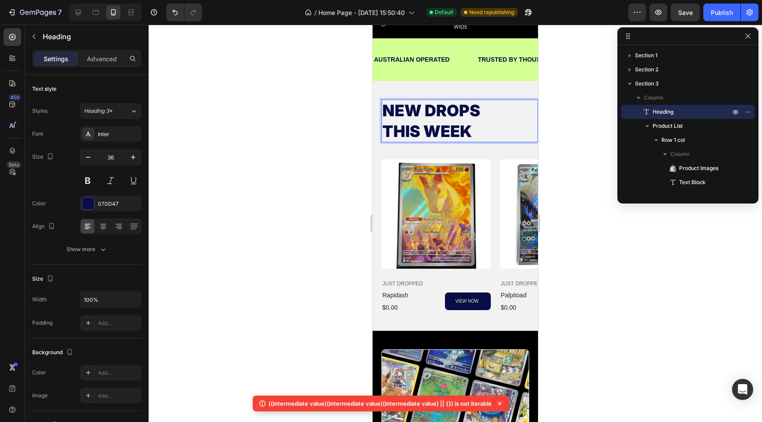
click at [578, 123] on div at bounding box center [455, 224] width 613 height 398
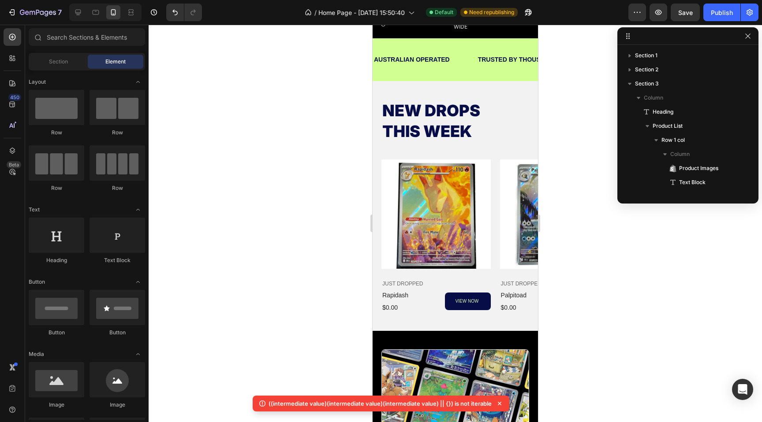
click at [578, 123] on div at bounding box center [455, 224] width 613 height 398
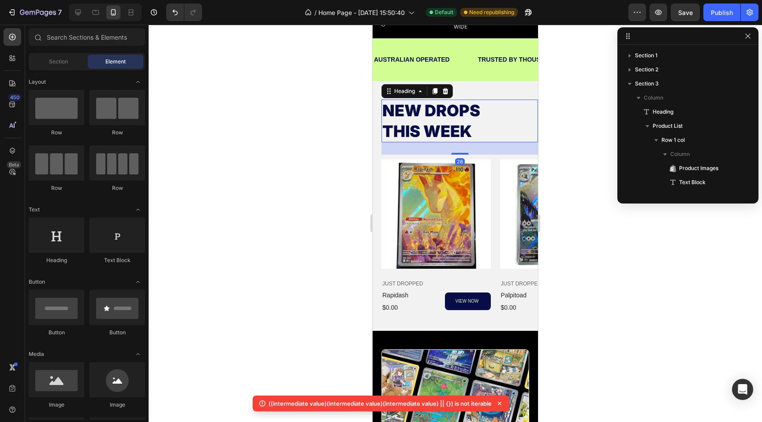
click at [448, 111] on p "NEW DROPS THIS WEEK" at bounding box center [459, 121] width 155 height 41
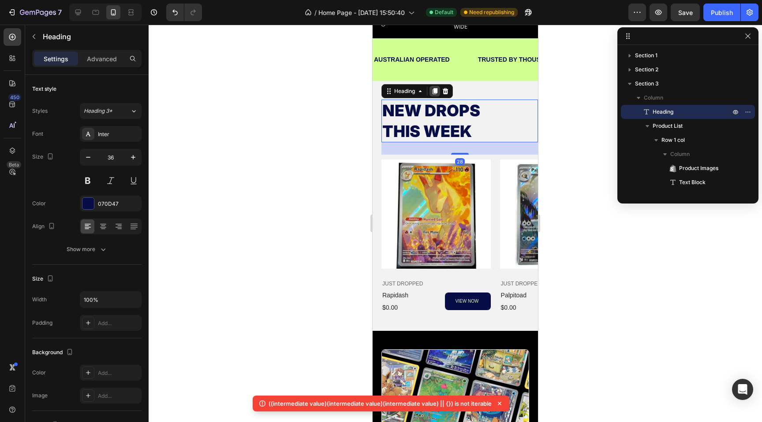
click at [436, 89] on div at bounding box center [434, 91] width 11 height 11
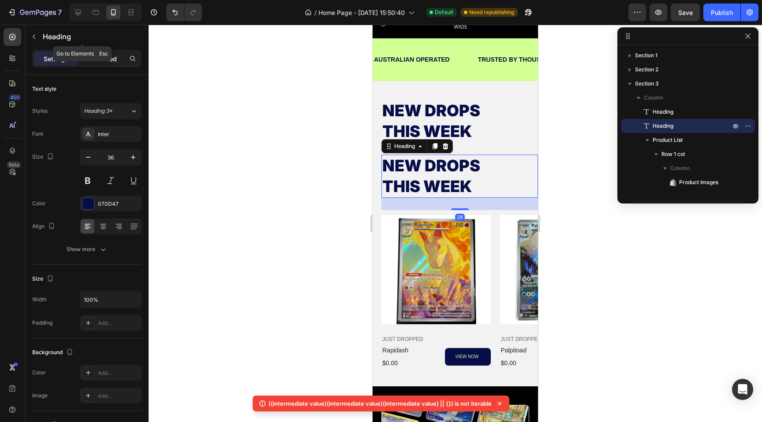
click at [110, 55] on p "Advanced" at bounding box center [102, 58] width 30 height 9
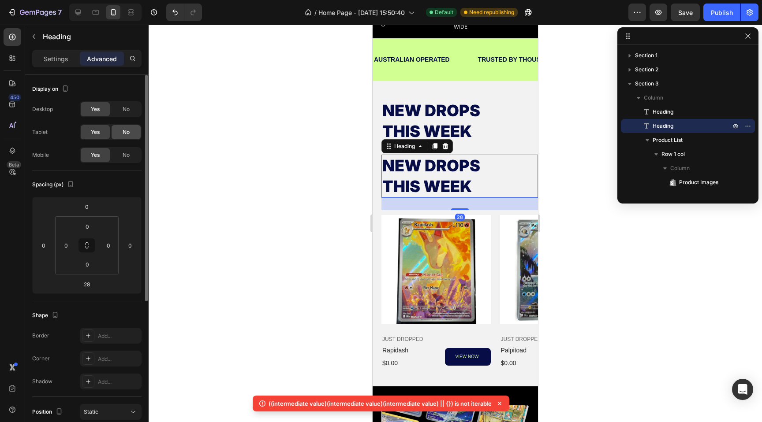
click at [125, 130] on span "No" at bounding box center [126, 132] width 7 height 8
click at [123, 108] on span "No" at bounding box center [126, 109] width 7 height 8
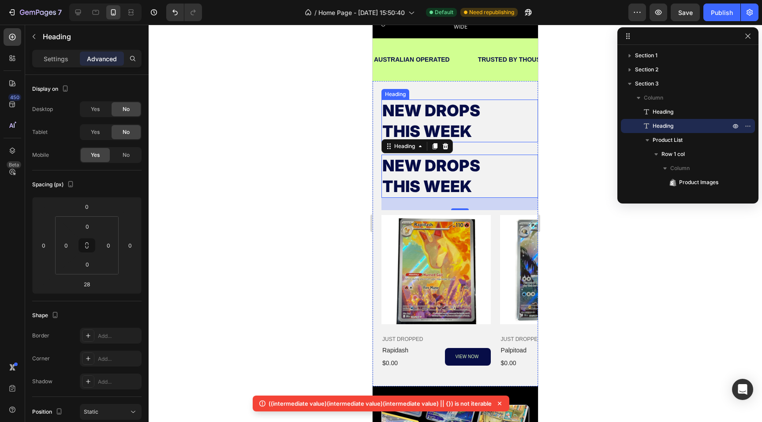
click at [408, 112] on p "NEW DROPS THIS WEEK" at bounding box center [459, 121] width 155 height 41
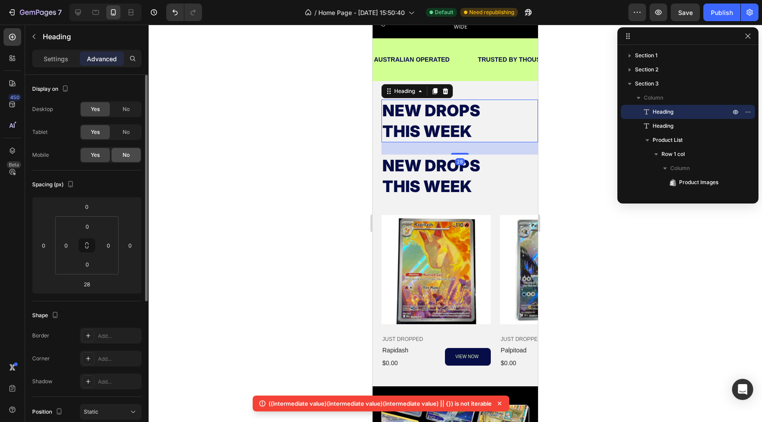
click at [122, 155] on div "No" at bounding box center [126, 155] width 29 height 14
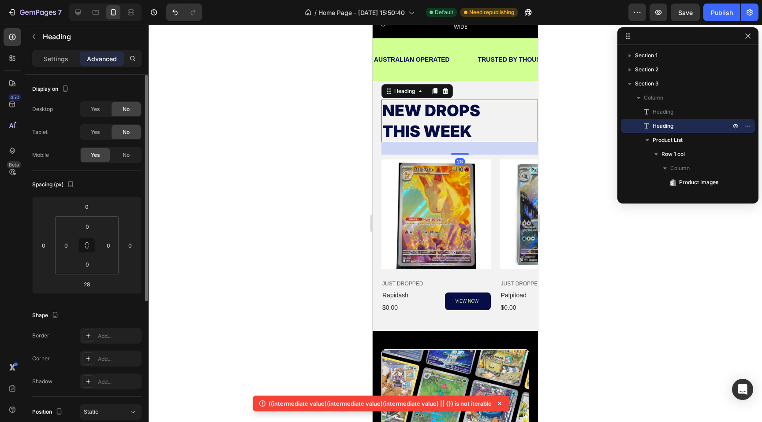
click at [422, 121] on h2 "NEW DROPS THIS WEEK" at bounding box center [459, 121] width 157 height 43
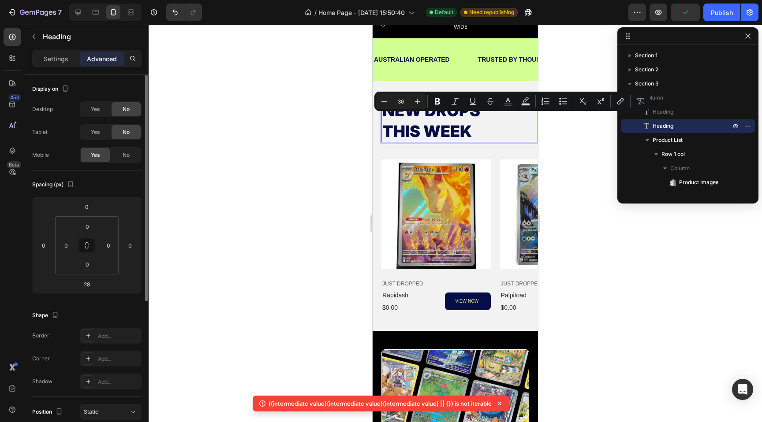
click at [468, 123] on p "NEW DROPS THIS WEEK" at bounding box center [459, 121] width 155 height 41
click at [474, 123] on p "NEW DROPS THIS WEEK" at bounding box center [459, 121] width 155 height 41
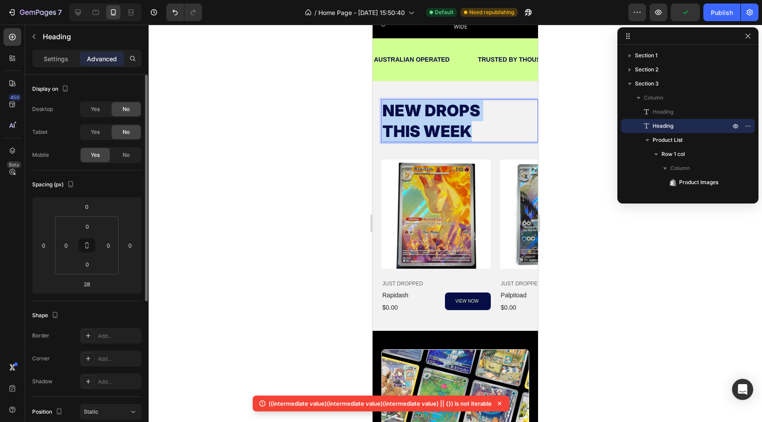
drag, startPoint x: 478, startPoint y: 123, endPoint x: 366, endPoint y: 93, distance: 116.2
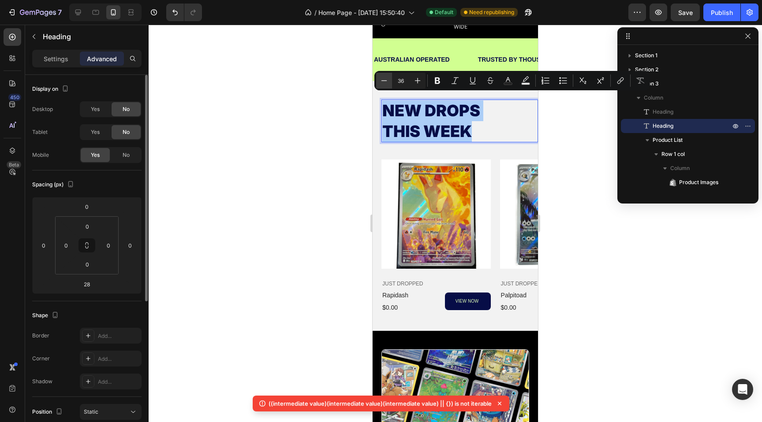
click at [388, 81] on button "Minus" at bounding box center [384, 81] width 16 height 16
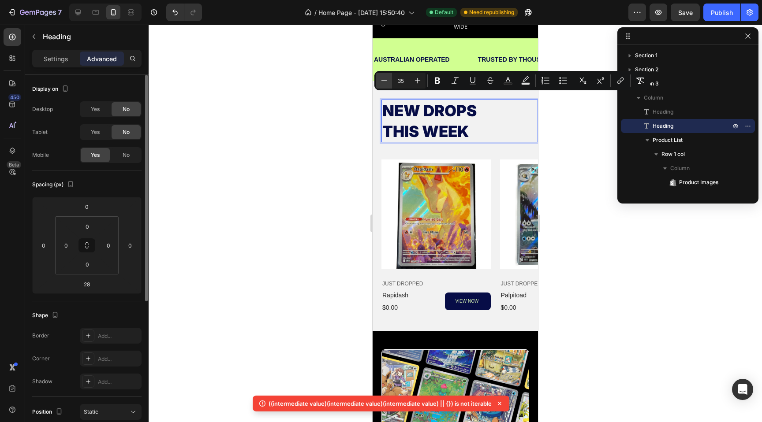
click at [388, 81] on button "Minus" at bounding box center [384, 81] width 16 height 16
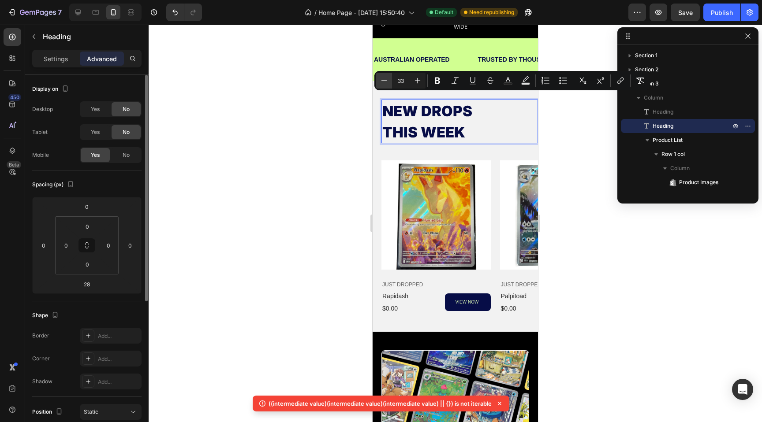
click at [388, 81] on button "Minus" at bounding box center [384, 81] width 16 height 16
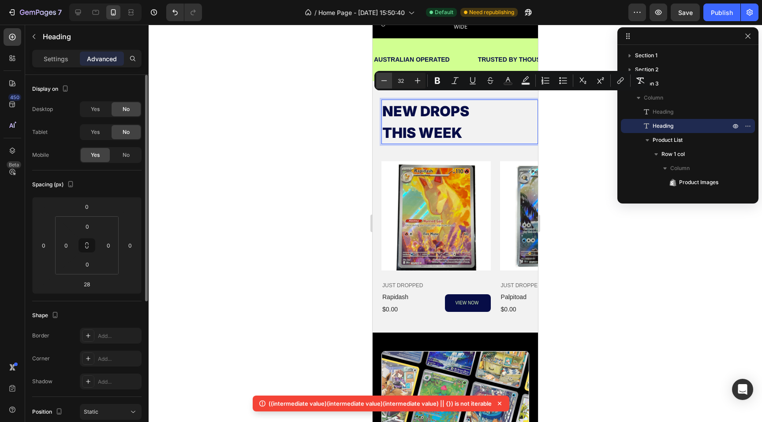
click at [388, 81] on button "Minus" at bounding box center [384, 81] width 16 height 16
type input "31"
click at [389, 125] on span "THIS WEEK" at bounding box center [421, 133] width 78 height 16
click at [384, 125] on span "THIS WEEK" at bounding box center [421, 133] width 78 height 16
click at [399, 138] on div "NEW DROPS THIS WEEK Heading NEW DROPS THIS WEEK Heading 28 Product Images JUST …" at bounding box center [459, 207] width 157 height 215
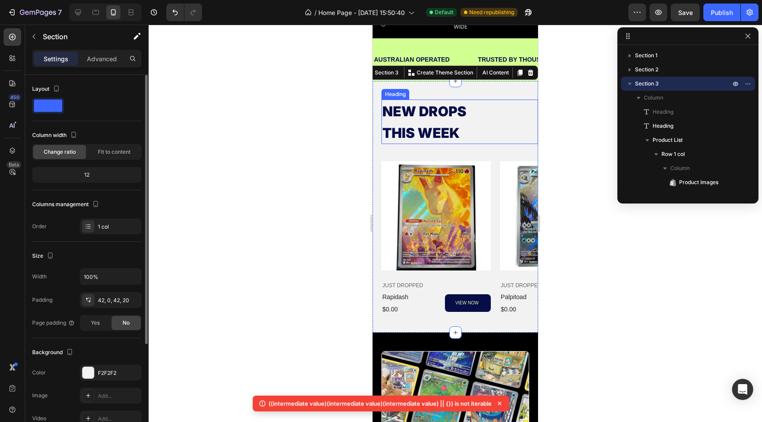
click at [392, 128] on span "THIS WEEK" at bounding box center [421, 133] width 78 height 16
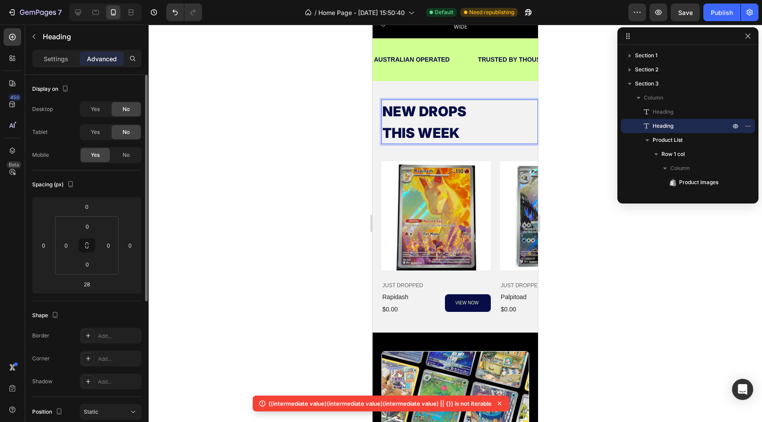
click at [387, 125] on span "THIS WEEK" at bounding box center [421, 133] width 78 height 16
drag, startPoint x: 456, startPoint y: 128, endPoint x: 309, endPoint y: 43, distance: 169.7
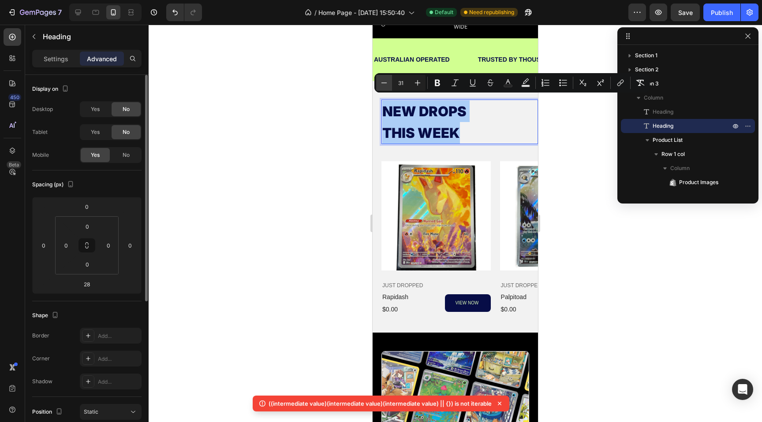
click at [386, 84] on icon "Editor contextual toolbar" at bounding box center [384, 82] width 9 height 9
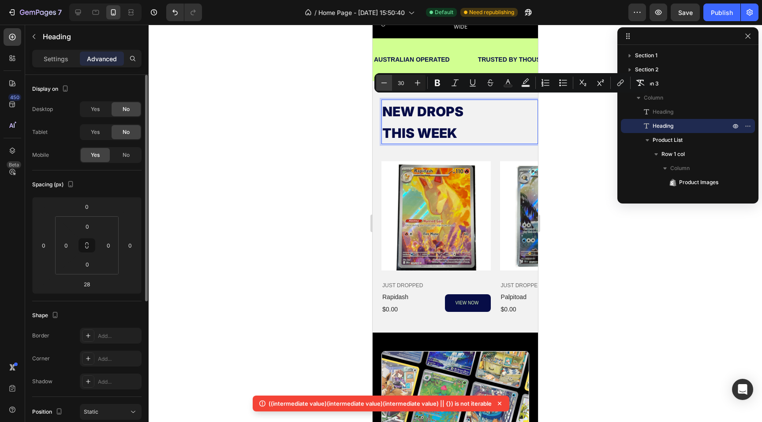
click at [386, 84] on icon "Editor contextual toolbar" at bounding box center [384, 82] width 9 height 9
type input "29"
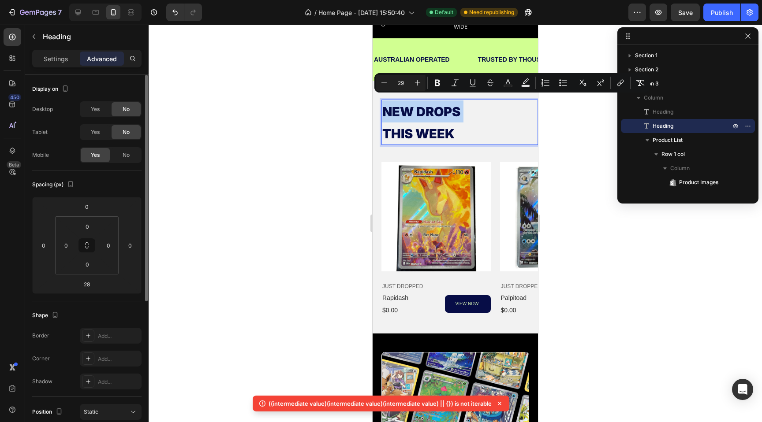
click at [388, 126] on span "THIS WEEK" at bounding box center [418, 133] width 72 height 15
click at [388, 130] on span "THIS WEEK" at bounding box center [418, 133] width 72 height 15
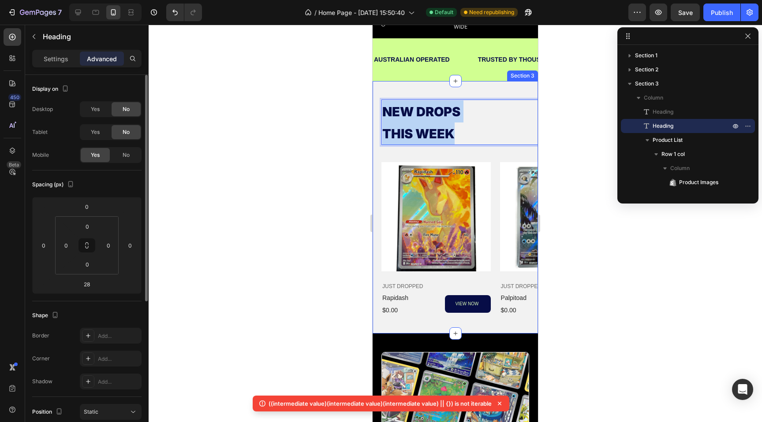
drag, startPoint x: 463, startPoint y: 129, endPoint x: 358, endPoint y: 87, distance: 113.0
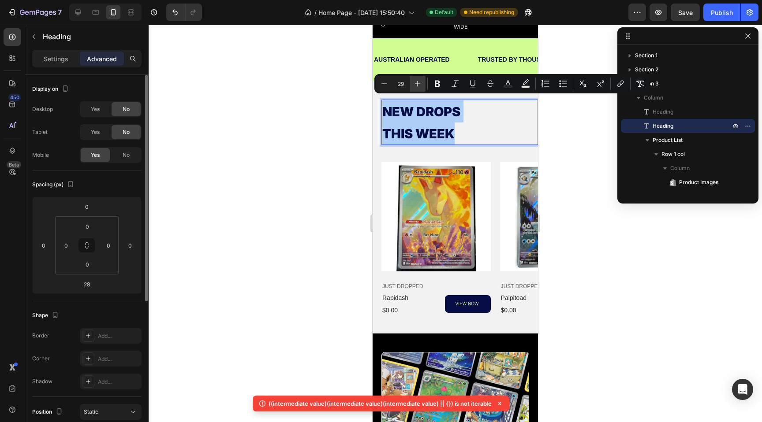
click at [424, 83] on button "Plus" at bounding box center [418, 84] width 16 height 16
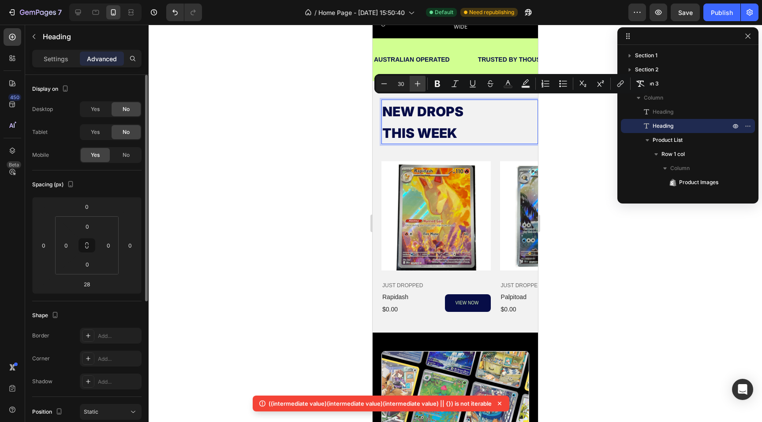
click at [424, 83] on button "Plus" at bounding box center [418, 84] width 16 height 16
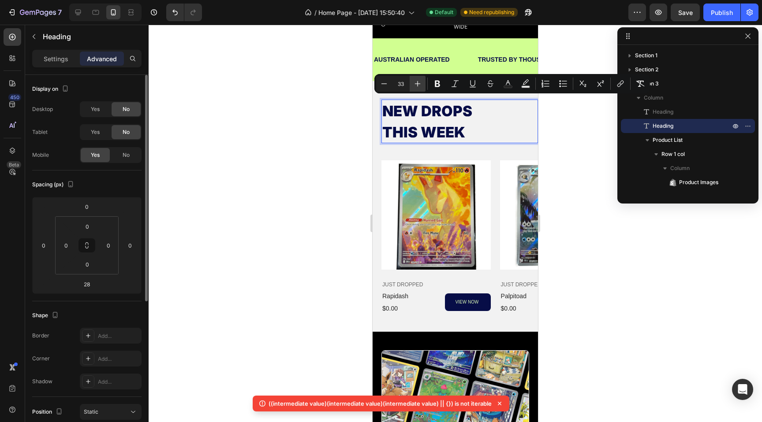
click at [424, 83] on button "Plus" at bounding box center [418, 84] width 16 height 16
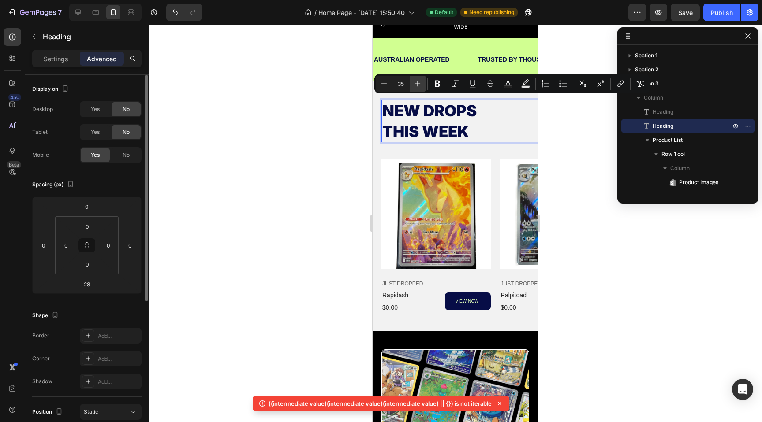
click at [424, 83] on button "Plus" at bounding box center [418, 84] width 16 height 16
type input "36"
click at [325, 180] on div at bounding box center [455, 224] width 613 height 398
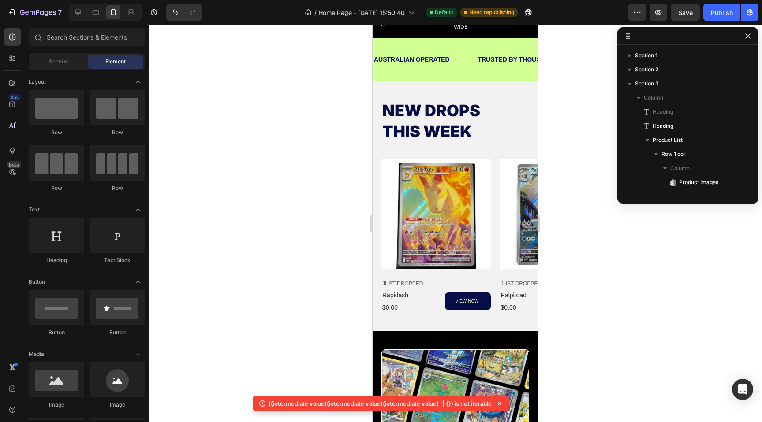
click at [325, 180] on div at bounding box center [455, 224] width 613 height 398
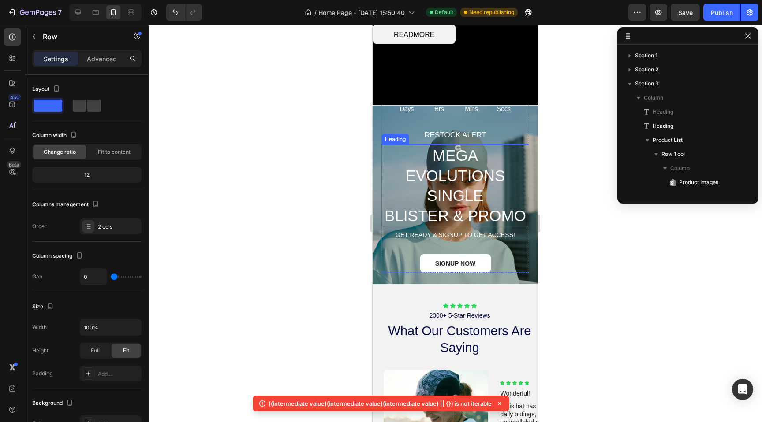
scroll to position [250, 0]
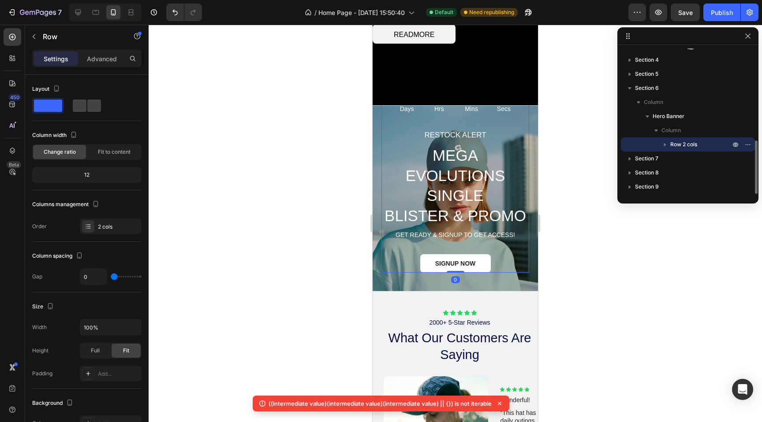
click at [390, 127] on div "07 Days 02 Hrs 59 Mins 59 Secs Countdown Timer" at bounding box center [455, 106] width 148 height 47
click at [380, 117] on div "RESTOCK ALERT Text Block MEGA EVOLUTIONS SINGLE BLISTER & PROMO Heading GET REA…" at bounding box center [455, 187] width 165 height 208
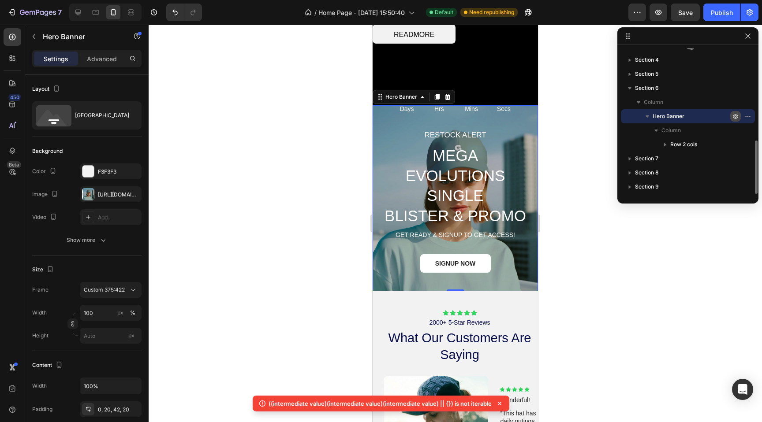
click at [738, 121] on button "button" at bounding box center [735, 116] width 11 height 11
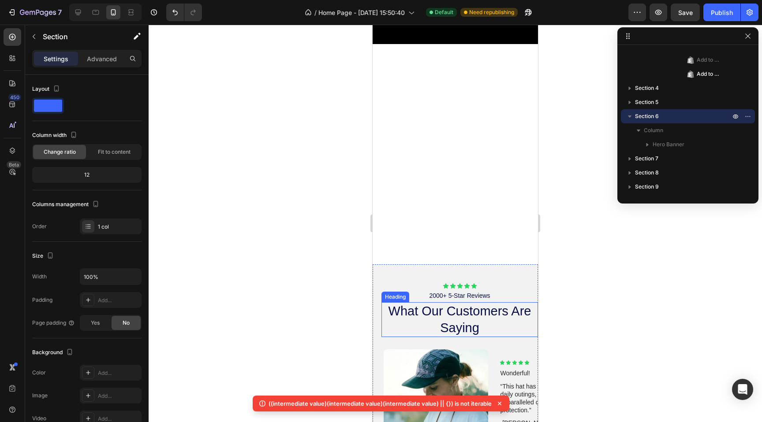
click at [500, 155] on div "RESTOCK ALERT Text Block MEGA EVOLUTIONS SINGLE BLISTER & PROMO Heading GET REA…" at bounding box center [455, 154] width 165 height 220
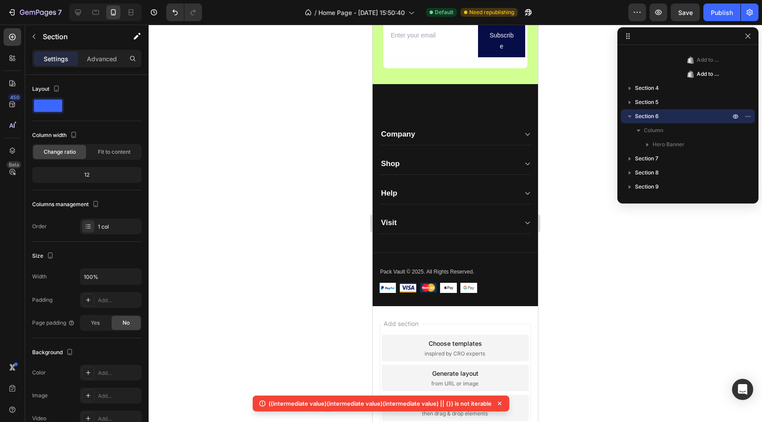
scroll to position [1762, 0]
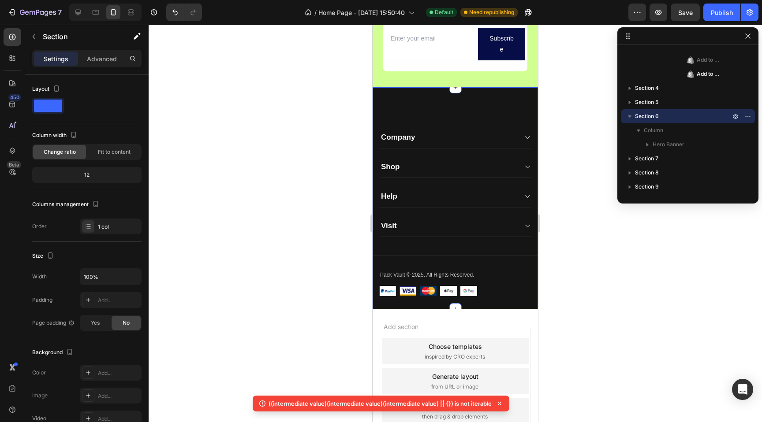
click at [461, 106] on div "Company Text block About Button Events Button Rentals Button Features Button Sh…" at bounding box center [455, 198] width 165 height 222
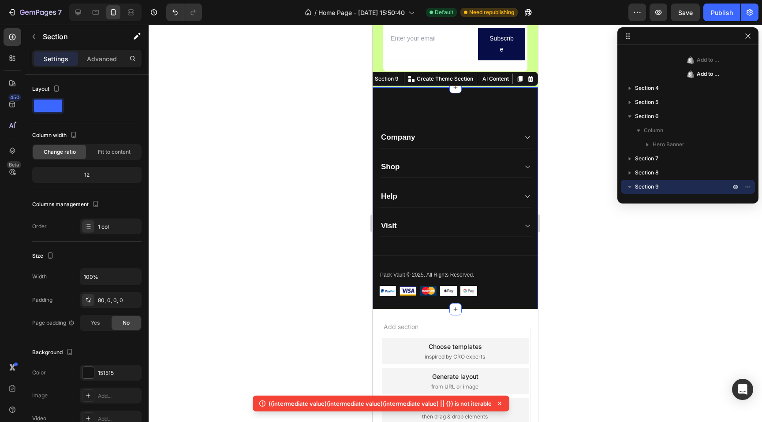
scroll to position [1763, 0]
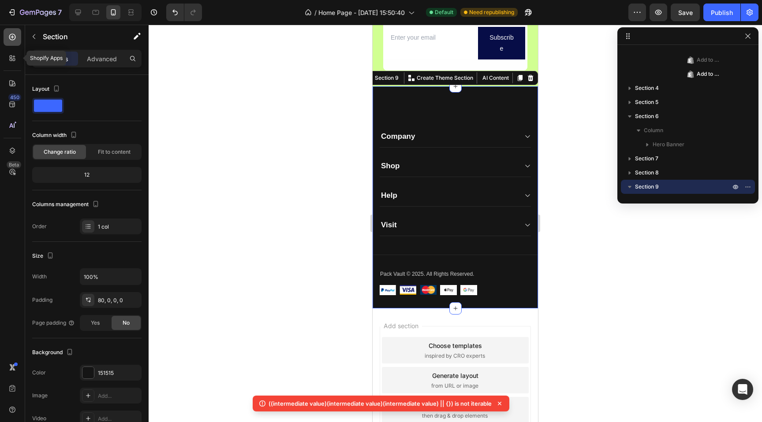
click at [16, 43] on div at bounding box center [13, 37] width 18 height 18
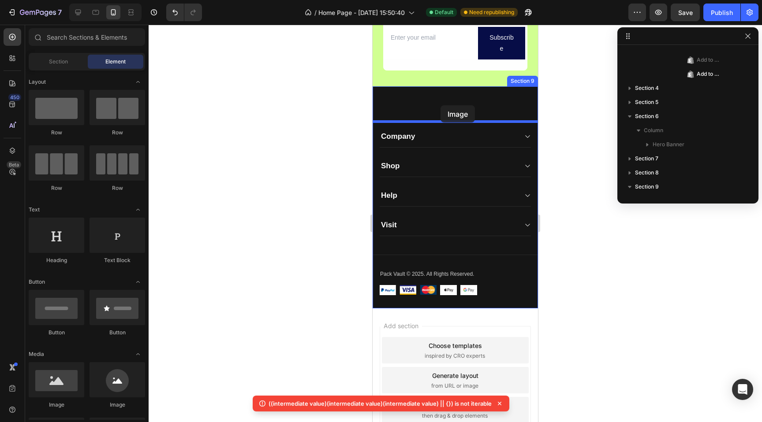
drag, startPoint x: 448, startPoint y: 418, endPoint x: 440, endPoint y: 106, distance: 312.7
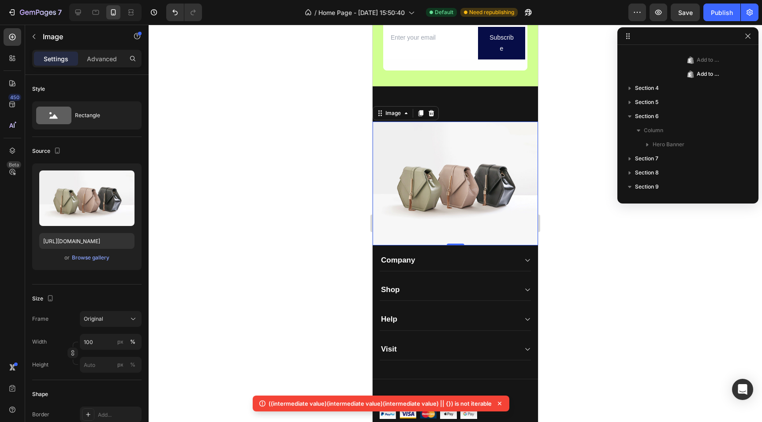
scroll to position [336, 0]
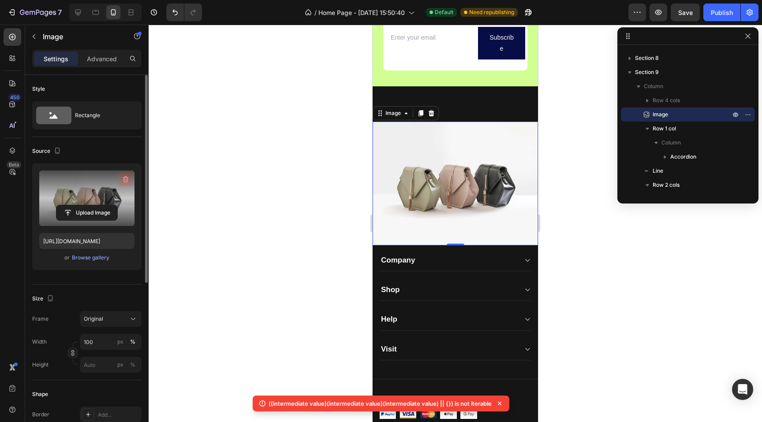
click at [123, 179] on icon "button" at bounding box center [125, 179] width 9 height 9
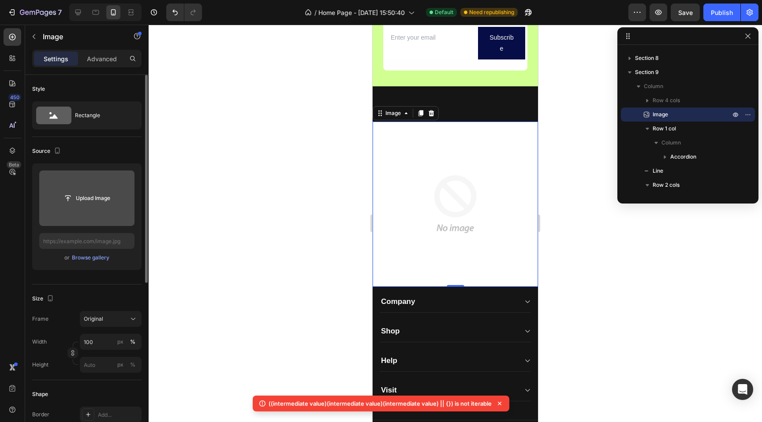
click at [100, 200] on input "file" at bounding box center [86, 198] width 61 height 15
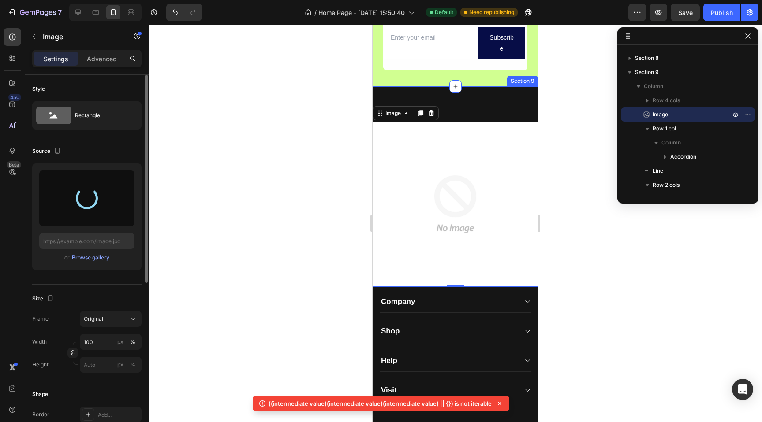
type input "https://cdn.shopify.com/s/files/1/0694/0413/1388/files/gempages_586088690581767…"
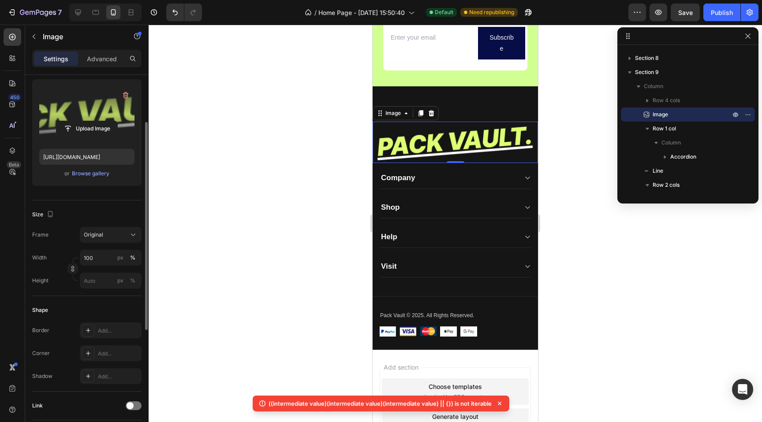
scroll to position [85, 0]
click at [107, 263] on input "100" at bounding box center [111, 257] width 62 height 16
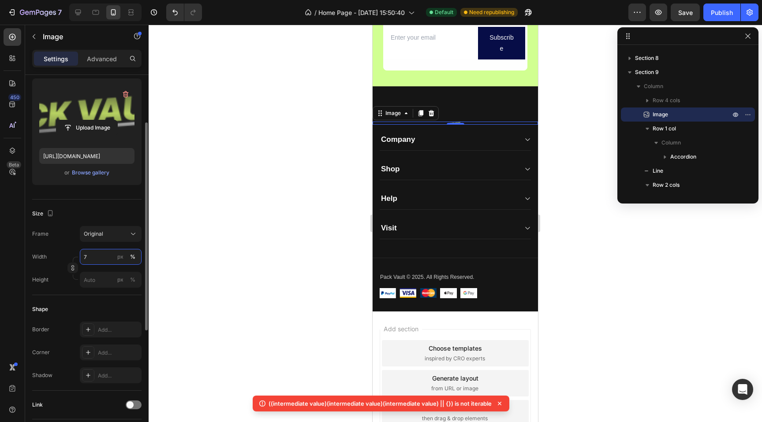
type input "70"
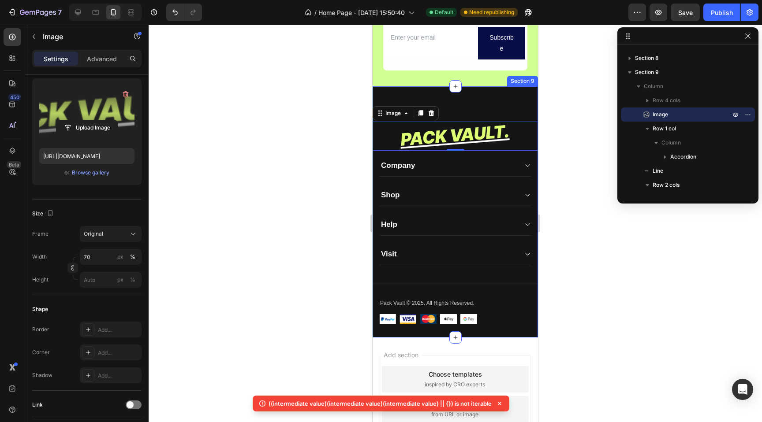
click at [478, 101] on div "Company Text block About Button Events Button Rentals Button Features Button Sh…" at bounding box center [455, 211] width 165 height 251
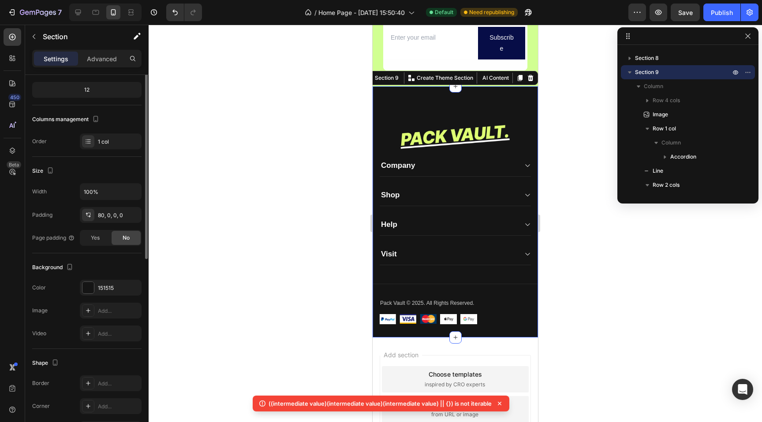
scroll to position [0, 0]
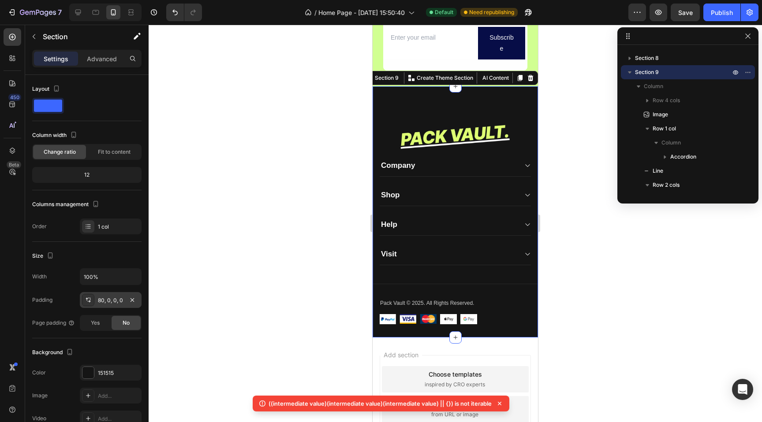
click at [105, 301] on div "80, 0, 0, 0" at bounding box center [111, 301] width 26 height 8
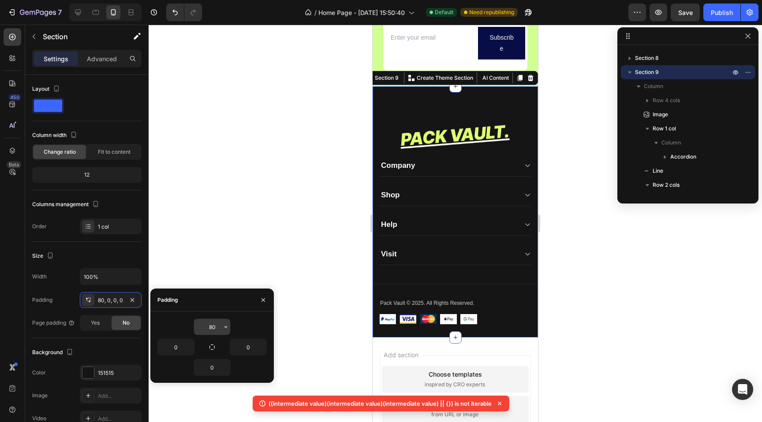
click at [211, 323] on input "80" at bounding box center [212, 327] width 36 height 16
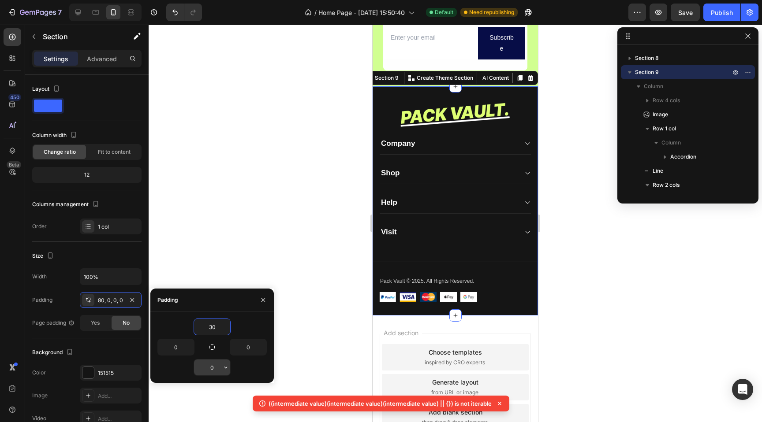
type input "30"
click at [216, 366] on input "0" at bounding box center [212, 368] width 36 height 16
type input "20"
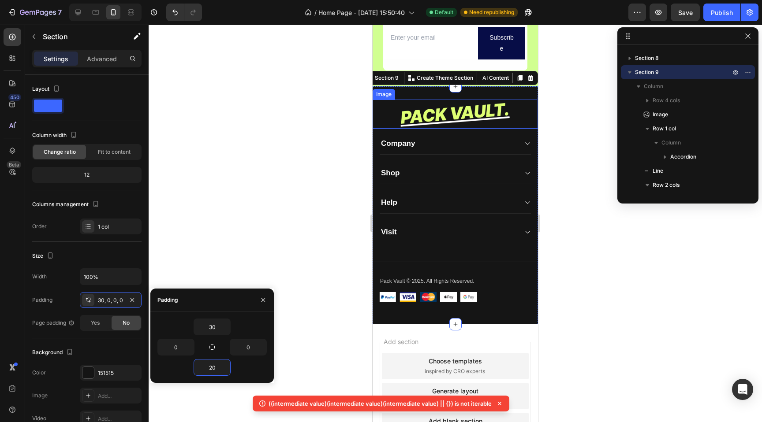
click at [452, 116] on img at bounding box center [455, 114] width 116 height 29
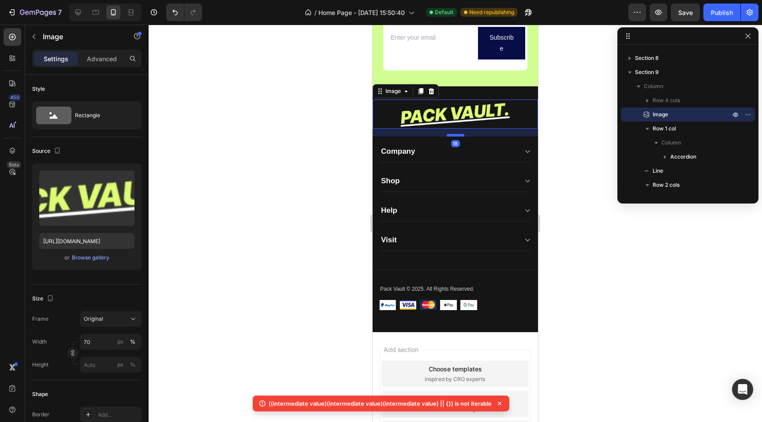
drag, startPoint x: 456, startPoint y: 128, endPoint x: 455, endPoint y: 137, distance: 9.3
click at [455, 137] on div at bounding box center [456, 135] width 18 height 3
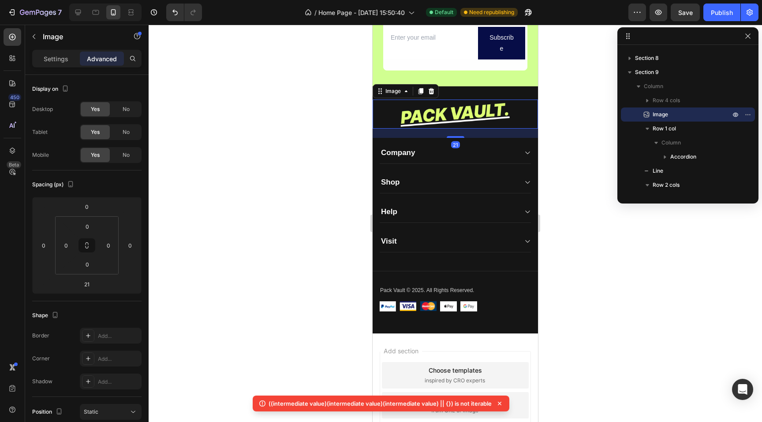
click at [330, 148] on div at bounding box center [455, 224] width 613 height 398
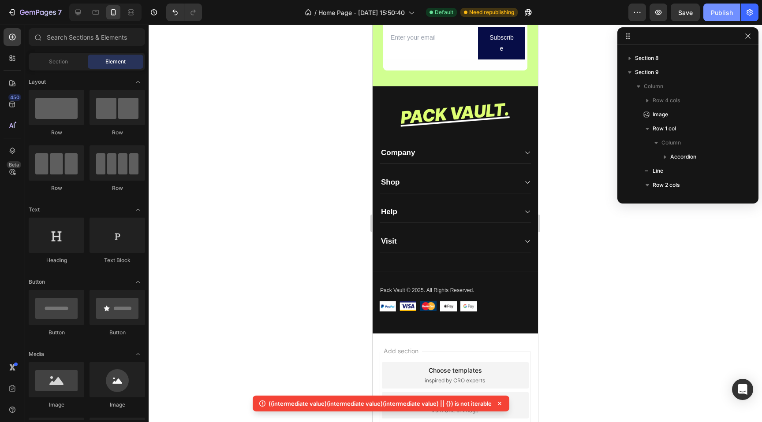
click at [731, 8] on div "Publish" at bounding box center [722, 12] width 22 height 9
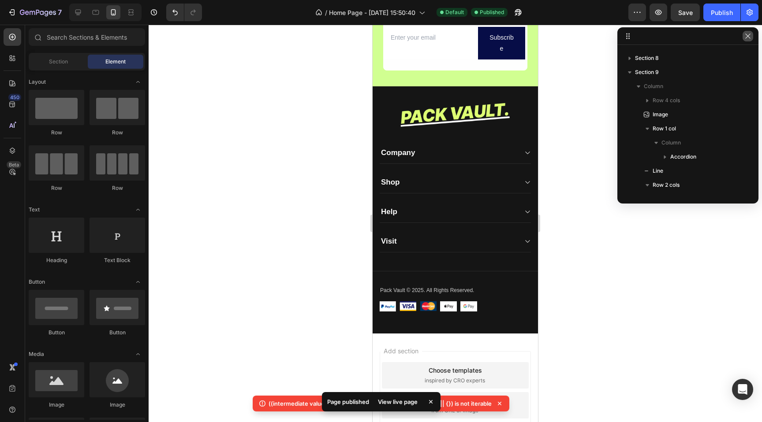
click at [743, 36] on button "button" at bounding box center [748, 36] width 11 height 11
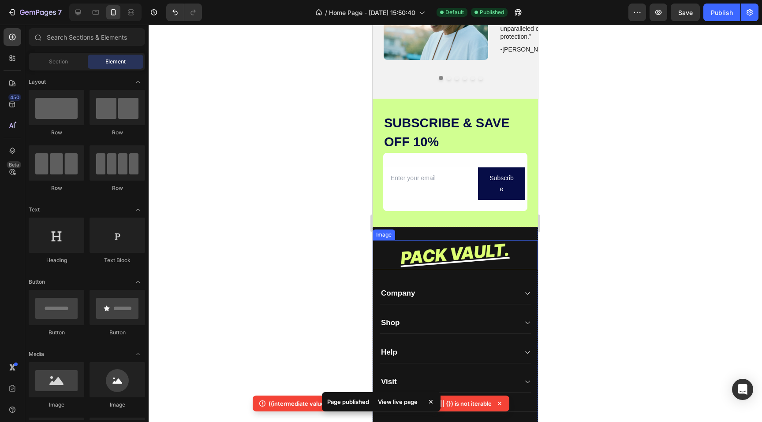
scroll to position [1612, 0]
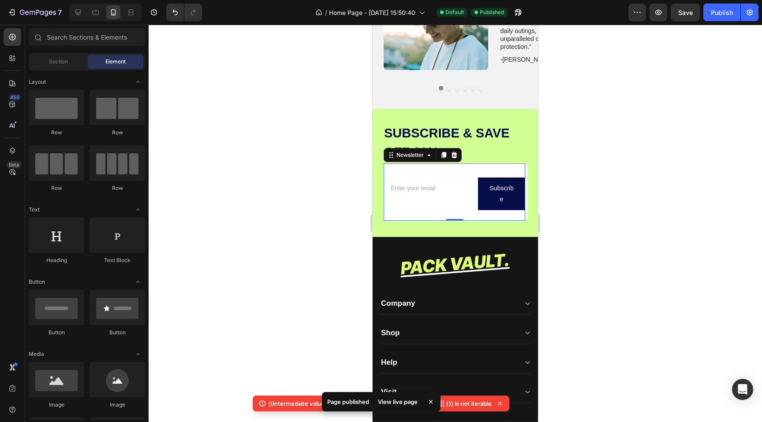
click at [460, 168] on div "Email Field Subscribe Submit Button Row Newsletter 0" at bounding box center [455, 192] width 142 height 57
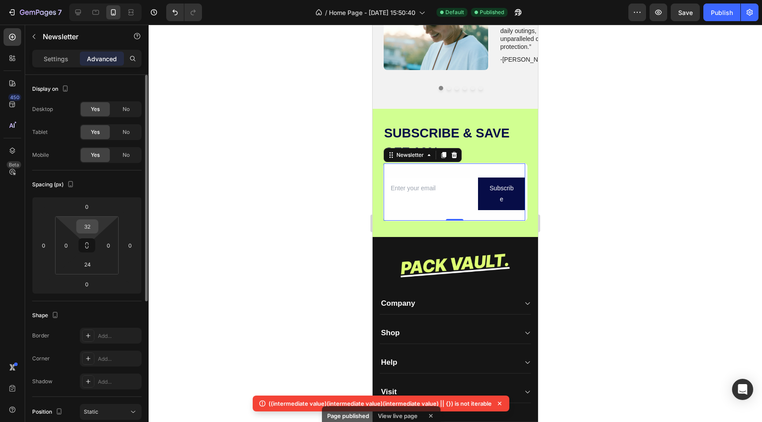
click at [91, 224] on input "32" at bounding box center [87, 226] width 18 height 13
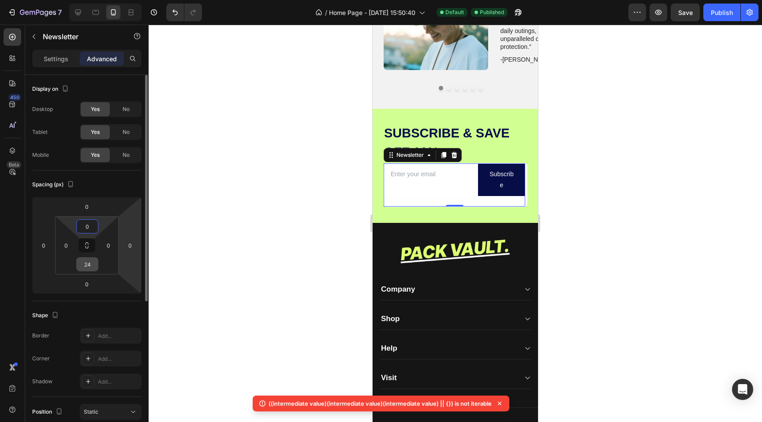
type input "0"
click at [93, 268] on input "24" at bounding box center [87, 264] width 18 height 13
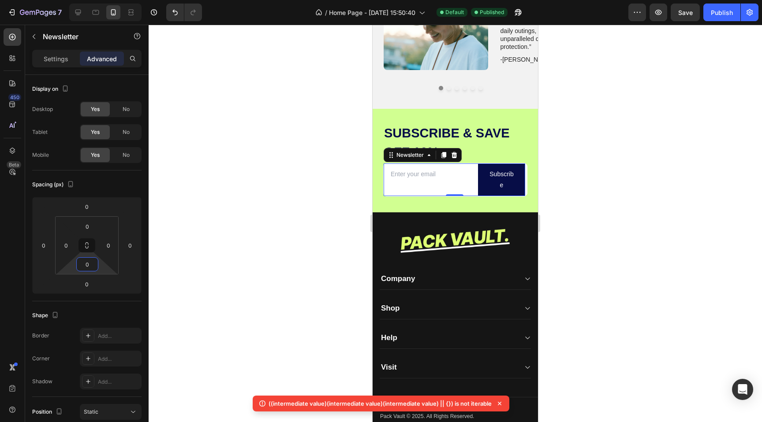
type input "0"
click at [319, 154] on div at bounding box center [455, 224] width 613 height 398
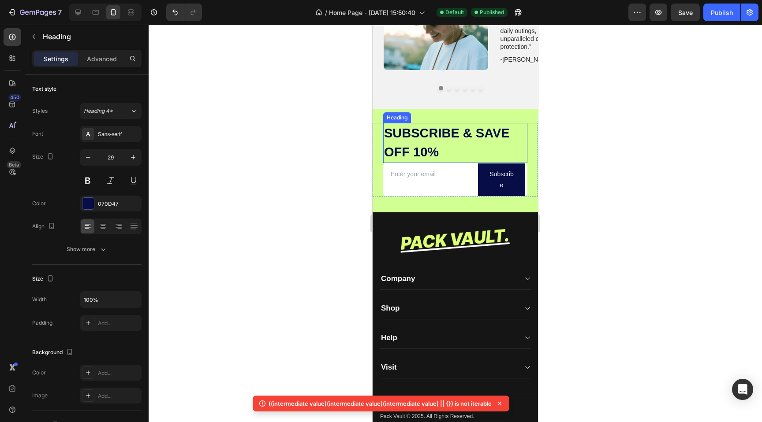
click at [475, 124] on h2 "Subscribe & SaVe off 10%" at bounding box center [455, 143] width 144 height 40
click at [477, 133] on strong "Subscribe & SaVe off 10%" at bounding box center [447, 143] width 126 height 34
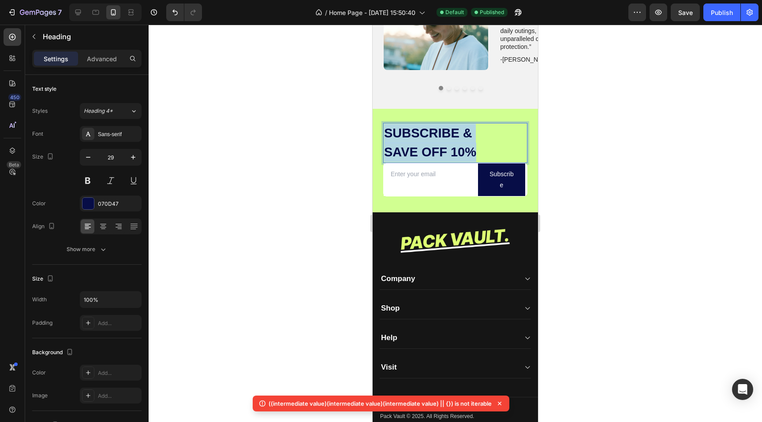
drag, startPoint x: 494, startPoint y: 144, endPoint x: 738, endPoint y: 145, distance: 243.8
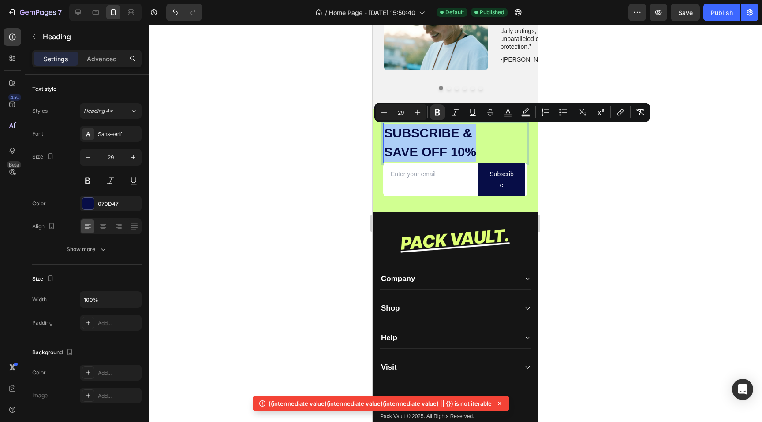
click at [564, 172] on div at bounding box center [455, 224] width 613 height 398
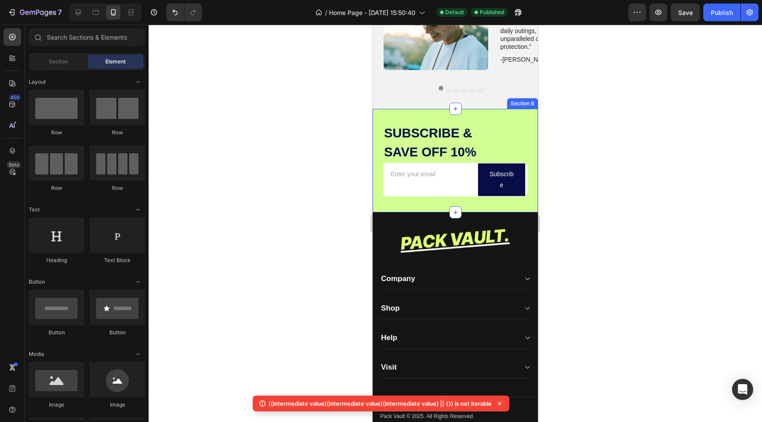
click at [496, 116] on div "⁠⁠⁠⁠⁠⁠⁠ Subscribe & SaVe off 10% Heading Email Field Subscribe Submit Button Ro…" at bounding box center [455, 161] width 165 height 104
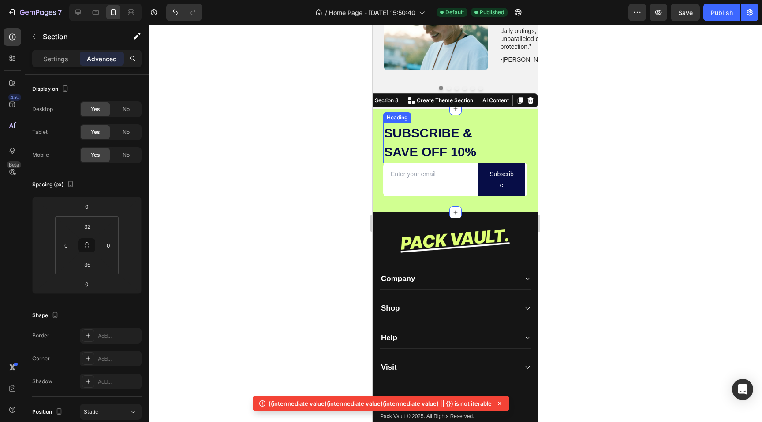
click at [444, 147] on strong "SaVe off 10%" at bounding box center [430, 152] width 92 height 14
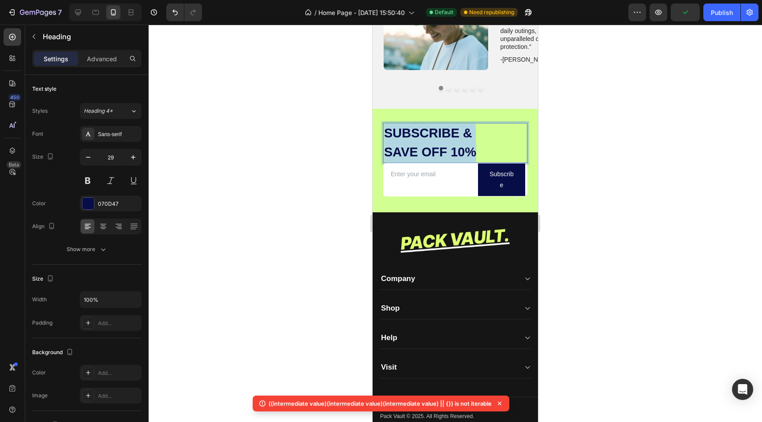
drag, startPoint x: 474, startPoint y: 150, endPoint x: 353, endPoint y: 114, distance: 126.7
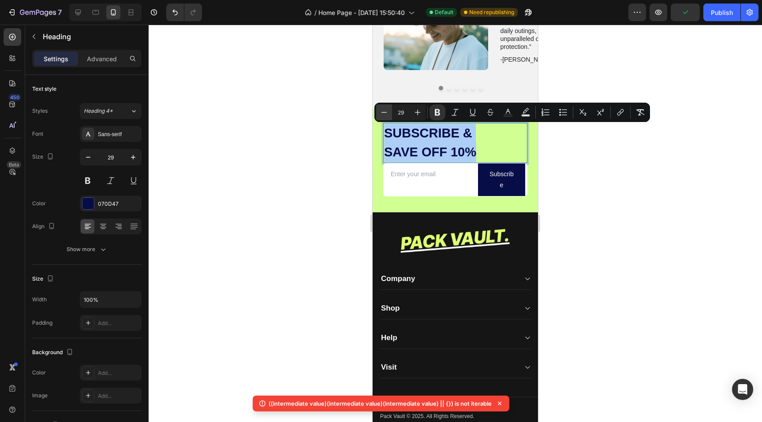
click at [383, 110] on icon "Editor contextual toolbar" at bounding box center [384, 112] width 9 height 9
type input "26"
click at [294, 179] on div at bounding box center [455, 224] width 613 height 398
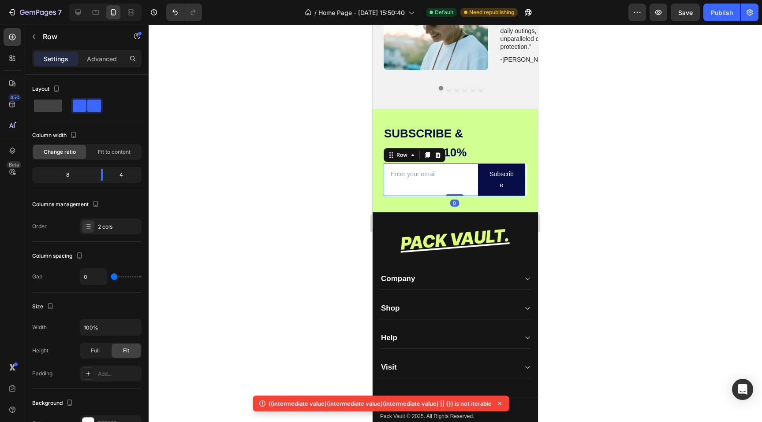
click at [452, 192] on div "Email Field" at bounding box center [431, 180] width 94 height 33
click at [598, 184] on div at bounding box center [455, 224] width 613 height 398
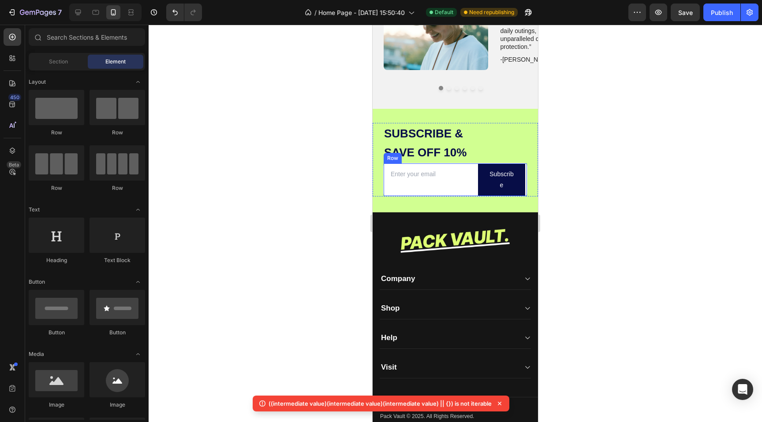
click at [598, 184] on div at bounding box center [455, 224] width 613 height 398
click at [709, 12] on button "Publish" at bounding box center [721, 13] width 37 height 18
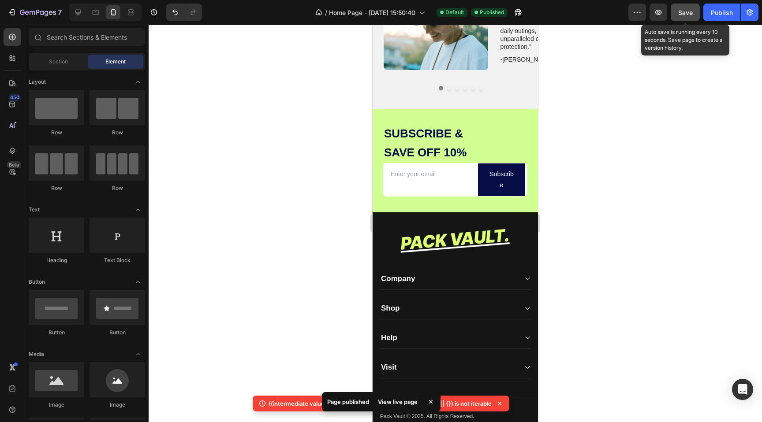
click at [696, 16] on button "Save" at bounding box center [685, 13] width 29 height 18
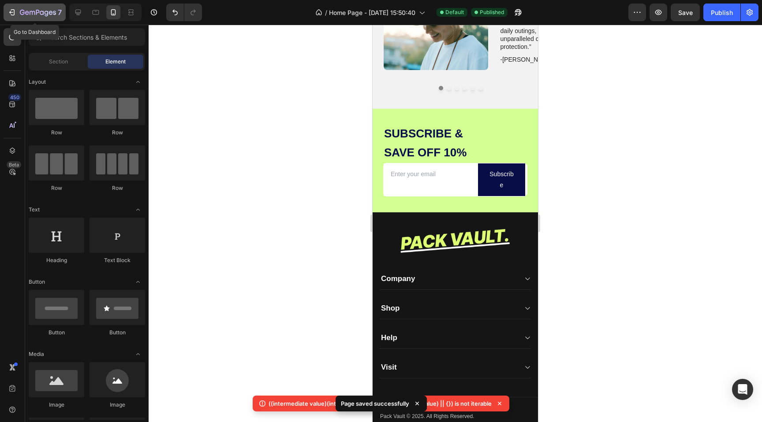
click at [50, 14] on icon "button" at bounding box center [51, 13] width 4 height 4
